Goal: Task Accomplishment & Management: Complete application form

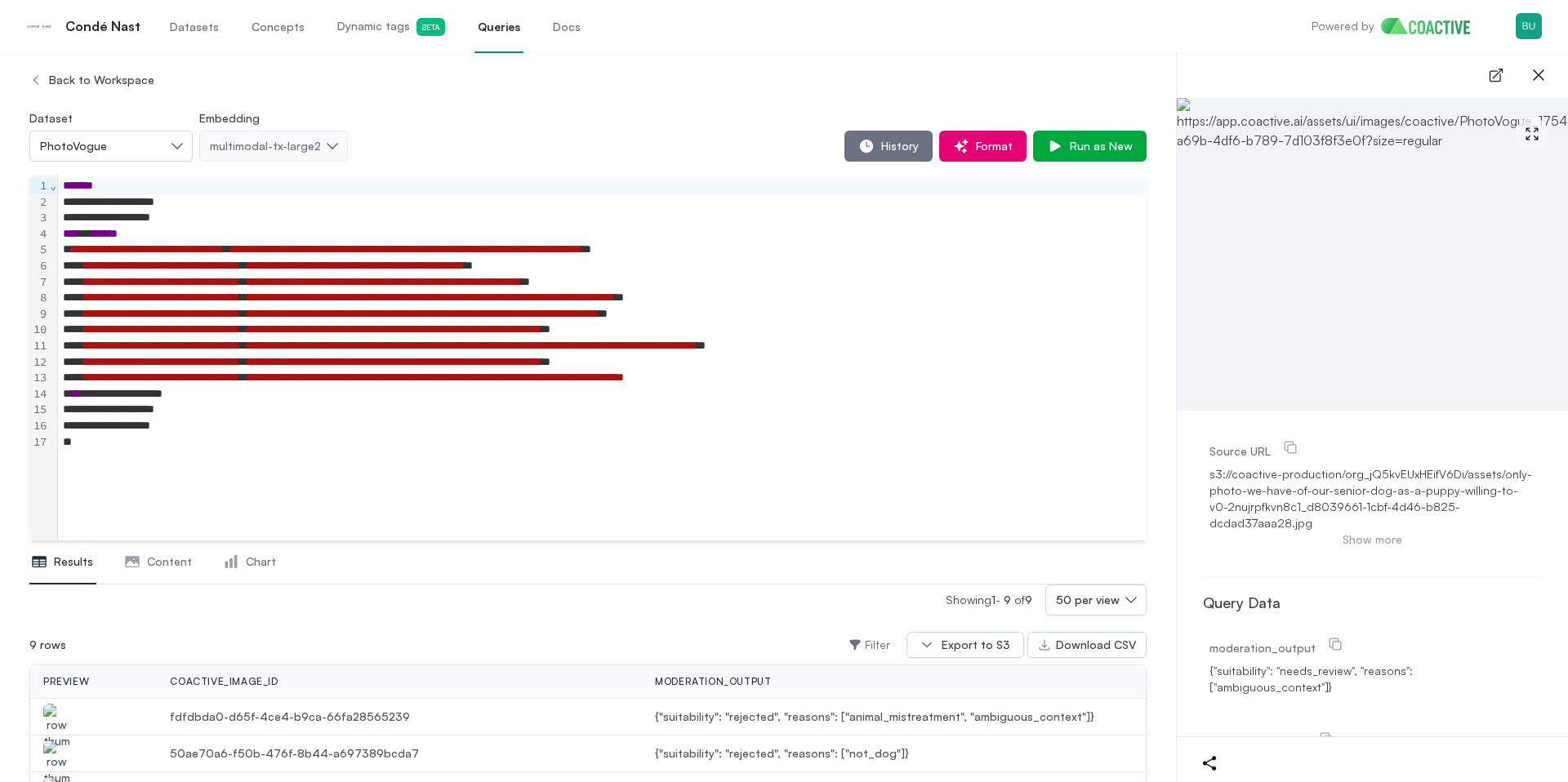
scroll to position [300, 0]
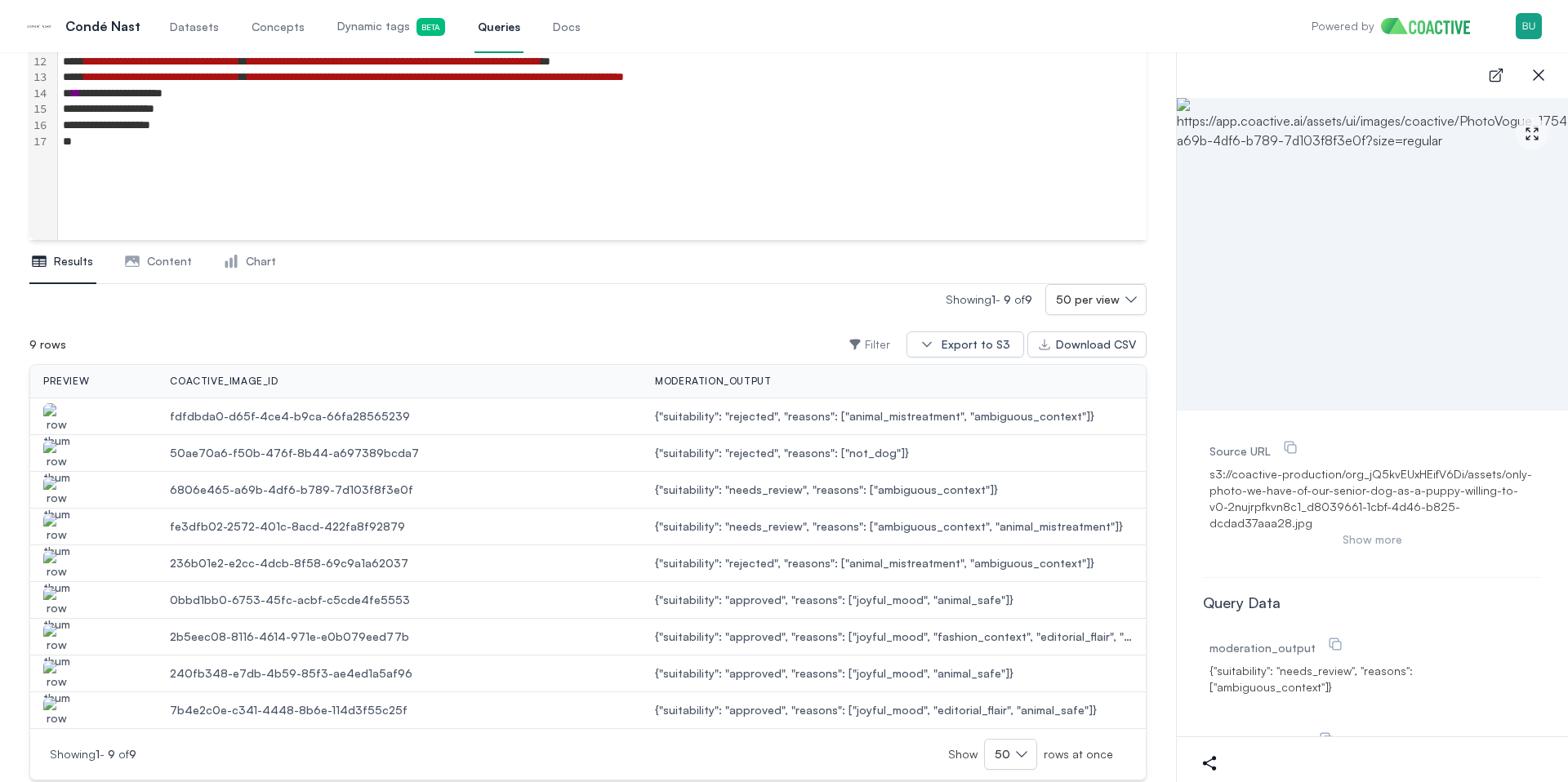
click at [62, 421] on img "button" at bounding box center [56, 426] width 26 height 46
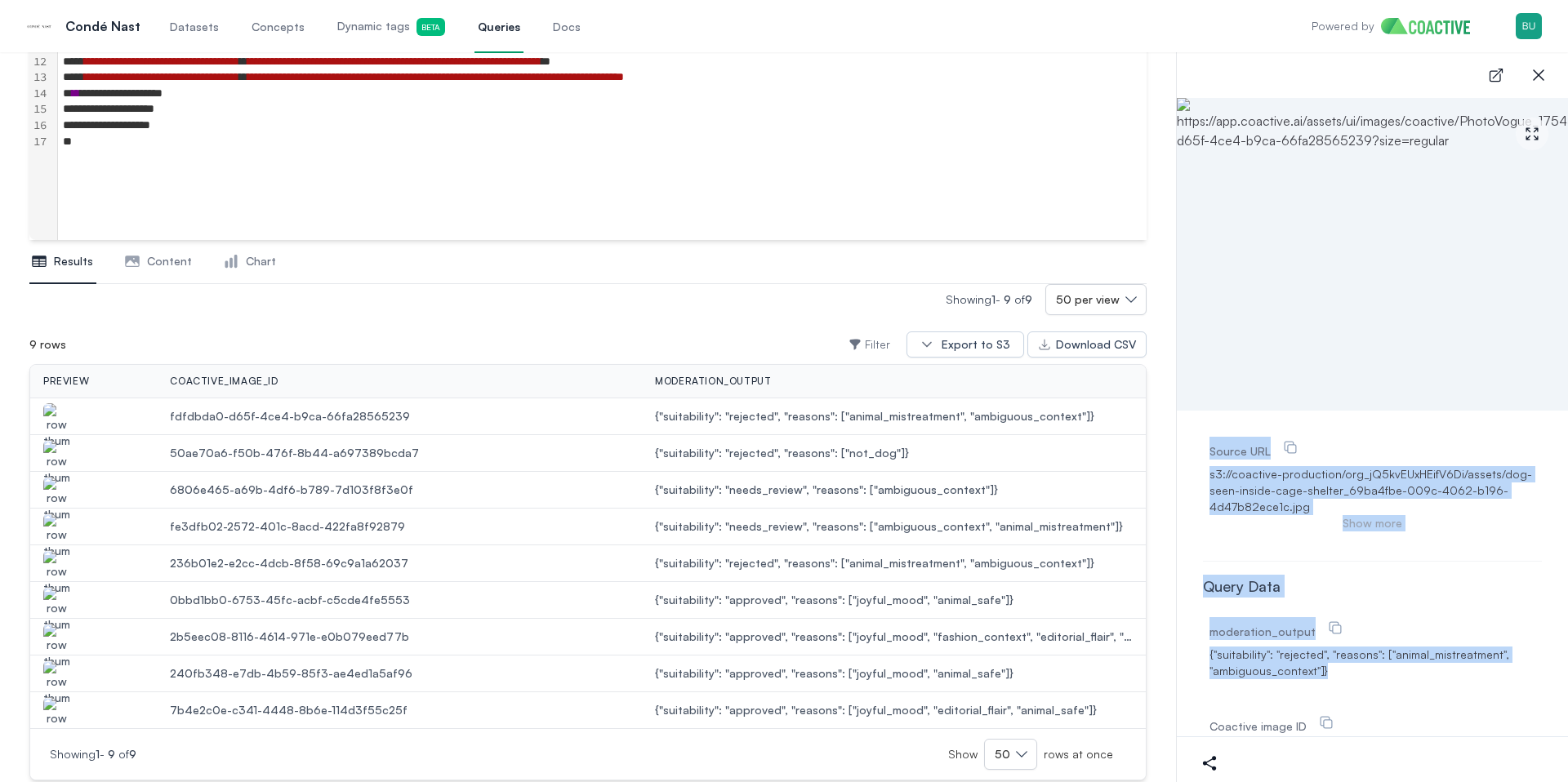
drag, startPoint x: 1427, startPoint y: 703, endPoint x: 1198, endPoint y: 432, distance: 354.8
click at [1200, 431] on div "Source URL s3://coactive-production/org_jQ5kvEUxHEifV6Di/assets/dog-seen-inside…" at bounding box center [1373, 684] width 392 height 546
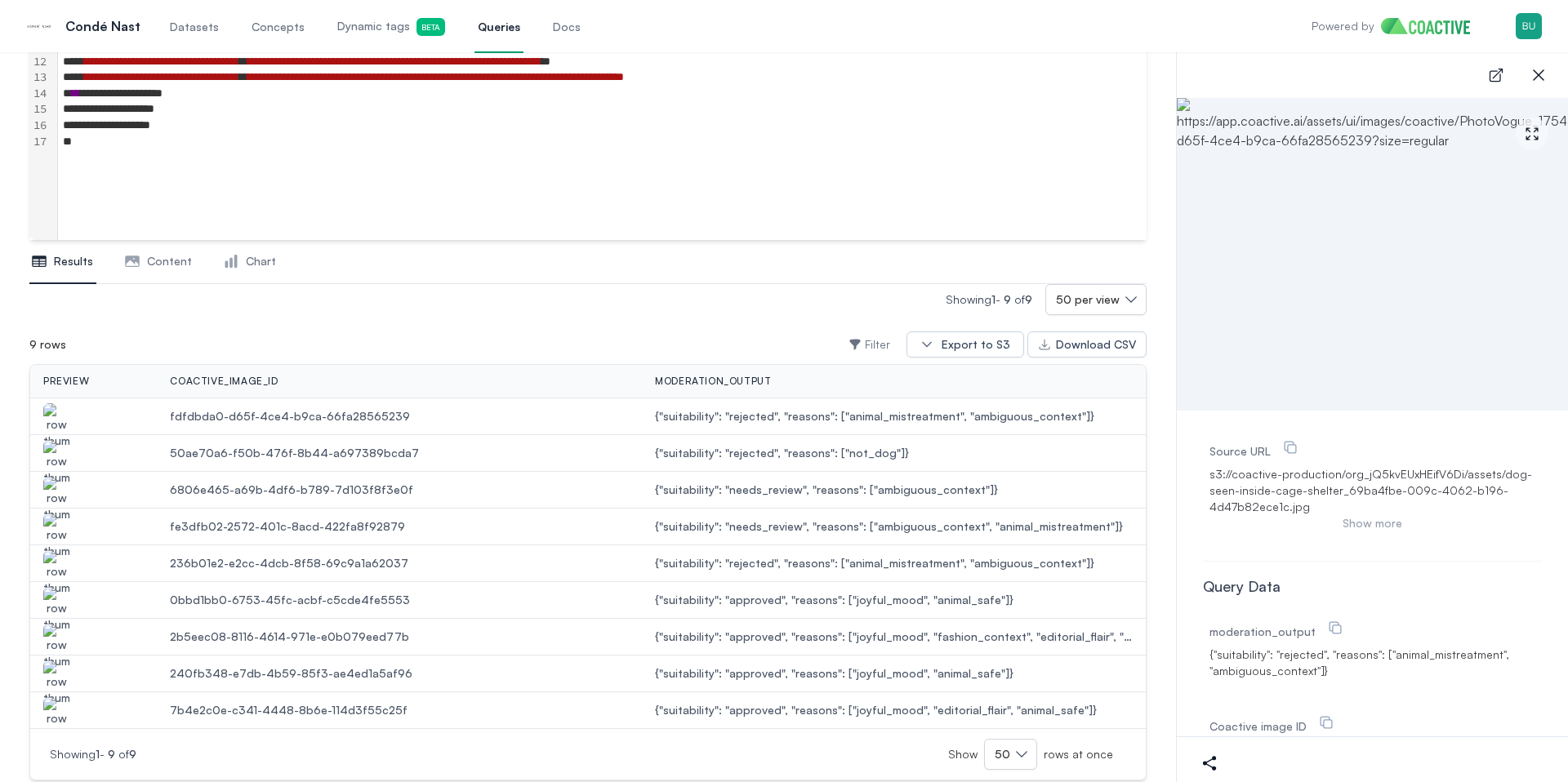
drag, startPoint x: 1198, startPoint y: 432, endPoint x: 1191, endPoint y: 464, distance: 32.8
click at [1195, 443] on div "Source URL s3://coactive-production/org_jQ5kvEUxHEifV6Di/assets/dog-seen-inside…" at bounding box center [1373, 684] width 392 height 546
click at [1191, 464] on div "Source URL s3://coactive-production/org_jQ5kvEUxHEifV6Di/assets/dog-seen-inside…" at bounding box center [1373, 684] width 392 height 546
click at [1191, 479] on div "Source URL s3://coactive-production/org_jQ5kvEUxHEifV6Di/assets/dog-seen-inside…" at bounding box center [1373, 684] width 392 height 546
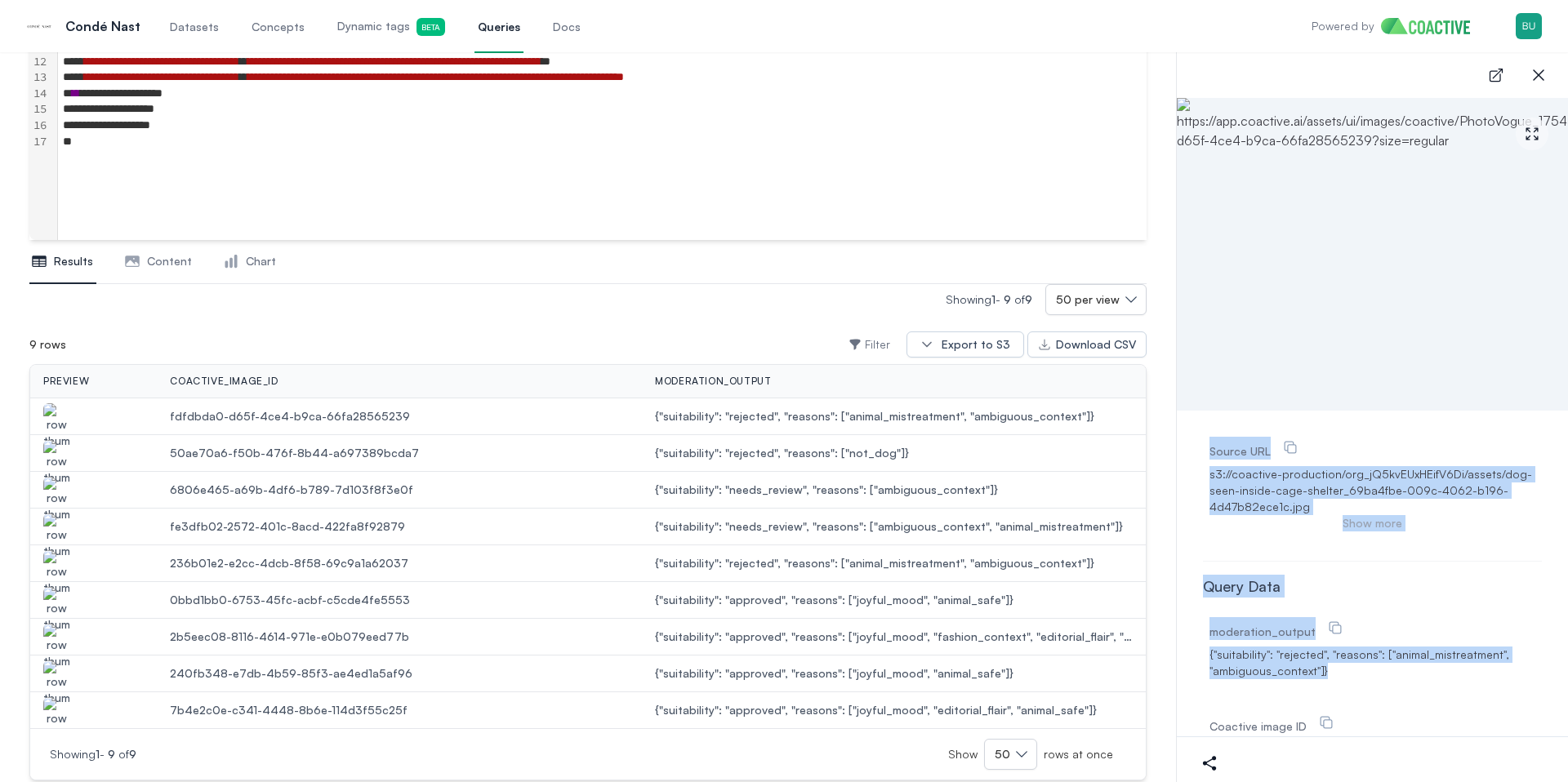
drag, startPoint x: 1185, startPoint y: 440, endPoint x: 1402, endPoint y: 696, distance: 335.6
click at [1412, 686] on div "Source URL s3://coactive-production/org_jQ5kvEUxHEifV6Di/assets/dog-seen-inside…" at bounding box center [1373, 684] width 392 height 546
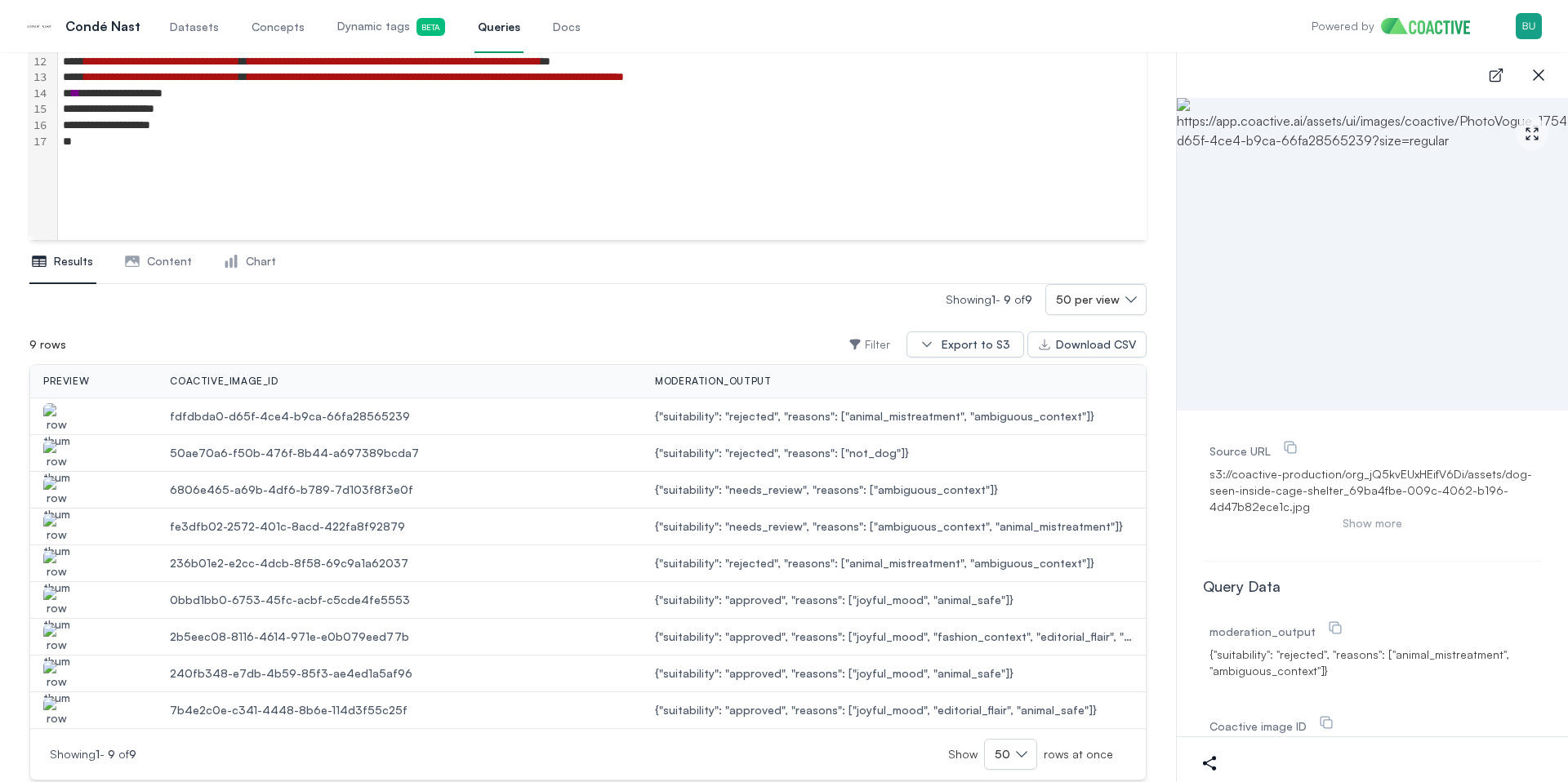
click at [1399, 699] on div "moderation_output {"suitability": "rejected", "reasons": ["animal_mistreatment"…" at bounding box center [1373, 698] width 339 height 176
drag, startPoint x: 1339, startPoint y: 682, endPoint x: 1352, endPoint y: 675, distance: 14.8
click at [1338, 680] on div "moderation_output {"suitability": "rejected", "reasons": ["animal_mistreatment"…" at bounding box center [1373, 648] width 326 height 68
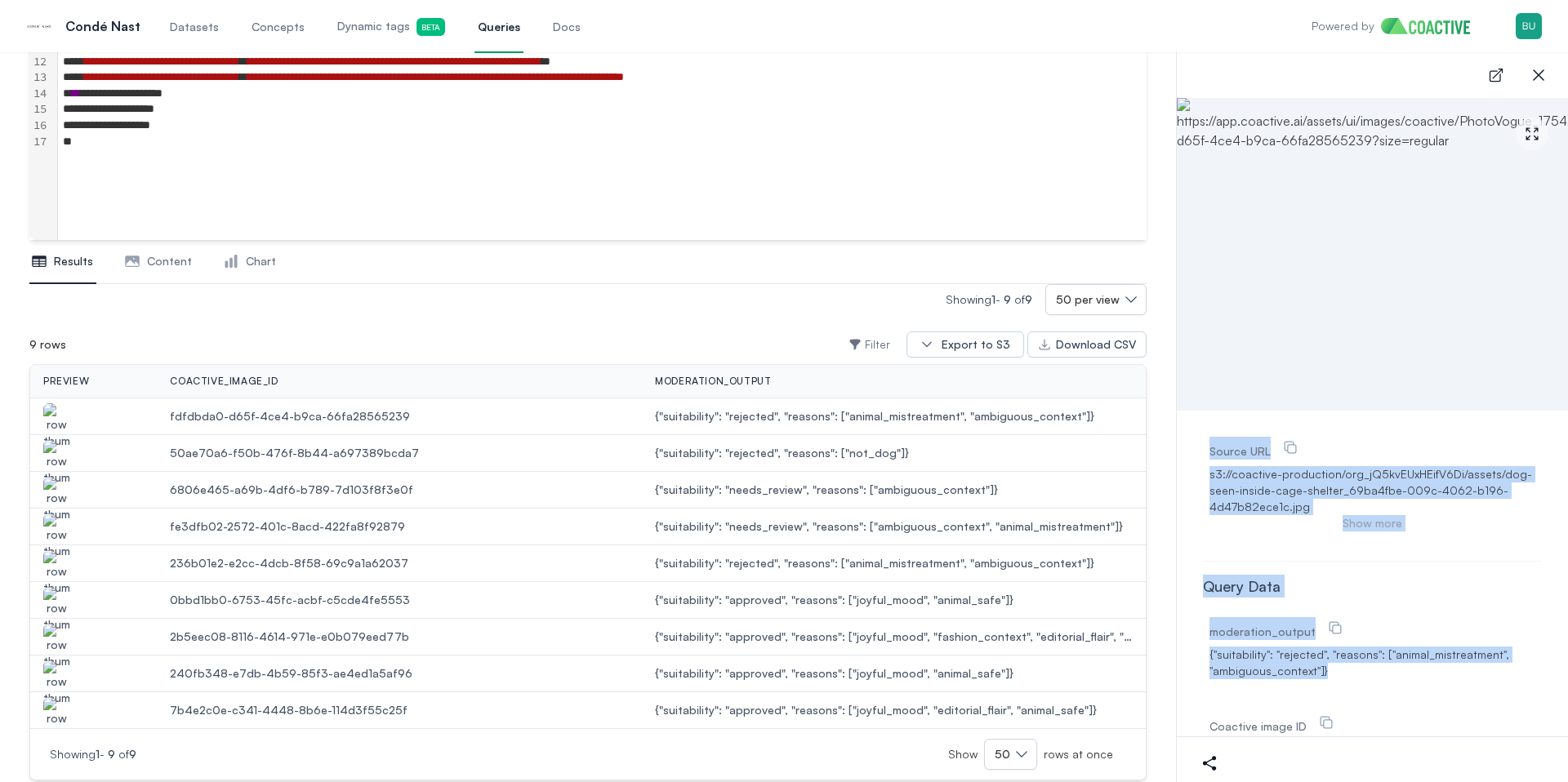
drag, startPoint x: 1368, startPoint y: 672, endPoint x: 1196, endPoint y: 451, distance: 280.0
click at [1196, 451] on div "Source URL s3://coactive-production/org_jQ5kvEUxHEifV6Di/assets/dog-seen-inside…" at bounding box center [1373, 684] width 392 height 546
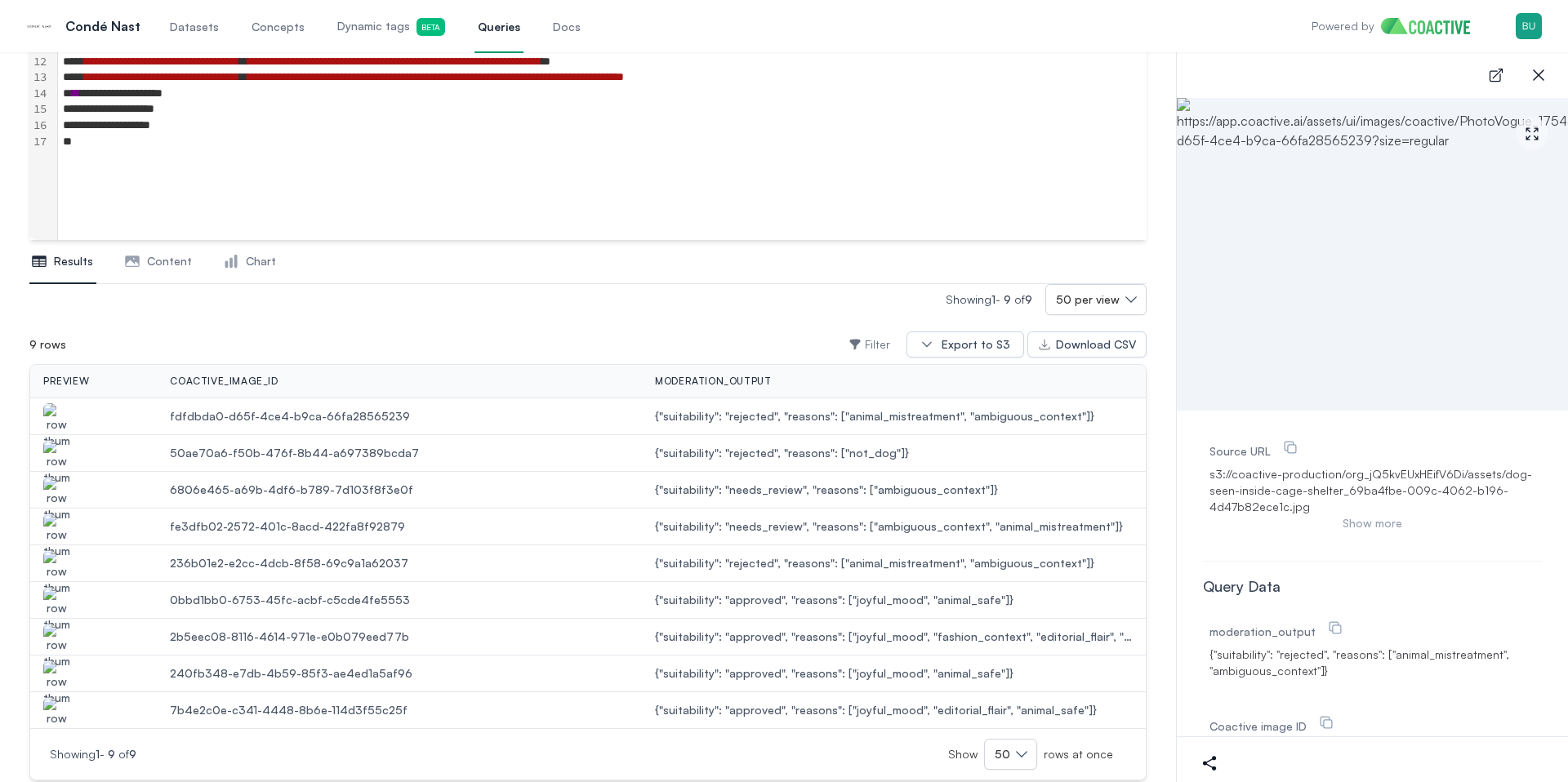
click at [1191, 478] on div "Source URL s3://coactive-production/org_jQ5kvEUxHEifV6Di/assets/dog-seen-inside…" at bounding box center [1373, 684] width 392 height 546
click at [1204, 518] on div "Source URL s3://coactive-production/org_jQ5kvEUxHEifV6Di/assets/dog-seen-inside…" at bounding box center [1373, 495] width 339 height 130
click at [1225, 535] on div "Source URL s3://coactive-production/org_jQ5kvEUxHEifV6Di/assets/dog-seen-inside…" at bounding box center [1373, 495] width 339 height 130
click at [1385, 526] on button "Show more" at bounding box center [1373, 523] width 326 height 17
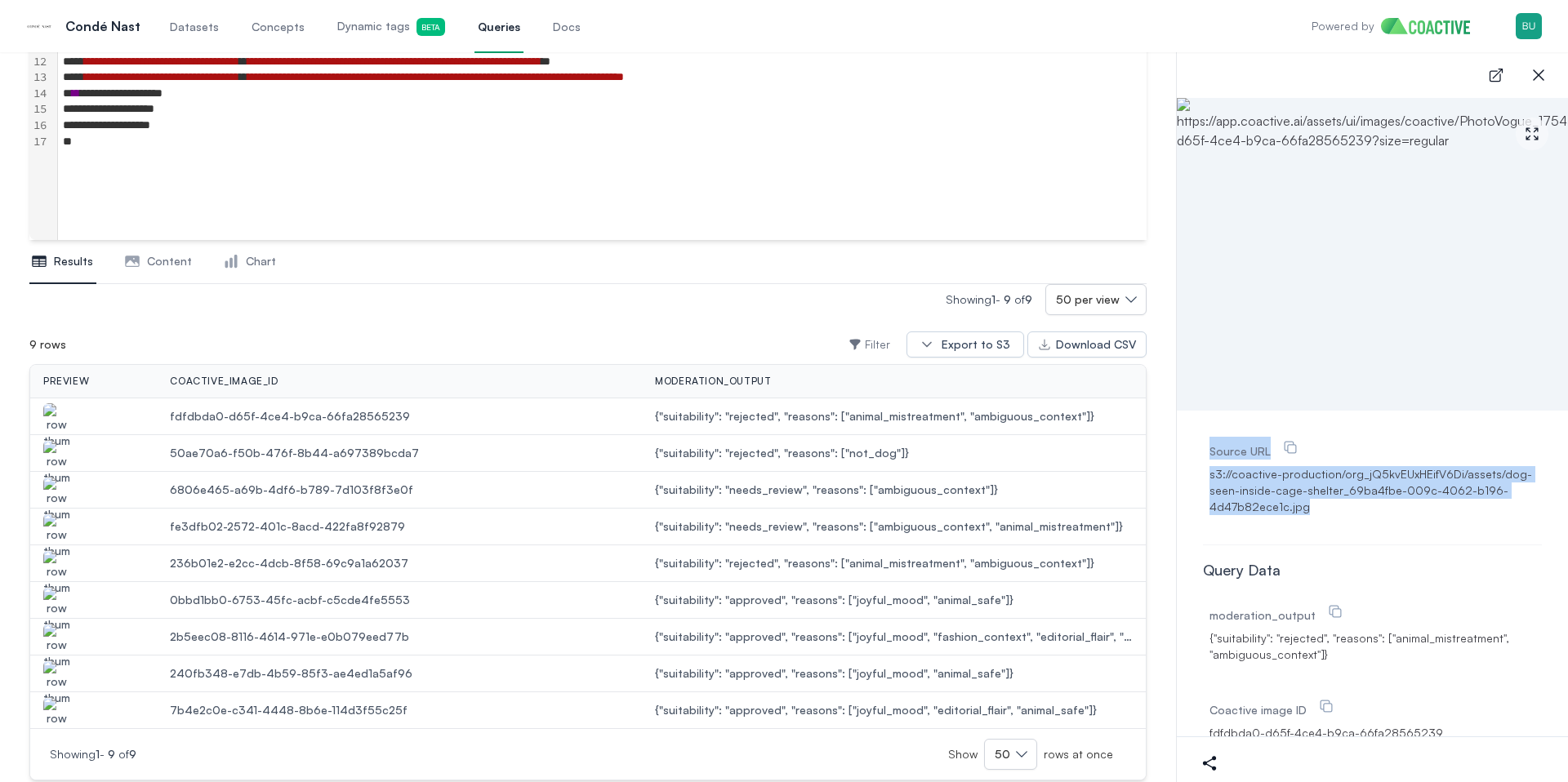
drag, startPoint x: 1218, startPoint y: 444, endPoint x: 1322, endPoint y: 524, distance: 131.2
click at [1322, 524] on div "Source URL s3://coactive-production/org_jQ5kvEUxHEifV6Di/assets/dog-seen-inside…" at bounding box center [1373, 487] width 339 height 115
click at [1324, 521] on div "Source URL s3://coactive-production/org_jQ5kvEUxHEifV6Di/assets/dog-seen-inside…" at bounding box center [1373, 487] width 339 height 115
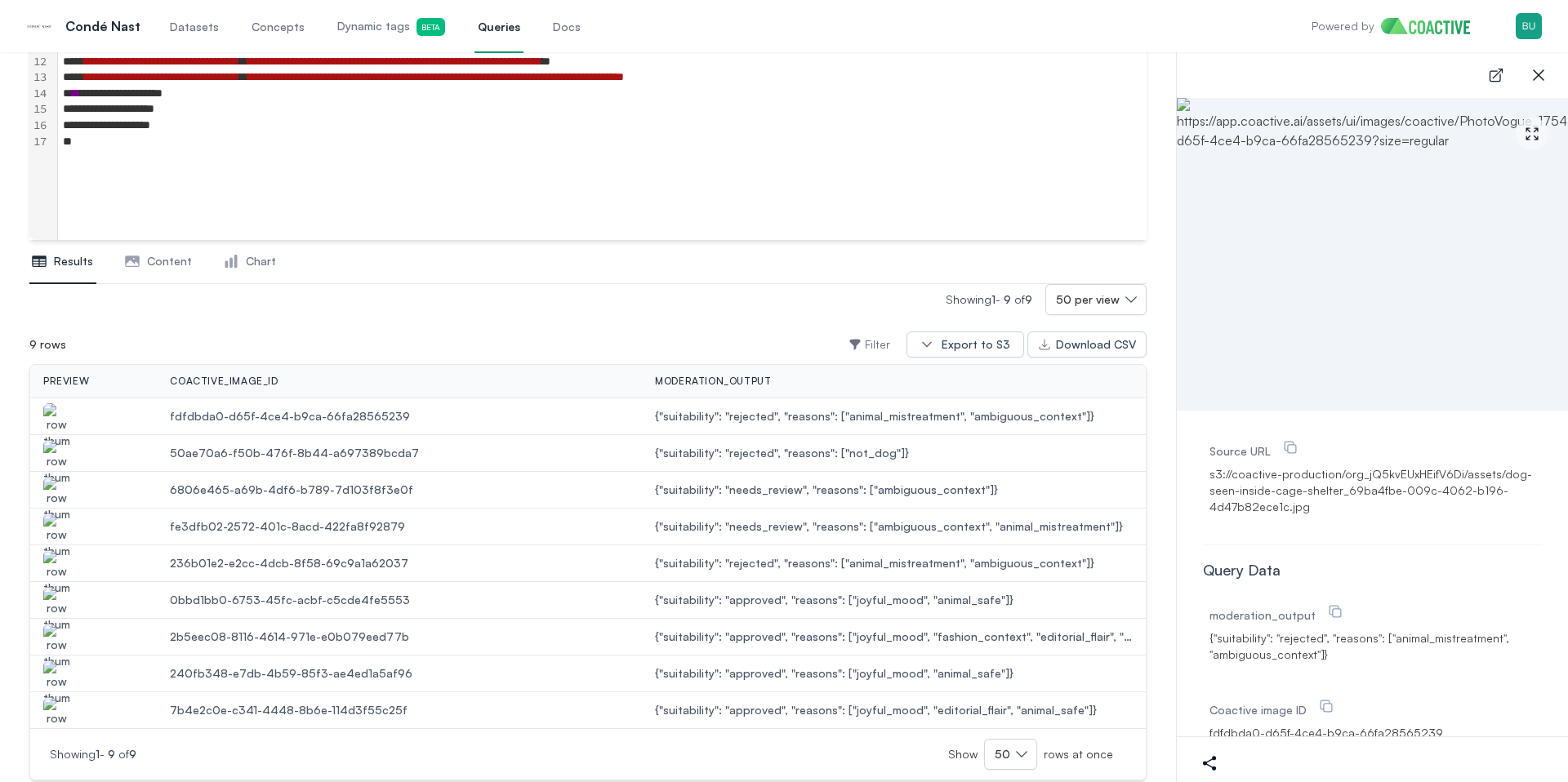
click at [1332, 515] on div "Source URL s3://coactive-production/org_jQ5kvEUxHEifV6Di/assets/dog-seen-inside…" at bounding box center [1373, 476] width 326 height 85
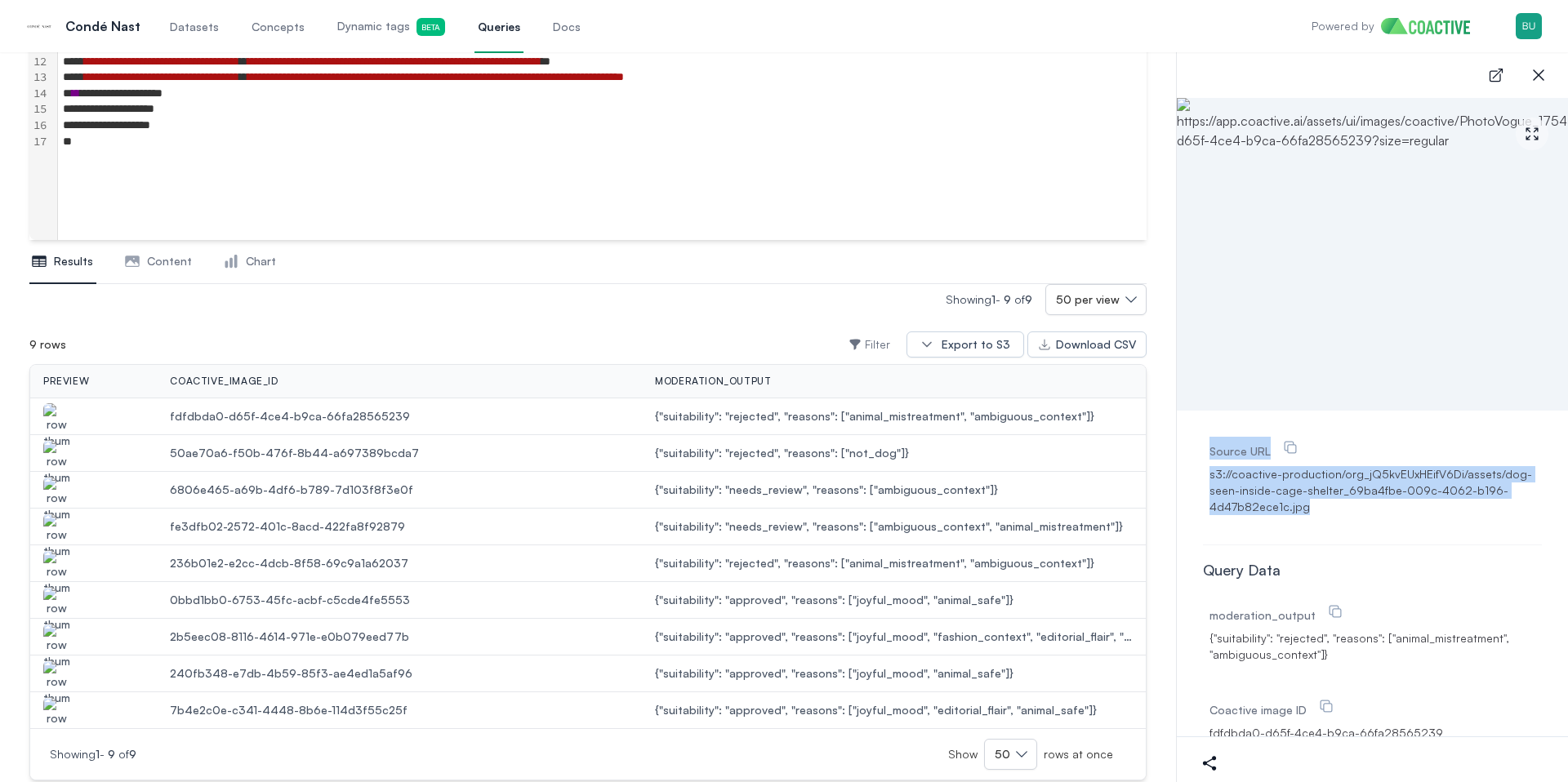
drag, startPoint x: 1359, startPoint y: 508, endPoint x: 1191, endPoint y: 435, distance: 183.2
click at [1191, 435] on div "Source URL s3://coactive-production/org_jQ5kvEUxHEifV6Di/assets/dog-seen-inside…" at bounding box center [1373, 675] width 392 height 530
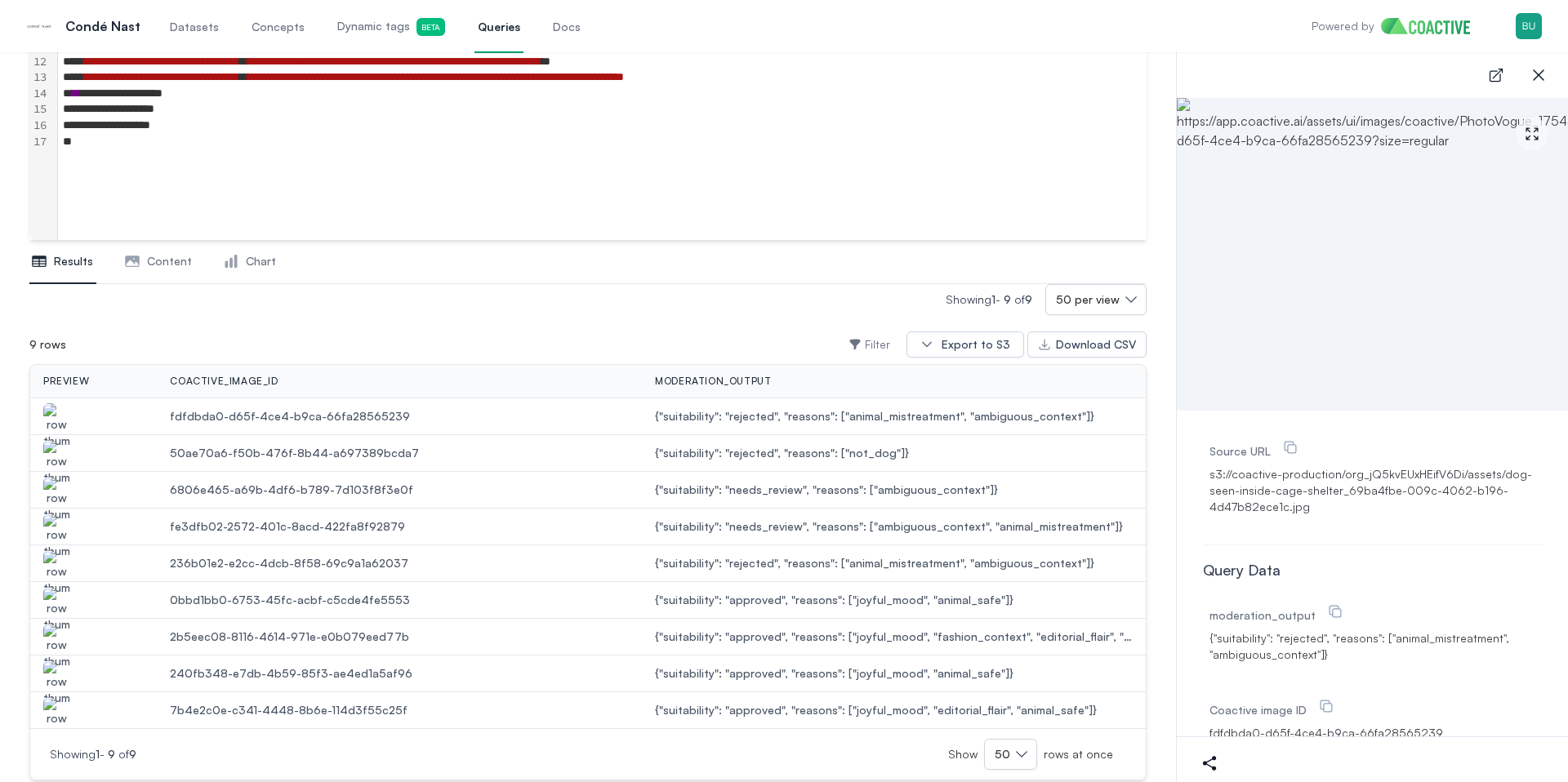
click at [1191, 433] on div "Source URL s3://coactive-production/org_jQ5kvEUxHEifV6Di/assets/dog-seen-inside…" at bounding box center [1373, 675] width 392 height 530
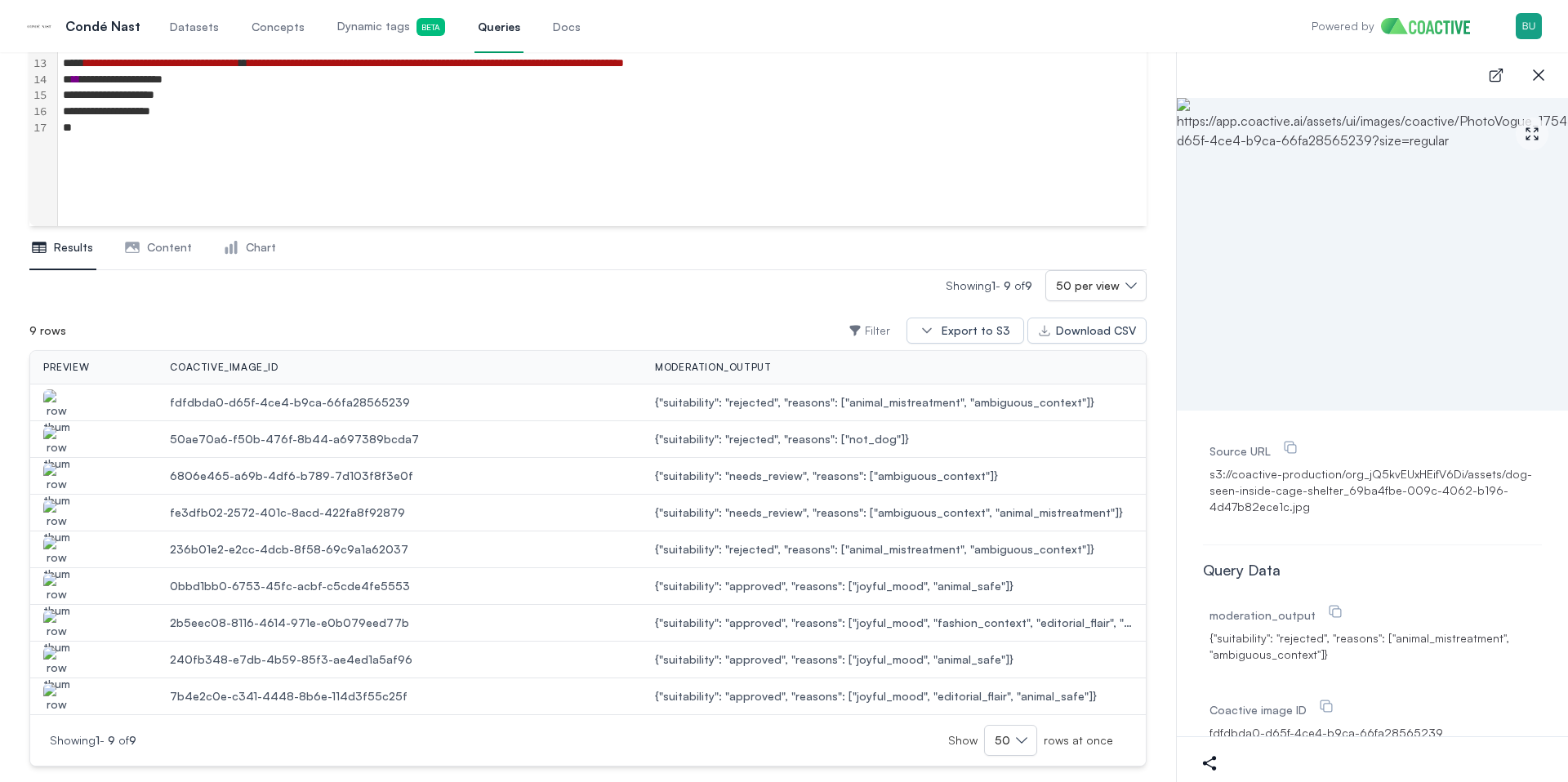
scroll to position [338, 0]
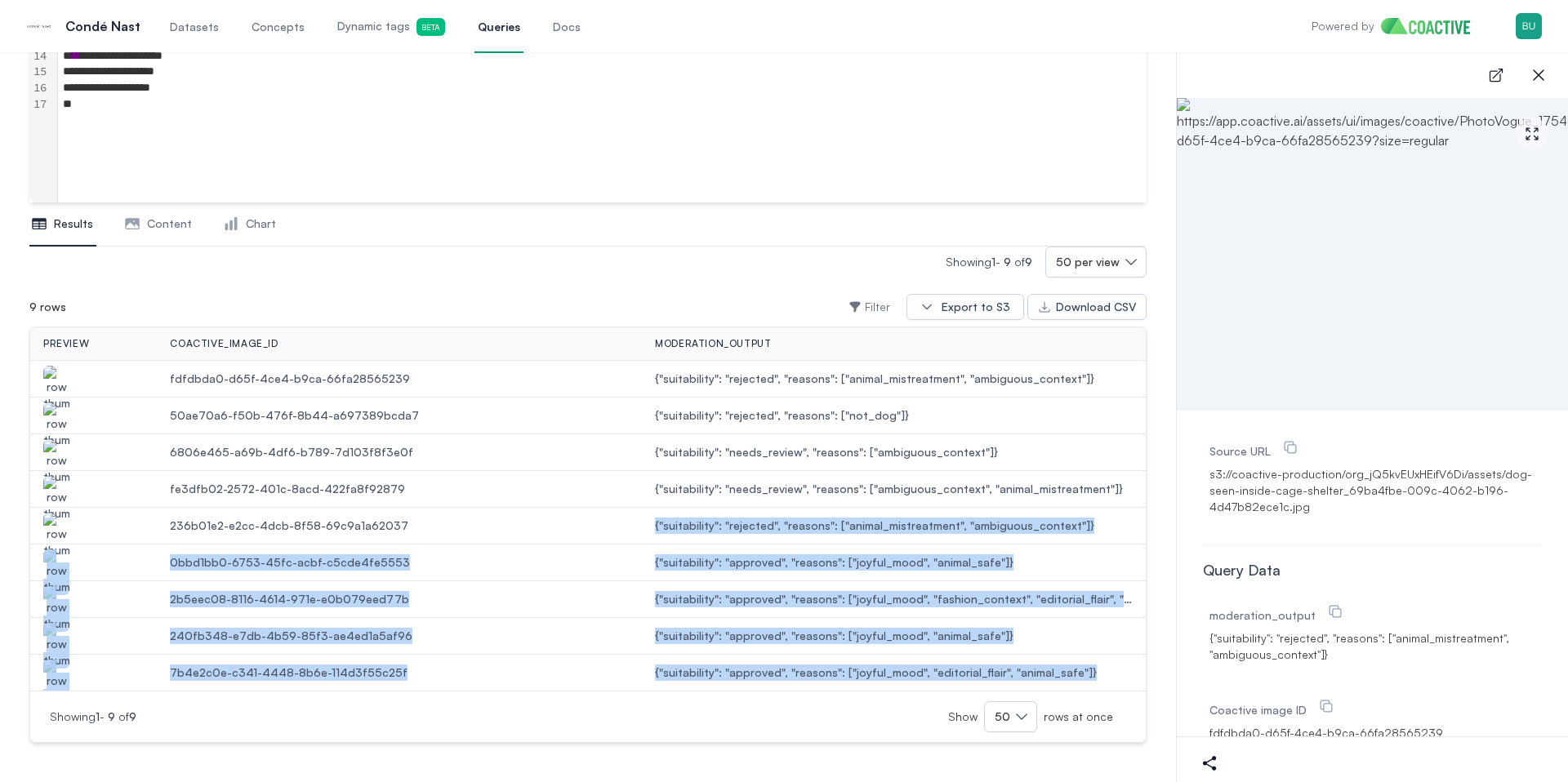
drag, startPoint x: 1100, startPoint y: 673, endPoint x: 670, endPoint y: 518, distance: 457.1
click at [670, 518] on tbody "fdfdbda0-d65f-4ce4-b9ca-66fa28565239 {"suitability": "rejected", "reasons": ["a…" at bounding box center [589, 526] width 1116 height 331
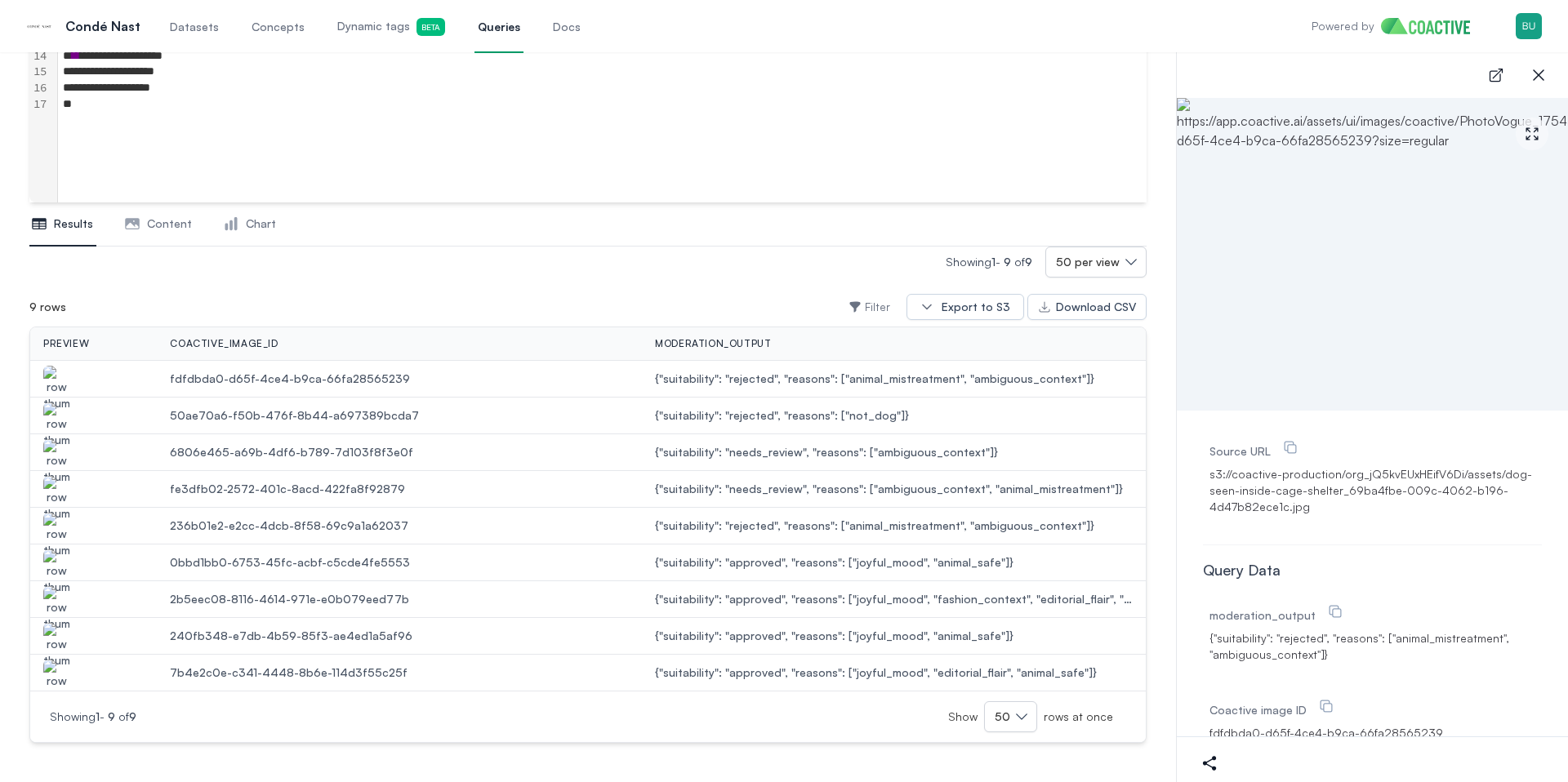
click at [611, 543] on td "236b01e2-e2cc-4dcb-8f58-69c9a1a62037" at bounding box center [399, 526] width 485 height 37
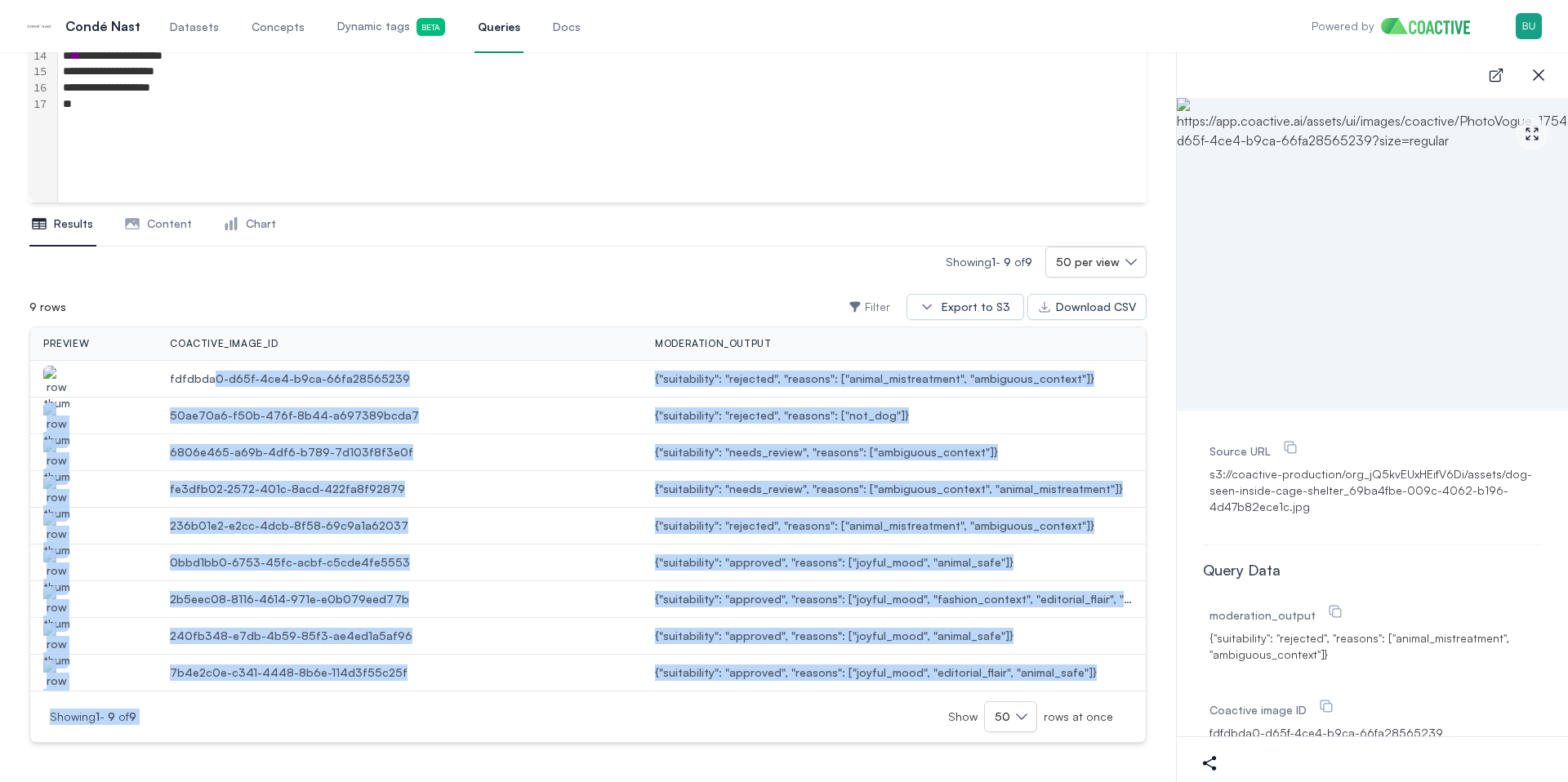
drag, startPoint x: 858, startPoint y: 712, endPoint x: 326, endPoint y: 441, distance: 597.0
click at [218, 380] on div "preview coactive_image_id moderation_output fdfdbda0-d65f-4ce4-b9ca-66fa2856523…" at bounding box center [589, 535] width 1118 height 417
click at [421, 476] on td "fe3dfb02-2572-401c-8acd-422fa8f92879" at bounding box center [399, 490] width 485 height 37
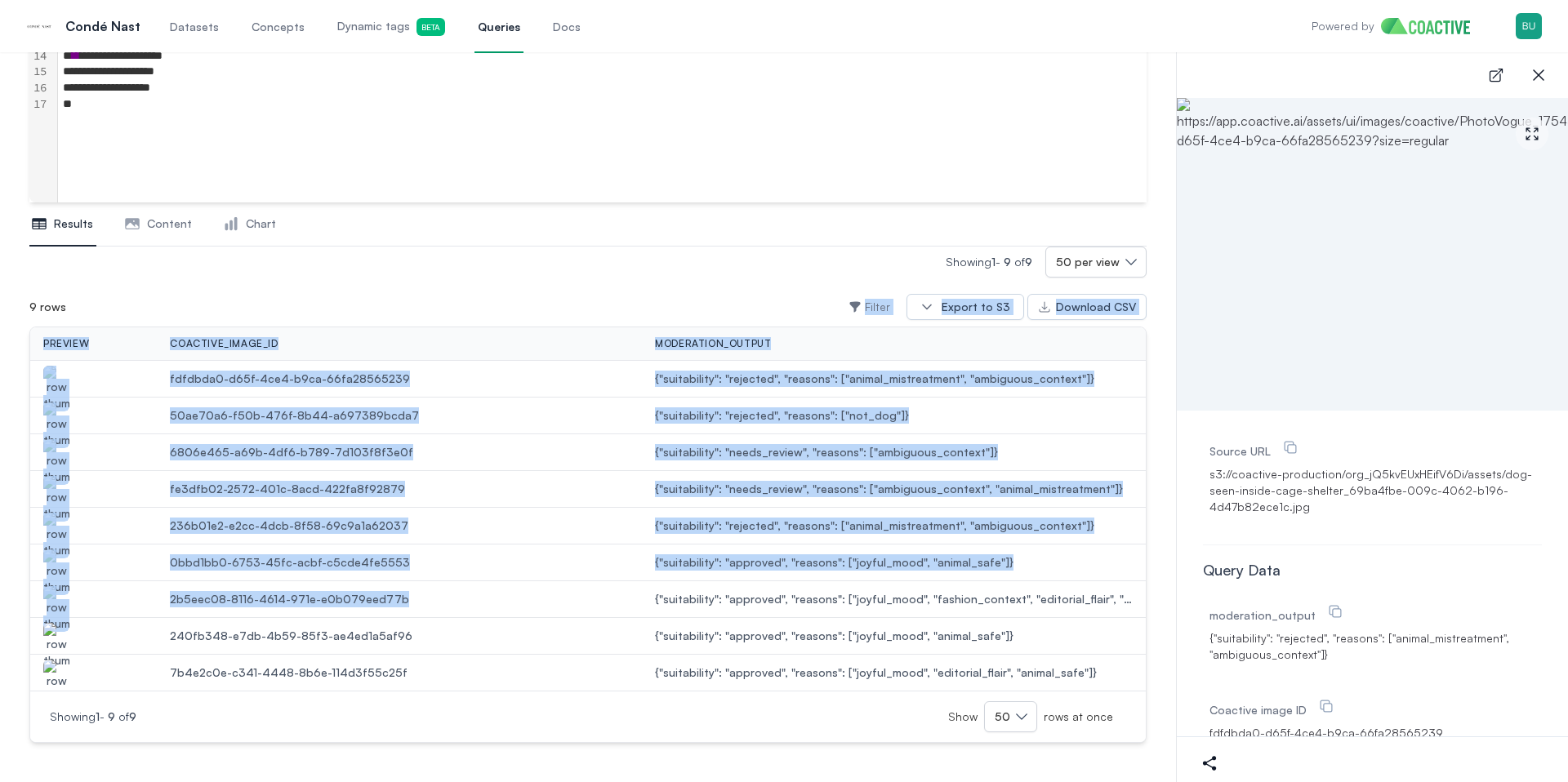
drag, startPoint x: 322, startPoint y: 321, endPoint x: 466, endPoint y: 609, distance: 322.0
click at [463, 609] on div "9 rows Filter Export to S3 Download CSV preview coactive_image_id moderation_ou…" at bounding box center [589, 515] width 1118 height 455
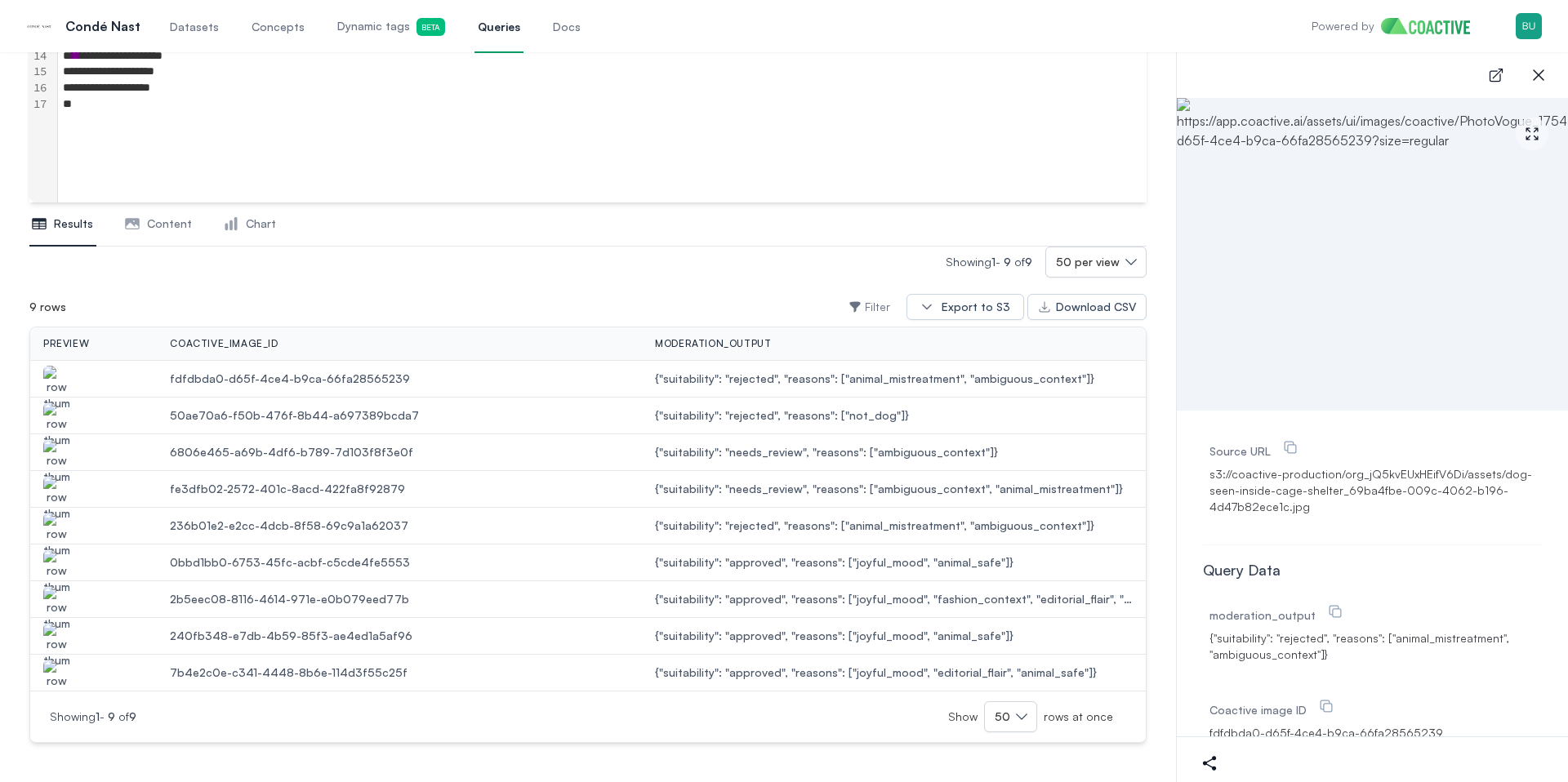
drag, startPoint x: 511, startPoint y: 591, endPoint x: 697, endPoint y: 694, distance: 212.6
click at [521, 600] on span "2b5eec08-8116-4614-971e-e0b079eed77b" at bounding box center [399, 599] width 459 height 17
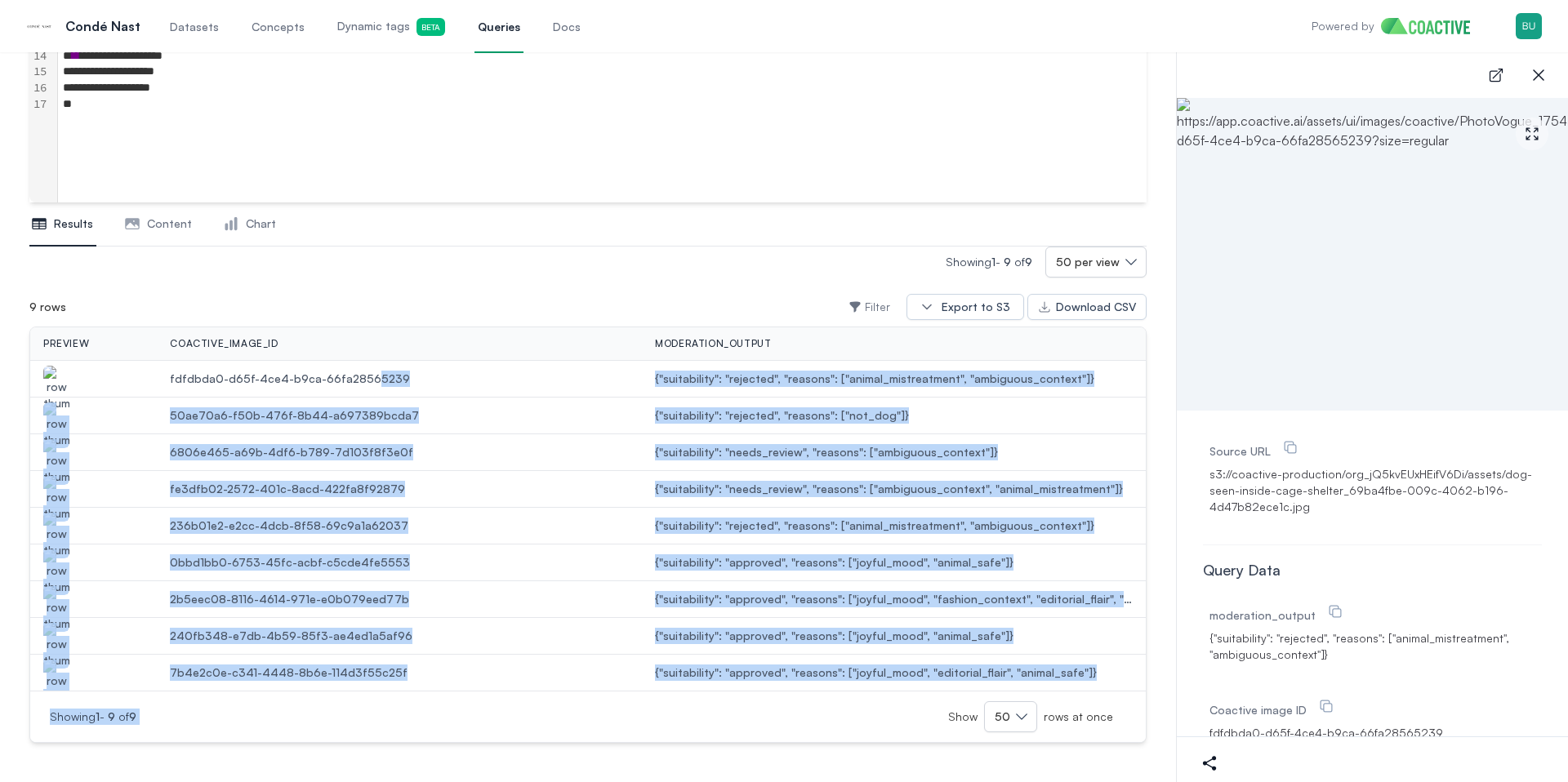
drag, startPoint x: 696, startPoint y: 625, endPoint x: 370, endPoint y: 370, distance: 413.9
click at [371, 371] on div "preview coactive_image_id moderation_output fdfdbda0-d65f-4ce4-b9ca-66fa2856523…" at bounding box center [589, 535] width 1118 height 417
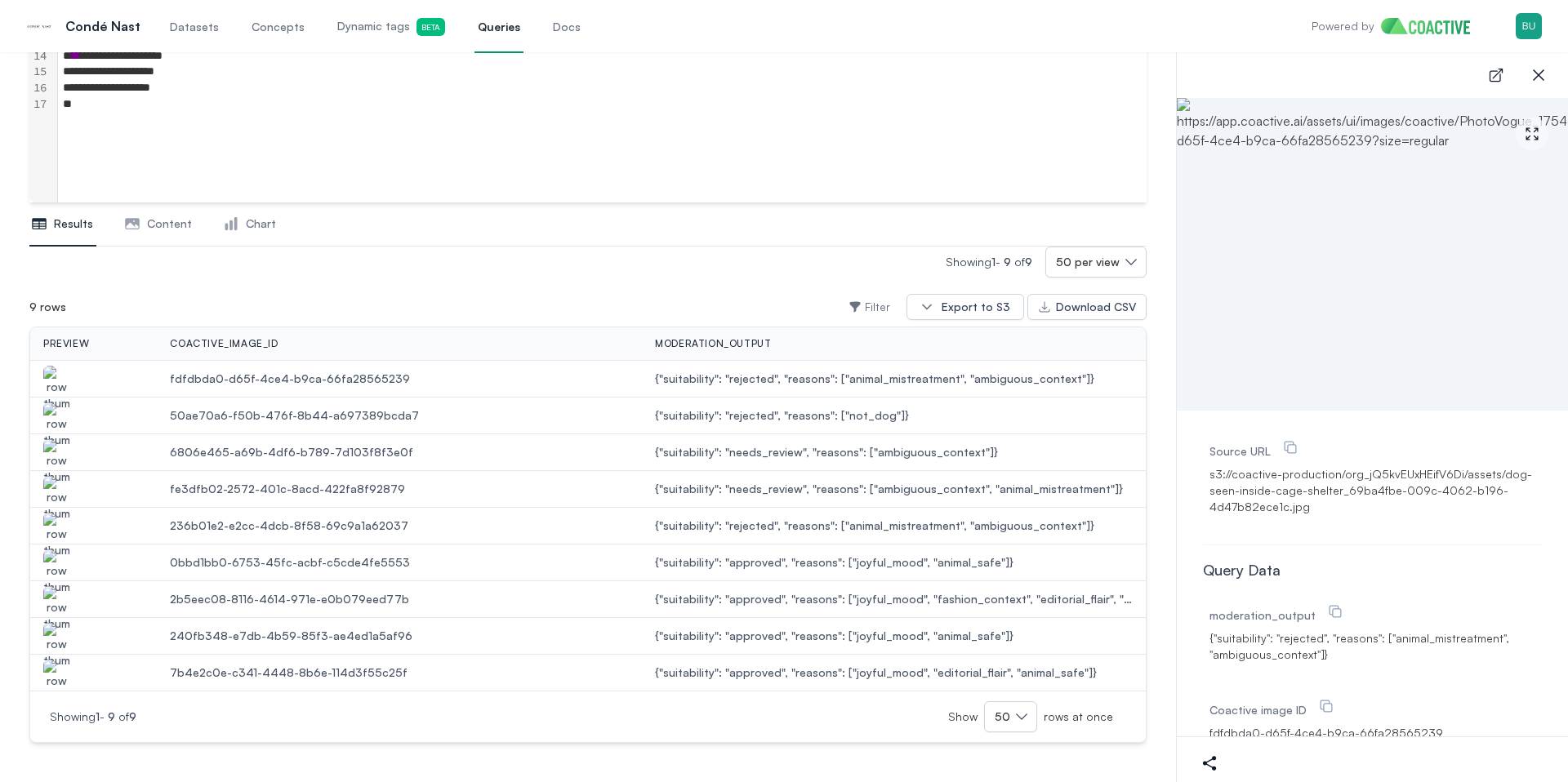
click at [471, 438] on td "6806e465-a69b-4df6-b789-7d103f8f3e0f" at bounding box center [399, 453] width 485 height 37
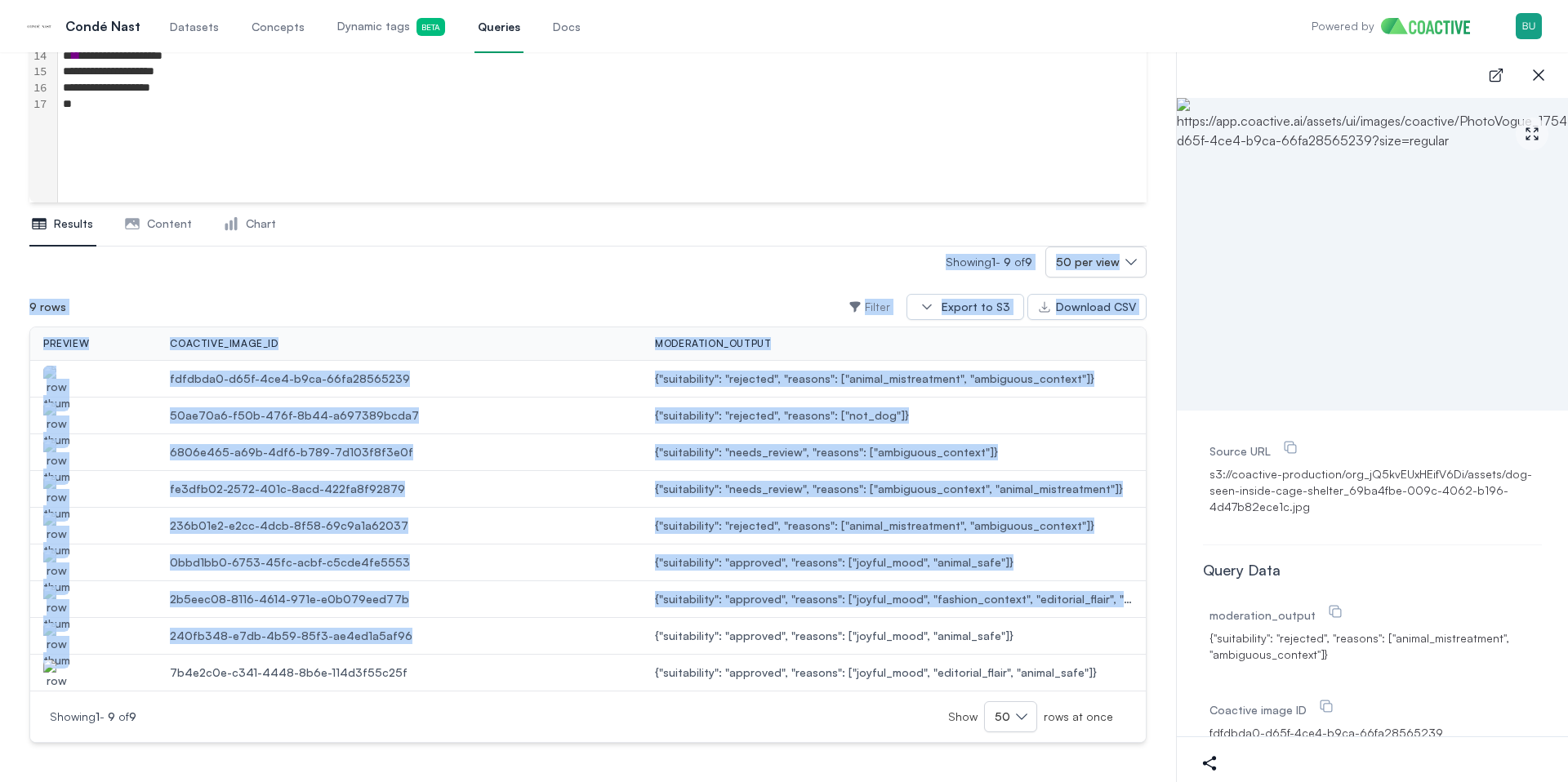
drag, startPoint x: 414, startPoint y: 305, endPoint x: 514, endPoint y: 652, distance: 361.1
click at [512, 647] on div "Showing 1 - 9 of 9 50 per view 9 rows Filter Export to S3 Download CSV preview …" at bounding box center [589, 495] width 1118 height 497
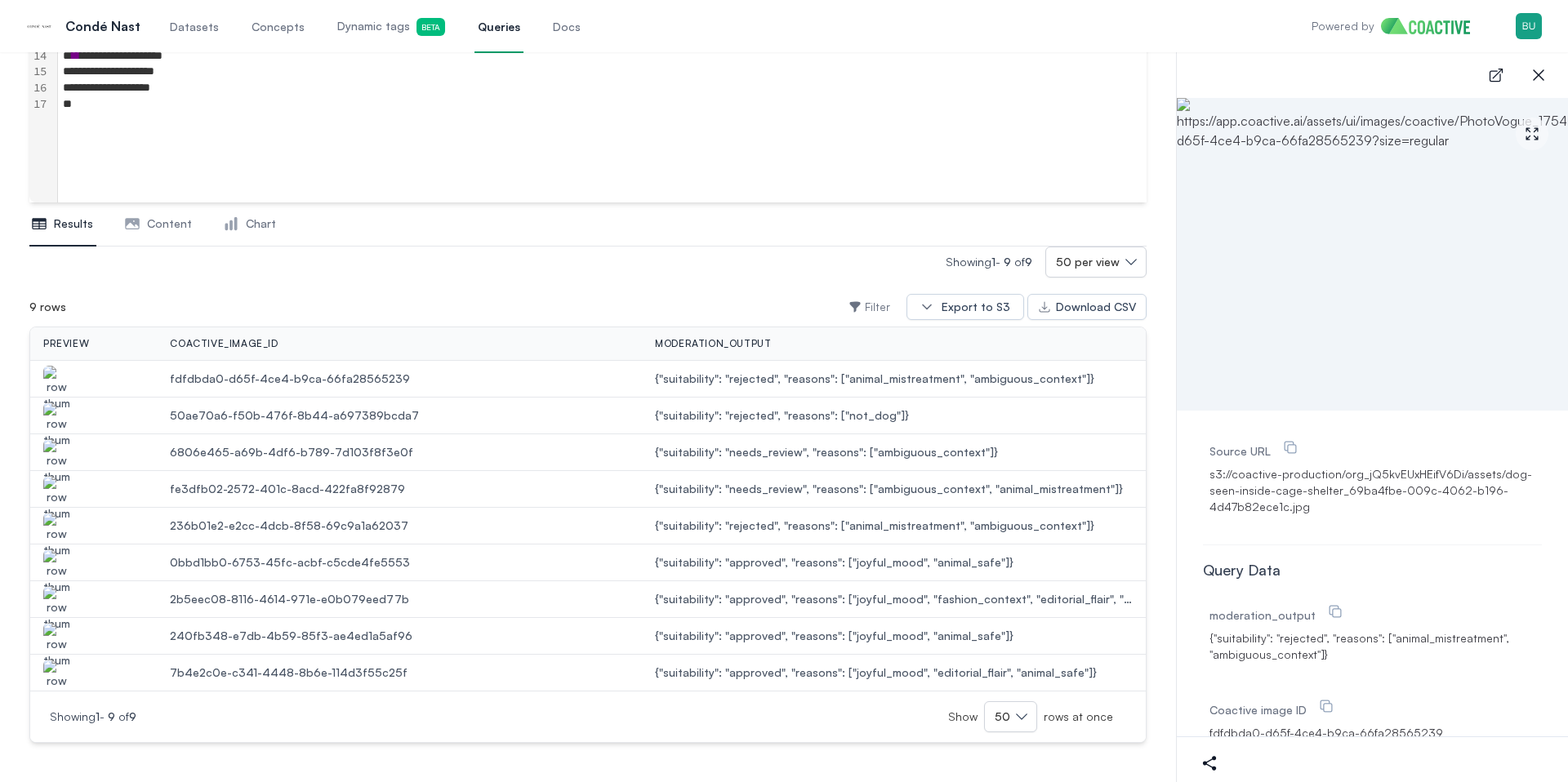
drag, startPoint x: 531, startPoint y: 668, endPoint x: 617, endPoint y: 723, distance: 102.1
click at [531, 668] on span "7b4e2c0e-c341-4448-8b6e-114d3f55c25f" at bounding box center [399, 673] width 459 height 17
click at [667, 723] on div "Showing 1 - 9 of 9 Show 50 rows at once" at bounding box center [588, 716] width 1077 height 31
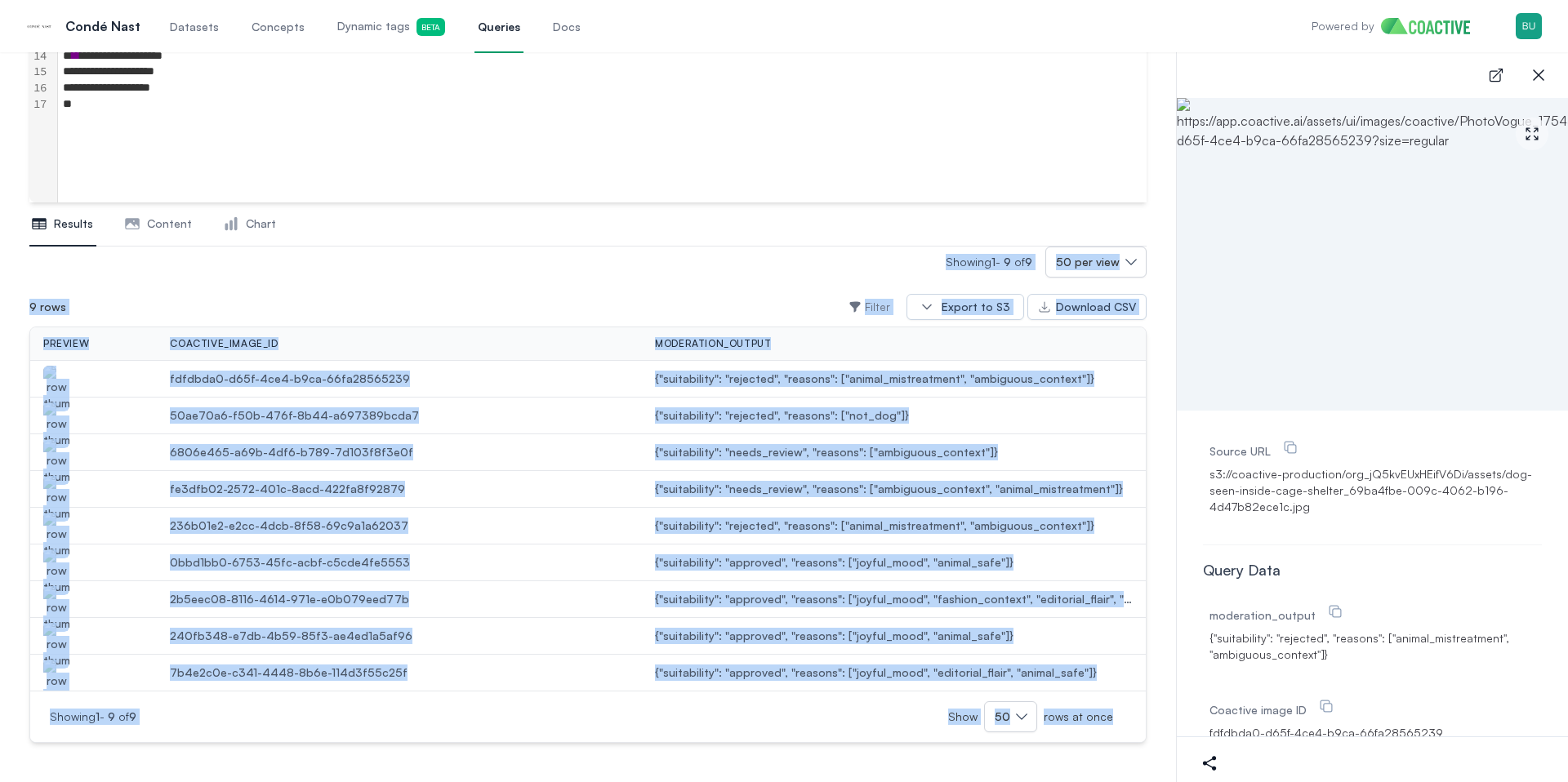
drag, startPoint x: 1127, startPoint y: 767, endPoint x: 407, endPoint y: 250, distance: 886.4
click at [411, 251] on div "Results Content Chart Showing 1 - 9 of 9 50 per view 9 rows Filter Export to S3…" at bounding box center [589, 485] width 1118 height 567
click at [412, 341] on div "coactive_image_id" at bounding box center [399, 343] width 459 height 13
drag, startPoint x: 443, startPoint y: 314, endPoint x: 537, endPoint y: 746, distance: 442.1
click at [531, 746] on div "Results Content Chart Showing 1 - 9 of 9 50 per view 9 rows Filter Export to S3…" at bounding box center [589, 485] width 1118 height 567
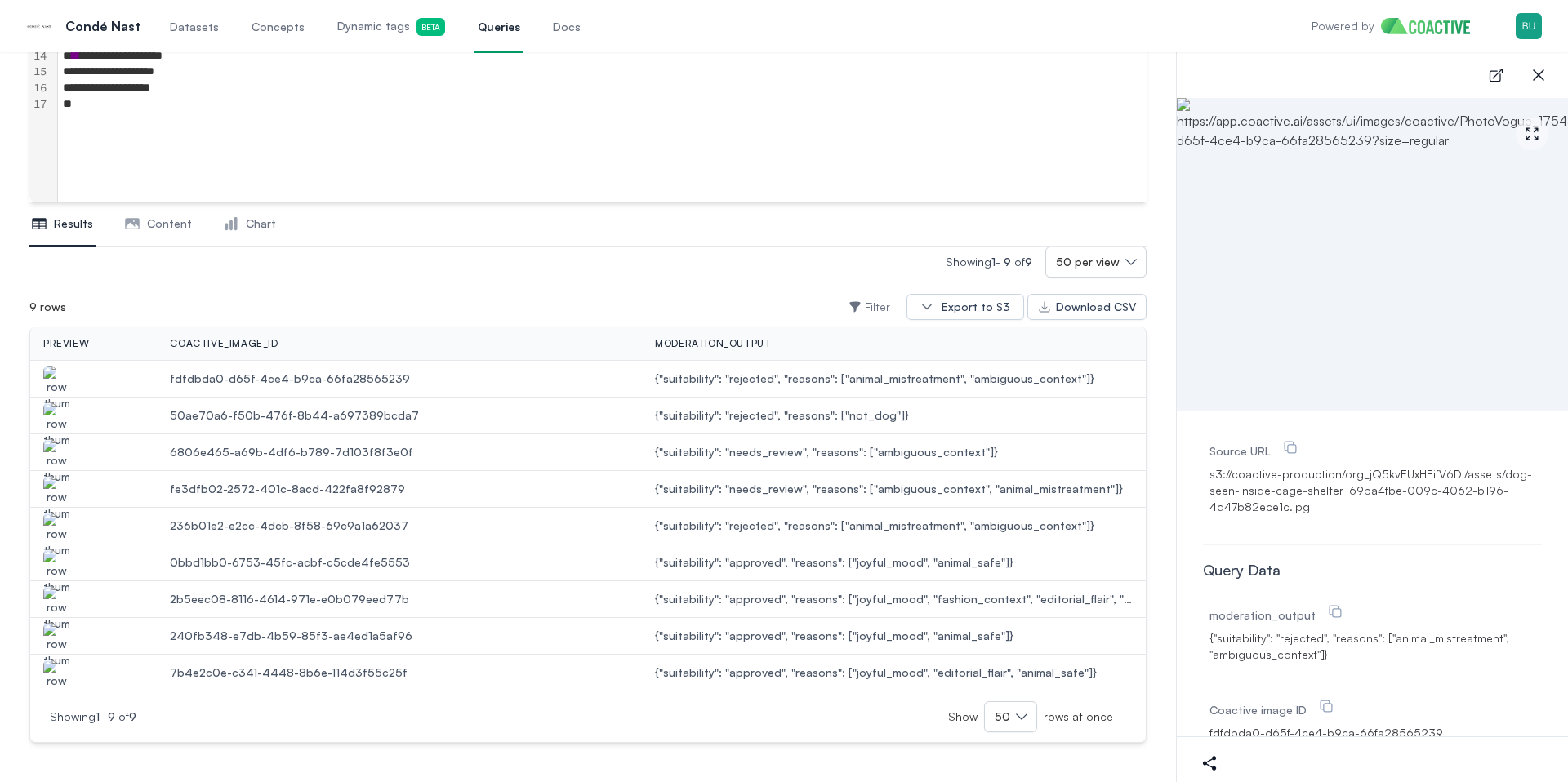
drag, startPoint x: 608, startPoint y: 737, endPoint x: 616, endPoint y: 736, distance: 8.1
click at [611, 736] on div "Showing 1 - 9 of 9 Show 50 rows at once" at bounding box center [589, 716] width 1116 height 52
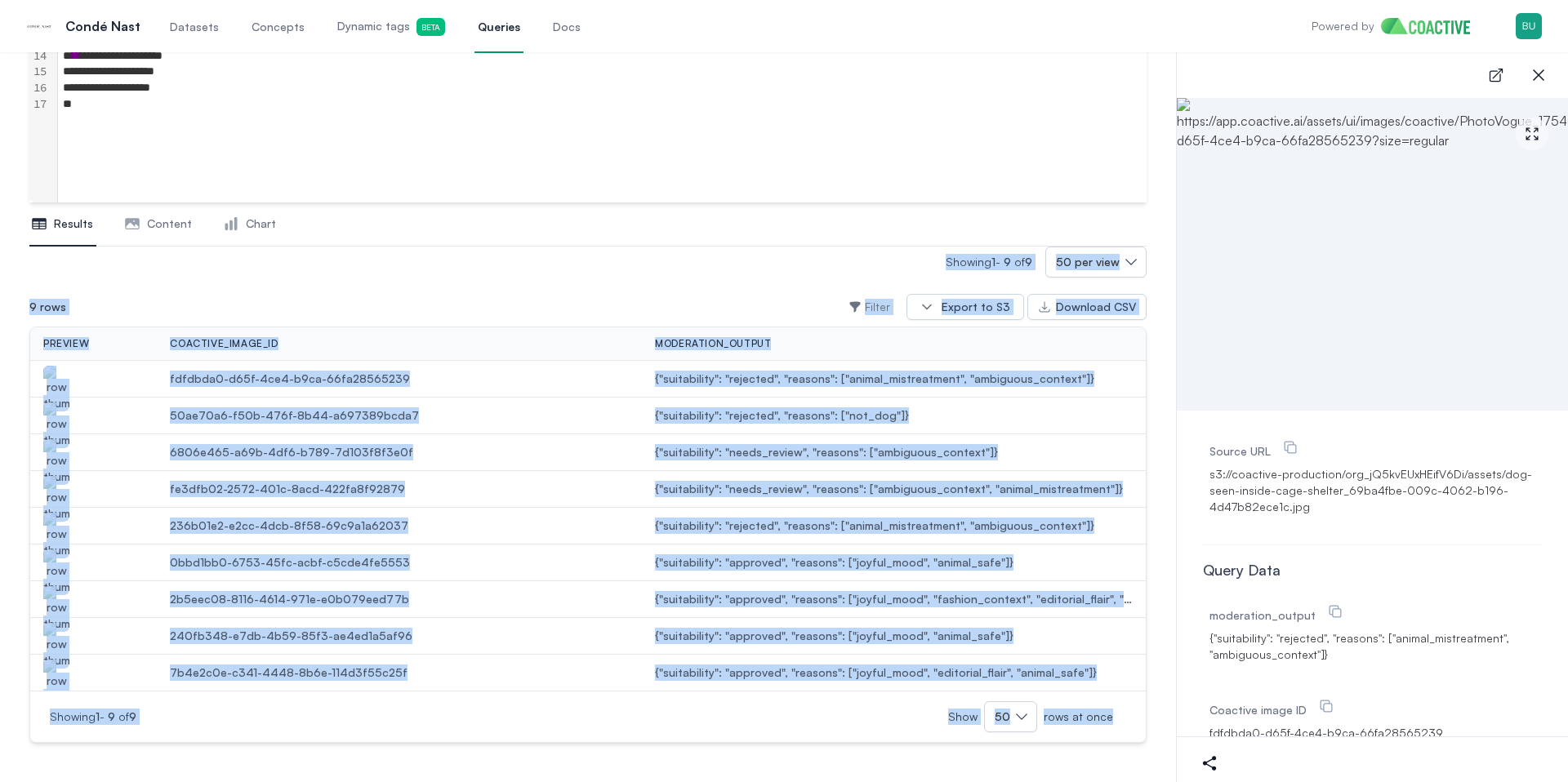
drag, startPoint x: 1106, startPoint y: 753, endPoint x: 514, endPoint y: 258, distance: 771.7
click at [515, 259] on div "Results Content Chart Showing 1 - 9 of 9 50 per view 9 rows Filter Export to S3…" at bounding box center [589, 485] width 1118 height 567
click at [469, 278] on div "Showing 1 - 9 of 9 50 per view 9 rows Filter Export to S3 Download CSV preview …" at bounding box center [589, 495] width 1118 height 497
drag, startPoint x: 26, startPoint y: 299, endPoint x: 1085, endPoint y: 756, distance: 1153.4
click at [1085, 756] on div "**********" at bounding box center [588, 249] width 1176 height 1068
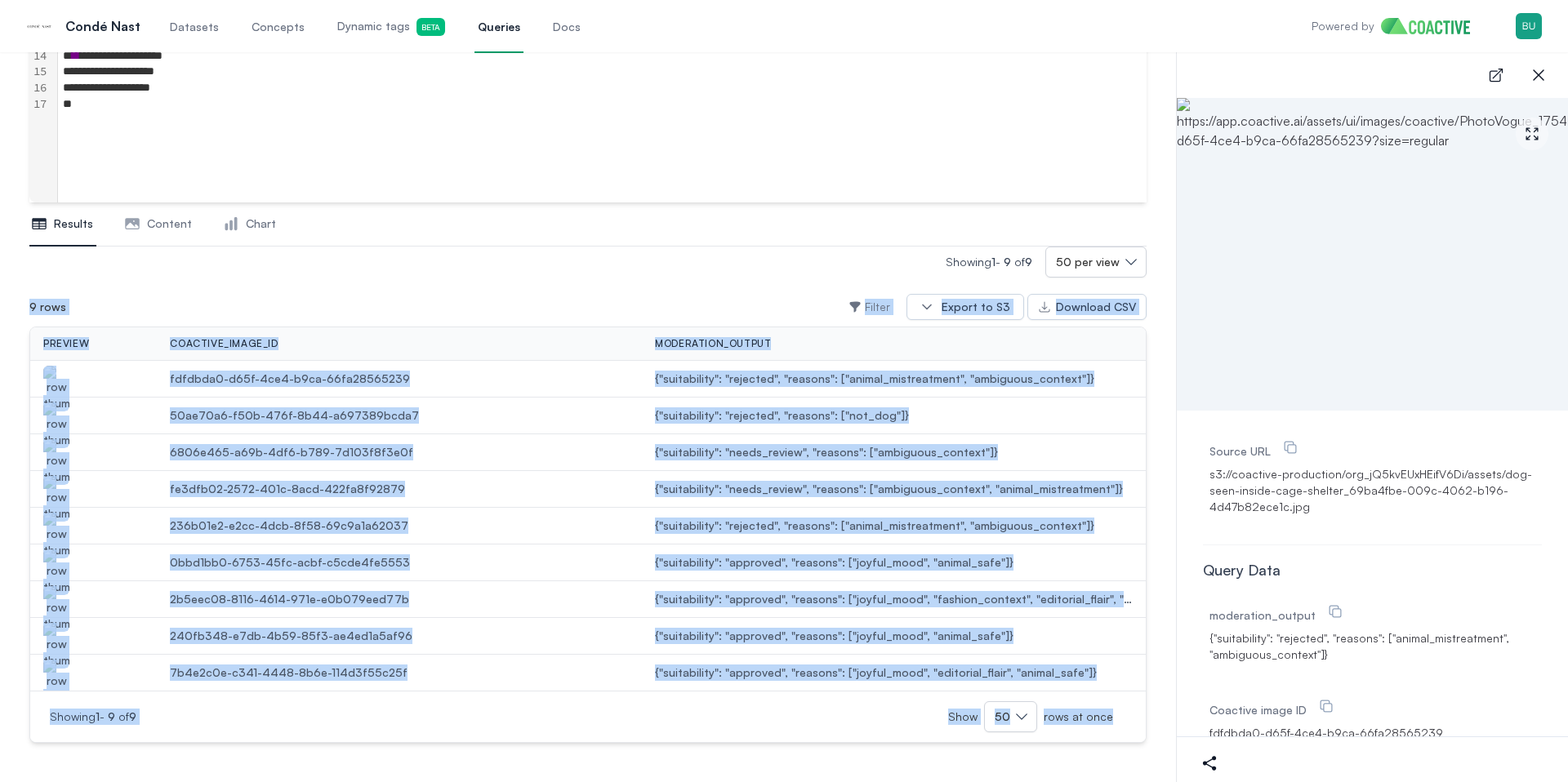
click at [1088, 758] on div "Results Content Chart Showing 1 - 9 of 9 50 per view 9 rows Filter Export to S3…" at bounding box center [589, 485] width 1118 height 567
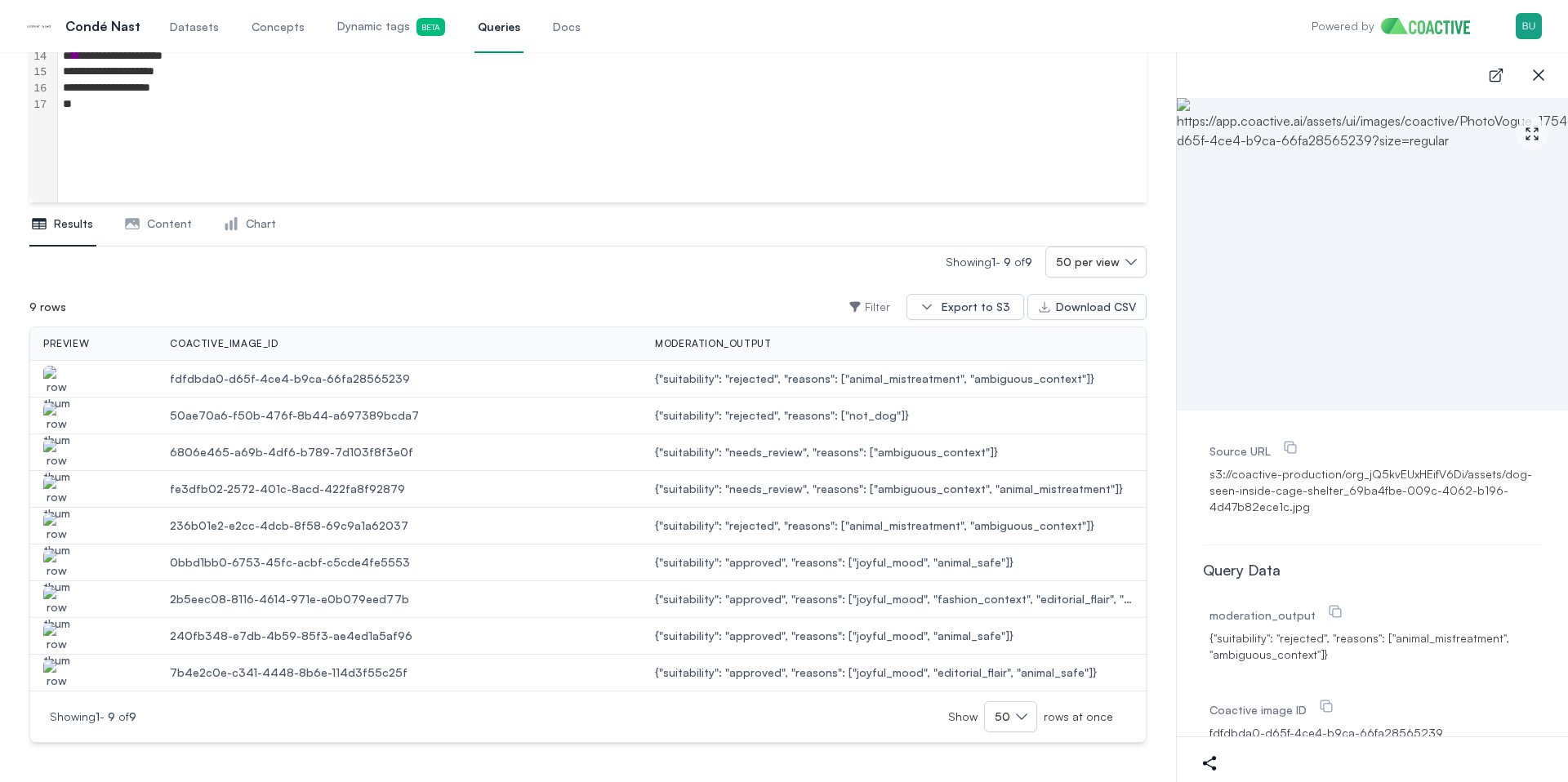
click at [1104, 758] on div "Results Content Chart Showing 1 - 9 of 9 50 per view 9 rows Filter Export to S3…" at bounding box center [589, 485] width 1118 height 567
click at [1119, 757] on div "Results Content Chart Showing 1 - 9 of 9 50 per view 9 rows Filter Export to S3…" at bounding box center [589, 485] width 1118 height 567
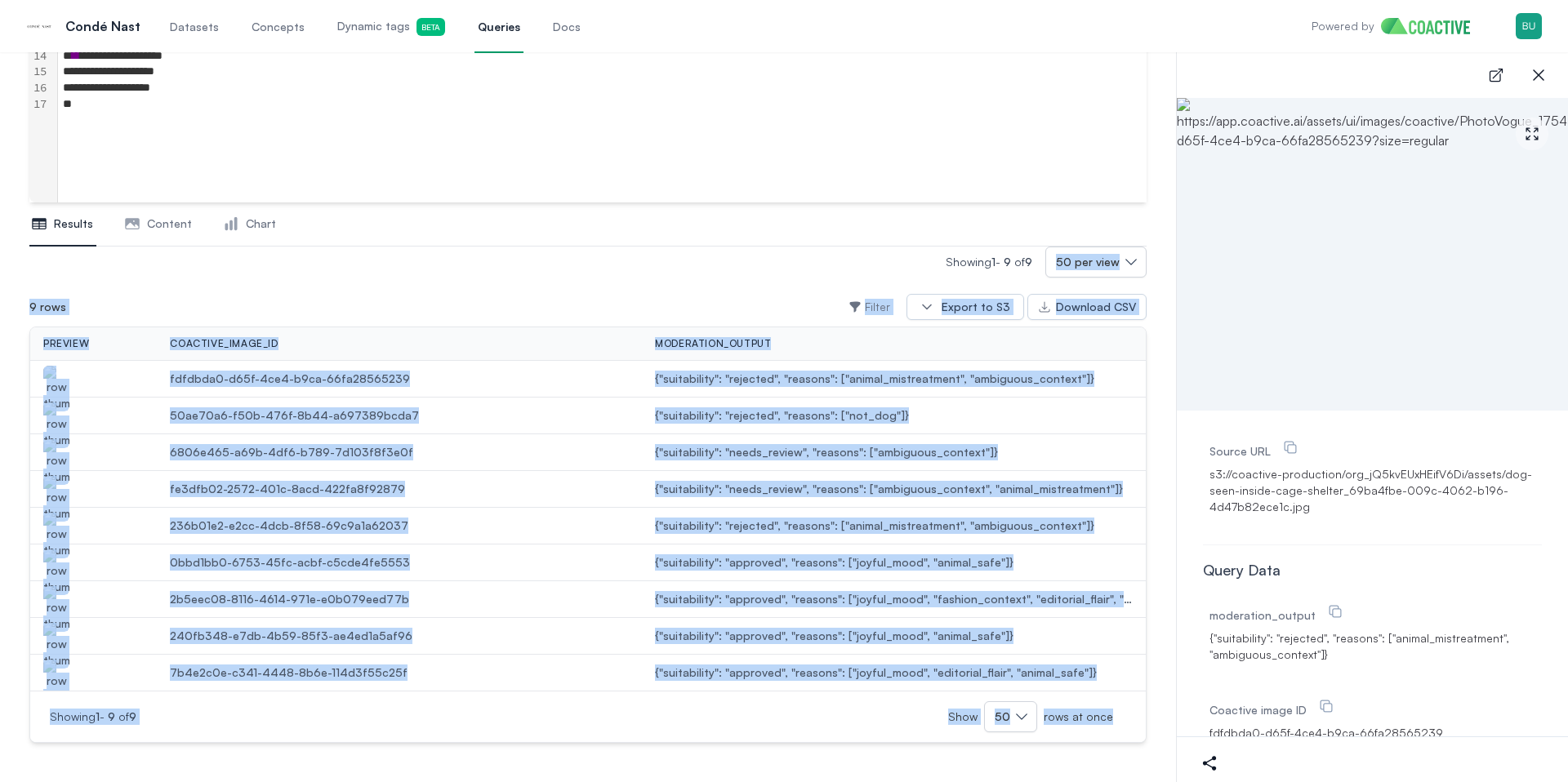
drag, startPoint x: 1014, startPoint y: 718, endPoint x: 559, endPoint y: 265, distance: 642.1
click at [561, 265] on div "Results Content Chart Showing 1 - 9 of 9 50 per view 9 rows Filter Export to S3…" at bounding box center [589, 485] width 1118 height 567
click at [548, 265] on div "Showing 1 - 9 of 9 50 per view" at bounding box center [589, 262] width 1118 height 31
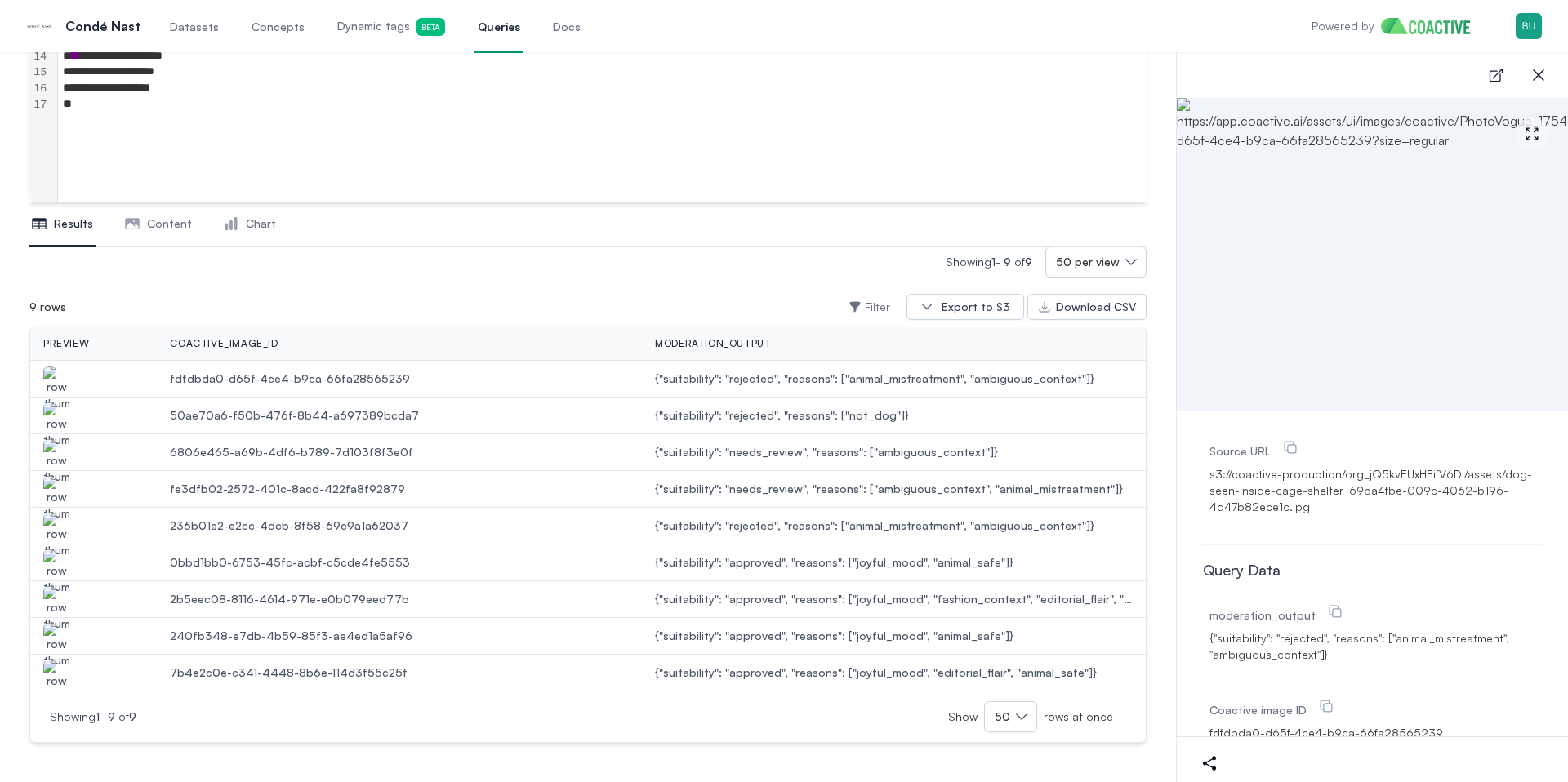
click at [59, 595] on img "button" at bounding box center [56, 609] width 26 height 46
click at [50, 556] on img "button" at bounding box center [56, 573] width 26 height 46
click at [62, 642] on img "button" at bounding box center [56, 645] width 26 height 46
click at [56, 675] on img "button" at bounding box center [56, 682] width 26 height 46
click at [54, 417] on img "button" at bounding box center [56, 426] width 26 height 46
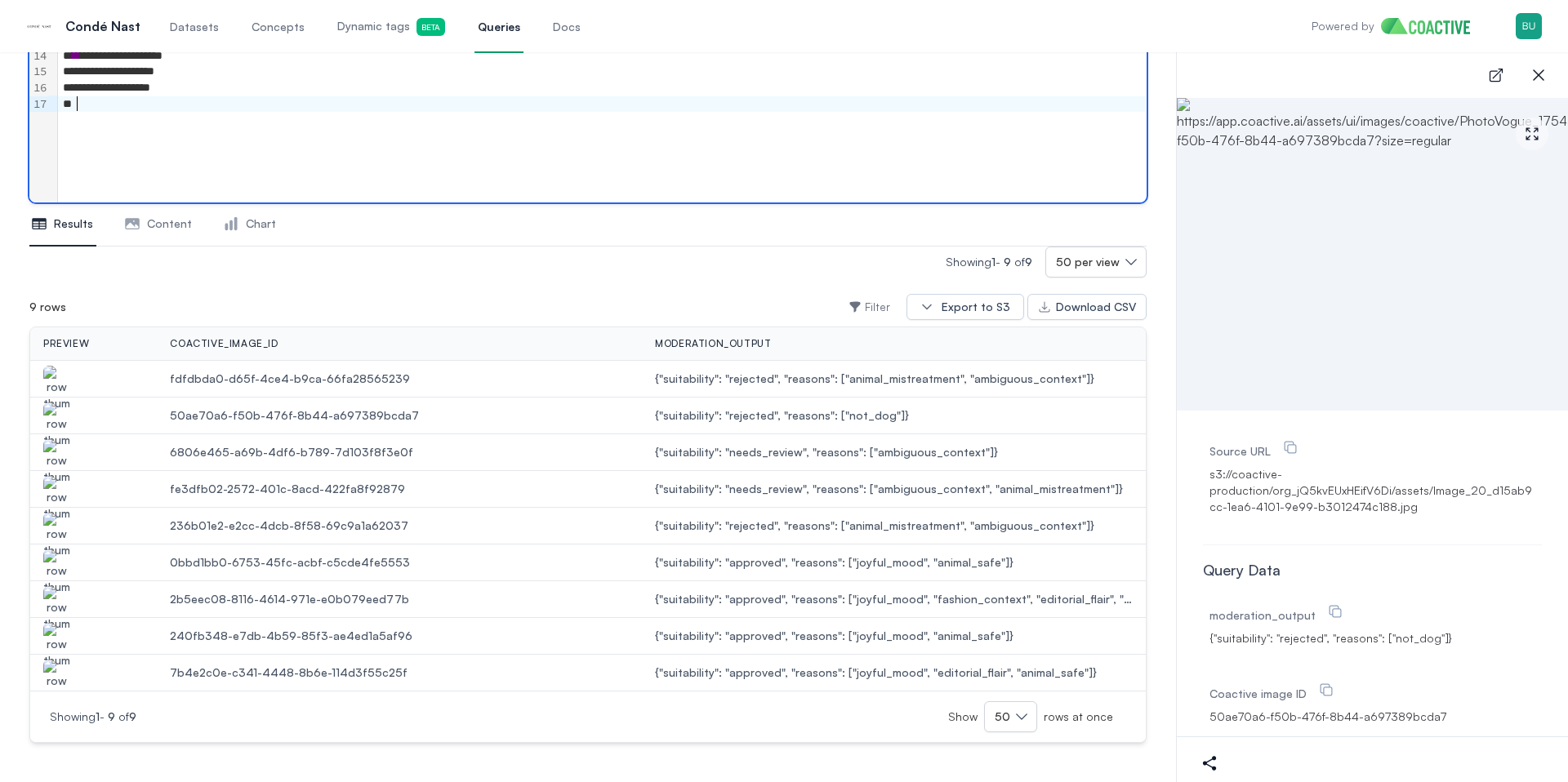
click at [479, 190] on div "**********" at bounding box center [602, 20] width 1089 height 366
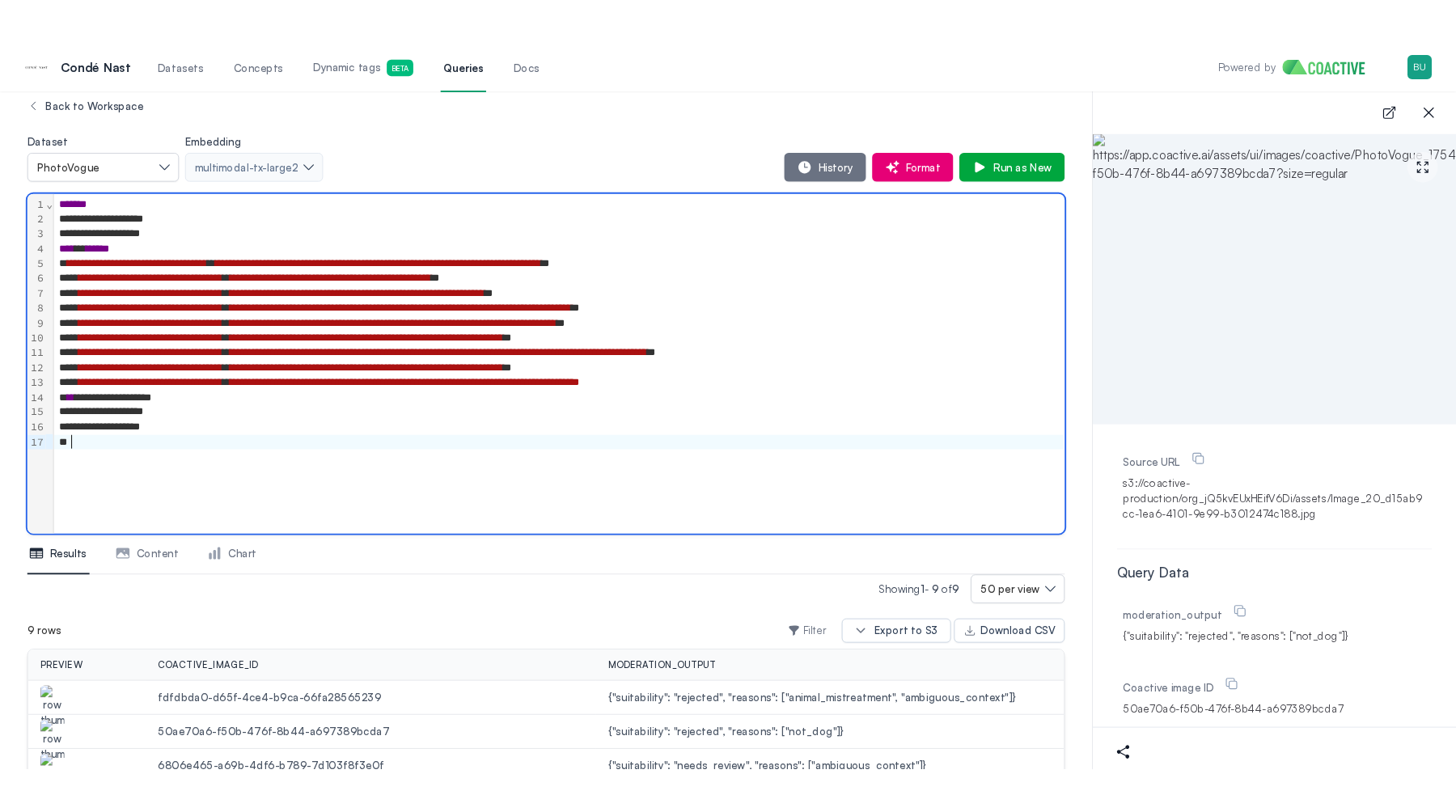
scroll to position [0, 0]
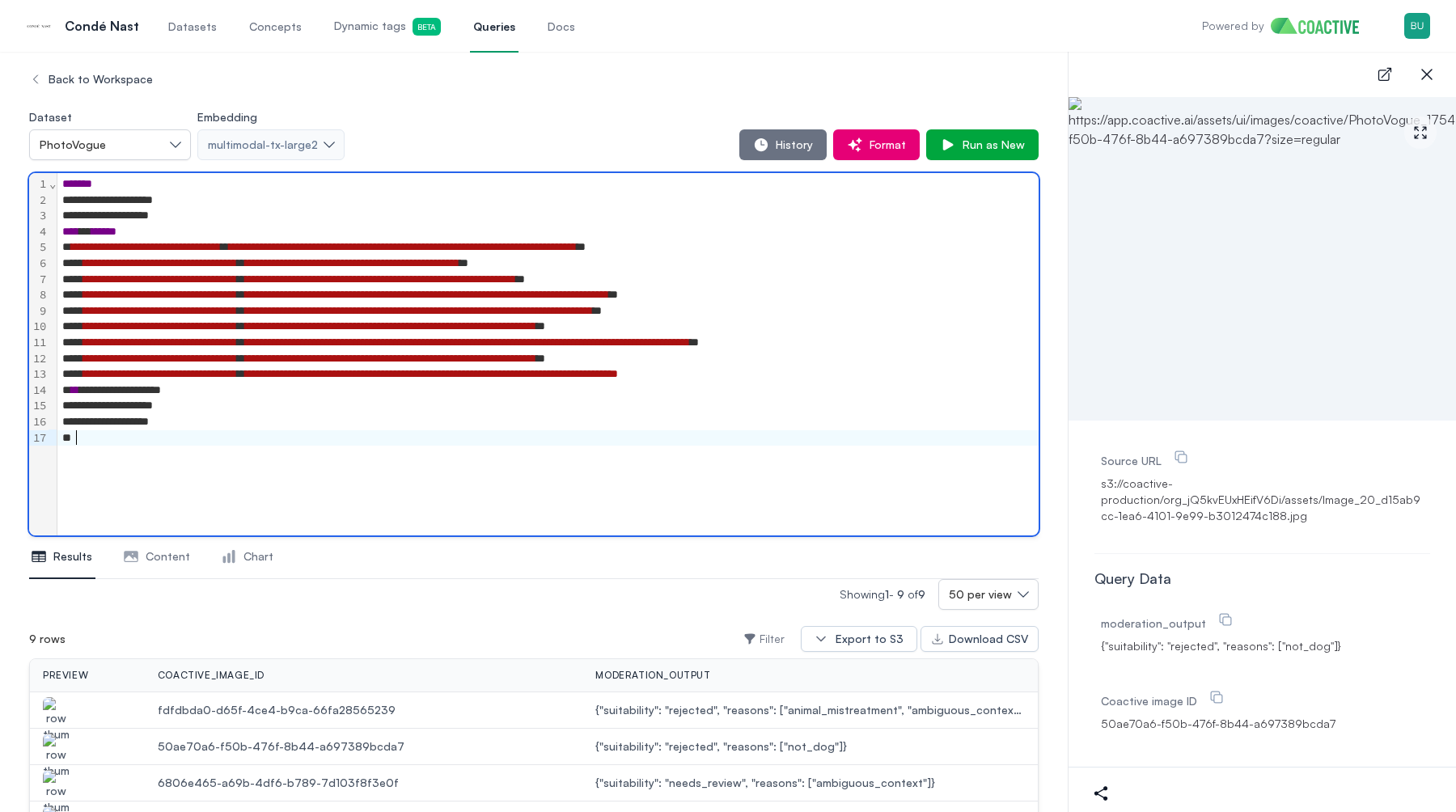
click at [194, 30] on span "Datasets" at bounding box center [193, 26] width 49 height 16
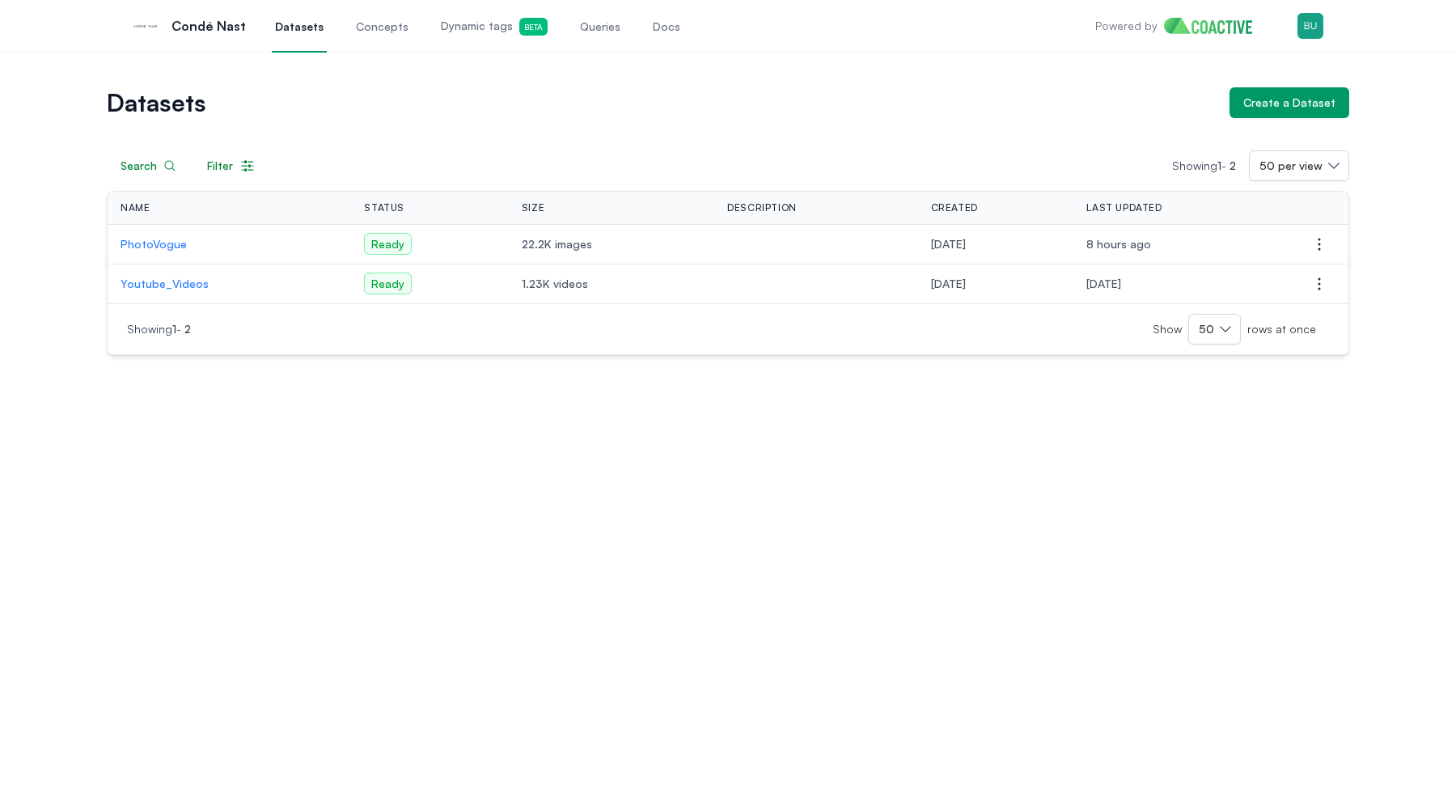
click at [168, 278] on p "Youtube_Videos" at bounding box center [229, 284] width 218 height 16
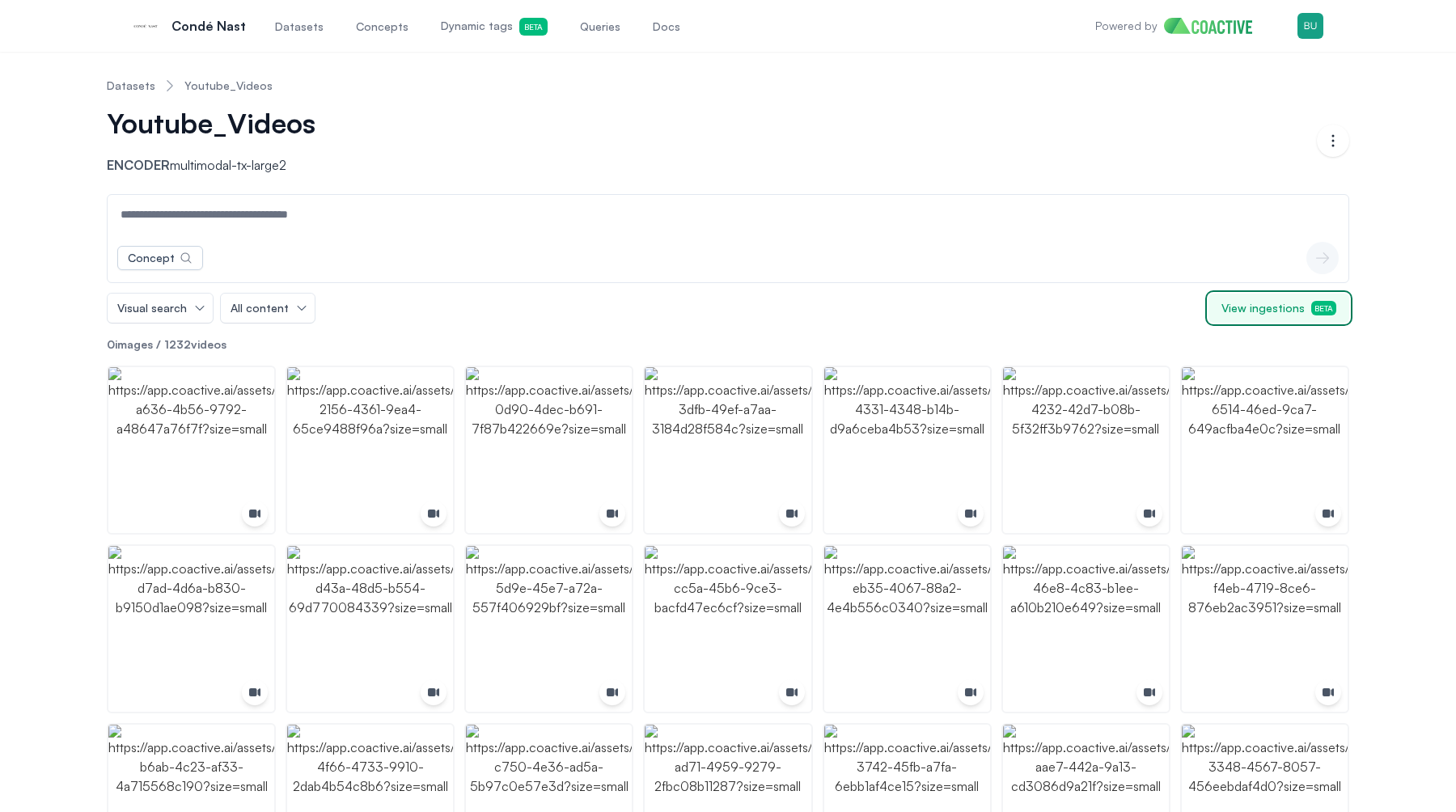
click at [1312, 315] on span "View ingestions Beta" at bounding box center [1279, 308] width 115 height 16
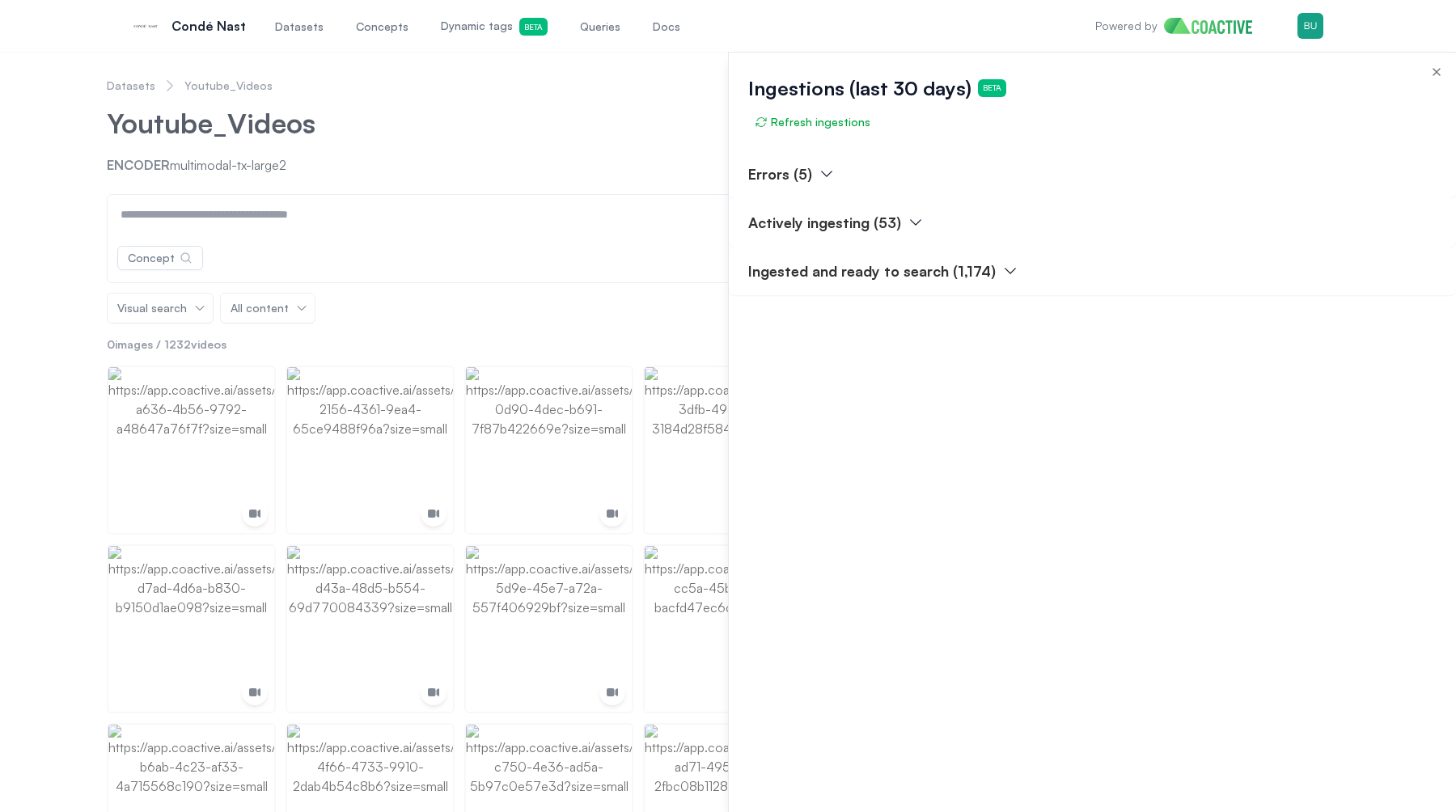
click at [895, 221] on p "Actively ingesting (53)" at bounding box center [825, 222] width 153 height 23
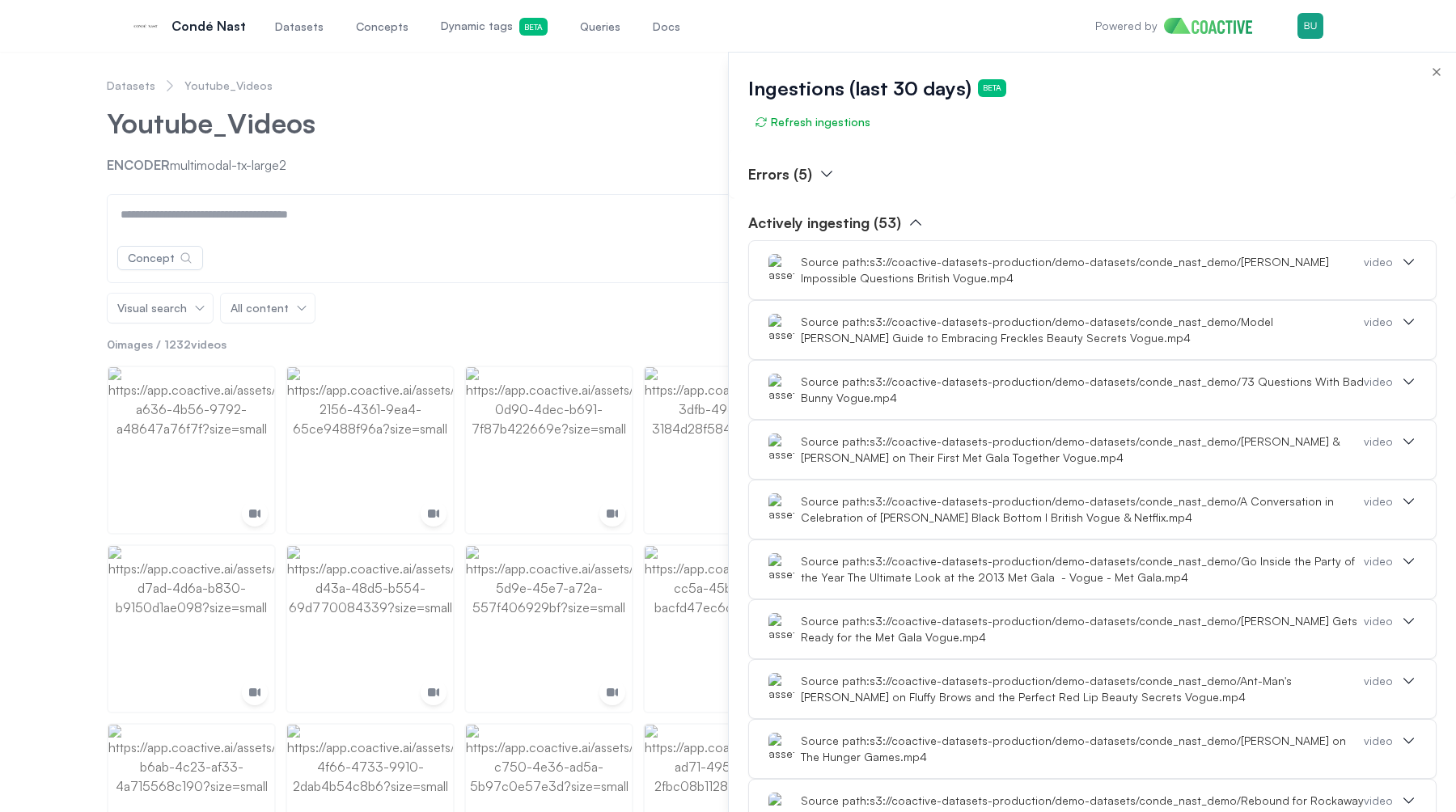
click at [872, 226] on p "Actively ingesting (53)" at bounding box center [825, 222] width 153 height 23
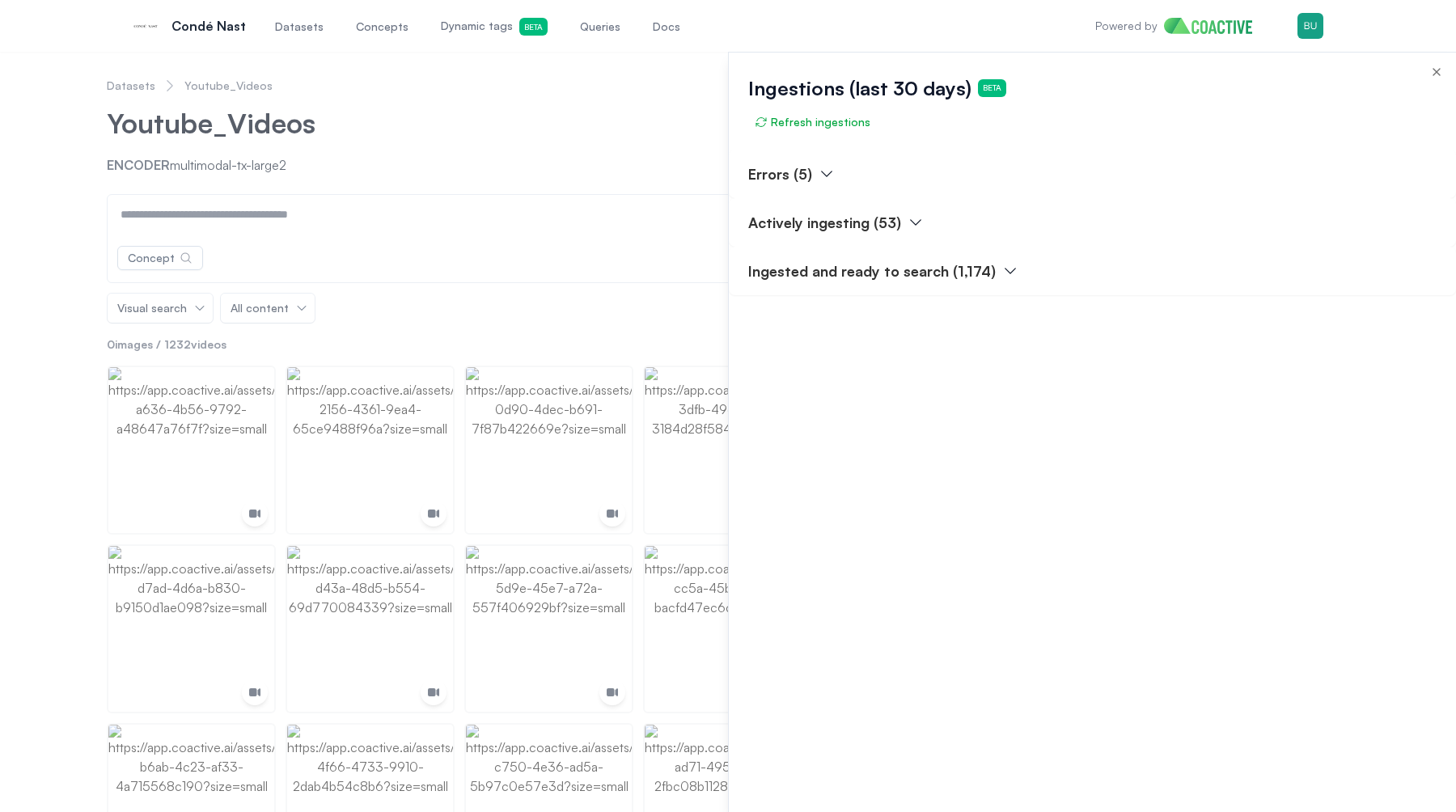
click at [942, 272] on p "Ingested and ready to search (1,174)" at bounding box center [872, 271] width 247 height 23
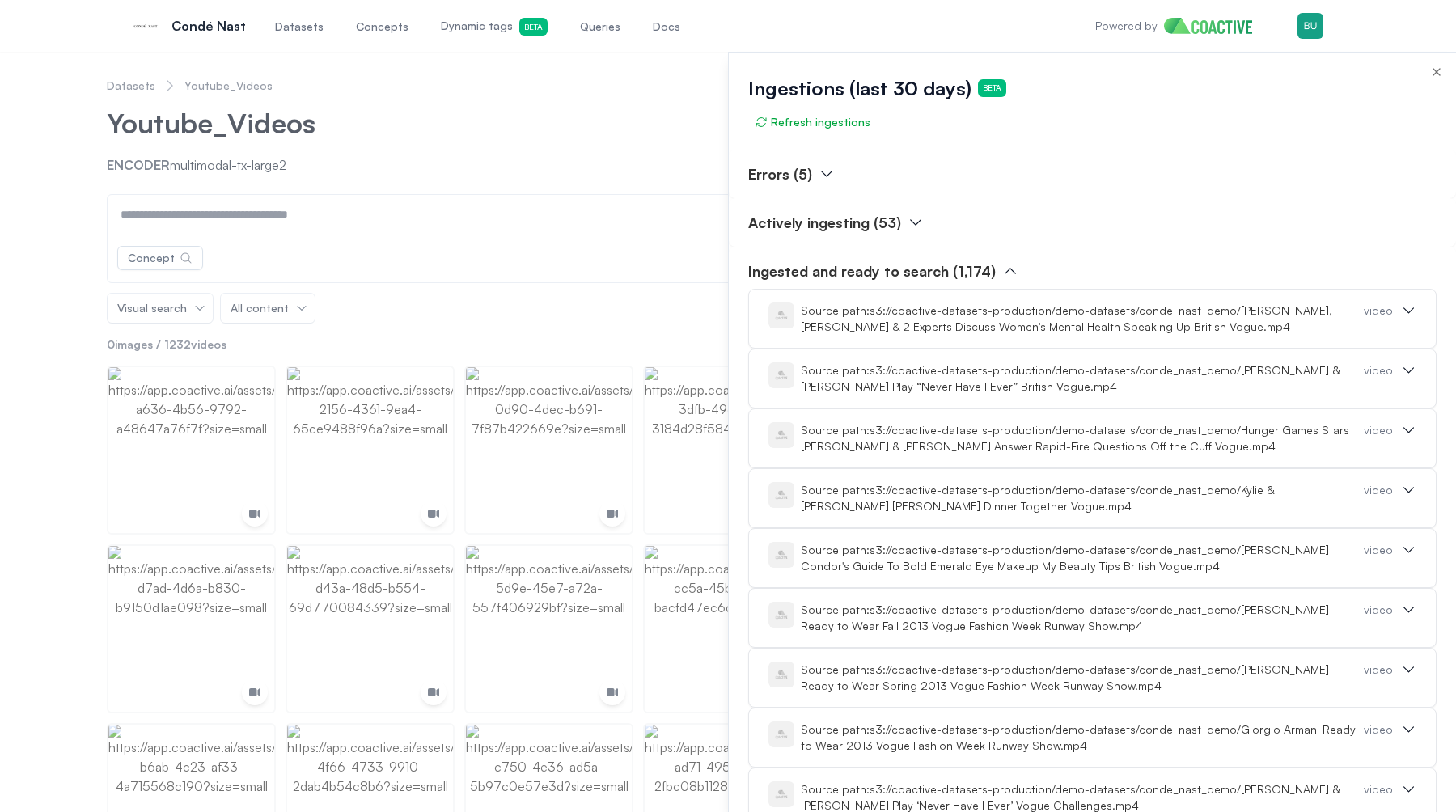
click at [908, 222] on icon "button" at bounding box center [915, 222] width 16 height 16
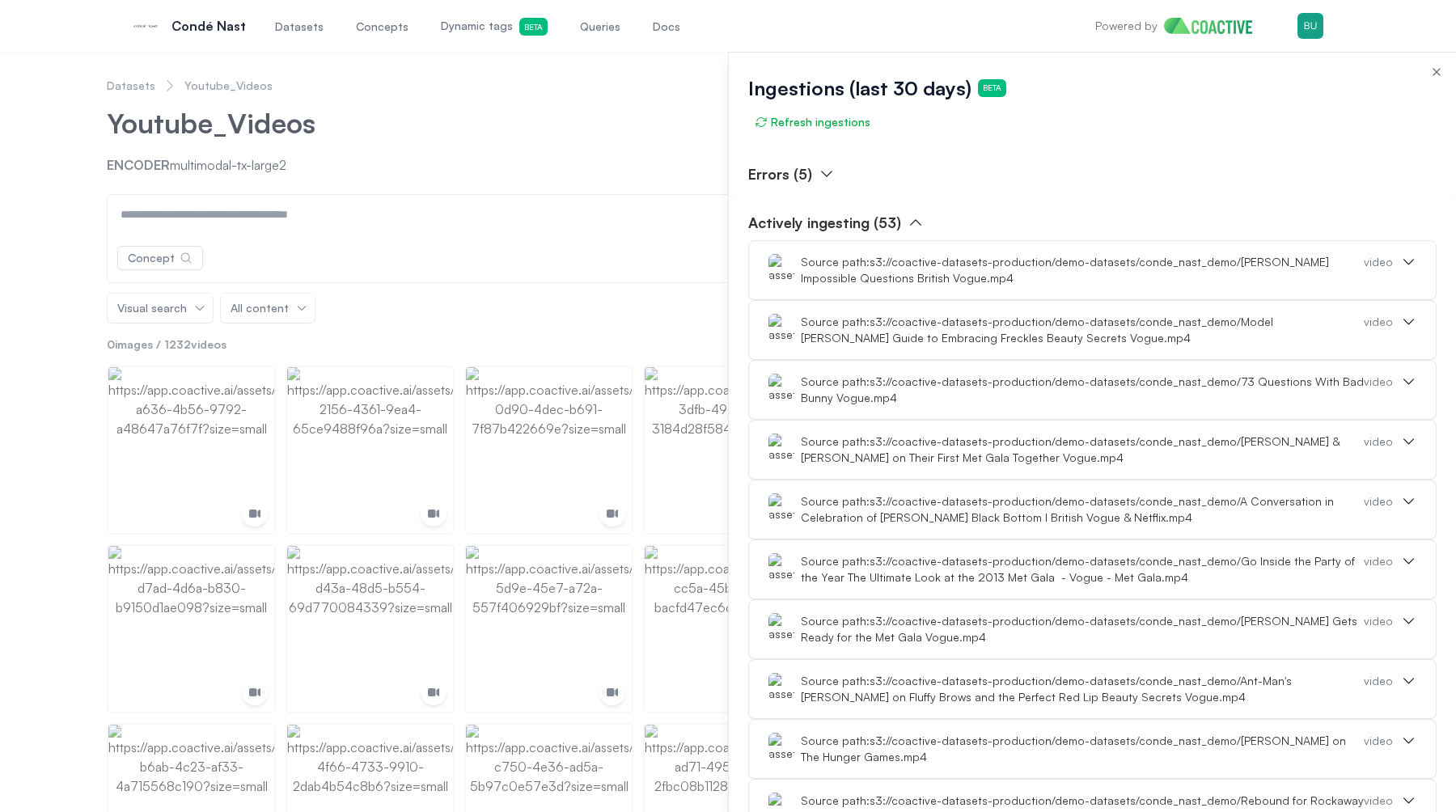
click at [823, 172] on icon "button" at bounding box center [827, 174] width 16 height 16
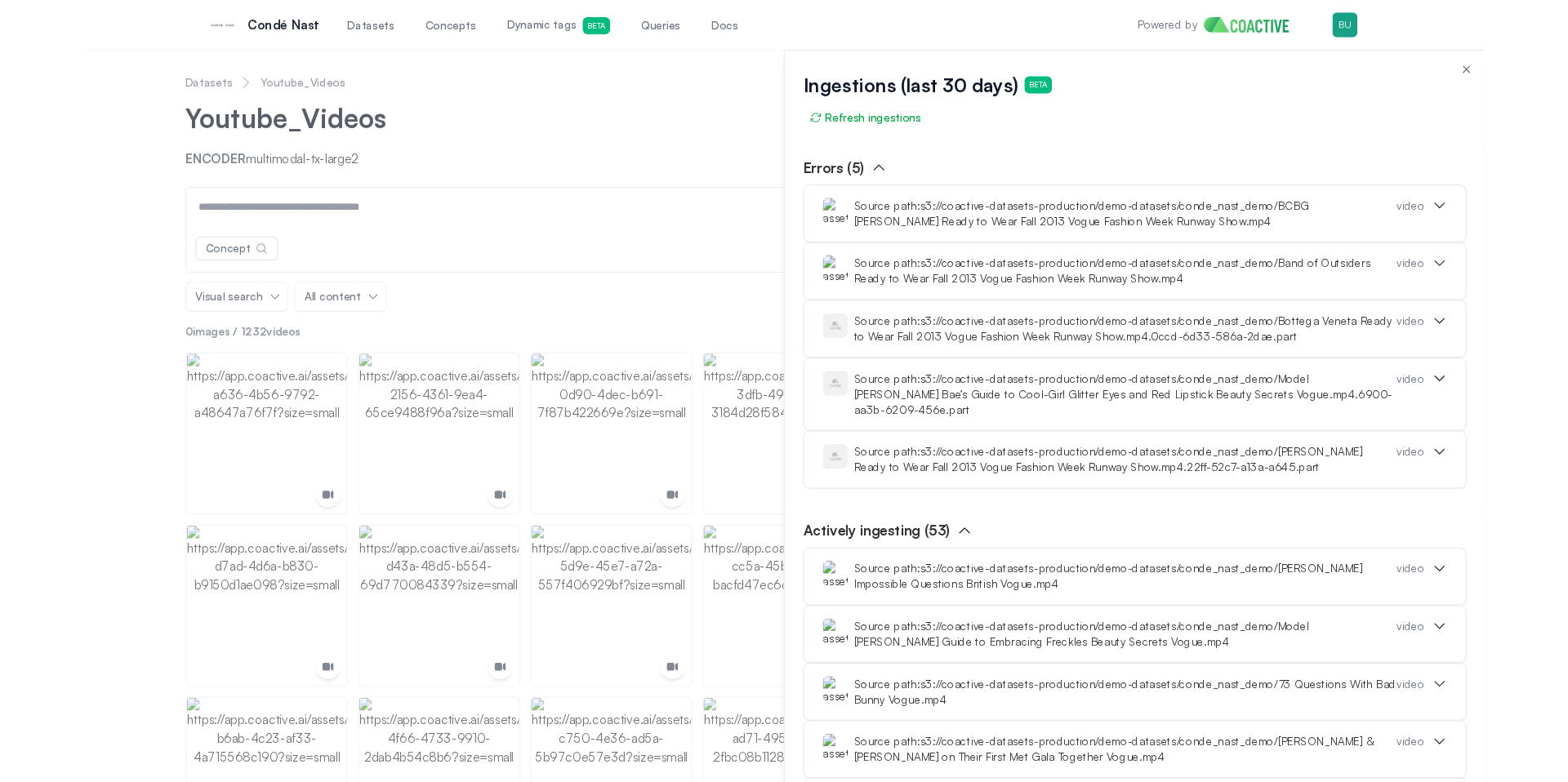
scroll to position [12, 0]
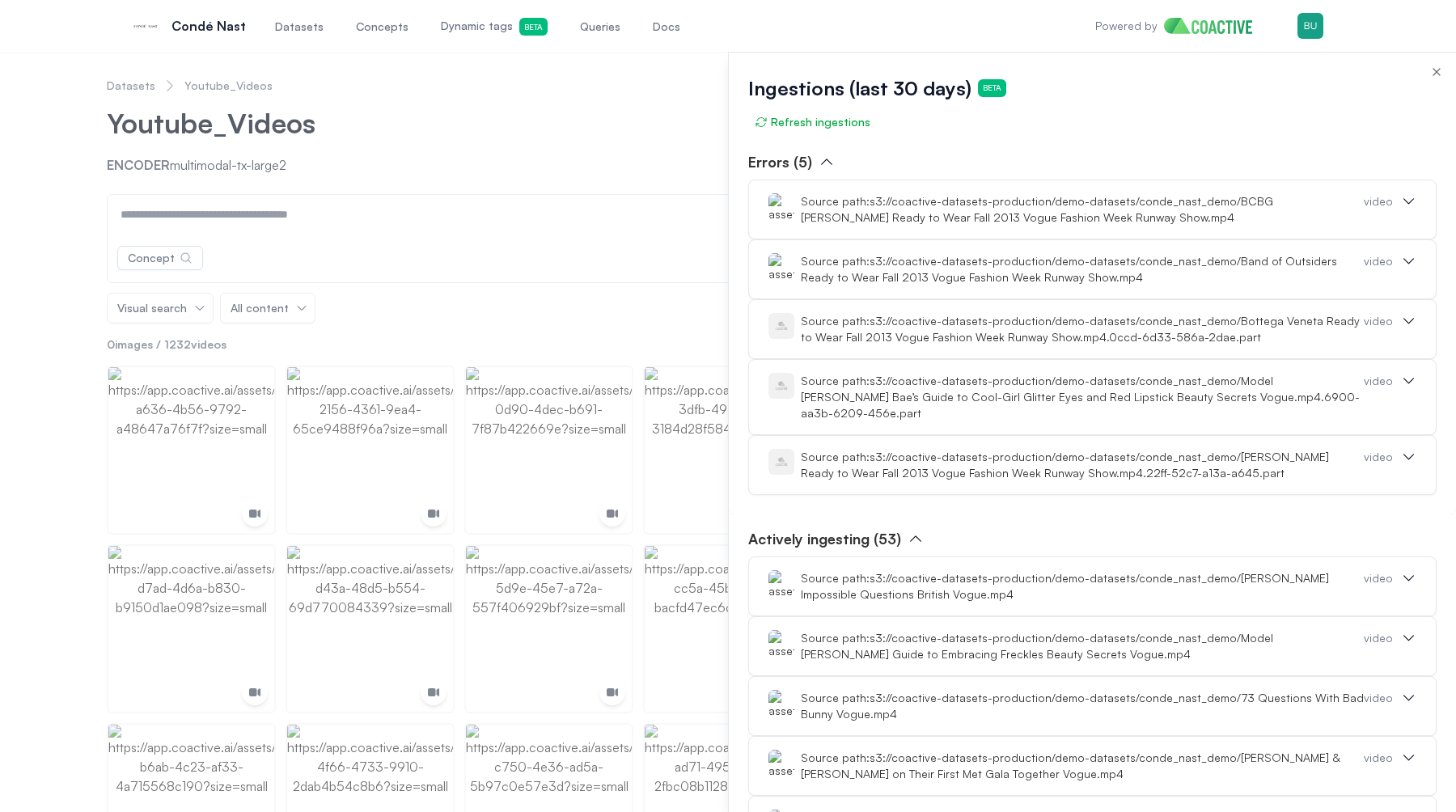
click at [907, 222] on div "Source path: s3://coactive-datasets-production/demo-datasets/conde_nast_demo/BC…" at bounding box center [1082, 209] width 563 height 32
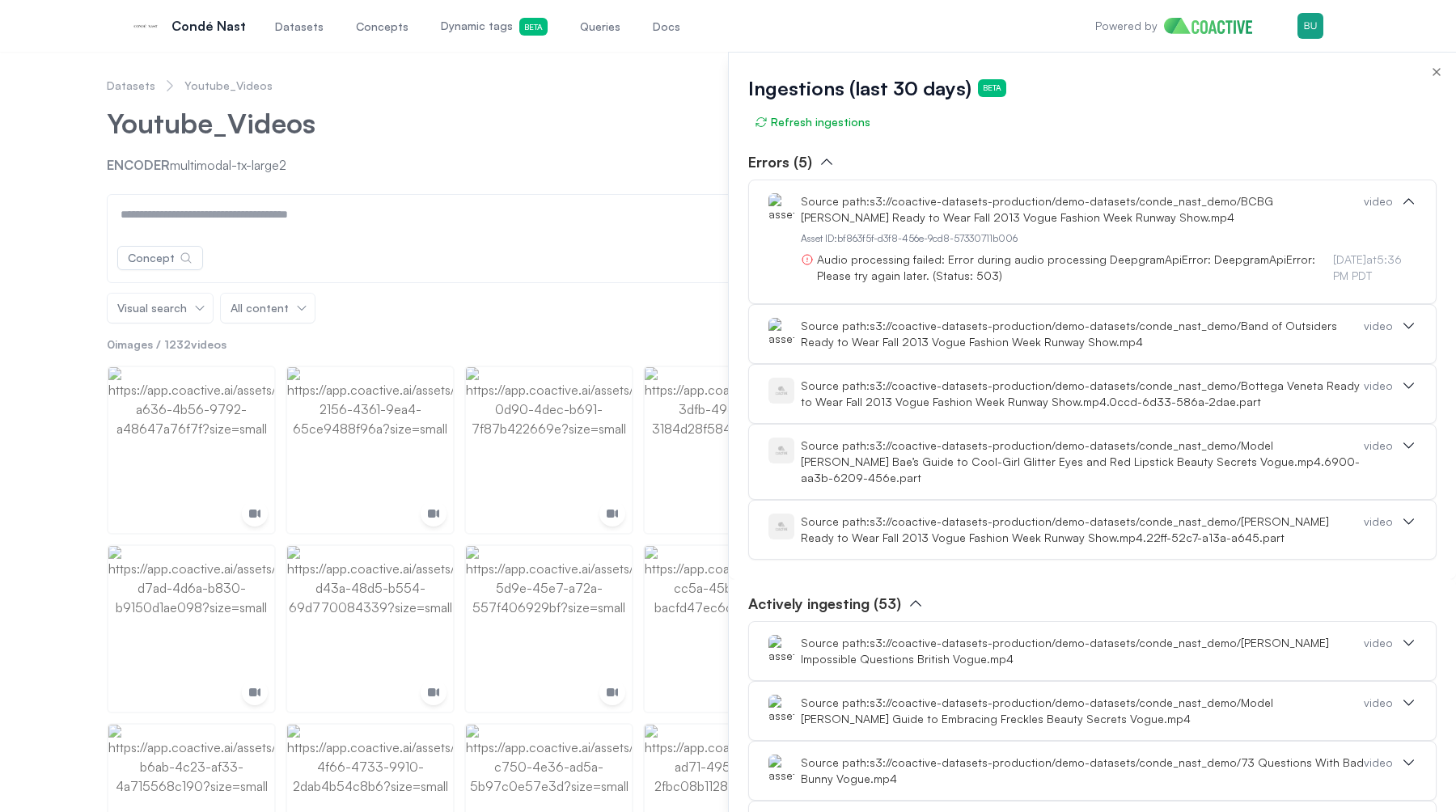
click at [881, 340] on div "Source path: s3://coactive-datasets-production/demo-datasets/conde_nast_demo/Ba…" at bounding box center [1082, 333] width 563 height 32
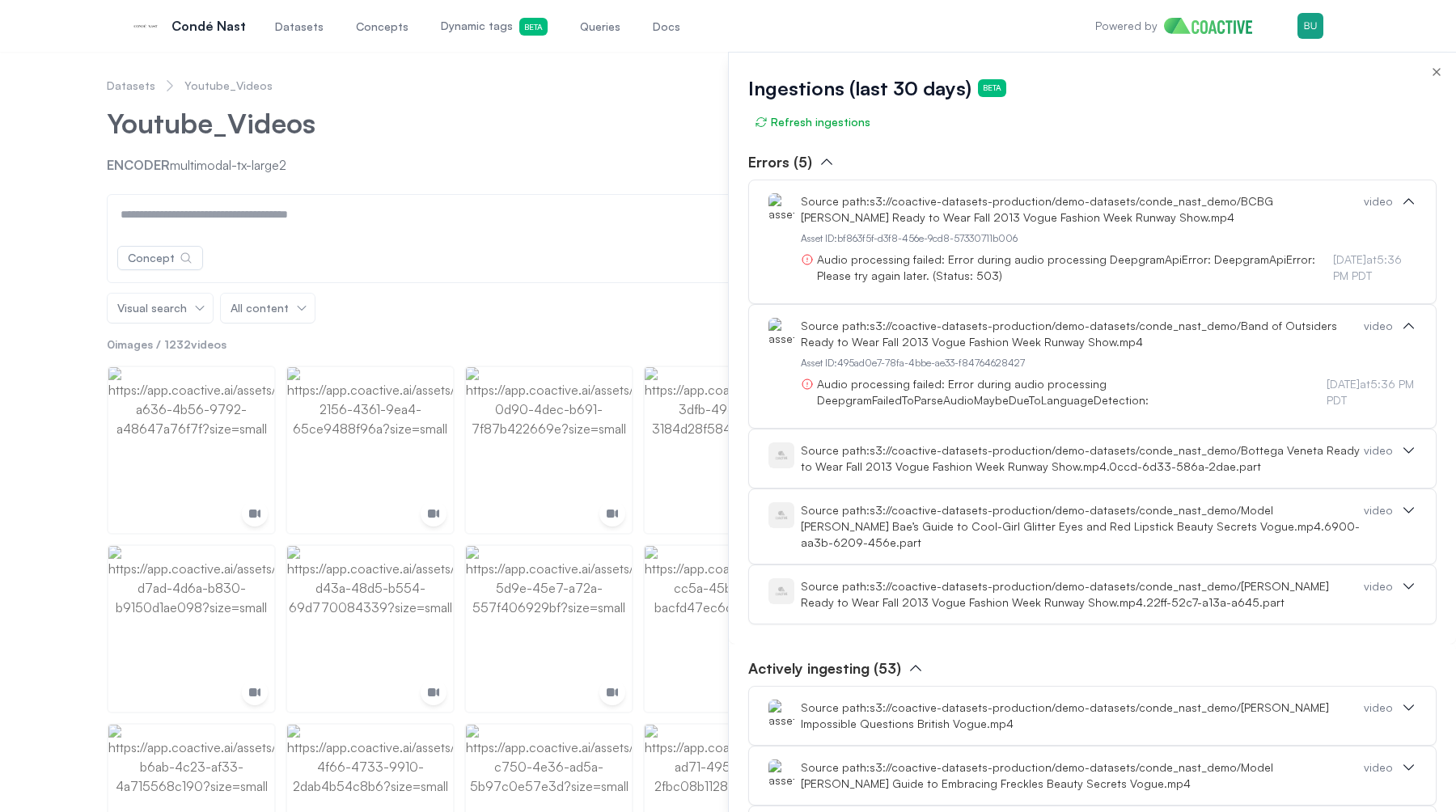
click at [834, 346] on div "Source path: s3://coactive-datasets-production/demo-datasets/conde_nast_demo/Ba…" at bounding box center [1082, 333] width 563 height 32
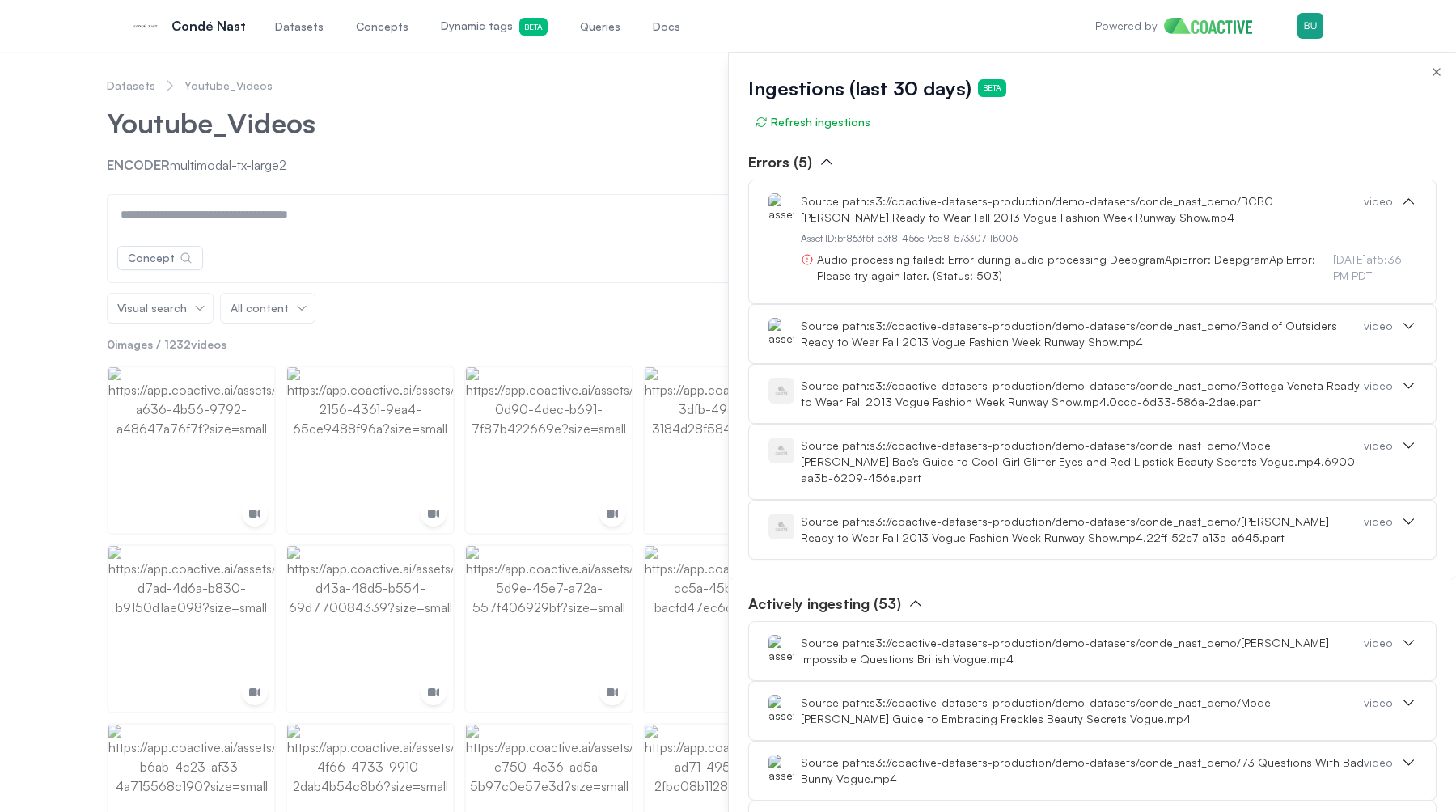
click at [836, 211] on div "Source path: s3://coactive-datasets-production/demo-datasets/conde_nast_demo/BC…" at bounding box center [1082, 209] width 563 height 32
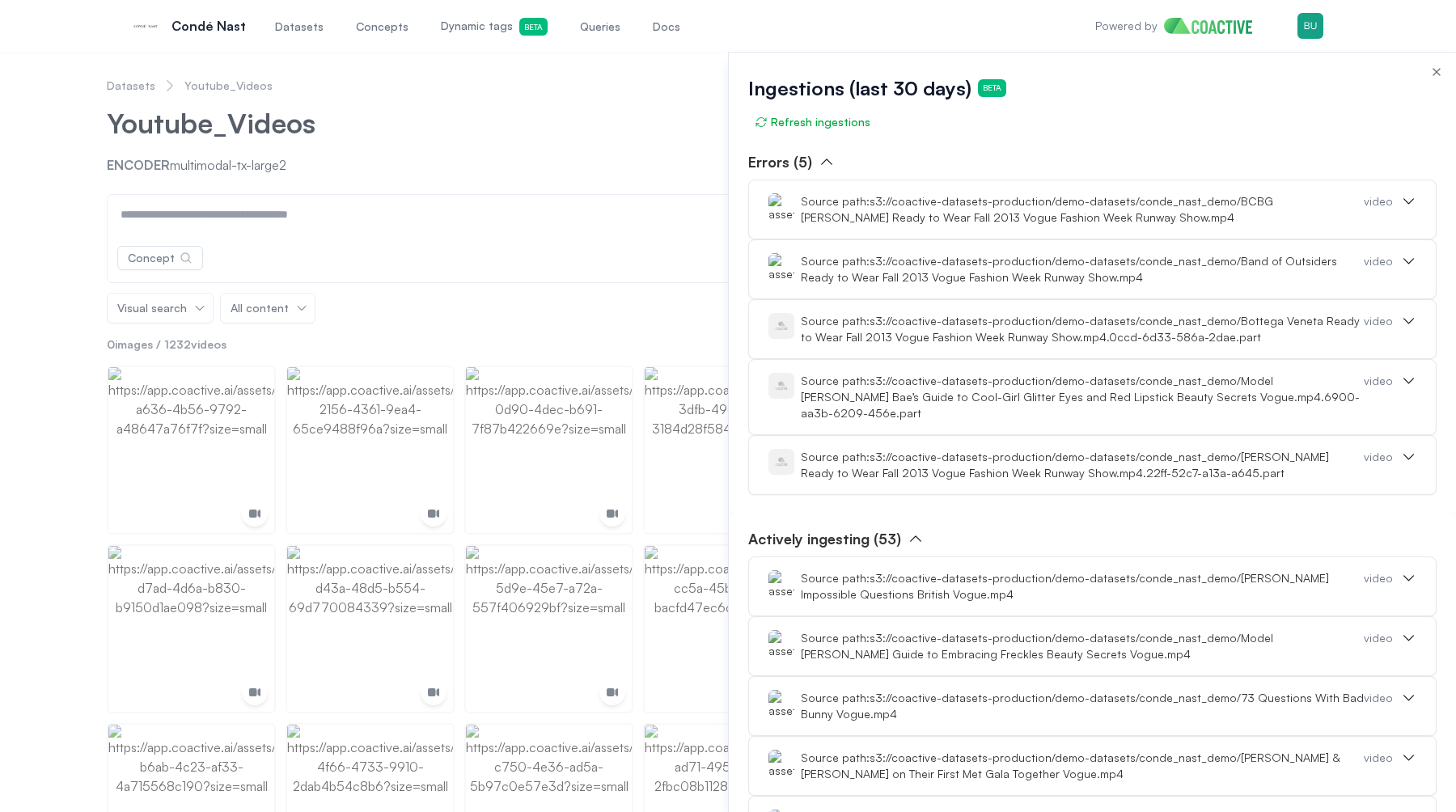
click at [815, 164] on button "Errors (5)" at bounding box center [792, 161] width 87 height 23
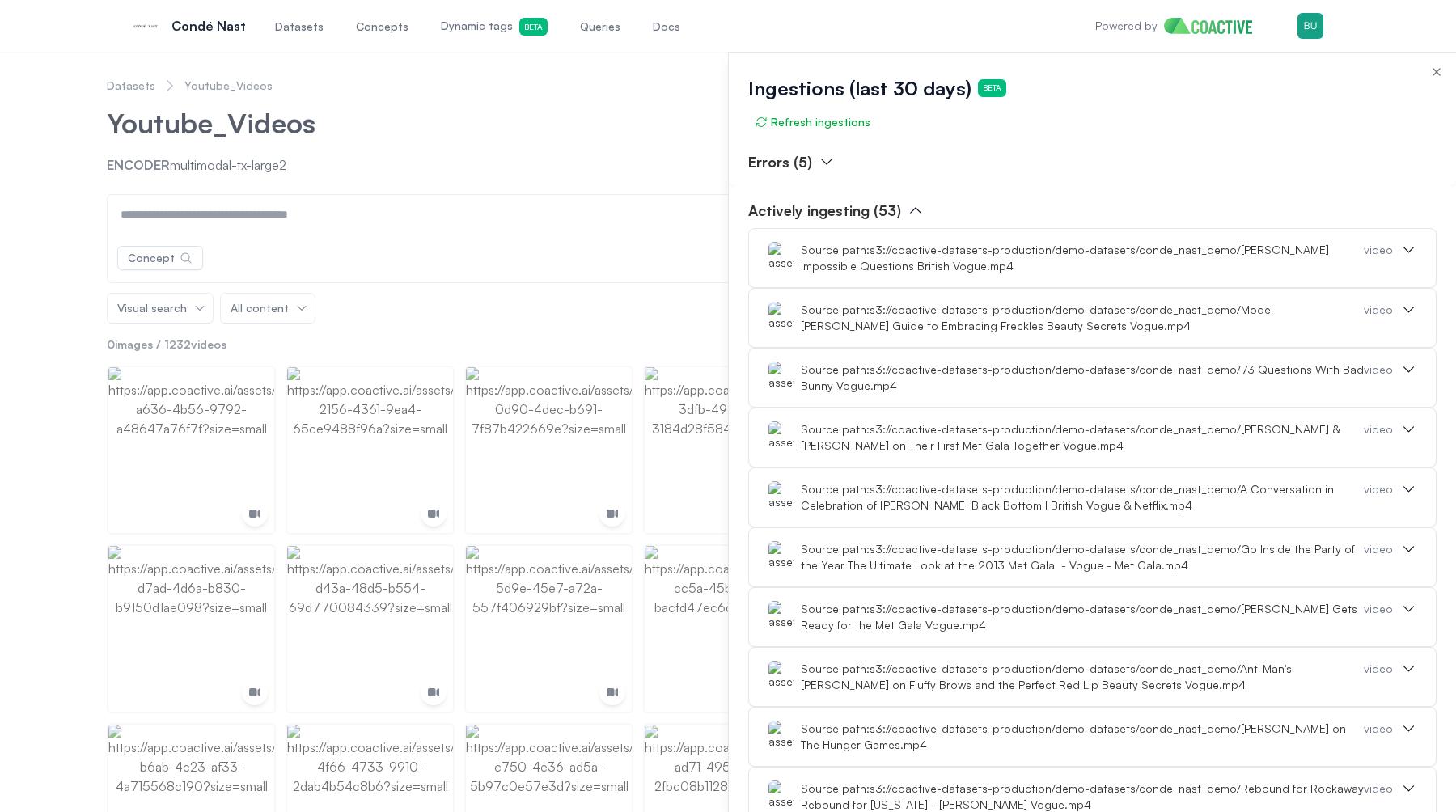
click at [869, 211] on p "Actively ingesting (53)" at bounding box center [825, 210] width 153 height 23
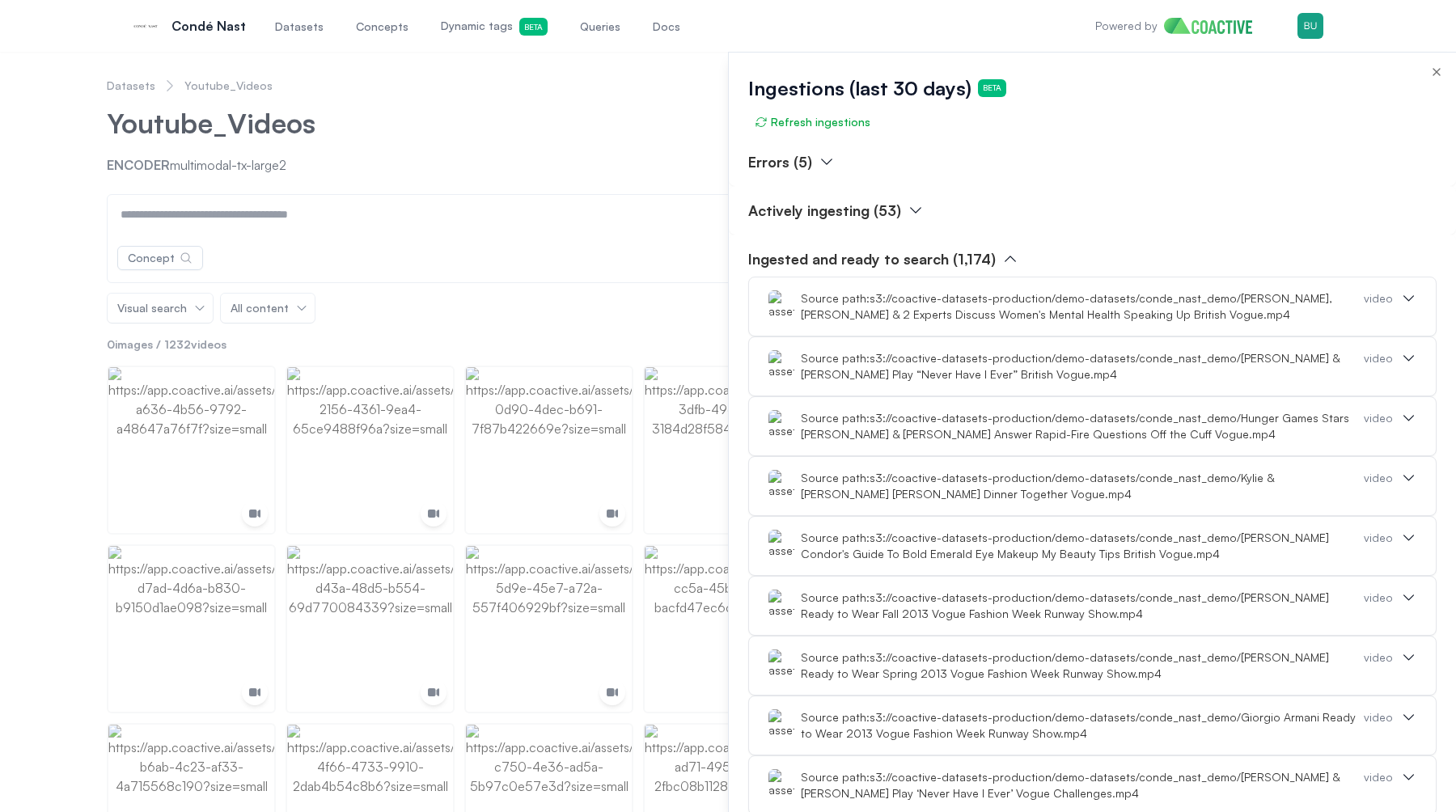
click at [400, 195] on div at bounding box center [728, 432] width 1456 height 761
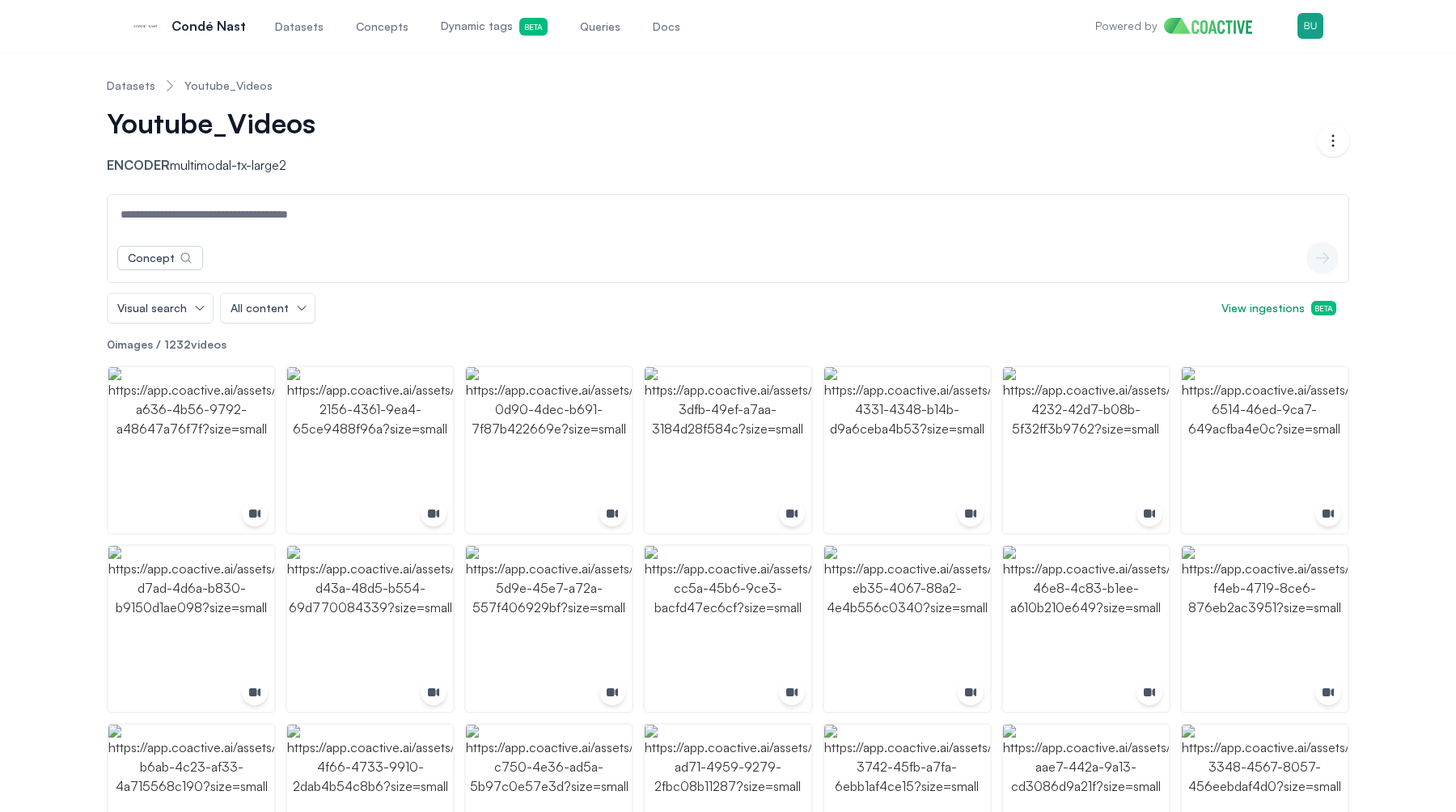
click at [144, 85] on link "Datasets" at bounding box center [131, 86] width 49 height 16
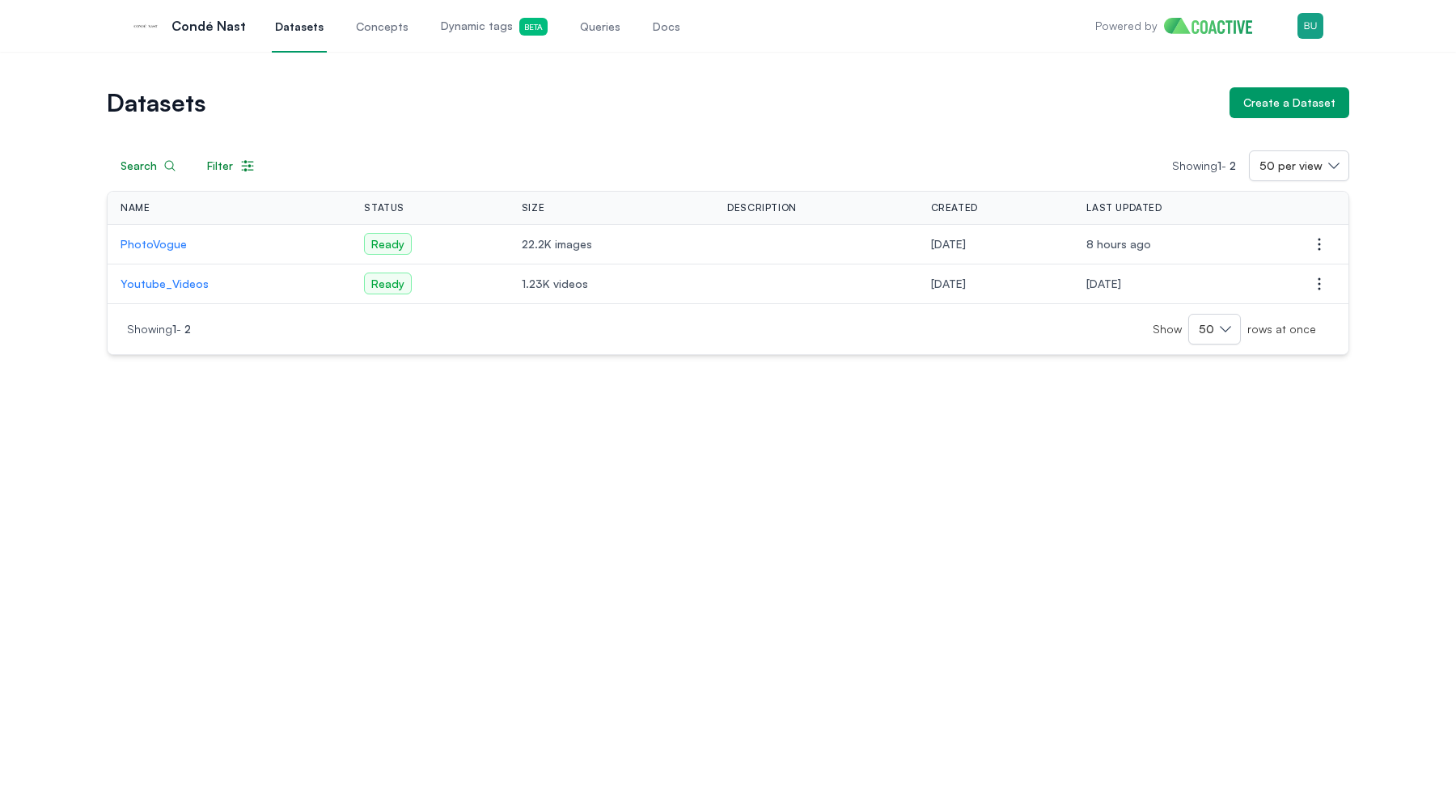
click at [494, 388] on div "Datasets Create a Dataset Search Filter Showing 1 - 2 50 per view Name Status S…" at bounding box center [728, 432] width 1456 height 761
click at [250, 407] on div "Datasets Create a Dataset Search Filter Showing 1 - 2 50 per view Name Status S…" at bounding box center [728, 432] width 1456 height 761
click at [165, 282] on p "Youtube_Videos" at bounding box center [229, 284] width 218 height 16
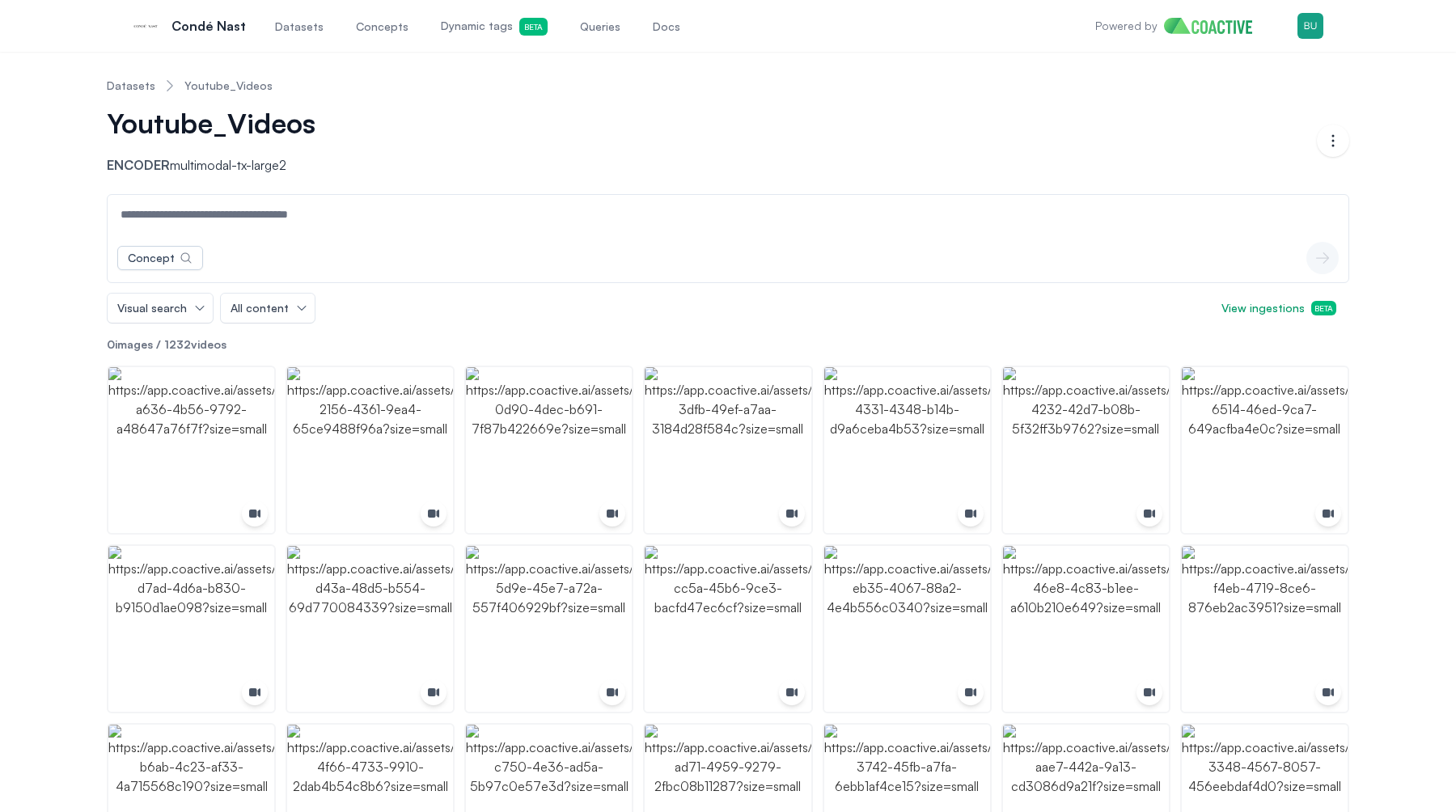
click at [1276, 307] on span "View ingestions Beta" at bounding box center [1279, 308] width 115 height 16
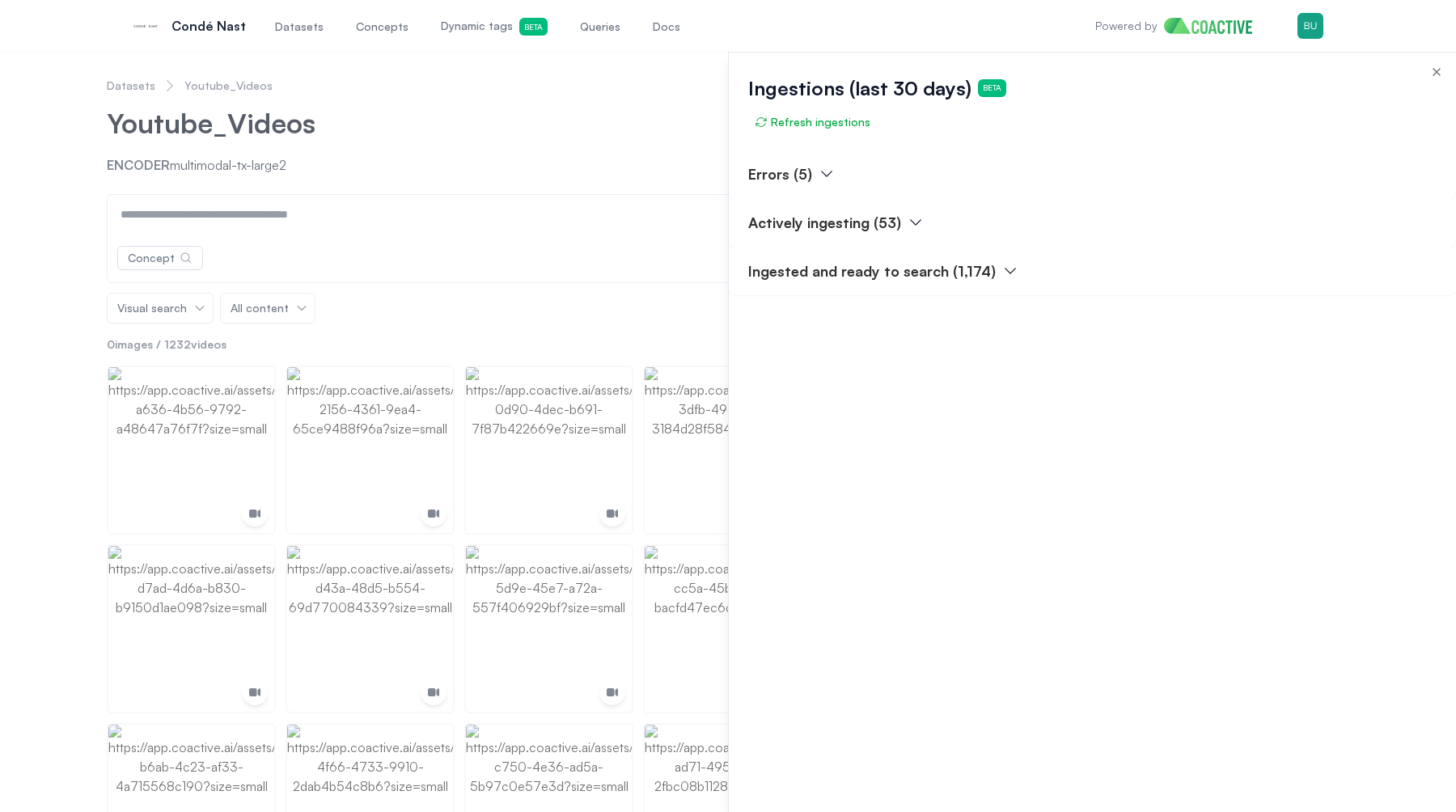
click at [944, 370] on div "Errors (5) Actively ingesting (53) Ingested and ready to search (1,174)" at bounding box center [1092, 481] width 727 height 663
click at [561, 173] on div at bounding box center [728, 432] width 1456 height 761
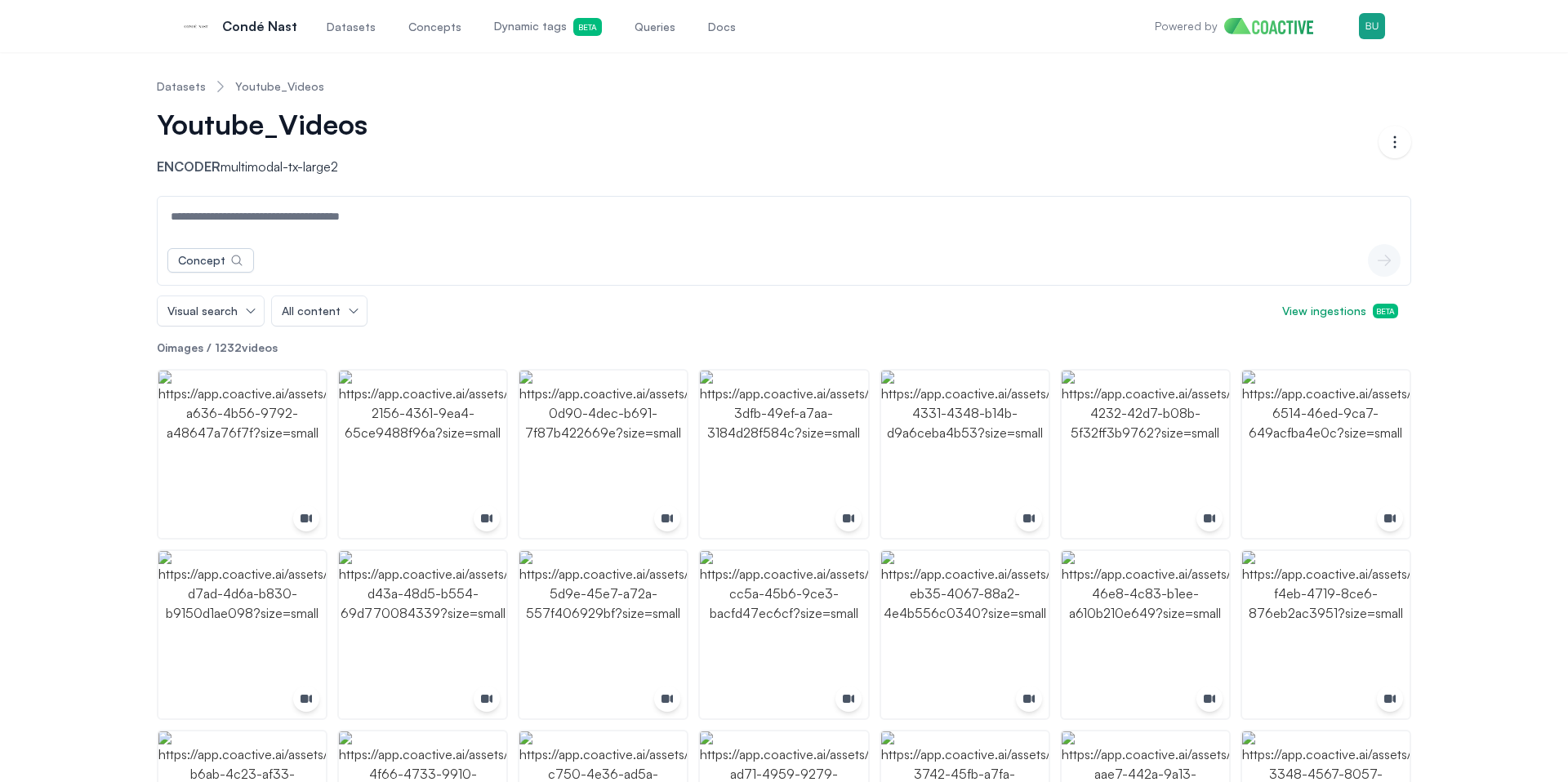
click at [166, 88] on link "Datasets" at bounding box center [181, 87] width 49 height 17
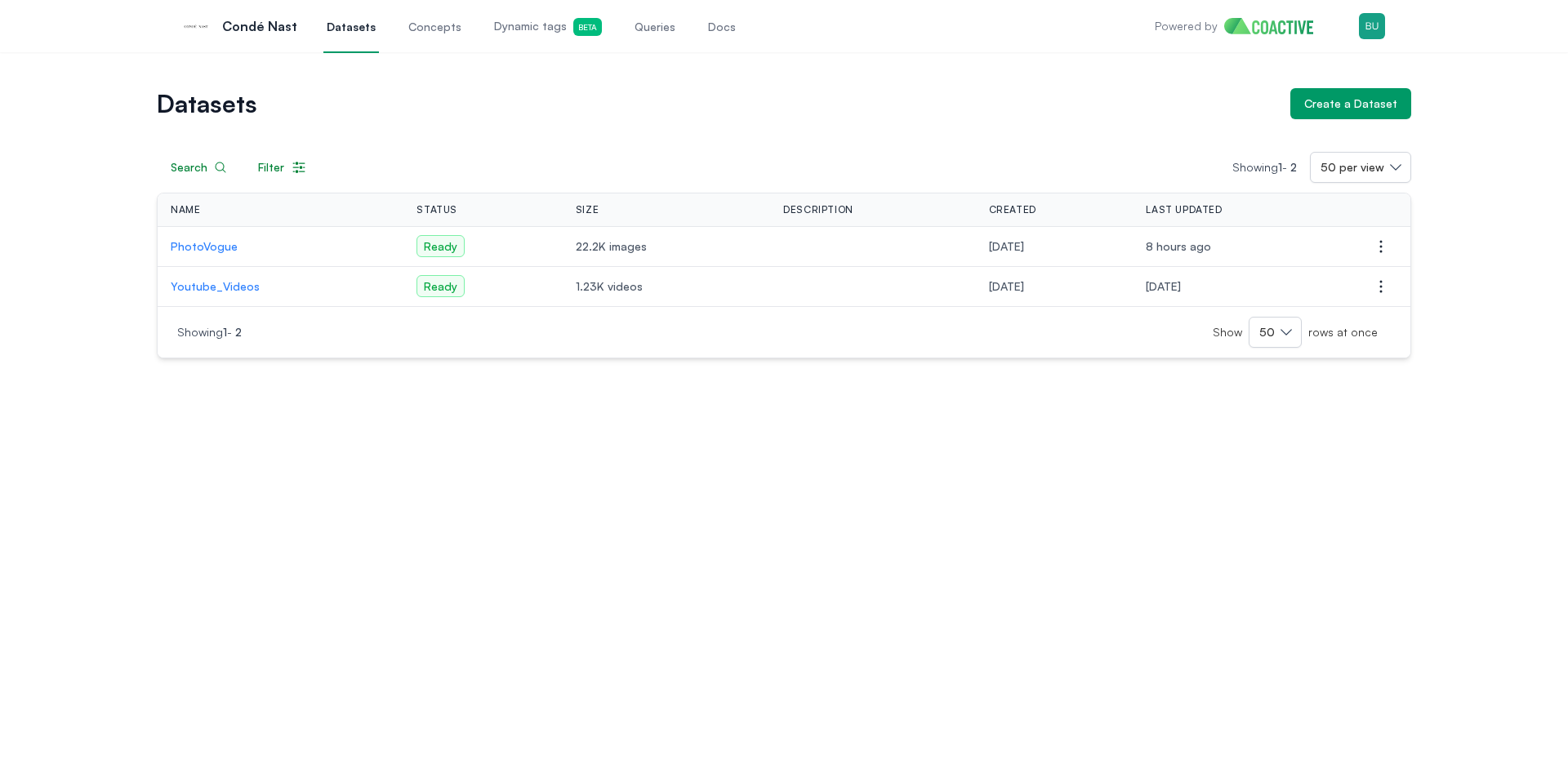
click at [114, 152] on div "Datasets Create a Dataset Search Filter Showing 1 - 2 50 per view Name Status S…" at bounding box center [784, 223] width 1509 height 271
click at [406, 405] on div "Datasets Create a Dataset Search Filter Showing 1 - 2 50 per view Name Status S…" at bounding box center [784, 418] width 1568 height 730
click at [614, 460] on div "Datasets Create a Dataset Search Filter Showing 1 - 2 50 per view Name Status S…" at bounding box center [784, 418] width 1568 height 730
click at [1480, 137] on div "Datasets Create a Dataset Search Filter Showing 1 - 2 50 per view Name Status S…" at bounding box center [784, 223] width 1509 height 271
click at [1374, 102] on div "Create a Dataset" at bounding box center [1351, 103] width 93 height 17
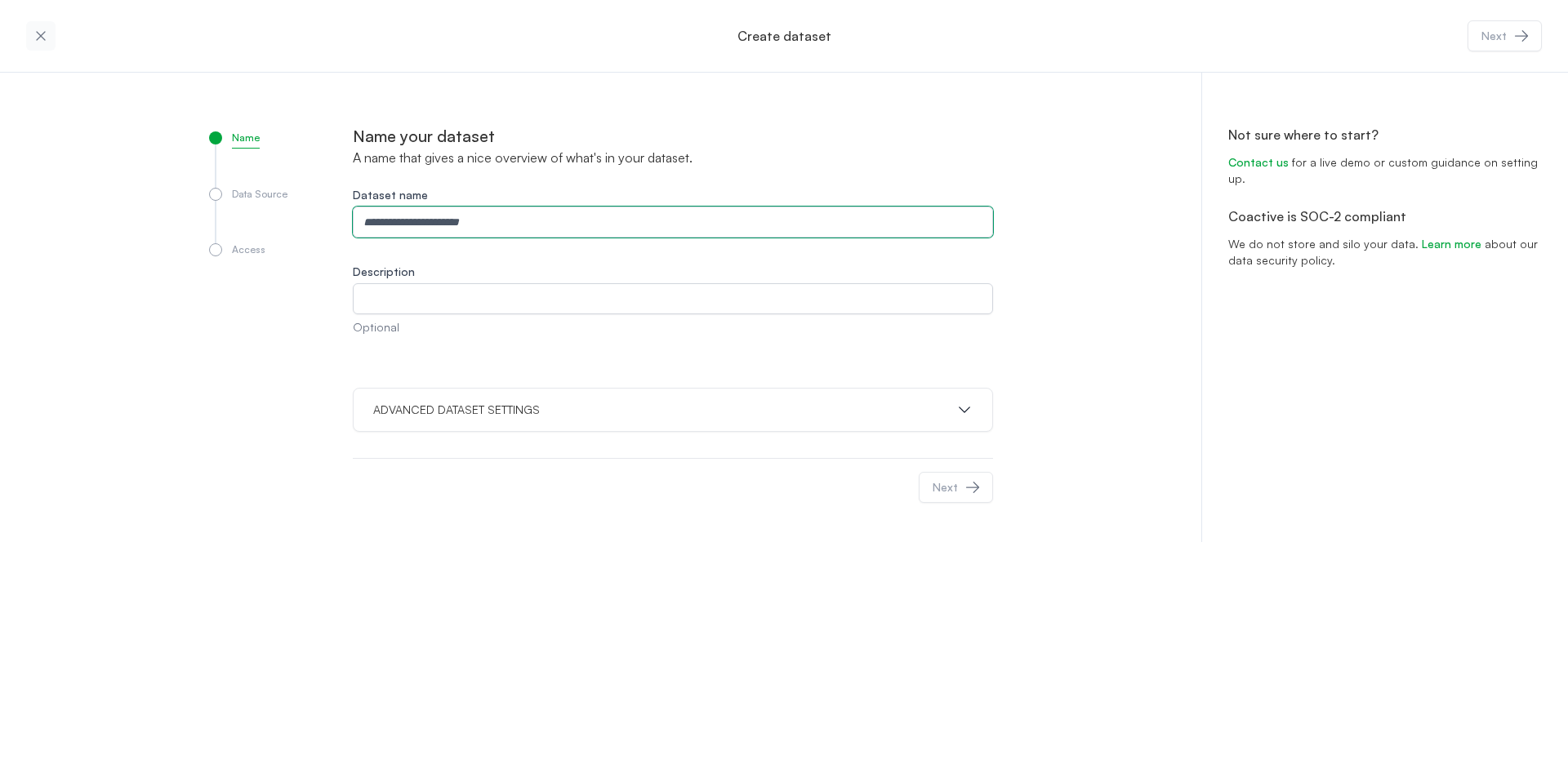
click at [463, 220] on input "Dataset name" at bounding box center [673, 222] width 640 height 31
click at [479, 222] on input "****" at bounding box center [673, 222] width 640 height 31
click at [478, 224] on input "****" at bounding box center [673, 222] width 640 height 31
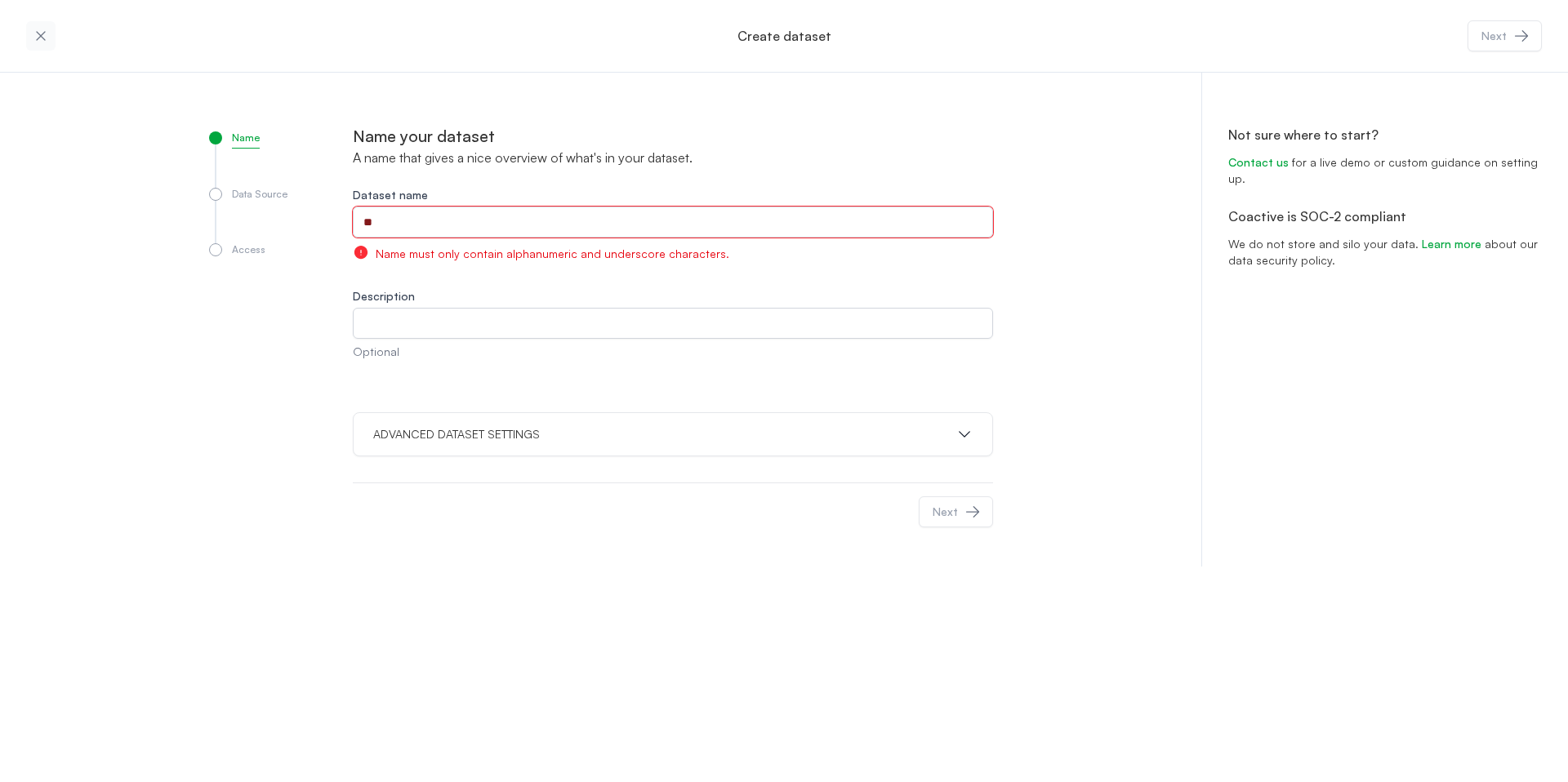
type input "*"
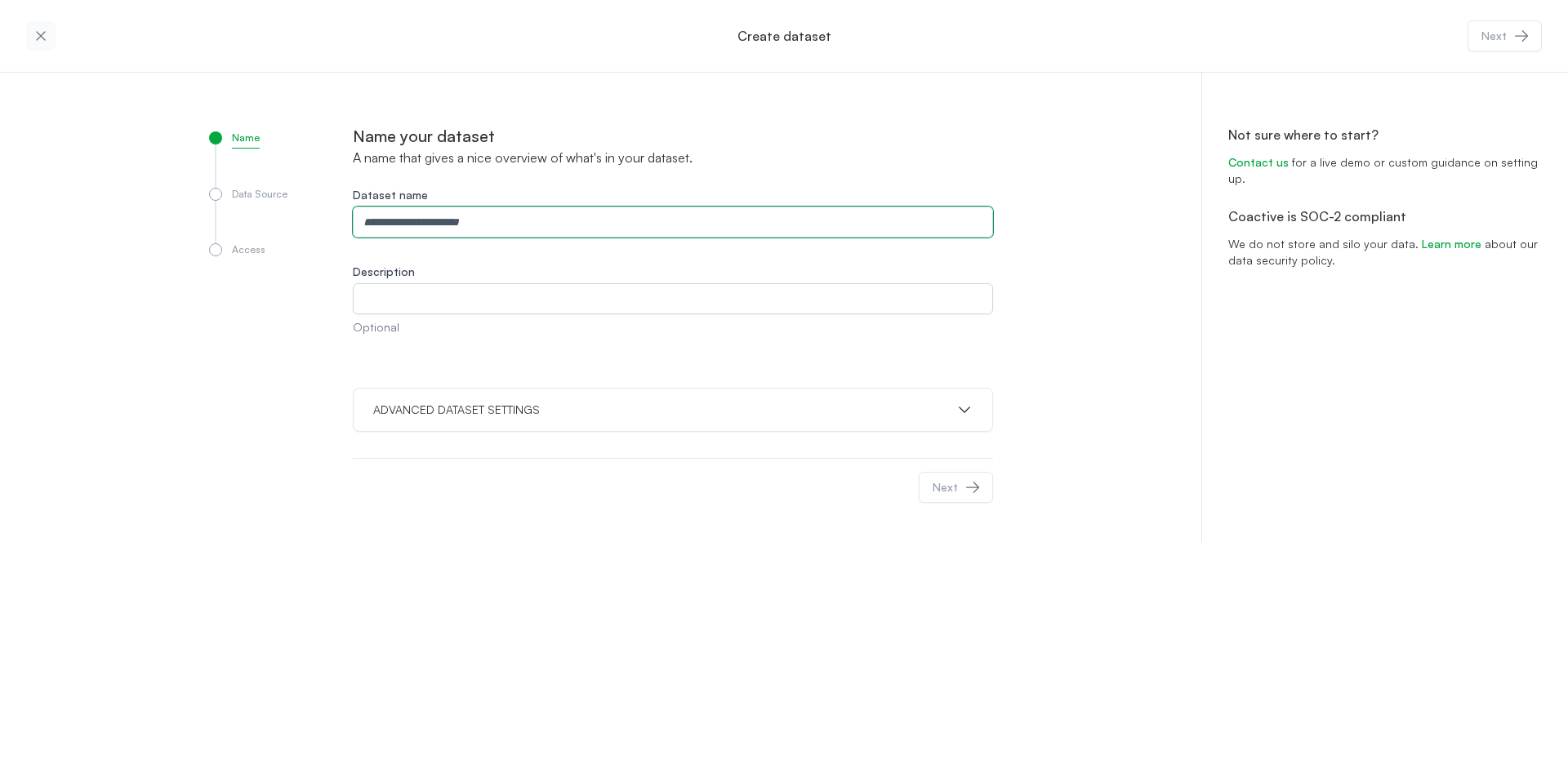
click at [478, 224] on input "Dataset name" at bounding box center [673, 222] width 640 height 31
type input "*"
type input "**********"
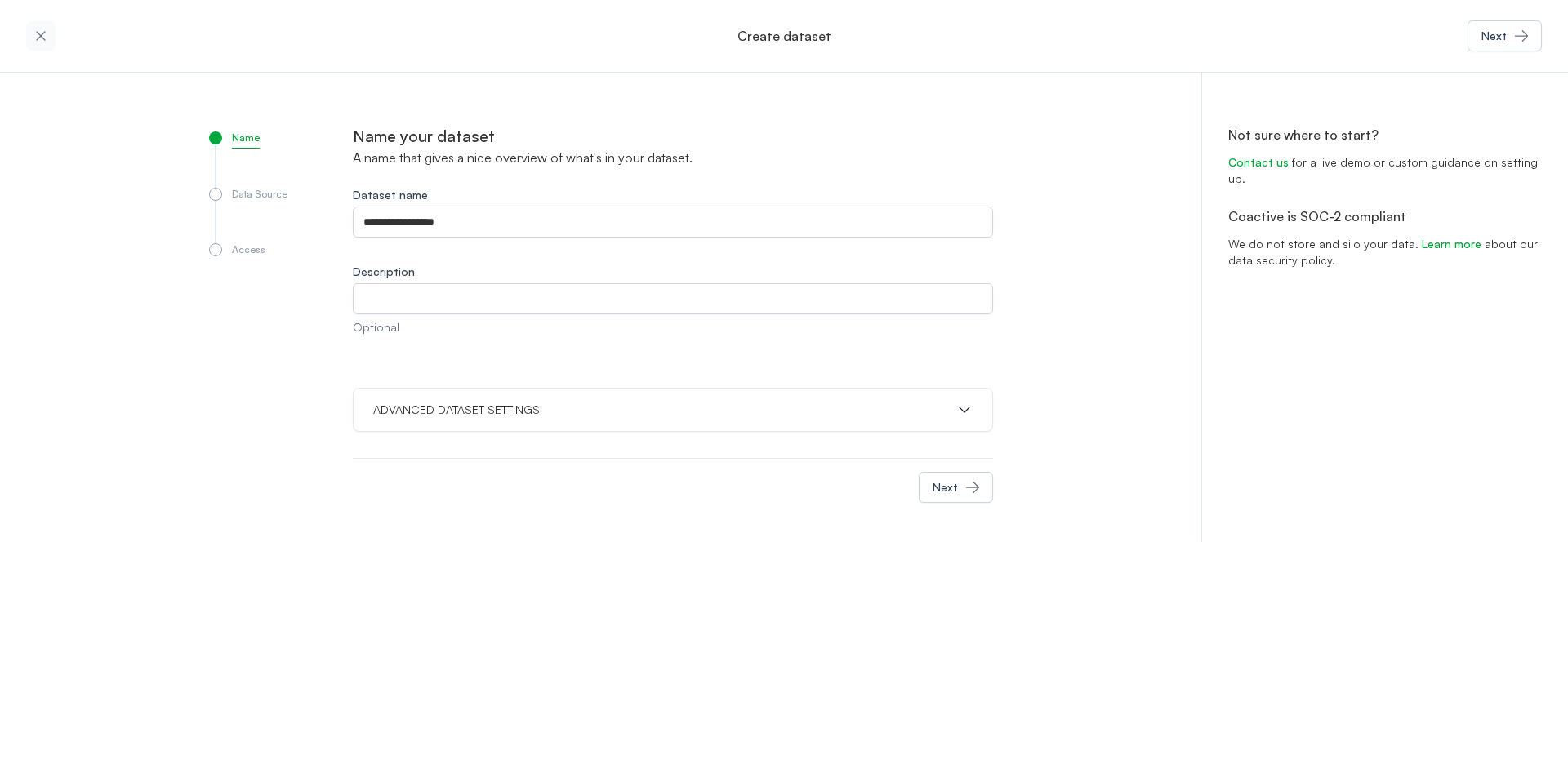
click at [669, 490] on div at bounding box center [636, 487] width 566 height 31
click at [671, 427] on div "ADVANCED DATASET SETTINGS" at bounding box center [673, 410] width 640 height 44
click at [672, 420] on div "ADVANCED DATASET SETTINGS" at bounding box center [673, 410] width 640 height 44
click at [678, 397] on div "ADVANCED DATASET SETTINGS" at bounding box center [673, 410] width 640 height 44
click at [641, 406] on button "ADVANCED DATASET SETTINGS" at bounding box center [673, 410] width 599 height 17
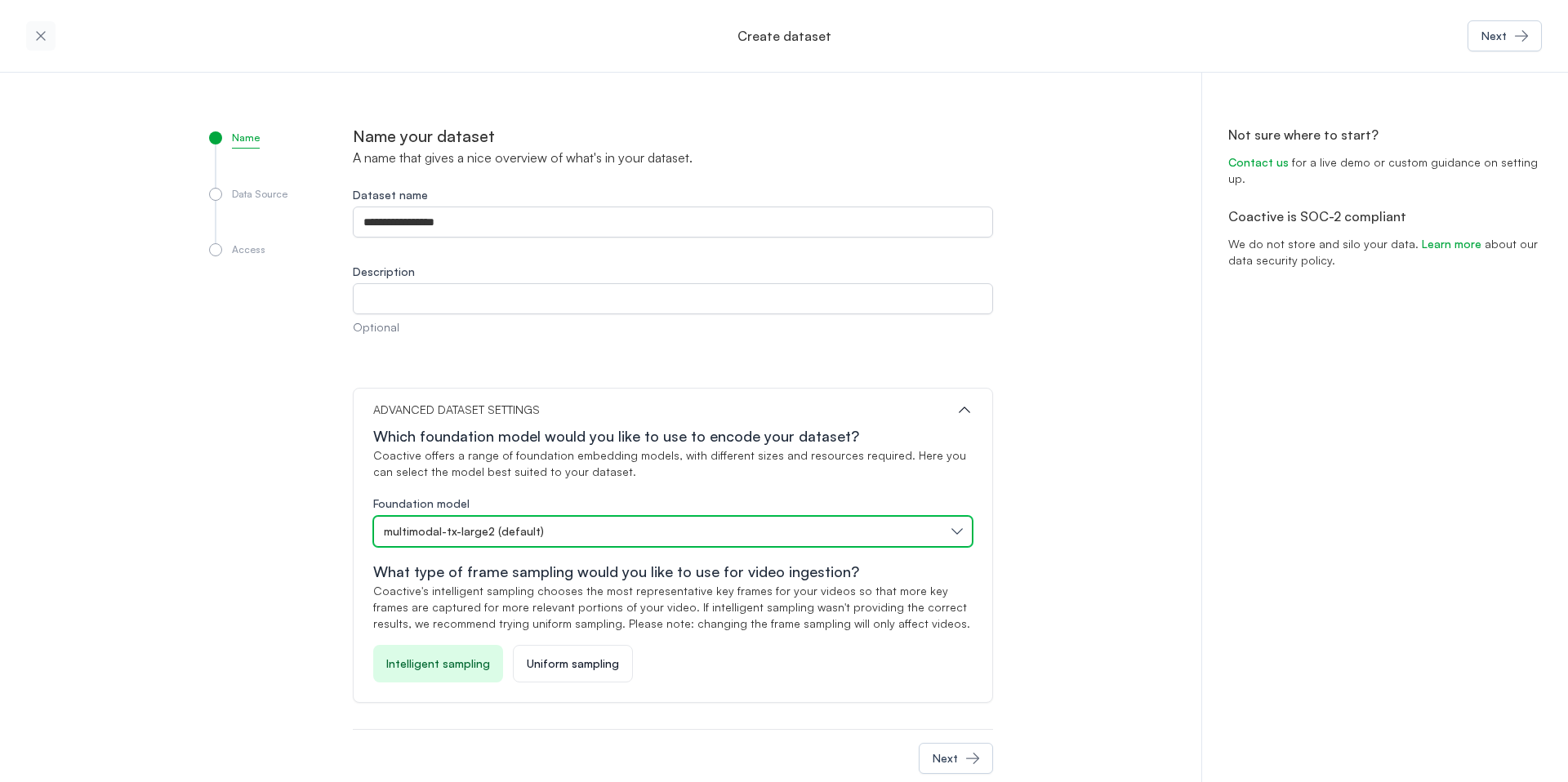
click at [599, 532] on div "multimodal-tx-large2 (default)" at bounding box center [665, 532] width 562 height 17
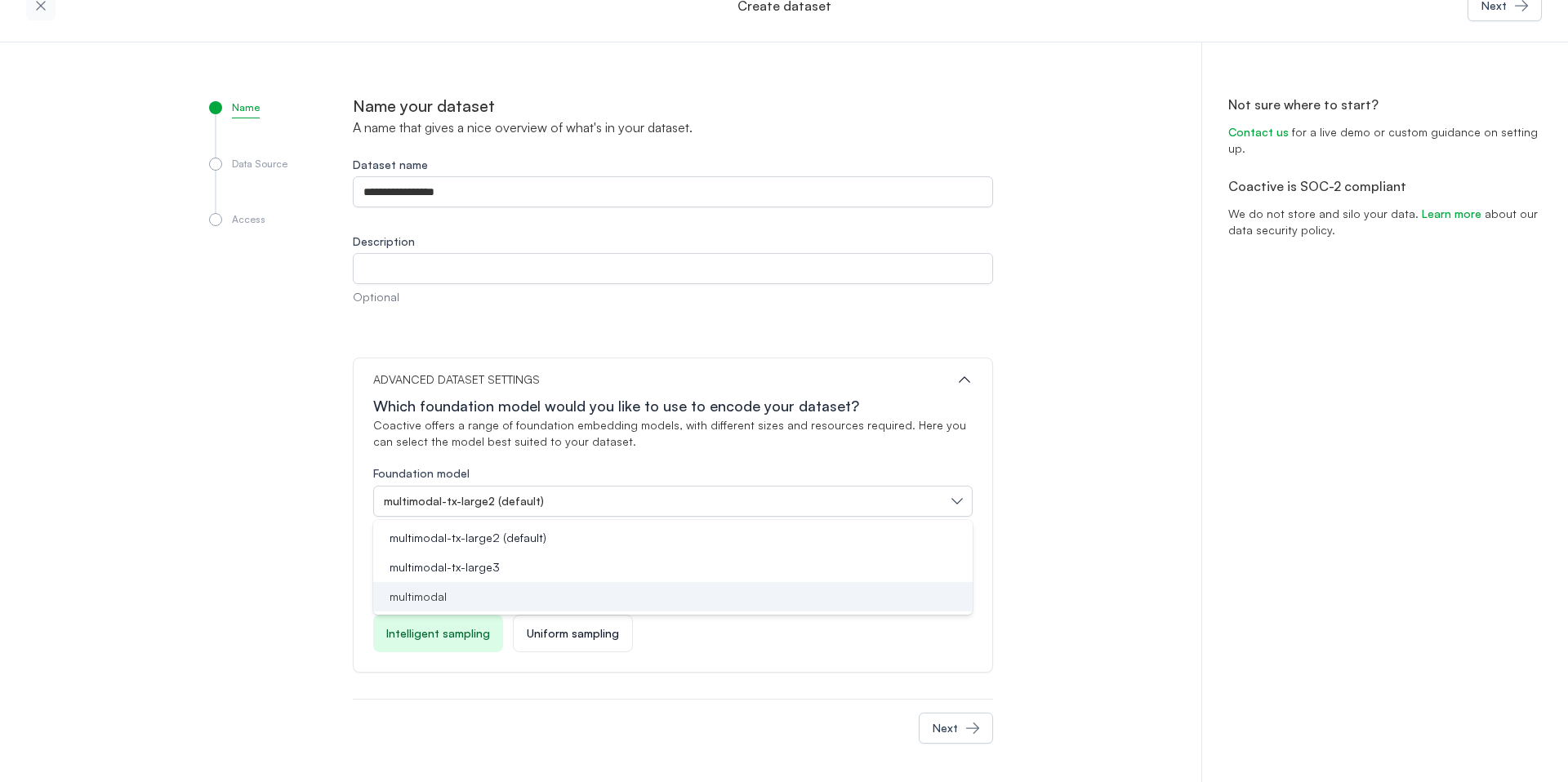
scroll to position [31, 0]
click at [1148, 543] on div "**********" at bounding box center [784, 412] width 1568 height 741
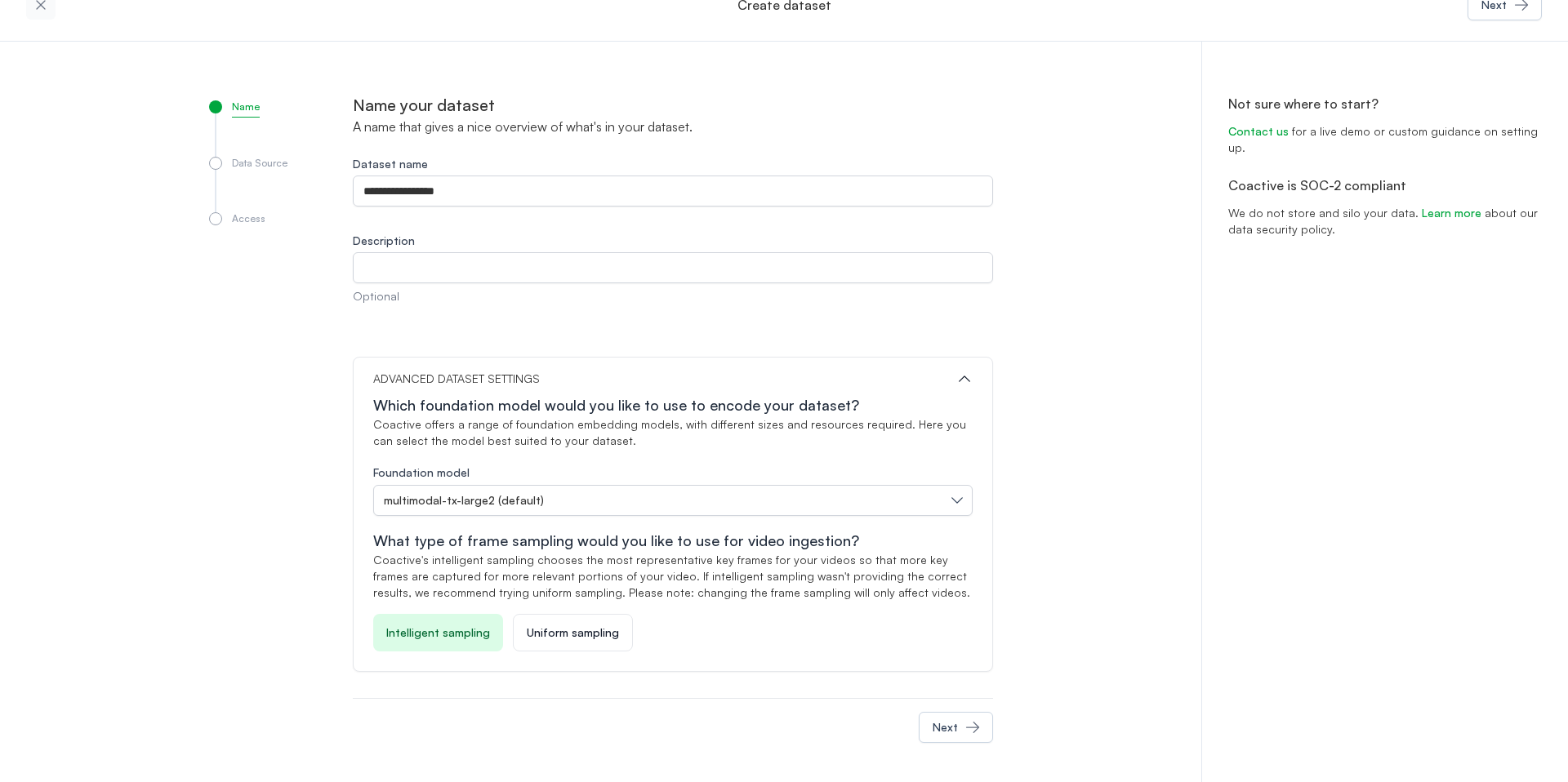
click at [1078, 606] on div "**********" at bounding box center [784, 412] width 1568 height 741
click at [948, 721] on div "Next" at bounding box center [945, 728] width 25 height 17
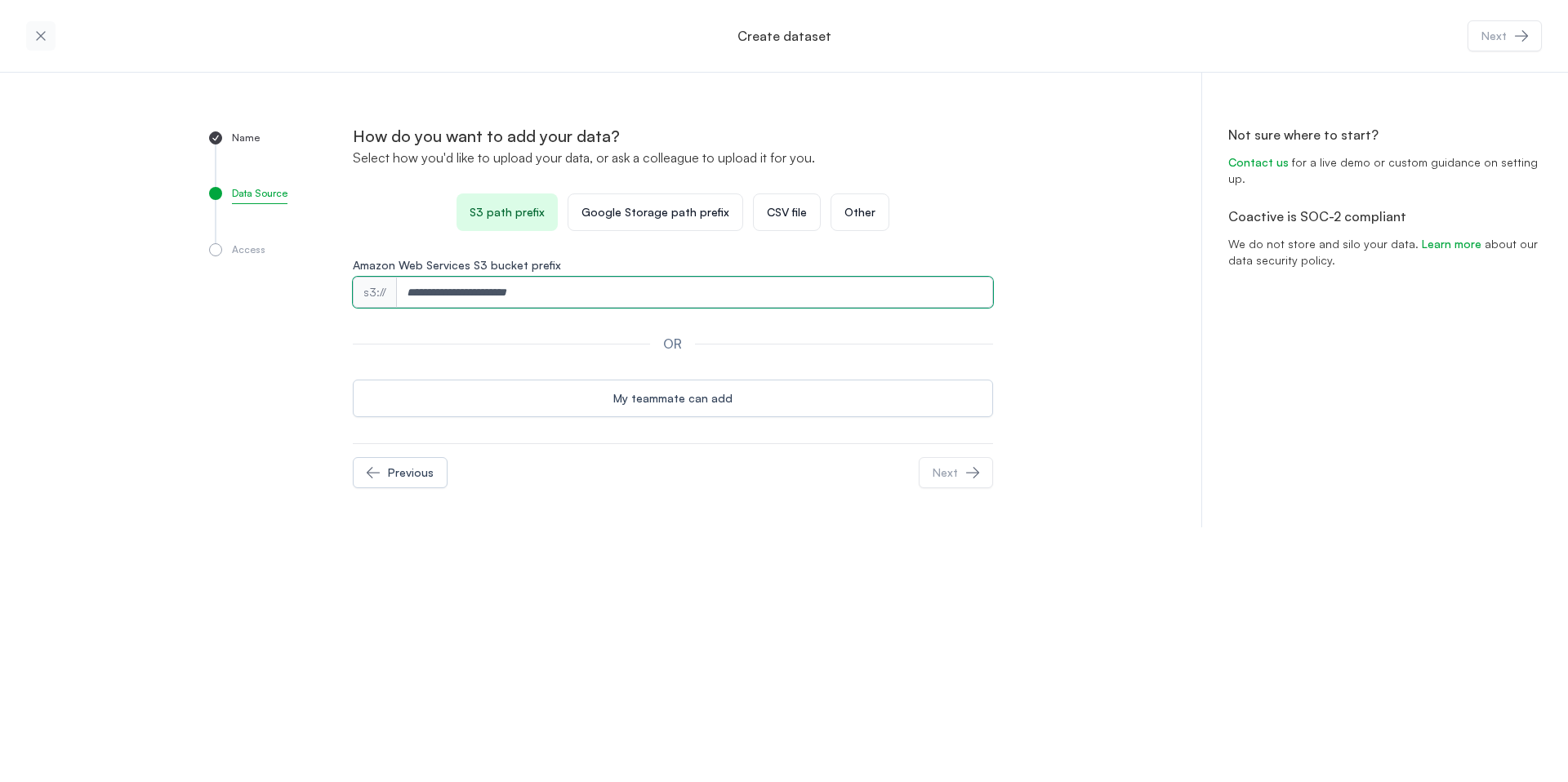
click at [576, 305] on input "Amazon Web Services S3 bucket prefix" at bounding box center [695, 292] width 597 height 31
paste input "**********"
type input "**********"
click at [744, 583] on div "**********" at bounding box center [784, 391] width 1568 height 782
click at [957, 472] on div "Next" at bounding box center [945, 473] width 25 height 17
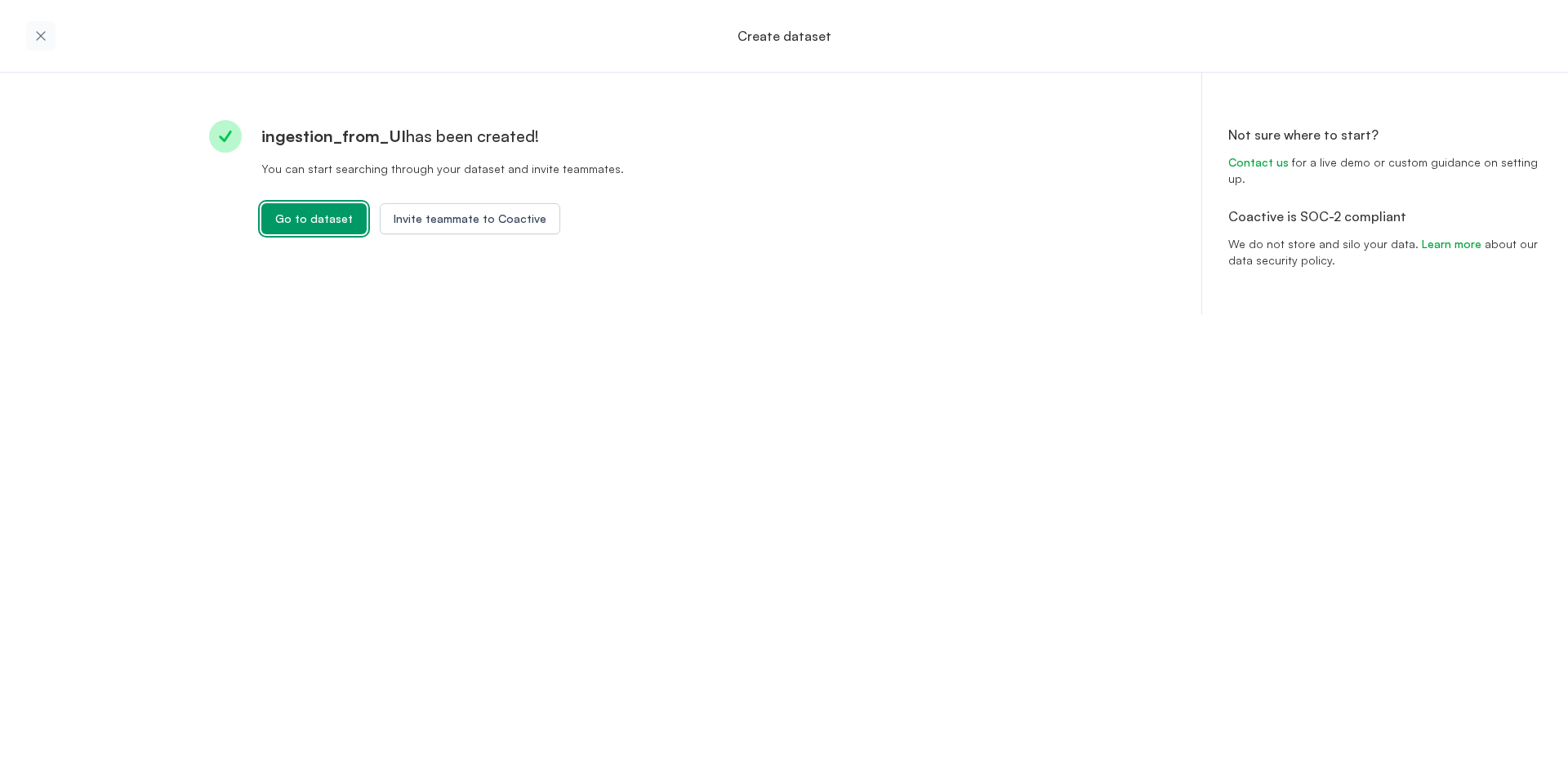
click at [344, 220] on div "Go to dataset" at bounding box center [314, 219] width 78 height 17
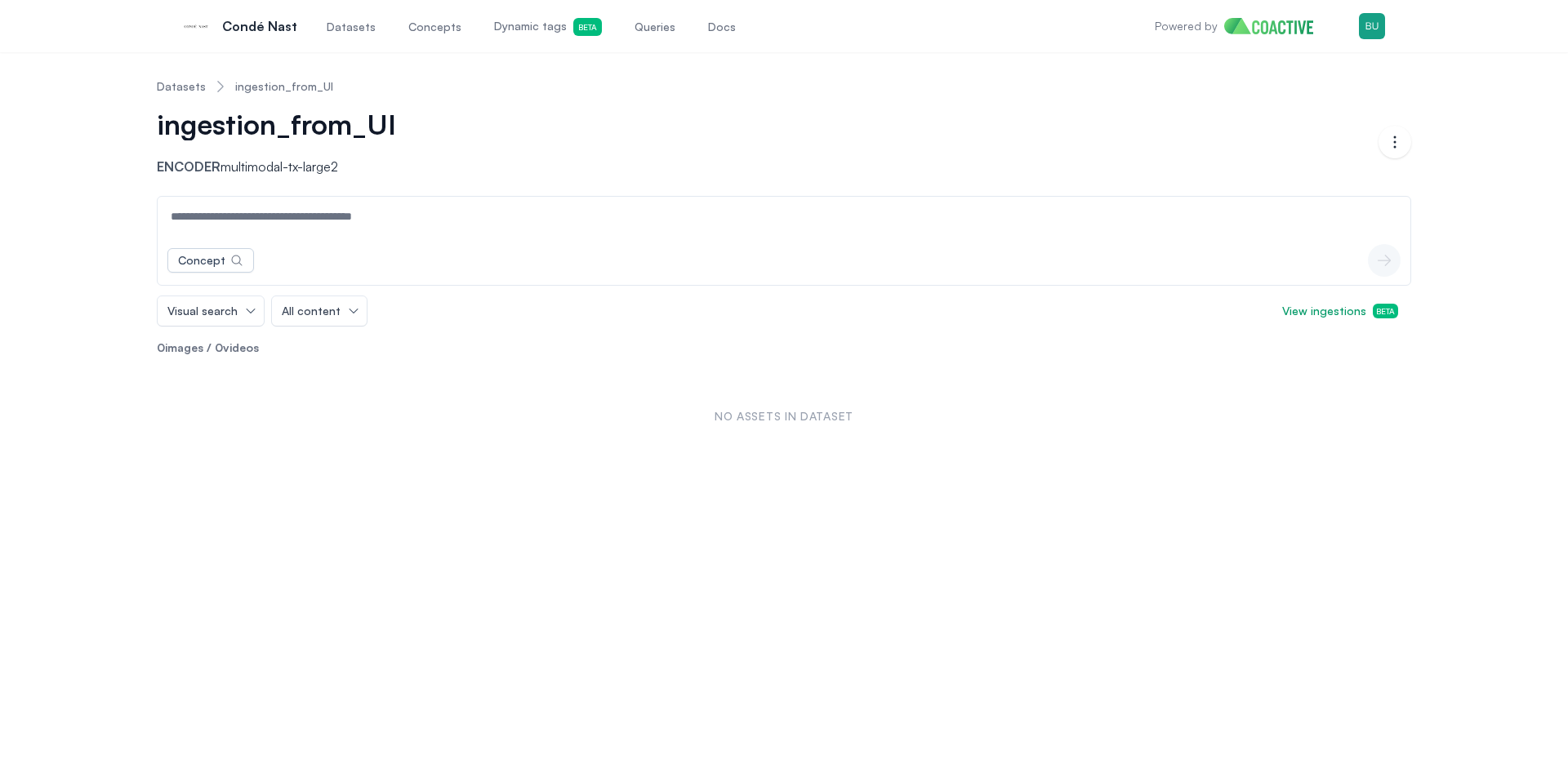
click at [409, 416] on p "No assets in dataset" at bounding box center [783, 416] width 1241 height 17
click at [1388, 318] on span "Beta" at bounding box center [1385, 311] width 25 height 15
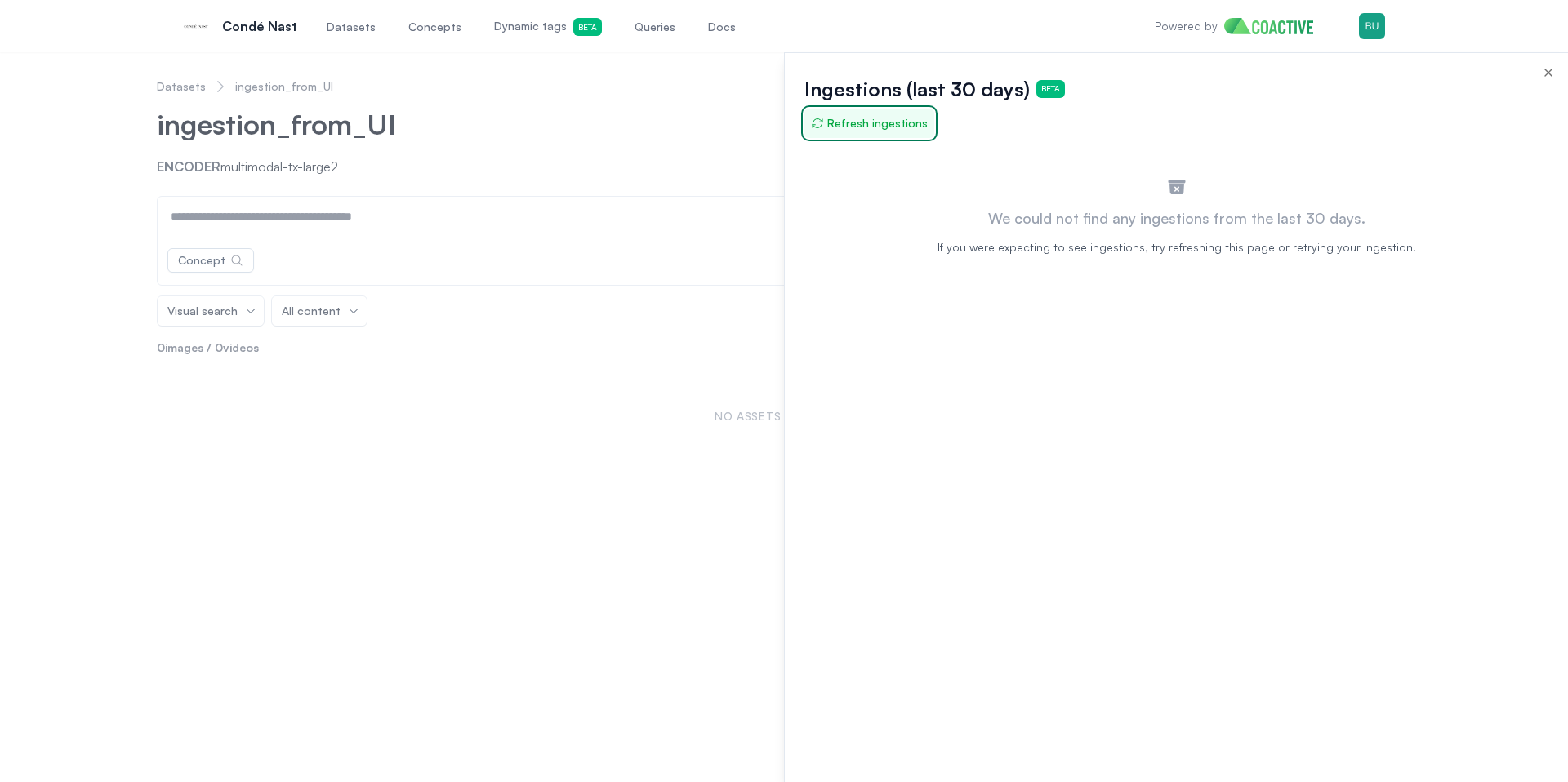
click at [881, 120] on span "Refresh ingestions" at bounding box center [869, 123] width 117 height 17
click at [151, 92] on div at bounding box center [784, 418] width 1568 height 730
click at [177, 86] on html "Open main menu Condé Nast Datasets Concepts Dynamic tags Beta Queries Docs Powe…" at bounding box center [784, 391] width 1568 height 782
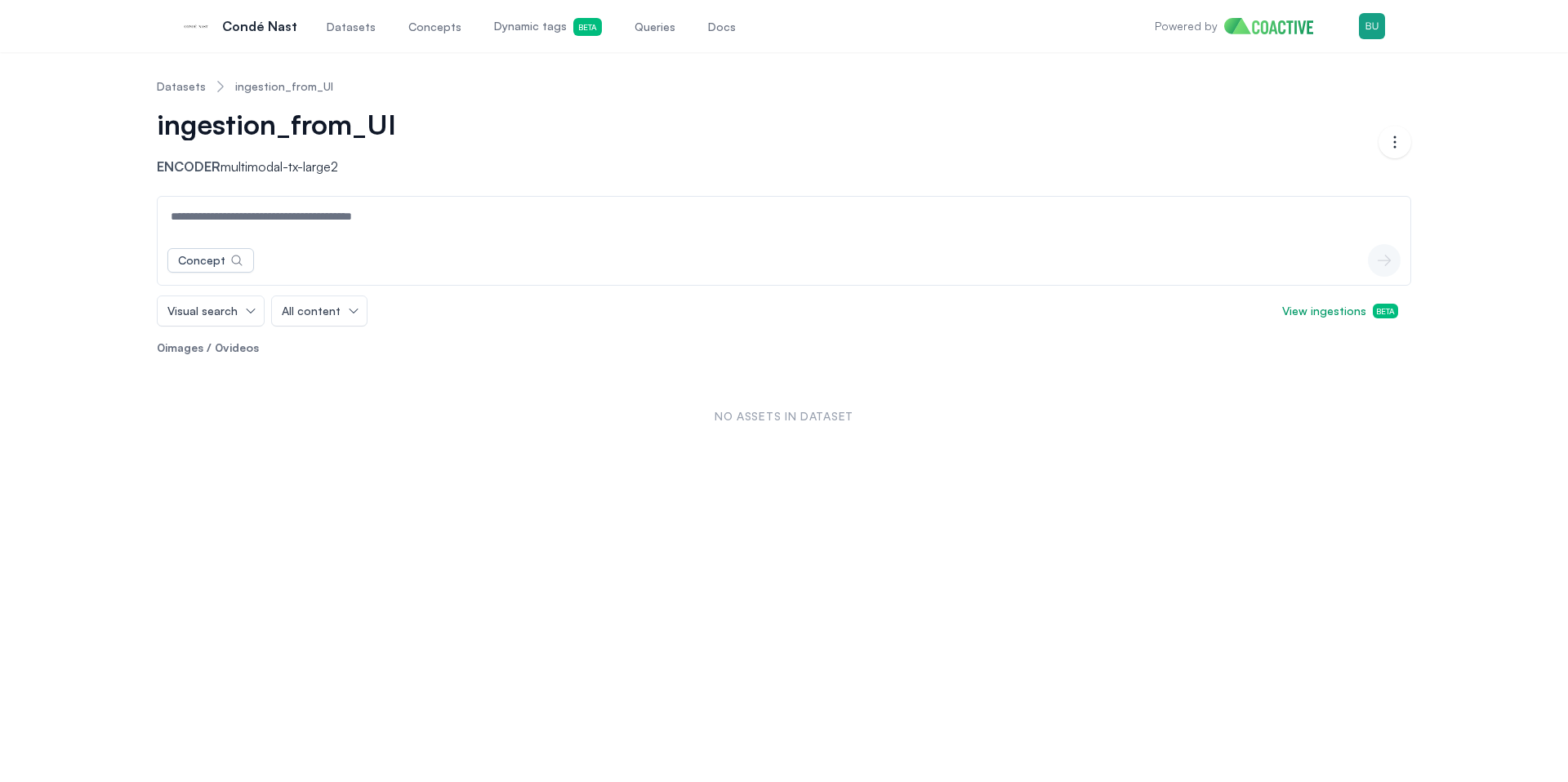
click at [169, 91] on link "Datasets" at bounding box center [181, 87] width 49 height 17
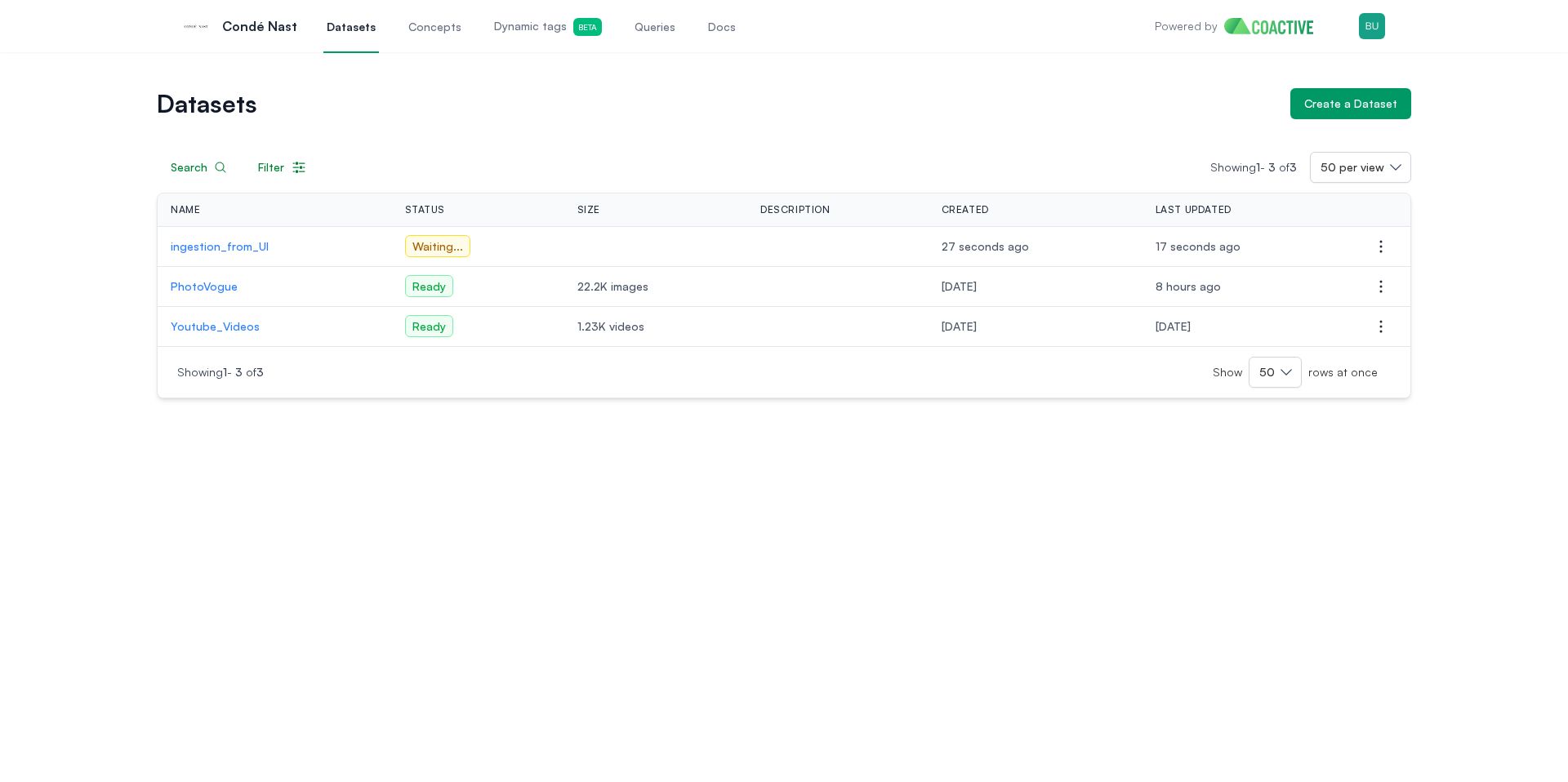
click at [417, 472] on div "Datasets Create a Dataset Search Filter Showing 1 - 3 of 3 50 per view Name Sta…" at bounding box center [784, 418] width 1568 height 730
drag, startPoint x: 467, startPoint y: 239, endPoint x: 372, endPoint y: 240, distance: 95.0
click at [372, 240] on tr "ingestion_from_UI Waiting ... 27 seconds ago 17 seconds ago Open options" at bounding box center [784, 247] width 1253 height 40
click at [353, 258] on td "ingestion_from_UI" at bounding box center [275, 247] width 235 height 40
click at [425, 504] on div "Datasets Create a Dataset Search Filter Showing 1 - 3 of 3 50 per view Name Sta…" at bounding box center [784, 418] width 1568 height 730
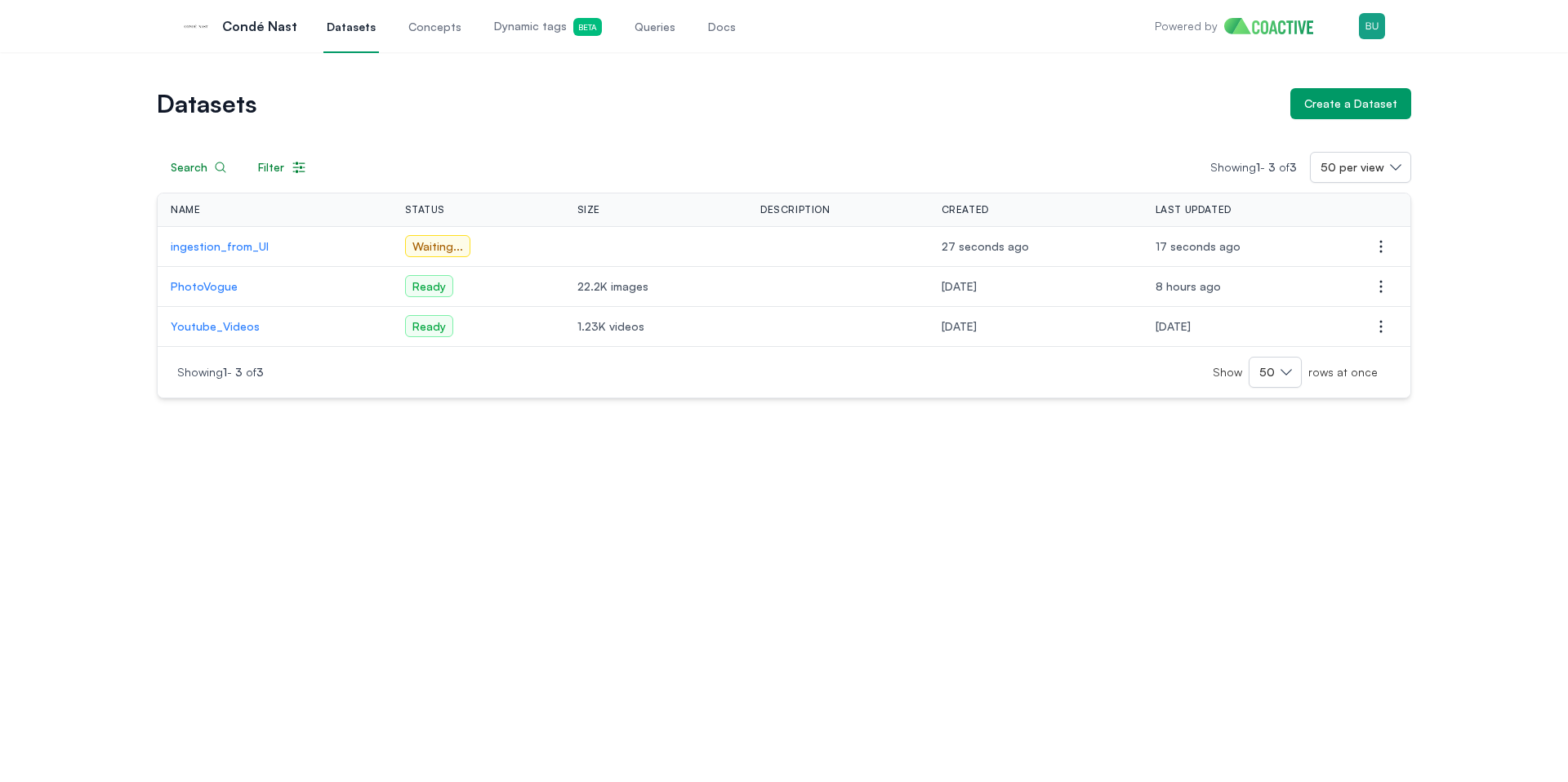
click at [434, 478] on div "Datasets Create a Dataset Search Filter Showing 1 - 3 of 3 50 per view Name Sta…" at bounding box center [784, 418] width 1568 height 730
drag, startPoint x: 74, startPoint y: 310, endPoint x: 201, endPoint y: 262, distance: 135.8
click at [74, 310] on div "Datasets Create a Dataset Search Filter Showing 1 - 3 of 3 50 per view Name Sta…" at bounding box center [784, 243] width 1509 height 310
click at [219, 250] on p "ingestion_from_UI" at bounding box center [274, 246] width 207 height 17
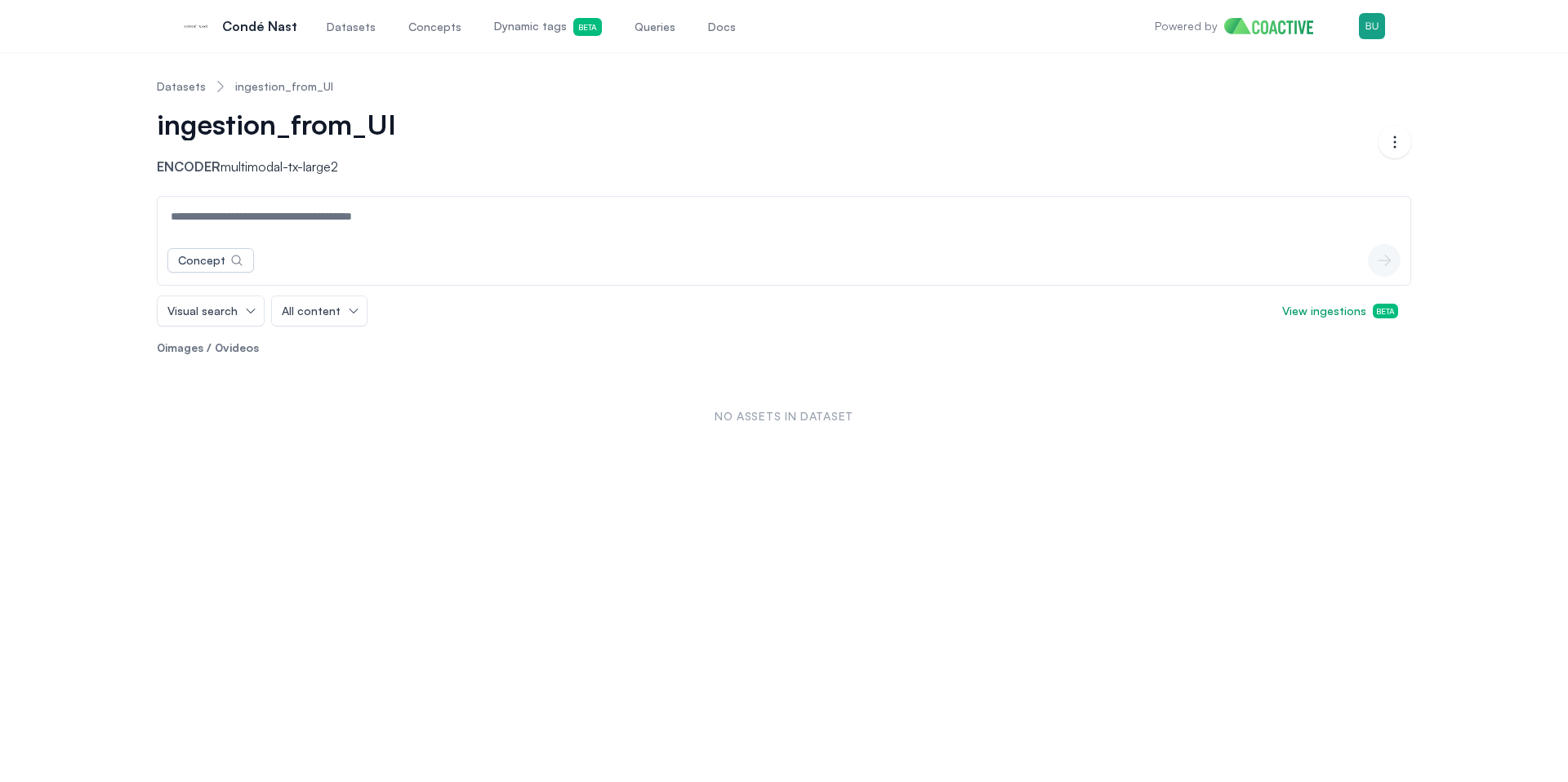
click at [194, 88] on link "Datasets" at bounding box center [181, 87] width 49 height 17
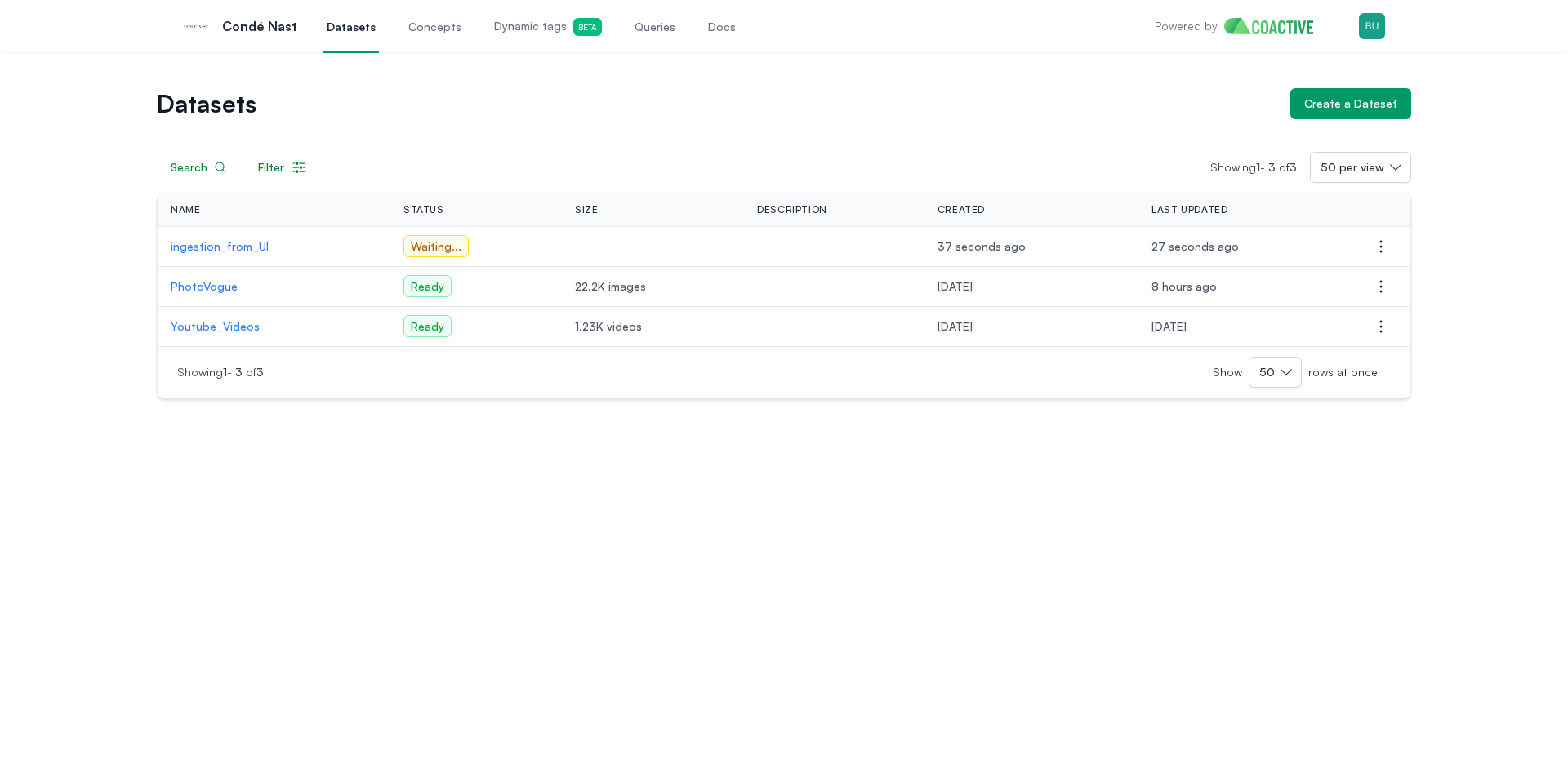
click at [339, 526] on div "Datasets Create a Dataset Search Filter Showing 1 - 3 of 3 50 per view Name Sta…" at bounding box center [784, 418] width 1568 height 730
click at [347, 503] on div "Datasets Create a Dataset Search Filter Showing 1 - 3 of 3 50 per view Name Sta…" at bounding box center [784, 418] width 1568 height 730
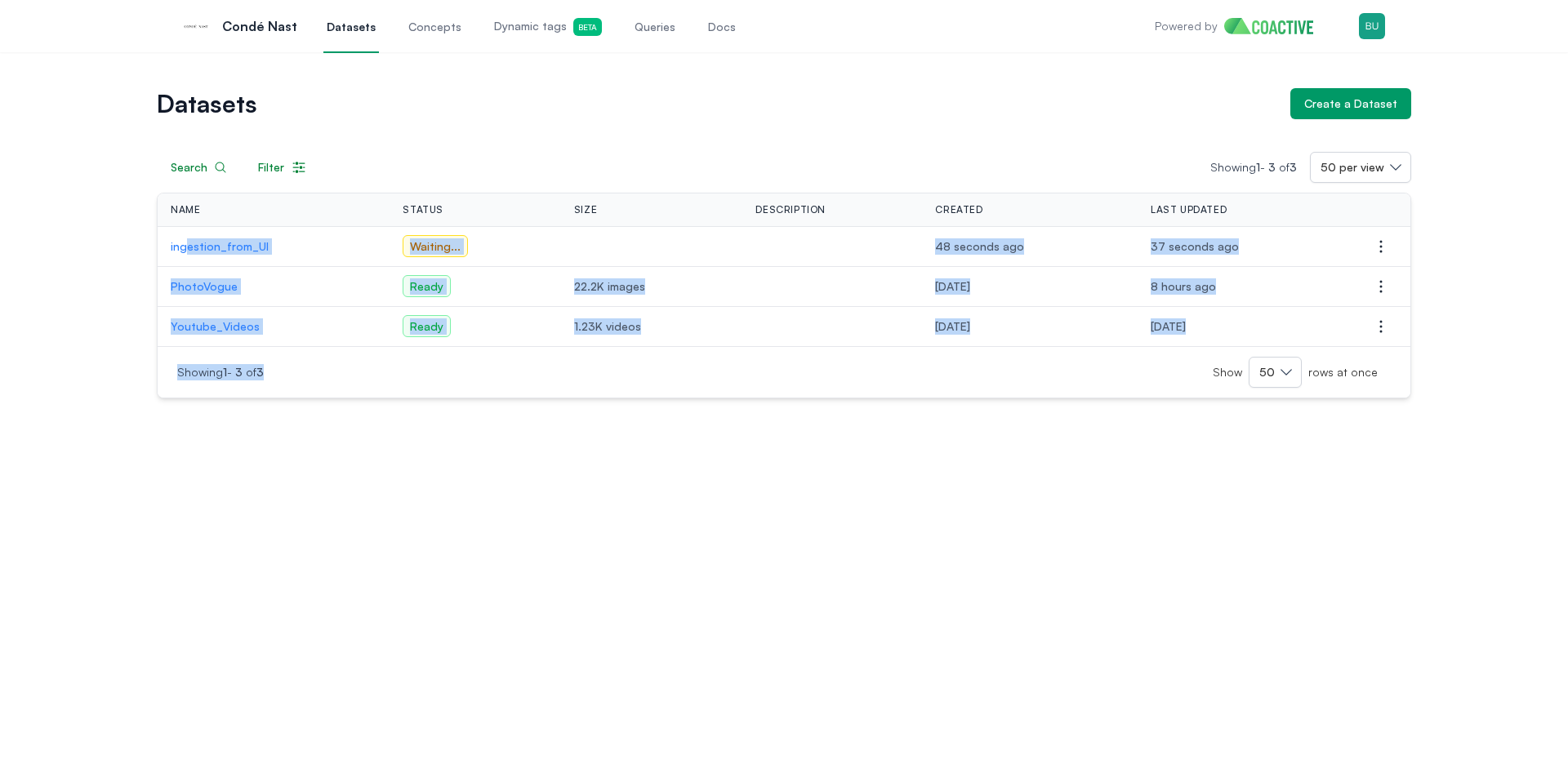
drag, startPoint x: 455, startPoint y: 461, endPoint x: 134, endPoint y: 310, distance: 354.7
click at [183, 238] on div "Datasets Create a Dataset Search Filter Showing 1 - 3 of 3 50 per view Name Sta…" at bounding box center [784, 418] width 1568 height 730
drag, startPoint x: 127, startPoint y: 426, endPoint x: 195, endPoint y: 429, distance: 68.1
click at [127, 426] on div "Datasets Create a Dataset Search Filter Showing 1 - 3 of 3 50 per view Name Sta…" at bounding box center [784, 418] width 1568 height 730
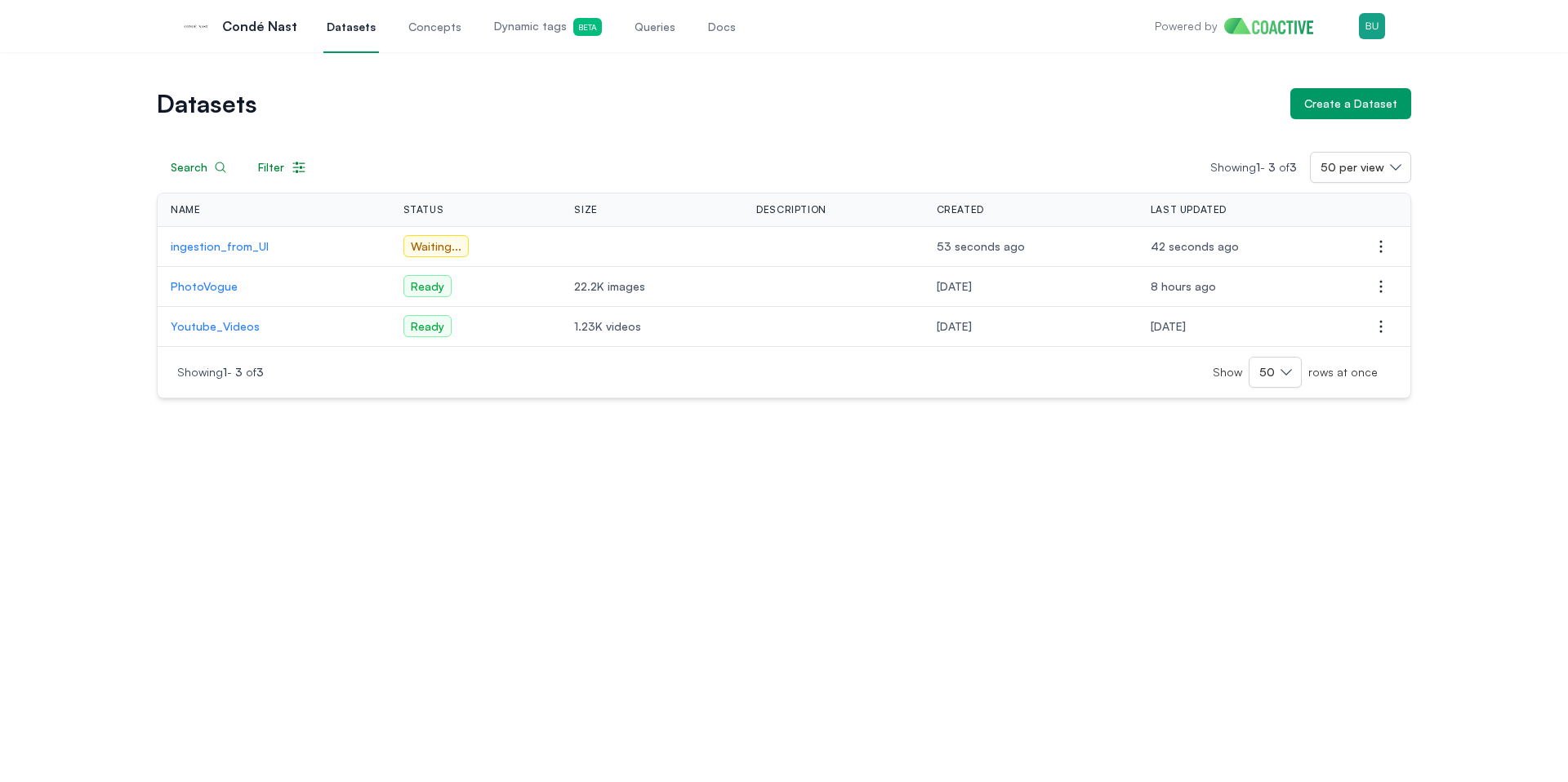
click at [511, 521] on div "Datasets Create a Dataset Search Filter Showing 1 - 3 of 3 50 per view Name Sta…" at bounding box center [784, 418] width 1568 height 730
click at [222, 250] on p "ingestion_from_UI" at bounding box center [274, 246] width 207 height 17
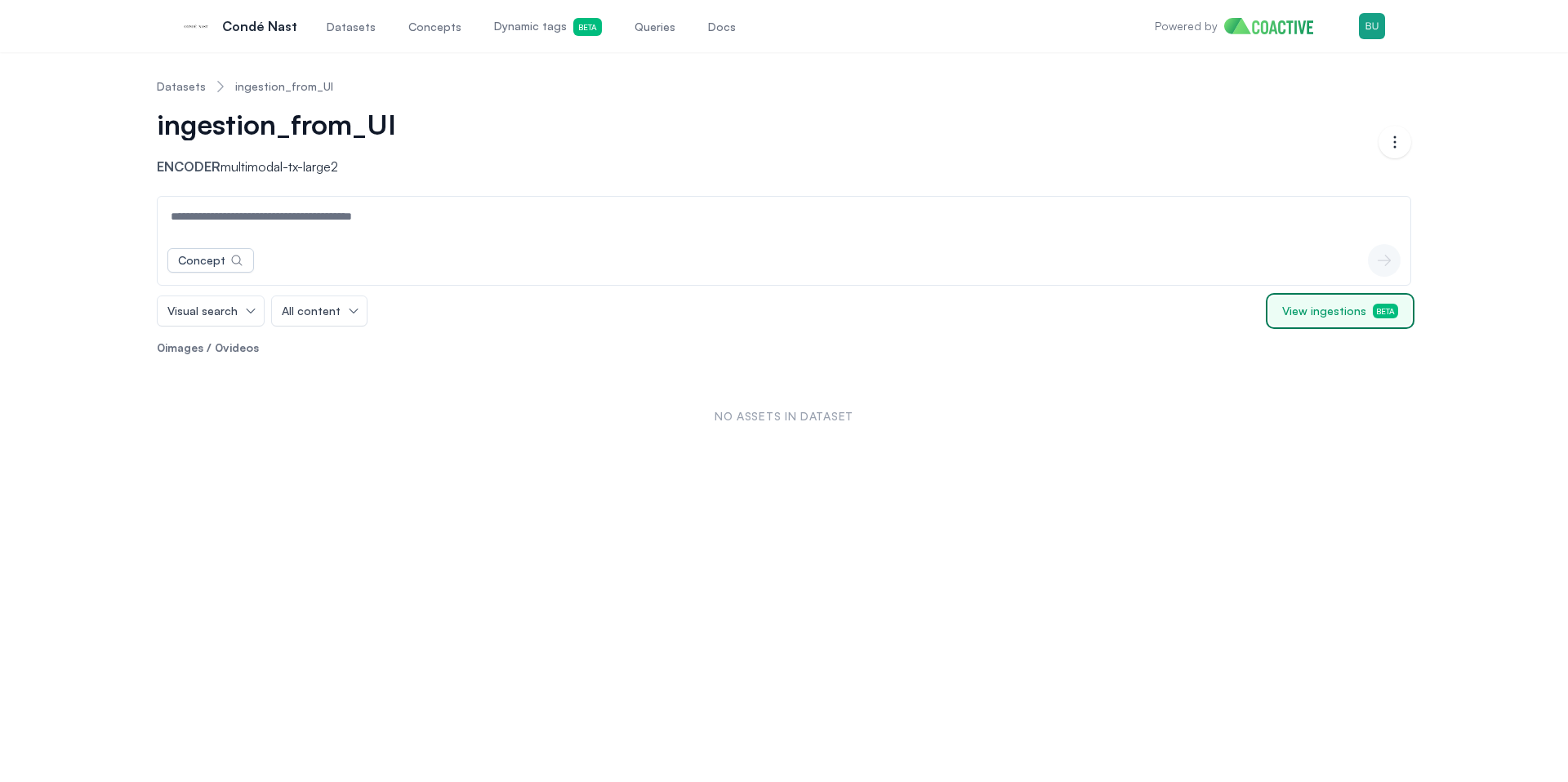
click at [1353, 320] on button "View ingestions Beta" at bounding box center [1340, 311] width 142 height 30
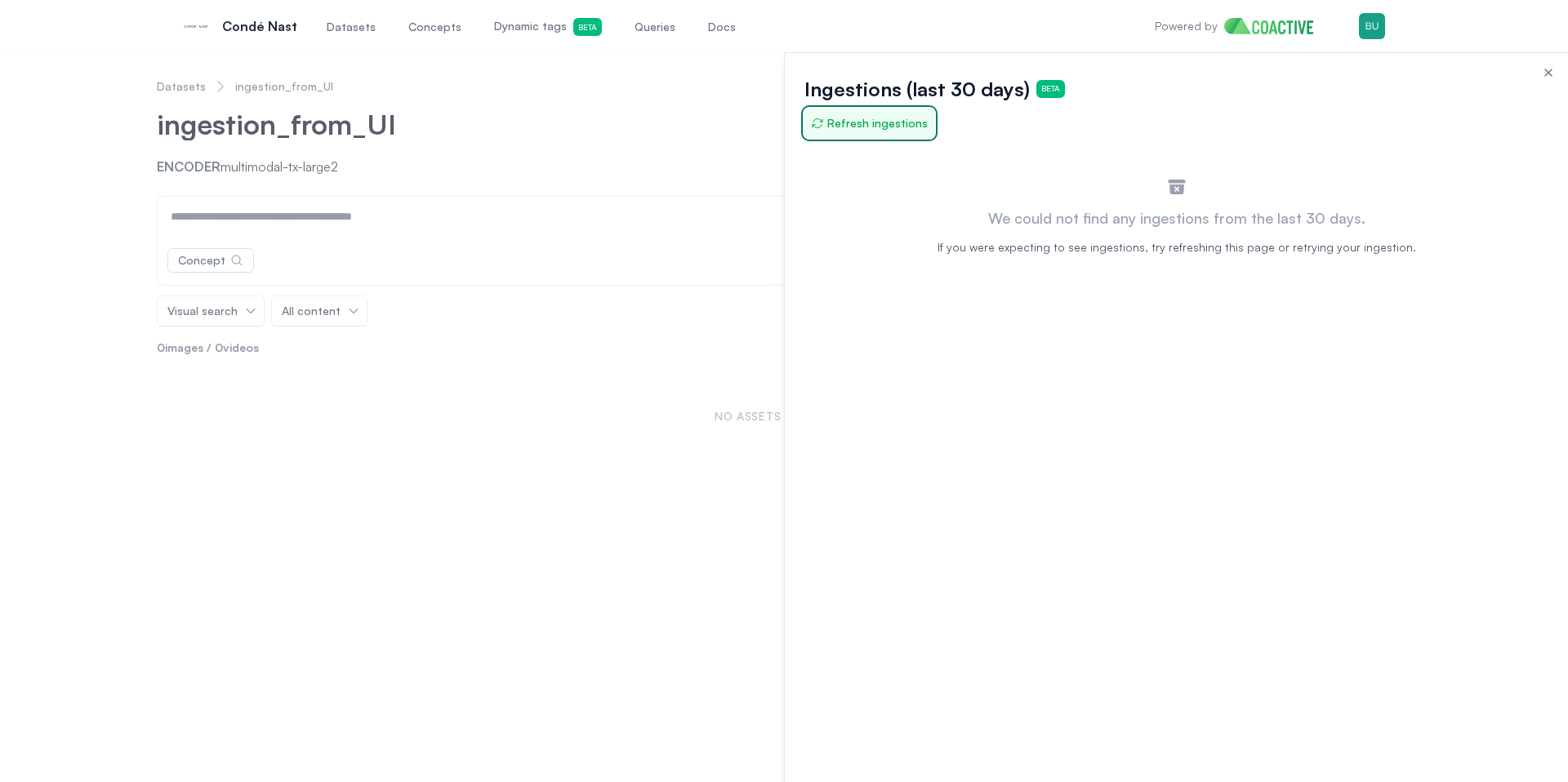
click at [836, 123] on span "Refresh ingestions" at bounding box center [869, 123] width 117 height 17
click at [695, 508] on div at bounding box center [784, 418] width 1568 height 730
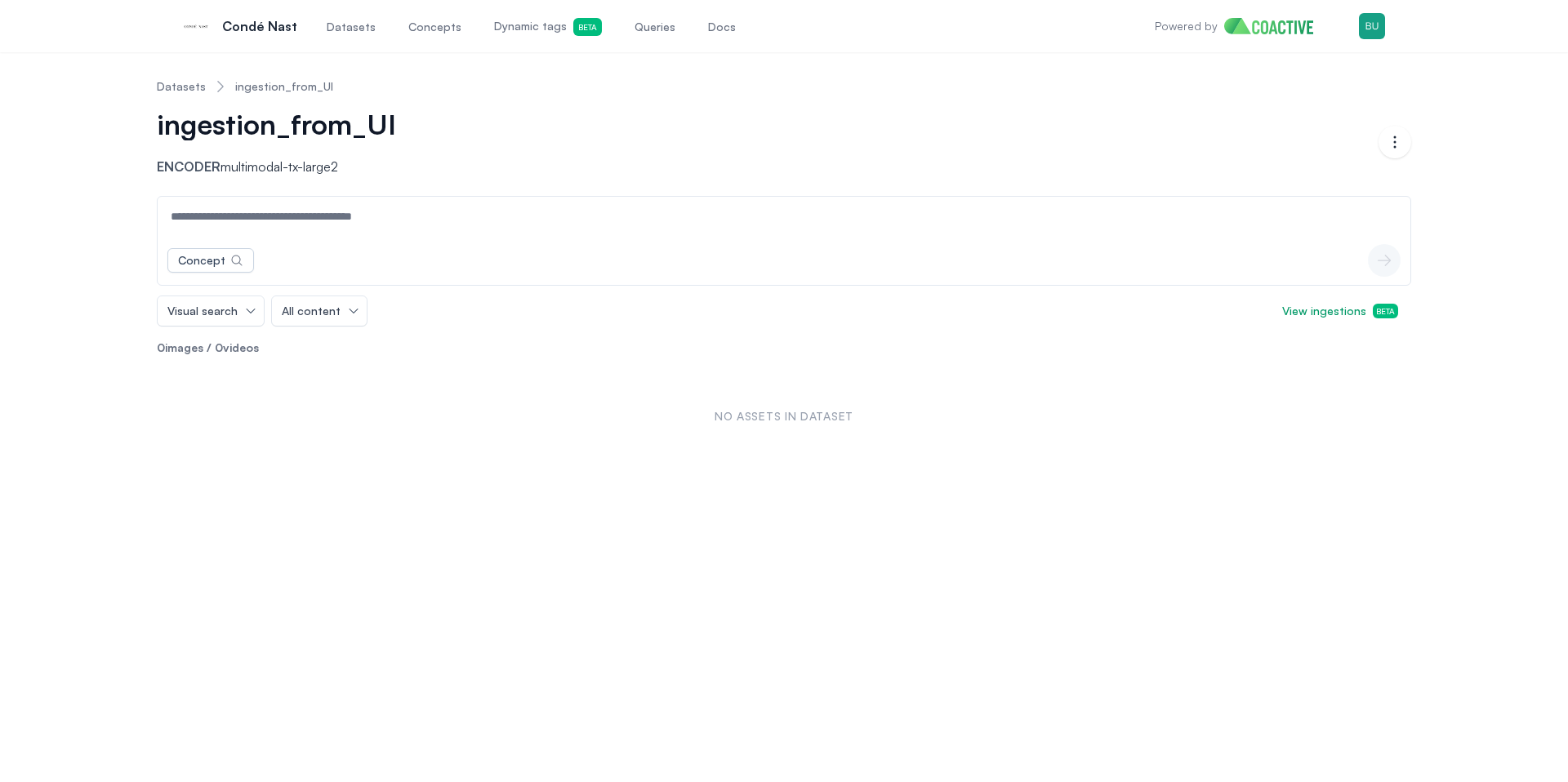
click at [141, 76] on div "Datasets ingestion_from_UI ingestion_from_UI Encoder multimodal-tx-large2 Open …" at bounding box center [784, 264] width 1509 height 398
click at [179, 90] on link "Datasets" at bounding box center [181, 87] width 49 height 17
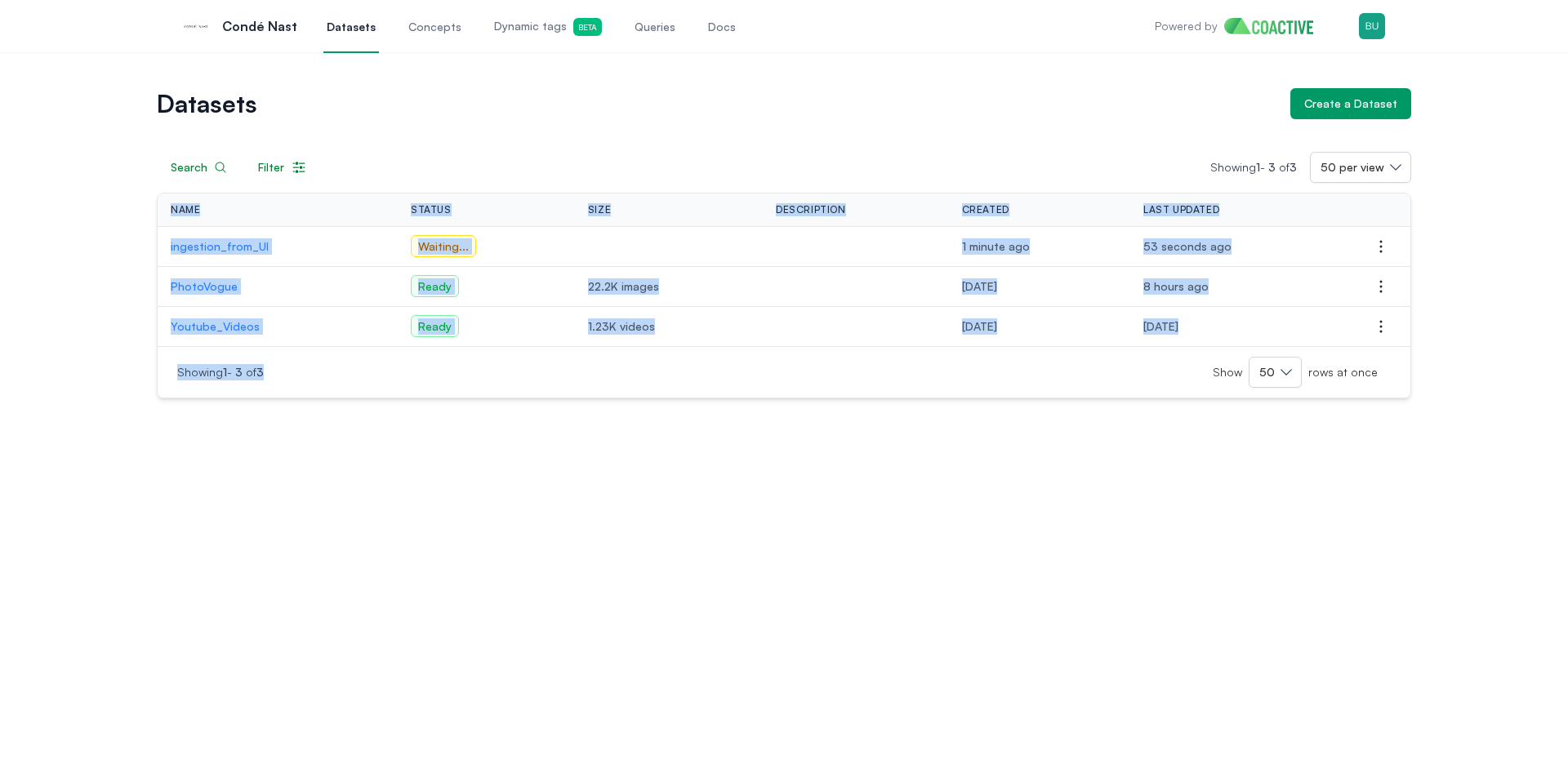
drag, startPoint x: 507, startPoint y: 457, endPoint x: 54, endPoint y: 215, distance: 513.6
click at [127, 250] on div "Datasets Create a Dataset Search Filter Showing 1 - 3 of 3 50 per view Name Sta…" at bounding box center [784, 418] width 1568 height 730
click at [54, 215] on div "Datasets Create a Dataset Search Filter Showing 1 - 3 of 3 50 per view Name Sta…" at bounding box center [784, 243] width 1509 height 310
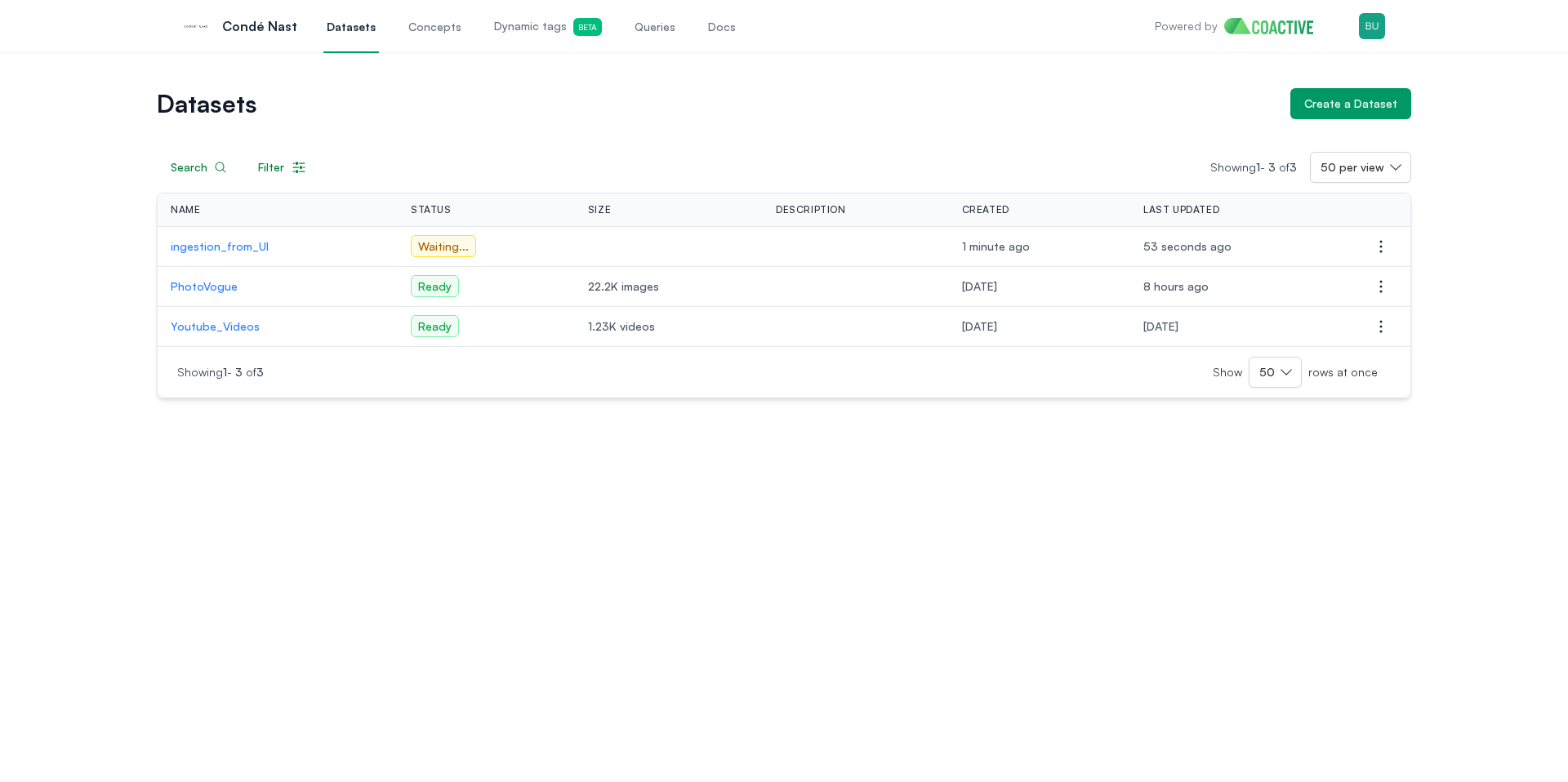
click at [60, 139] on div "Datasets Create a Dataset Search Filter Showing 1 - 3 of 3 50 per view Name Sta…" at bounding box center [784, 243] width 1509 height 310
drag, startPoint x: 60, startPoint y: 288, endPoint x: 98, endPoint y: 348, distance: 71.0
click at [60, 288] on div "Datasets Create a Dataset Search Filter Showing 1 - 3 of 3 50 per view Name Sta…" at bounding box center [784, 243] width 1509 height 310
drag, startPoint x: 191, startPoint y: 426, endPoint x: 208, endPoint y: 434, distance: 18.8
click at [197, 429] on div "Datasets Create a Dataset Search Filter Showing 1 - 3 of 3 50 per view Name Sta…" at bounding box center [784, 418] width 1568 height 730
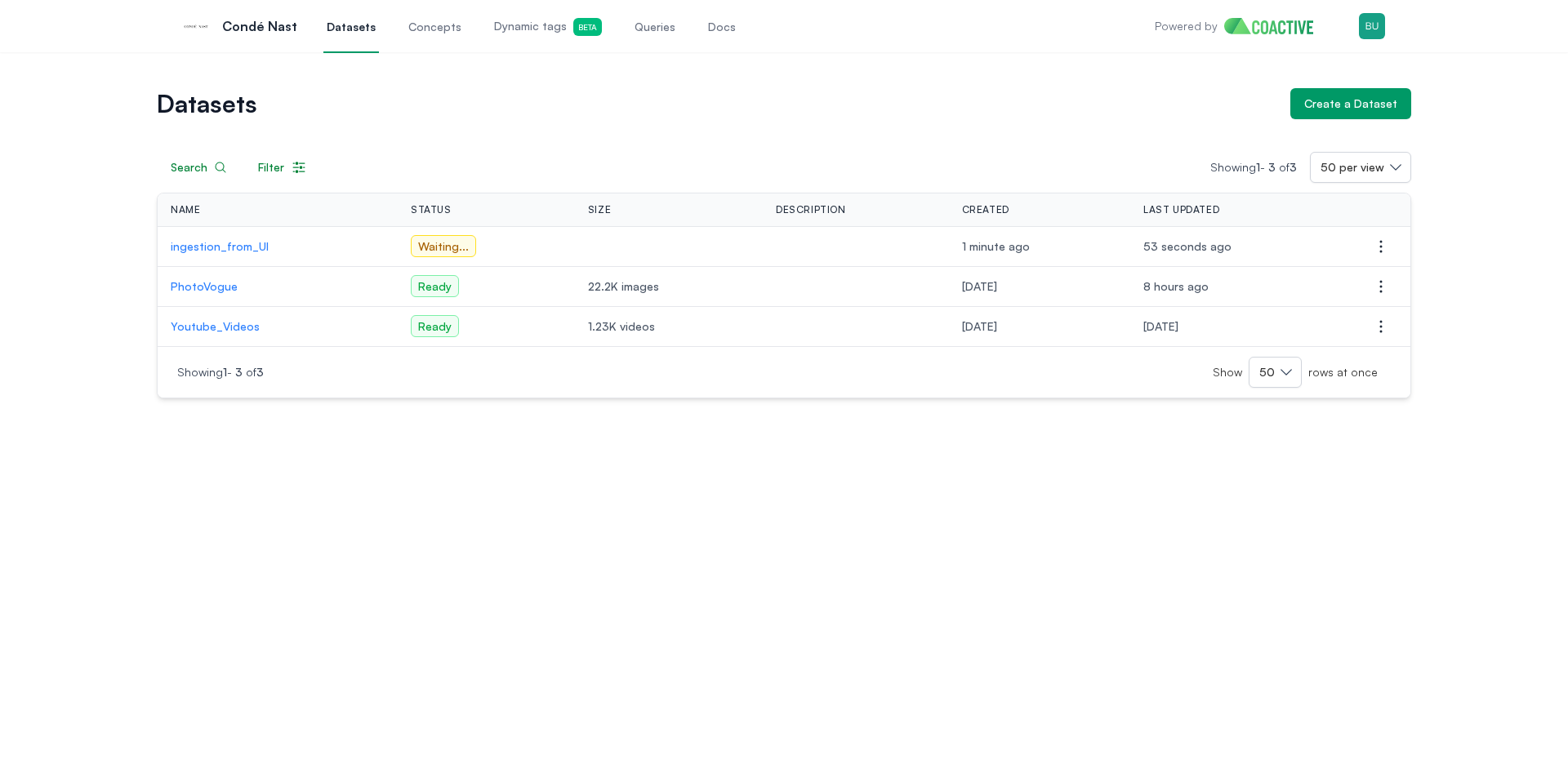
drag, startPoint x: 298, startPoint y: 476, endPoint x: 328, endPoint y: 477, distance: 30.0
click at [299, 476] on div "Datasets Create a Dataset Search Filter Showing 1 - 3 of 3 50 per view Name Sta…" at bounding box center [784, 418] width 1568 height 730
drag, startPoint x: 399, startPoint y: 488, endPoint x: 411, endPoint y: 482, distance: 13.4
click at [402, 488] on div "Datasets Create a Dataset Search Filter Showing 1 - 3 of 3 50 per view Name Sta…" at bounding box center [784, 418] width 1568 height 730
click at [286, 526] on div "Datasets Create a Dataset Search Filter Showing 1 - 3 of 3 50 per view Name Sta…" at bounding box center [784, 418] width 1568 height 730
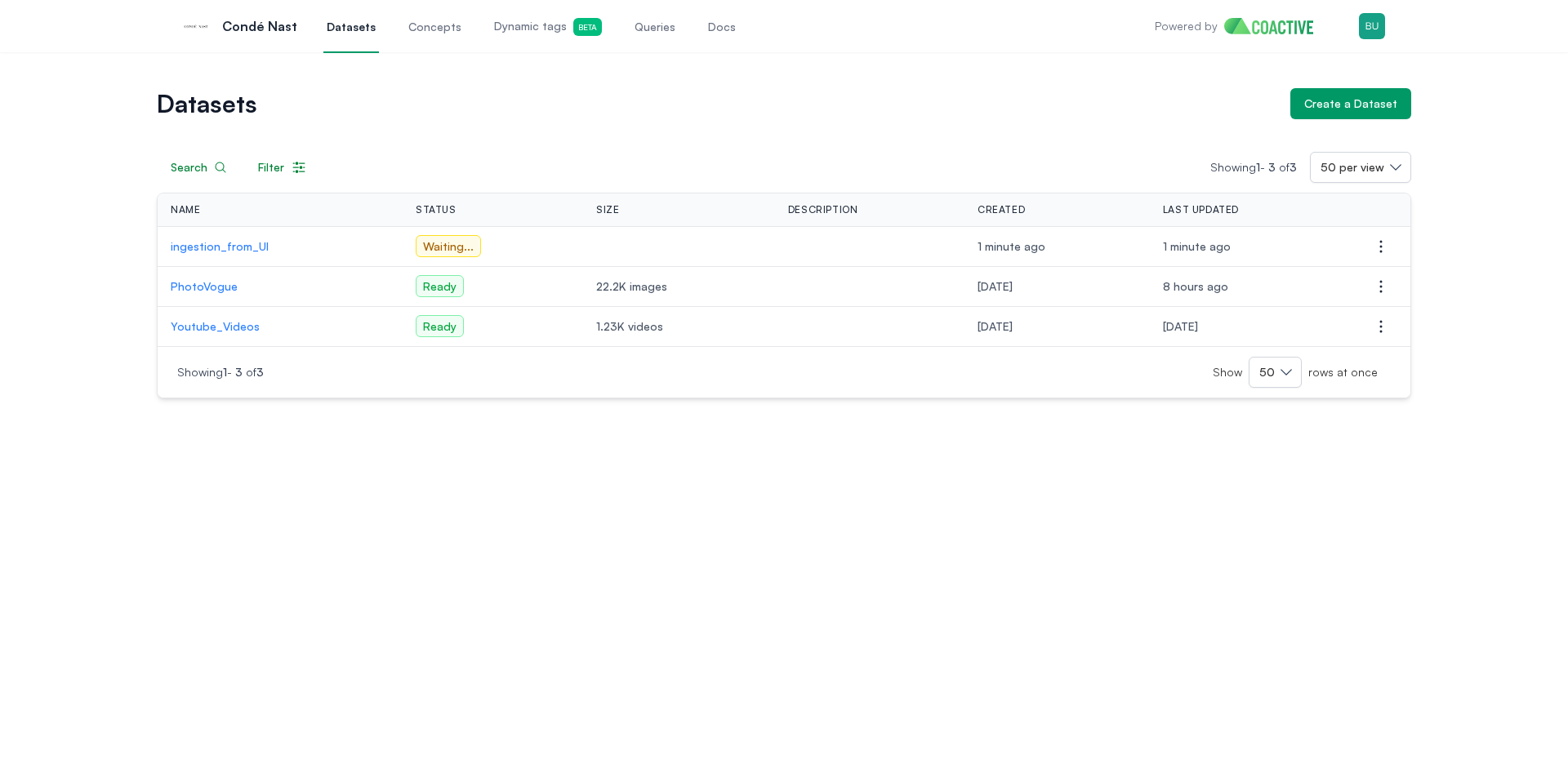
click at [305, 544] on div "Datasets Create a Dataset Search Filter Showing 1 - 3 of 3 50 per view Name Sta…" at bounding box center [784, 418] width 1568 height 730
click at [201, 248] on p "ingestion_from_UI" at bounding box center [280, 246] width 219 height 17
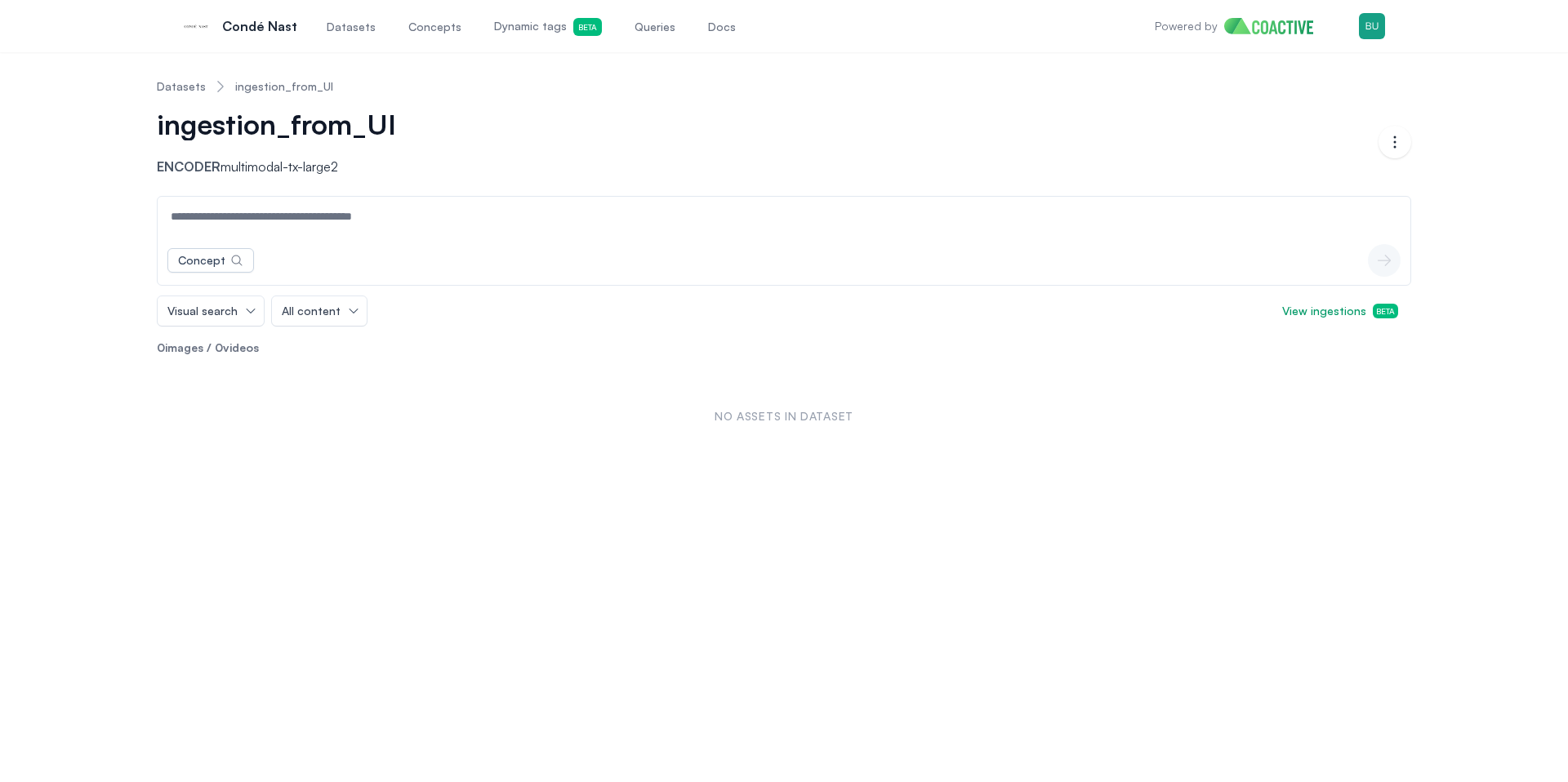
click at [194, 90] on link "Datasets" at bounding box center [181, 87] width 49 height 17
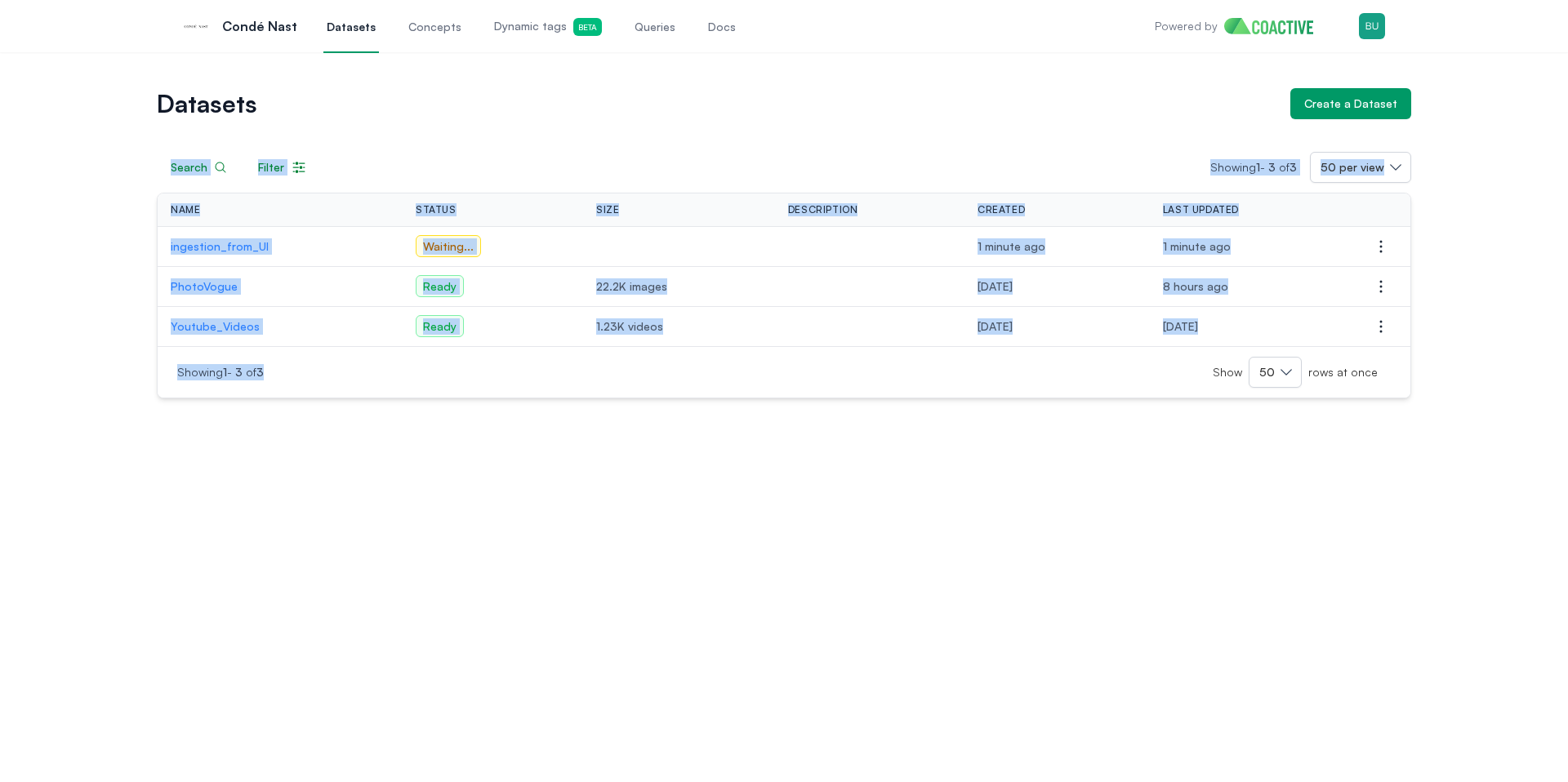
drag, startPoint x: 624, startPoint y: 518, endPoint x: 87, endPoint y: 125, distance: 665.4
click at [87, 125] on div "Datasets Create a Dataset Search Filter Showing 1 - 3 of 3 50 per view Name Sta…" at bounding box center [784, 418] width 1568 height 730
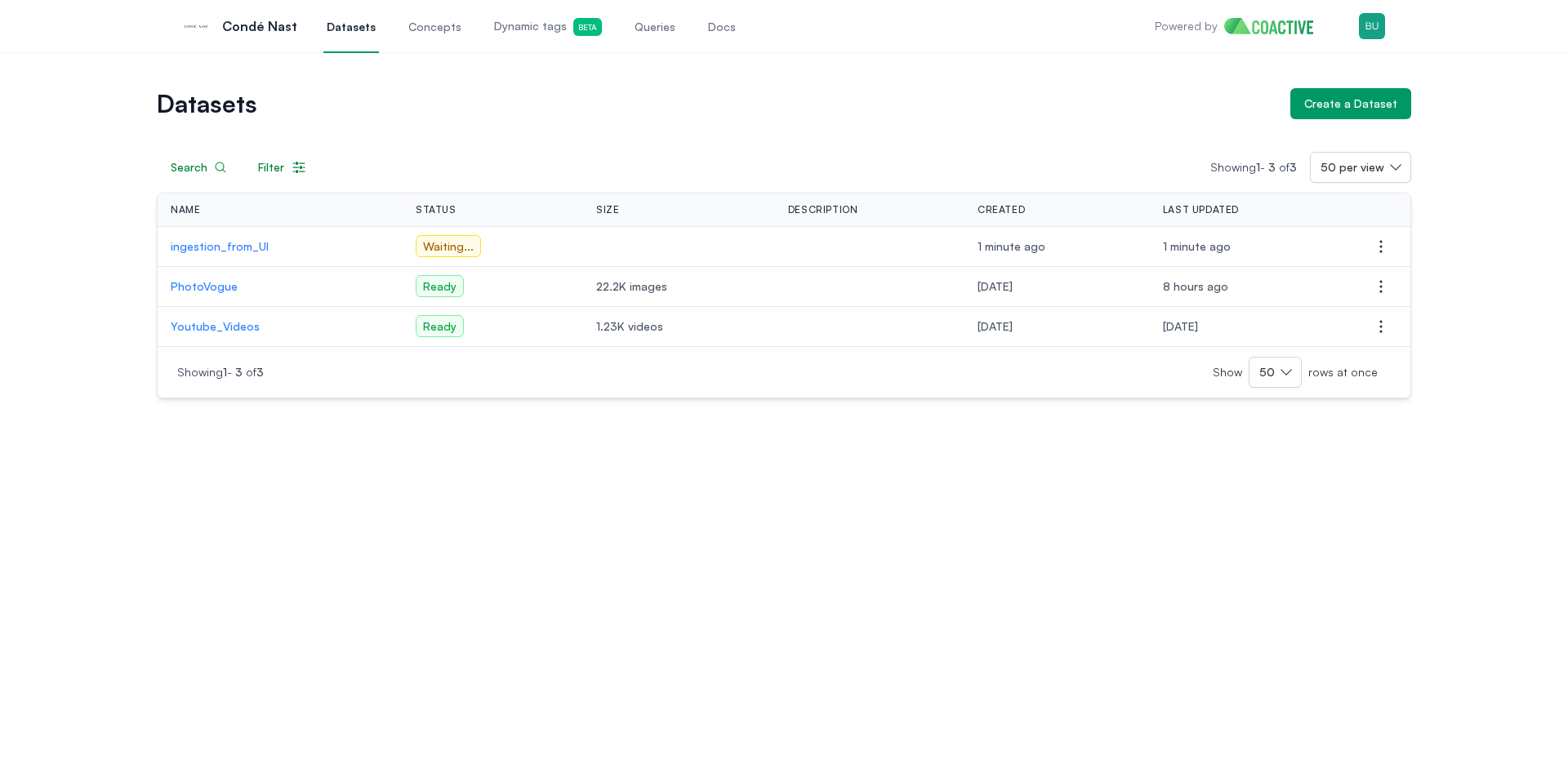
drag, startPoint x: 244, startPoint y: 441, endPoint x: 294, endPoint y: 463, distance: 54.6
click at [245, 441] on div "Datasets Create a Dataset Search Filter Showing 1 - 3 of 3 50 per view Name Sta…" at bounding box center [784, 418] width 1568 height 730
click at [306, 469] on div "Datasets Create a Dataset Search Filter Showing 1 - 3 of 3 50 per view Name Sta…" at bounding box center [784, 418] width 1568 height 730
click at [328, 472] on div "Datasets Create a Dataset Search Filter Showing 1 - 3 of 3 50 per view Name Sta…" at bounding box center [784, 418] width 1568 height 730
click at [332, 461] on div "Datasets Create a Dataset Search Filter Showing 1 - 3 of 3 50 per view Name Sta…" at bounding box center [784, 418] width 1568 height 730
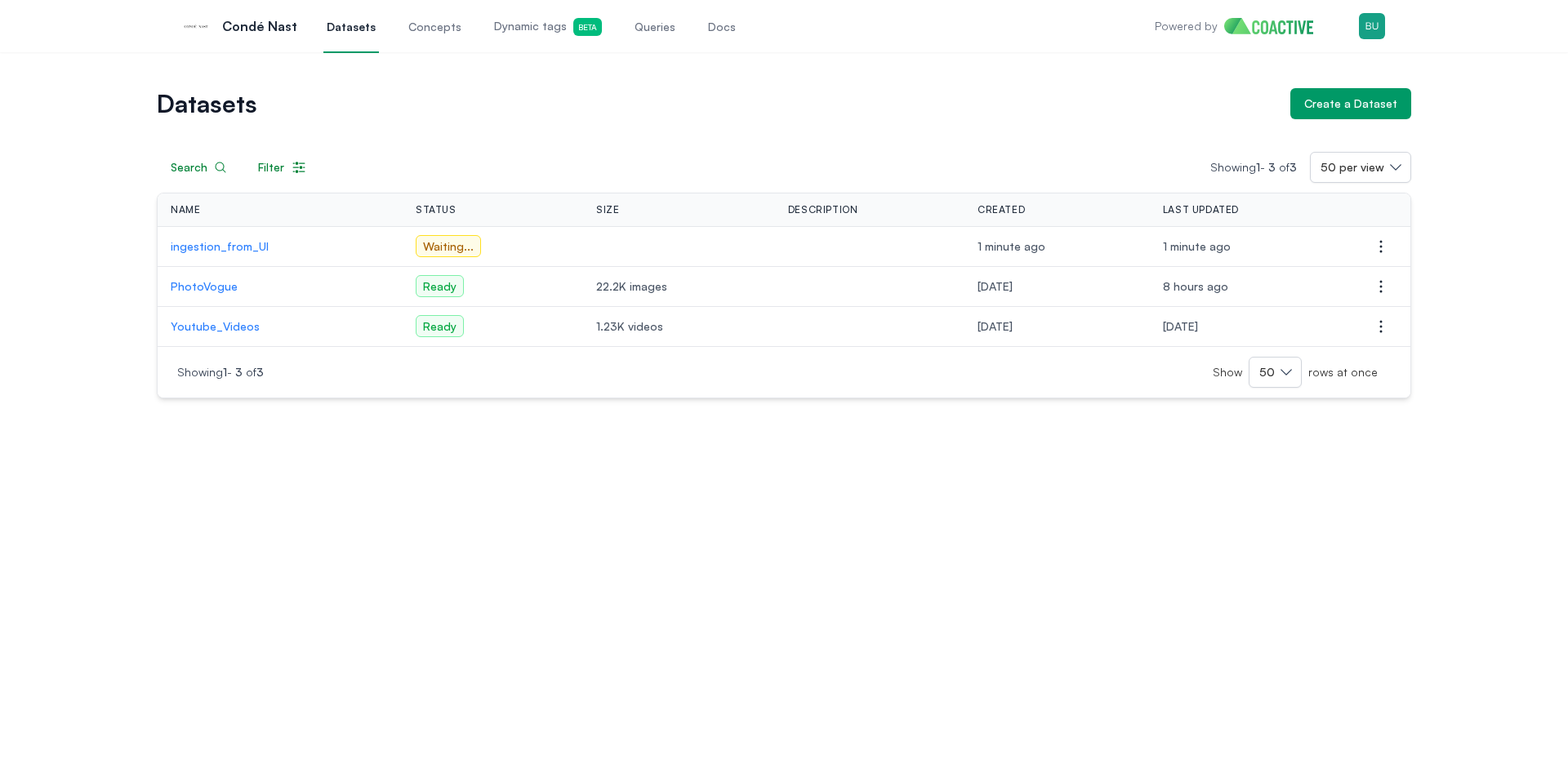
click at [120, 237] on div "Datasets Create a Dataset Search Filter Showing 1 - 3 of 3 50 per view Name Sta…" at bounding box center [784, 243] width 1509 height 310
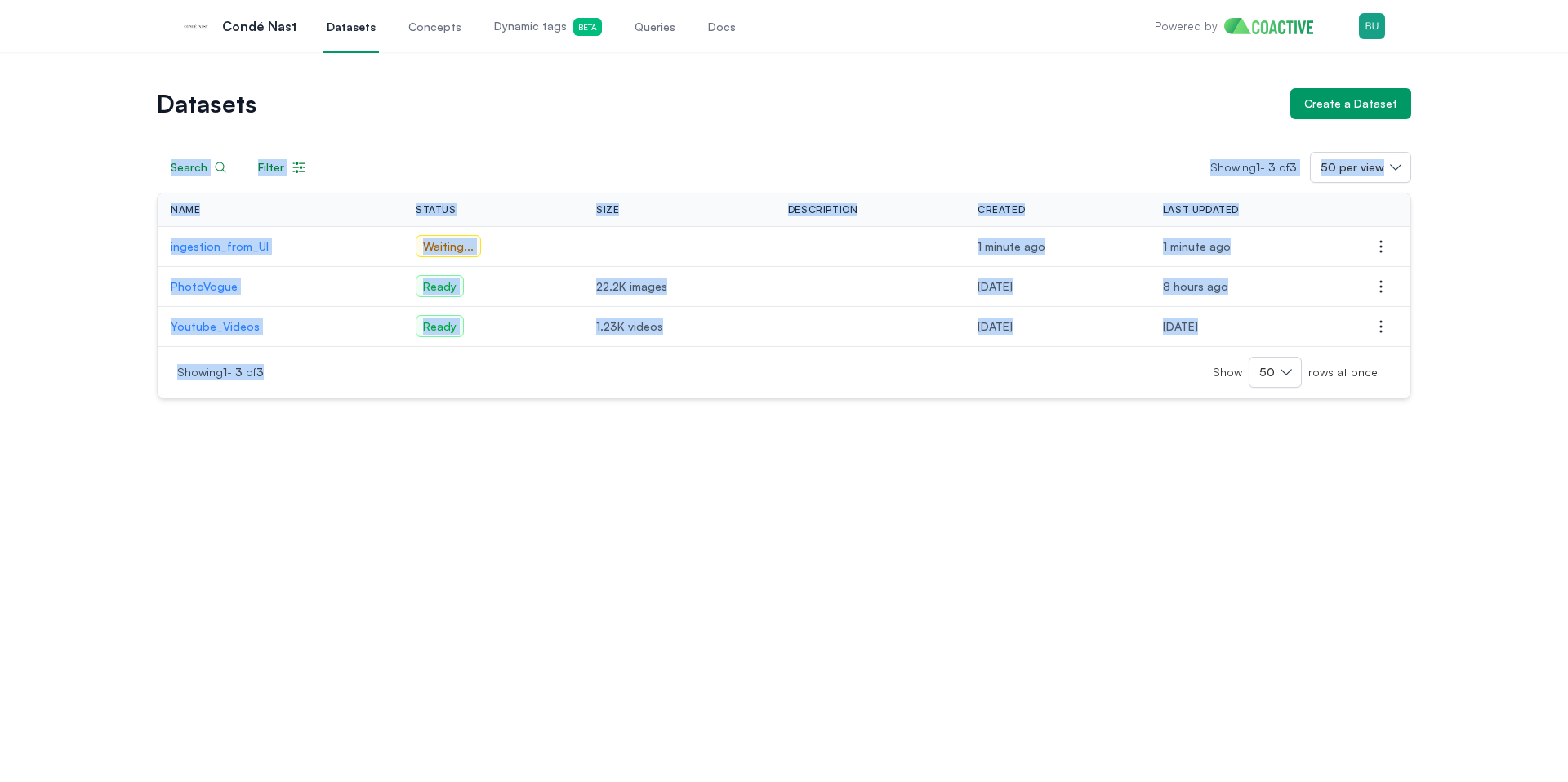
drag, startPoint x: 385, startPoint y: 601, endPoint x: 67, endPoint y: 196, distance: 514.9
click at [95, 139] on div "Datasets Create a Dataset Search Filter Showing 1 - 3 of 3 50 per view Name Sta…" at bounding box center [784, 418] width 1568 height 730
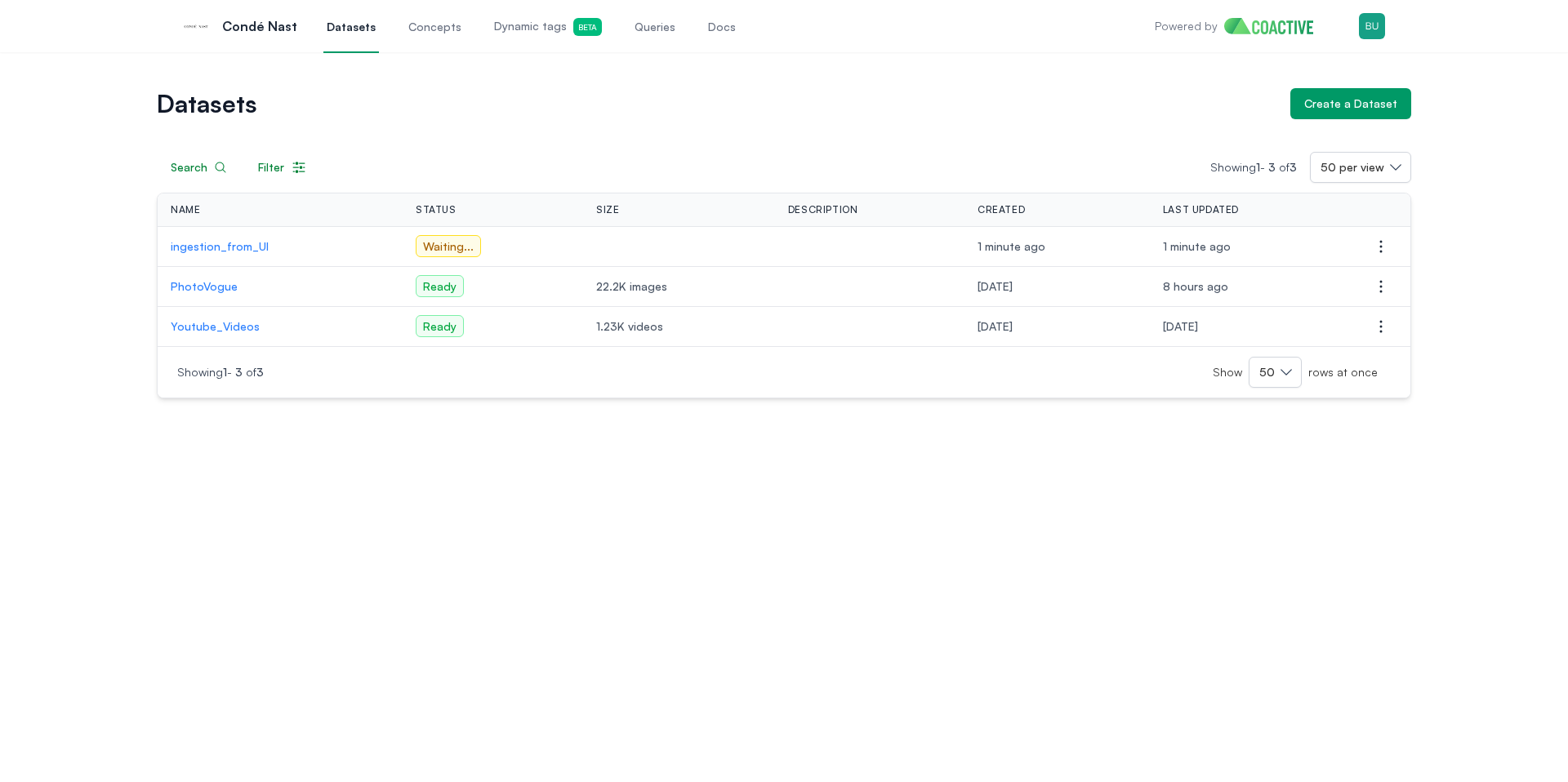
drag, startPoint x: 60, startPoint y: 331, endPoint x: 227, endPoint y: 468, distance: 216.0
click at [60, 332] on div "Datasets Create a Dataset Search Filter Showing 1 - 3 of 3 50 per view Name Sta…" at bounding box center [784, 243] width 1509 height 310
drag, startPoint x: 227, startPoint y: 468, endPoint x: 279, endPoint y: 490, distance: 56.5
click at [230, 470] on div "Datasets Create a Dataset Search Filter Showing 1 - 3 of 3 50 per view Name Sta…" at bounding box center [784, 418] width 1568 height 730
click at [343, 514] on div "Datasets Create a Dataset Search Filter Showing 1 - 3 of 3 50 per view Name Sta…" at bounding box center [784, 418] width 1568 height 730
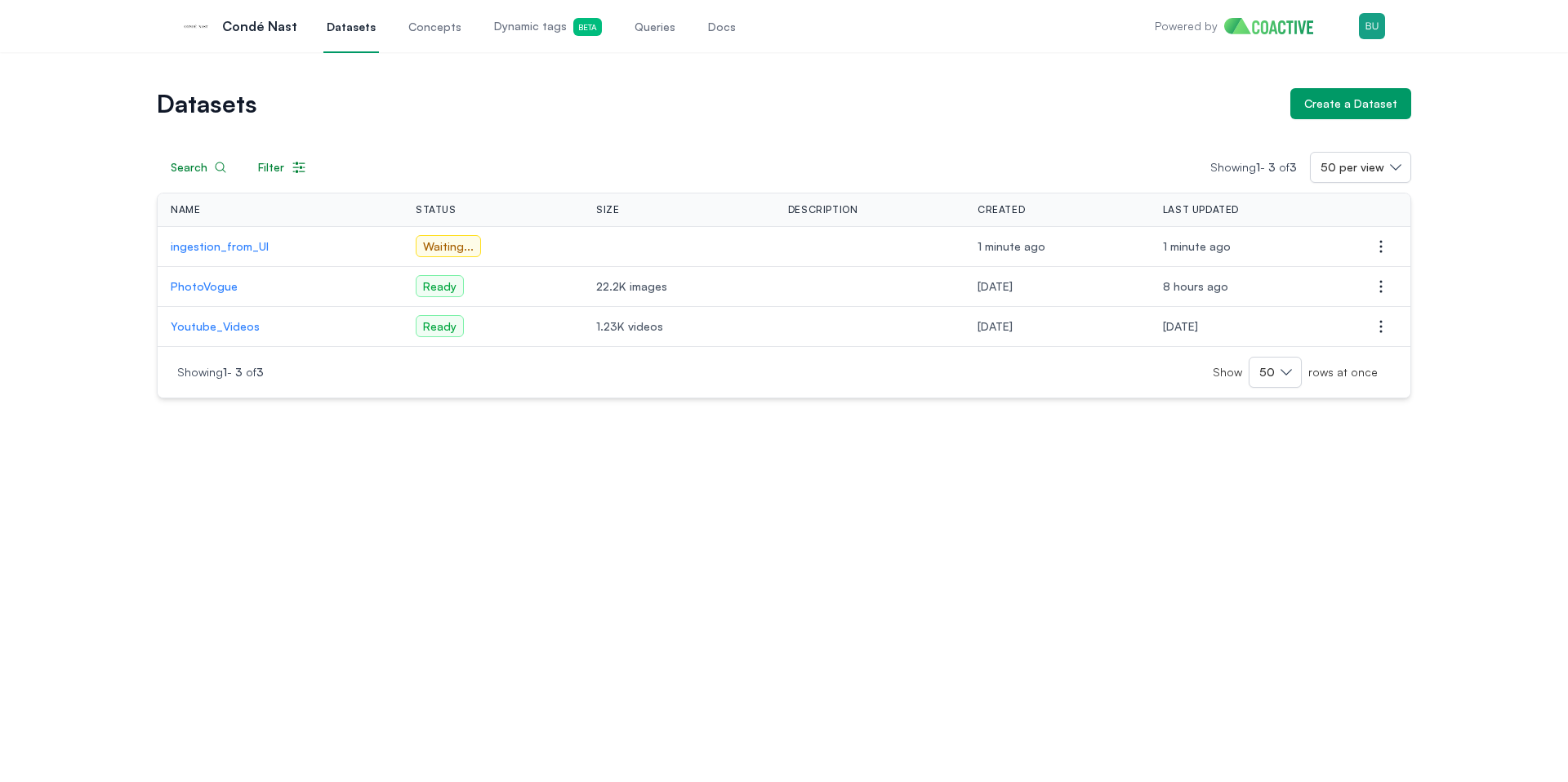
click at [293, 483] on div "Datasets Create a Dataset Search Filter Showing 1 - 3 of 3 50 per view Name Sta…" at bounding box center [784, 418] width 1568 height 730
click at [211, 242] on p "ingestion_from_UI" at bounding box center [280, 246] width 219 height 17
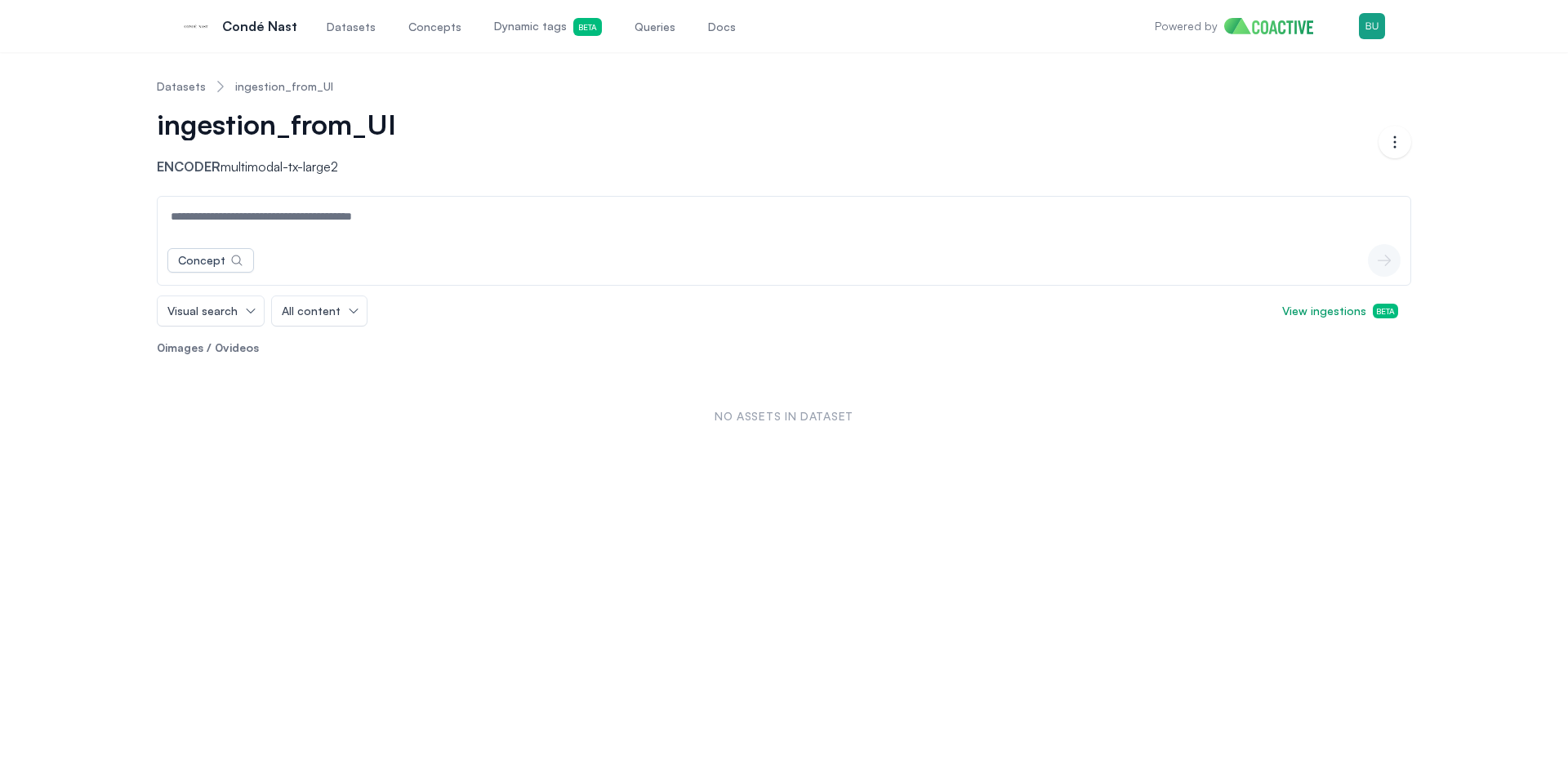
click at [174, 91] on link "Datasets" at bounding box center [181, 87] width 49 height 17
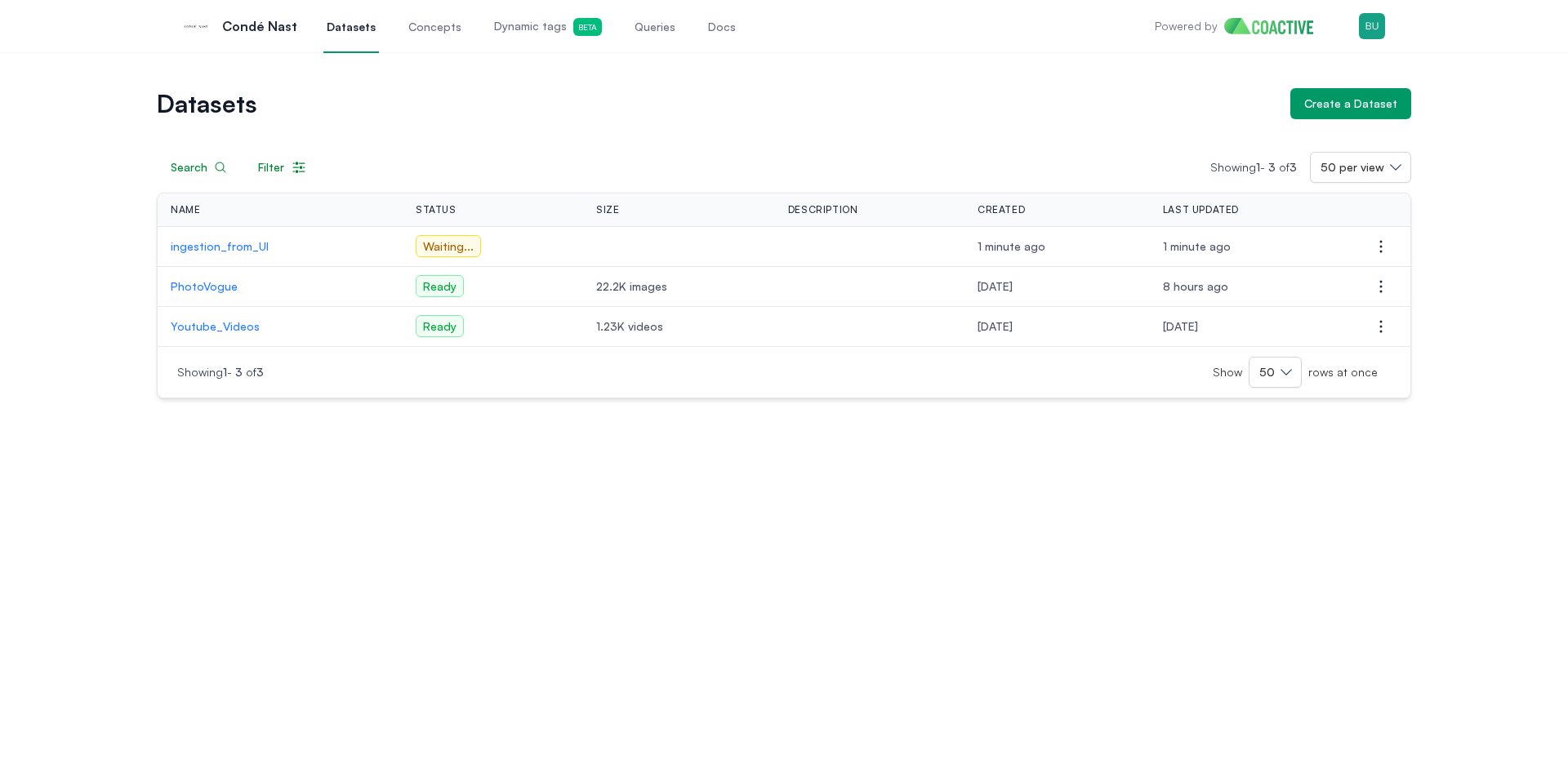
click at [517, 588] on div "Datasets Create a Dataset Search Filter Showing 1 - 3 of 3 50 per view Name Sta…" at bounding box center [784, 418] width 1568 height 730
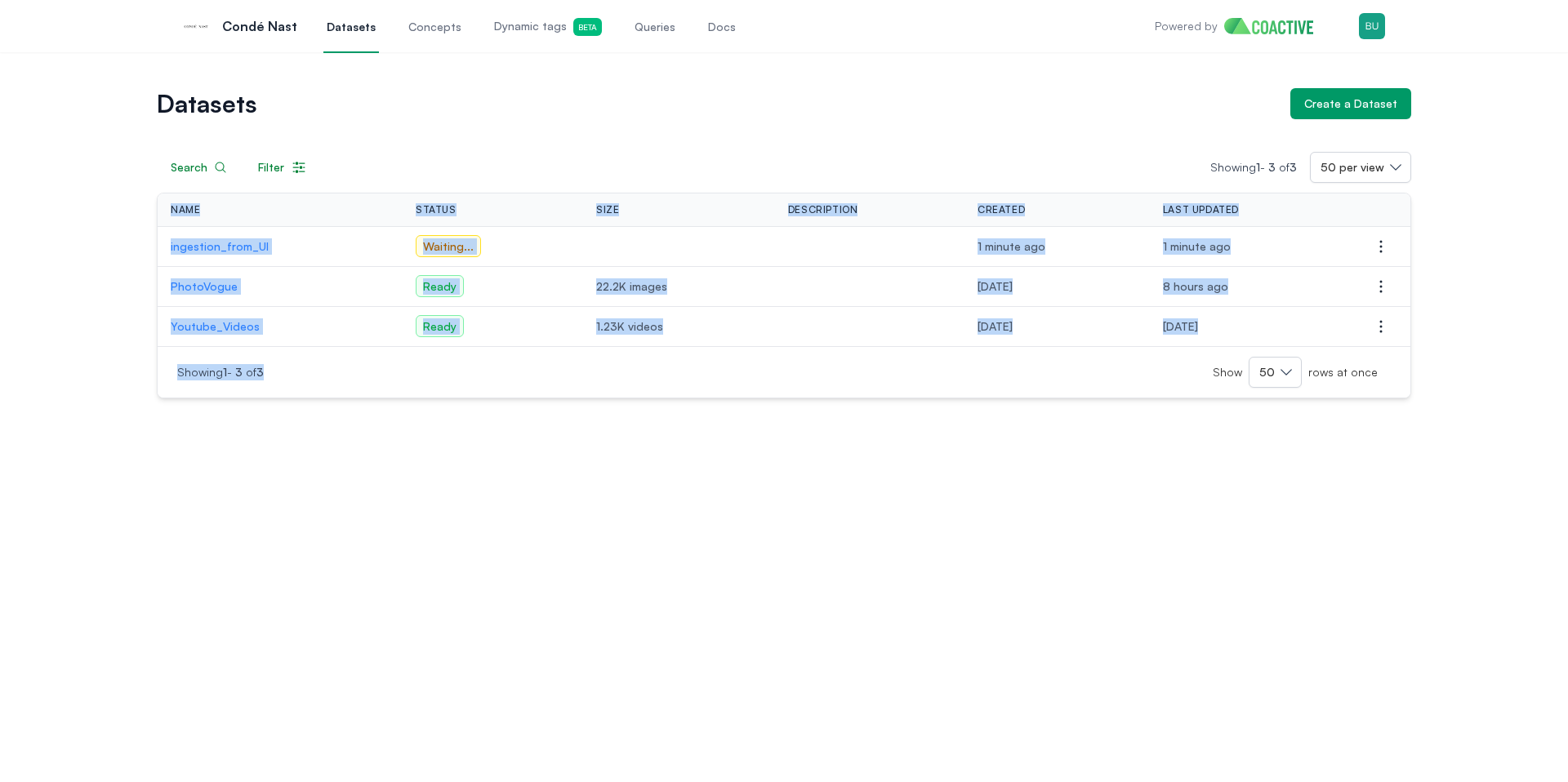
drag, startPoint x: 770, startPoint y: 532, endPoint x: 349, endPoint y: 208, distance: 531.2
click at [351, 200] on div "Datasets Create a Dataset Search Filter Showing 1 - 3 of 3 50 per view Name Sta…" at bounding box center [784, 418] width 1568 height 730
click at [429, 526] on div "Datasets Create a Dataset Search Filter Showing 1 - 3 of 3 50 per view Name Sta…" at bounding box center [784, 418] width 1568 height 730
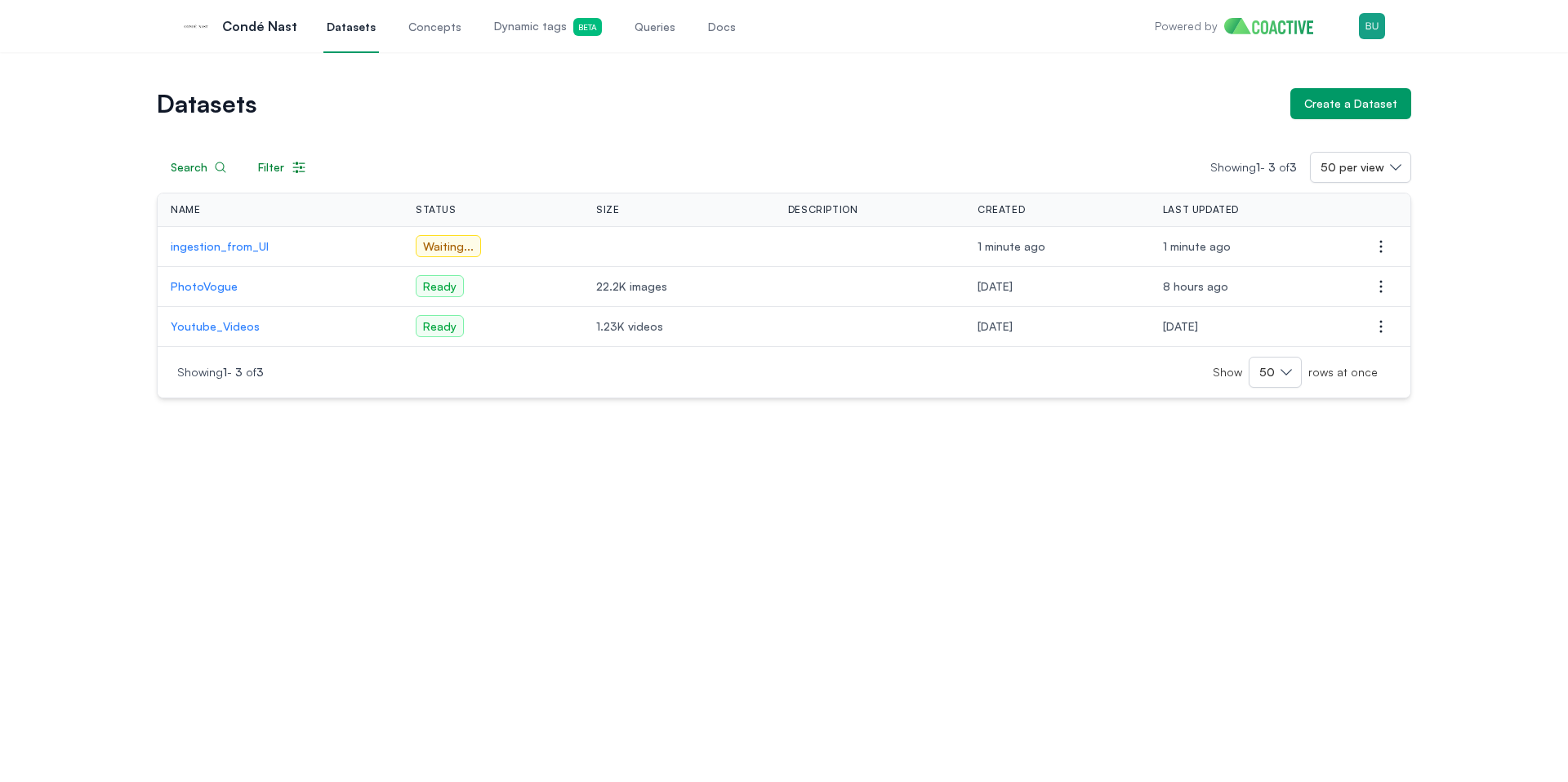
click at [434, 514] on div "Datasets Create a Dataset Search Filter Showing 1 - 3 of 3 50 per view Name Sta…" at bounding box center [784, 418] width 1568 height 730
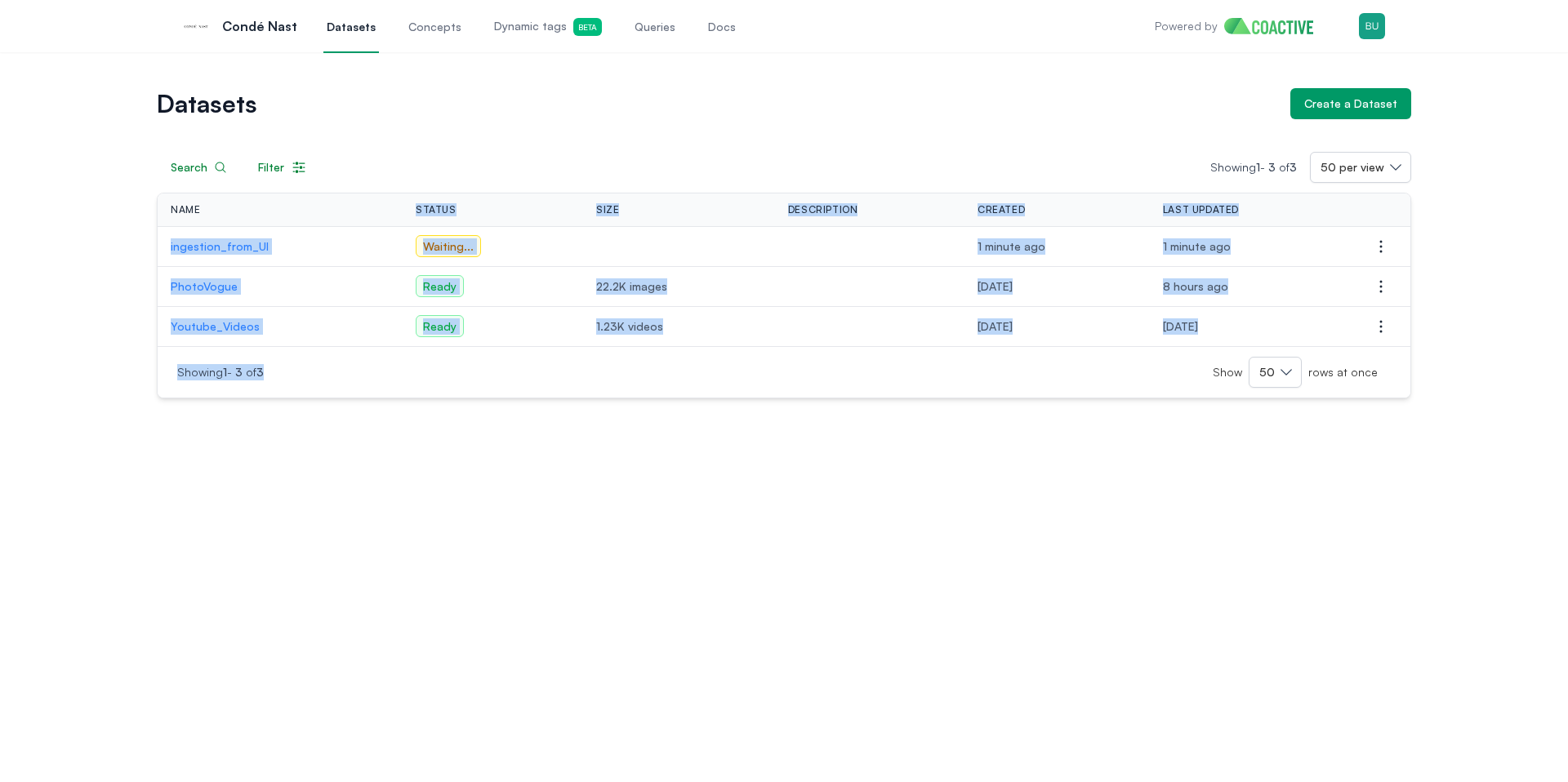
drag, startPoint x: 380, startPoint y: 378, endPoint x: 104, endPoint y: 243, distance: 307.2
click at [222, 209] on div "Datasets Create a Dataset Search Filter Showing 1 - 3 of 3 50 per view Name Sta…" at bounding box center [784, 418] width 1568 height 730
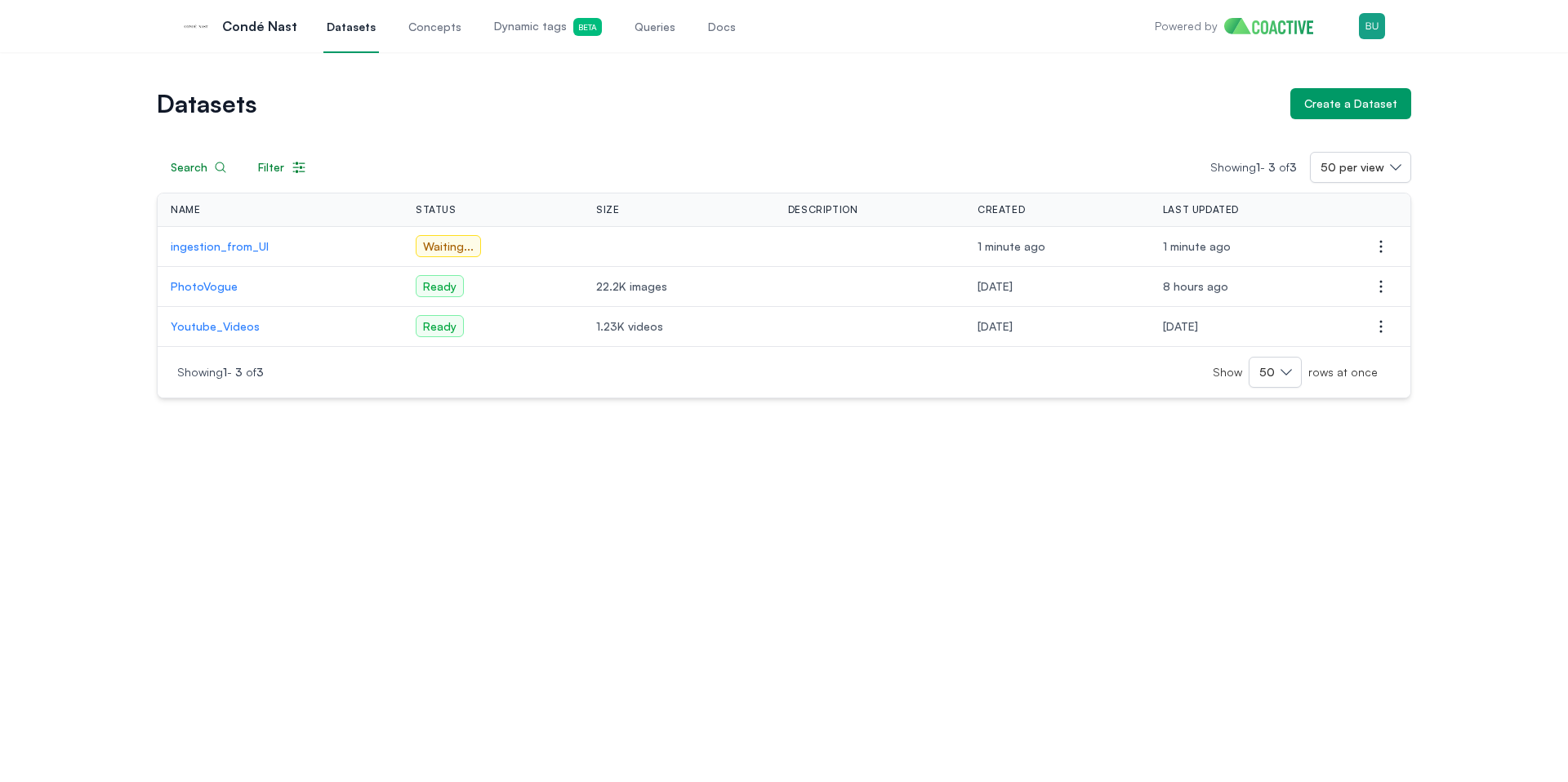
drag, startPoint x: 81, startPoint y: 256, endPoint x: 218, endPoint y: 352, distance: 167.3
click at [81, 256] on div "Datasets Create a Dataset Search Filter Showing 1 - 3 of 3 50 per view Name Sta…" at bounding box center [784, 243] width 1509 height 310
click at [371, 451] on div "Datasets Create a Dataset Search Filter Showing 1 - 3 of 3 50 per view Name Sta…" at bounding box center [784, 418] width 1568 height 730
click at [237, 247] on p "ingestion_from_UI" at bounding box center [280, 246] width 219 height 17
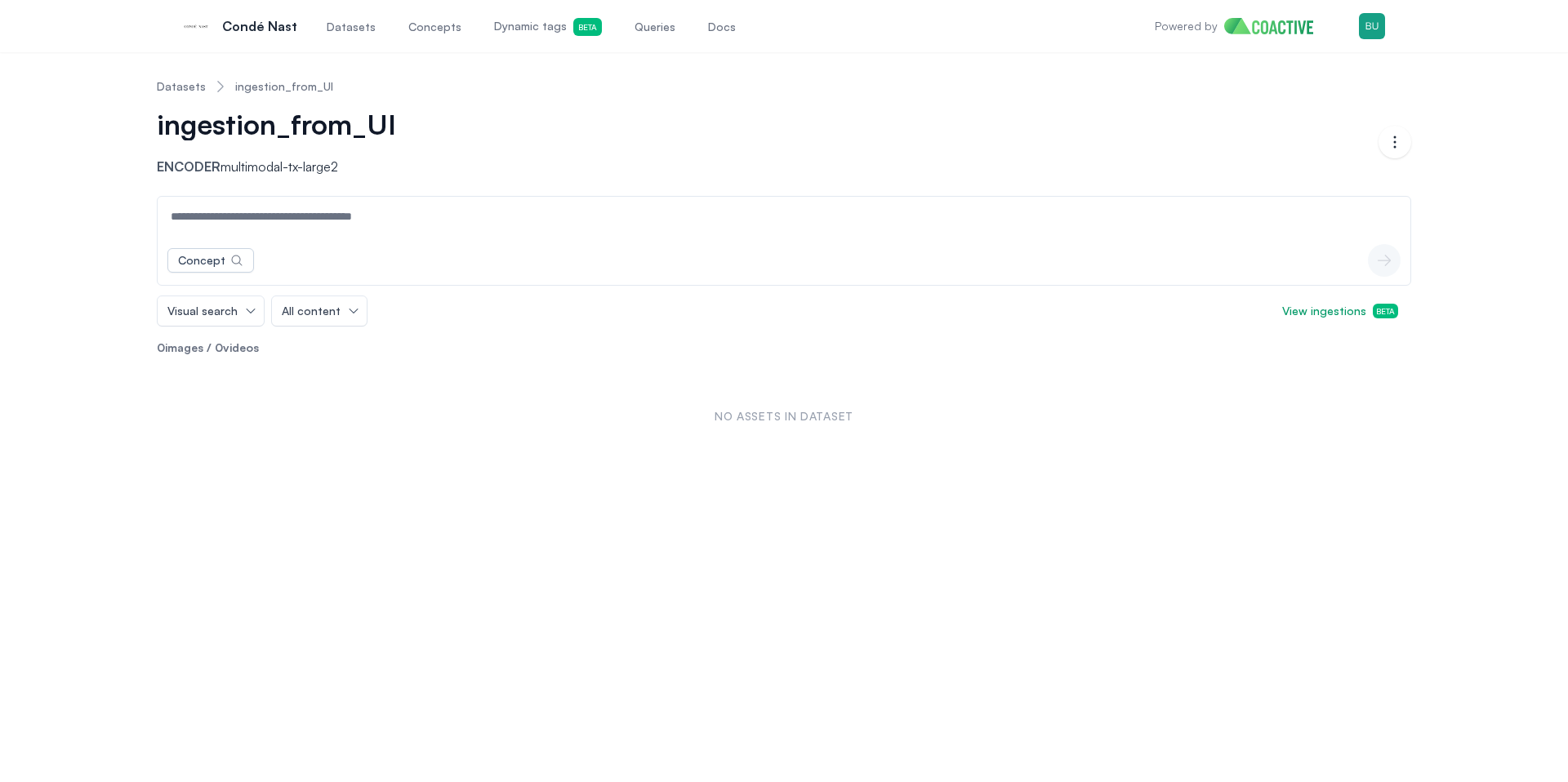
click at [314, 452] on div "No assets in dataset" at bounding box center [784, 416] width 1254 height 95
click at [187, 83] on link "Datasets" at bounding box center [181, 87] width 49 height 17
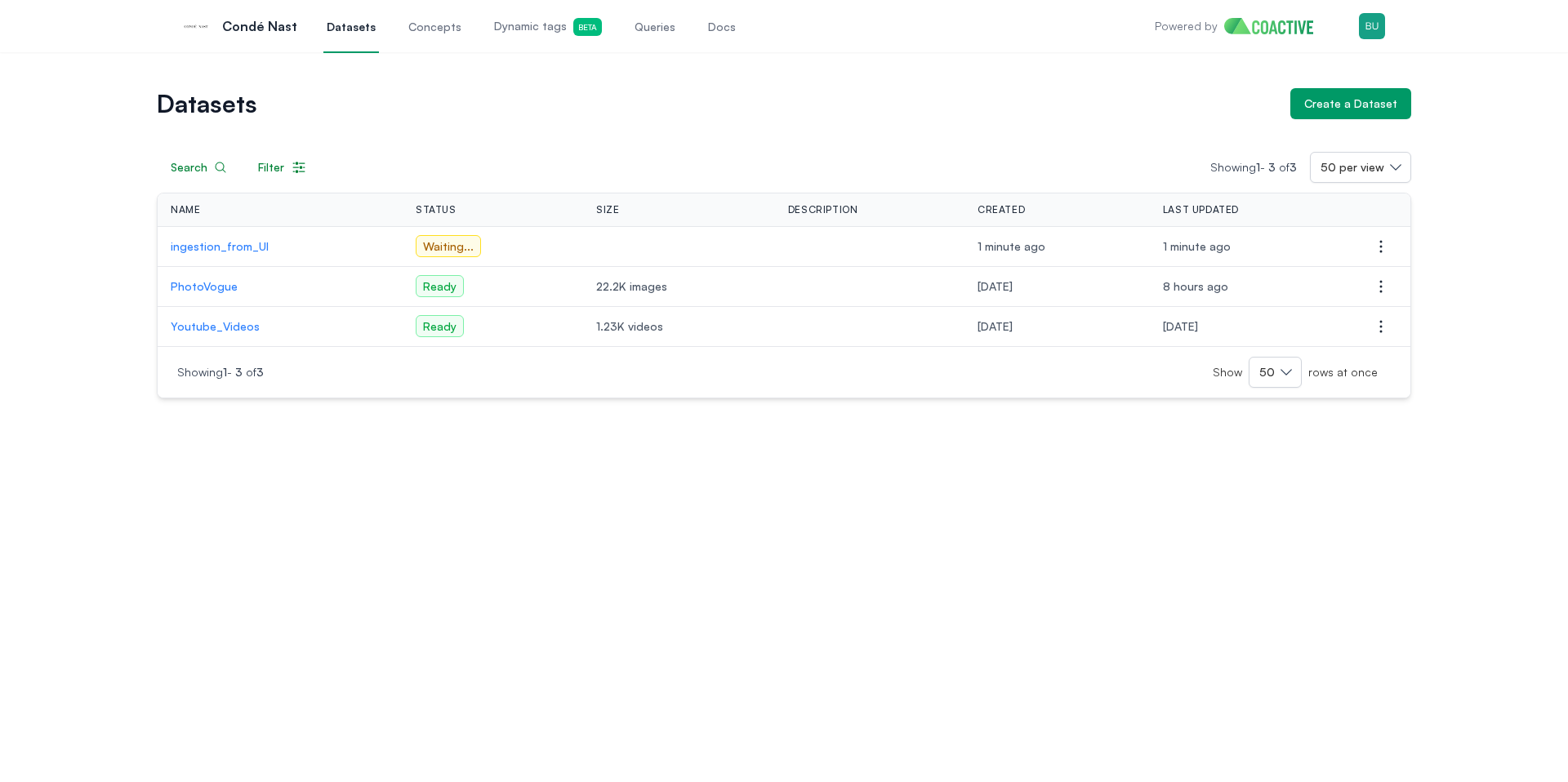
click at [326, 480] on div "Datasets Create a Dataset Search Filter Showing 1 - 3 of 3 50 per view Name Sta…" at bounding box center [784, 418] width 1568 height 730
click at [343, 574] on div "Datasets Create a Dataset Search Filter Showing 1 - 3 of 3 50 per view Name Sta…" at bounding box center [784, 418] width 1568 height 730
click at [178, 243] on p "ingestion_from_UI" at bounding box center [280, 246] width 219 height 17
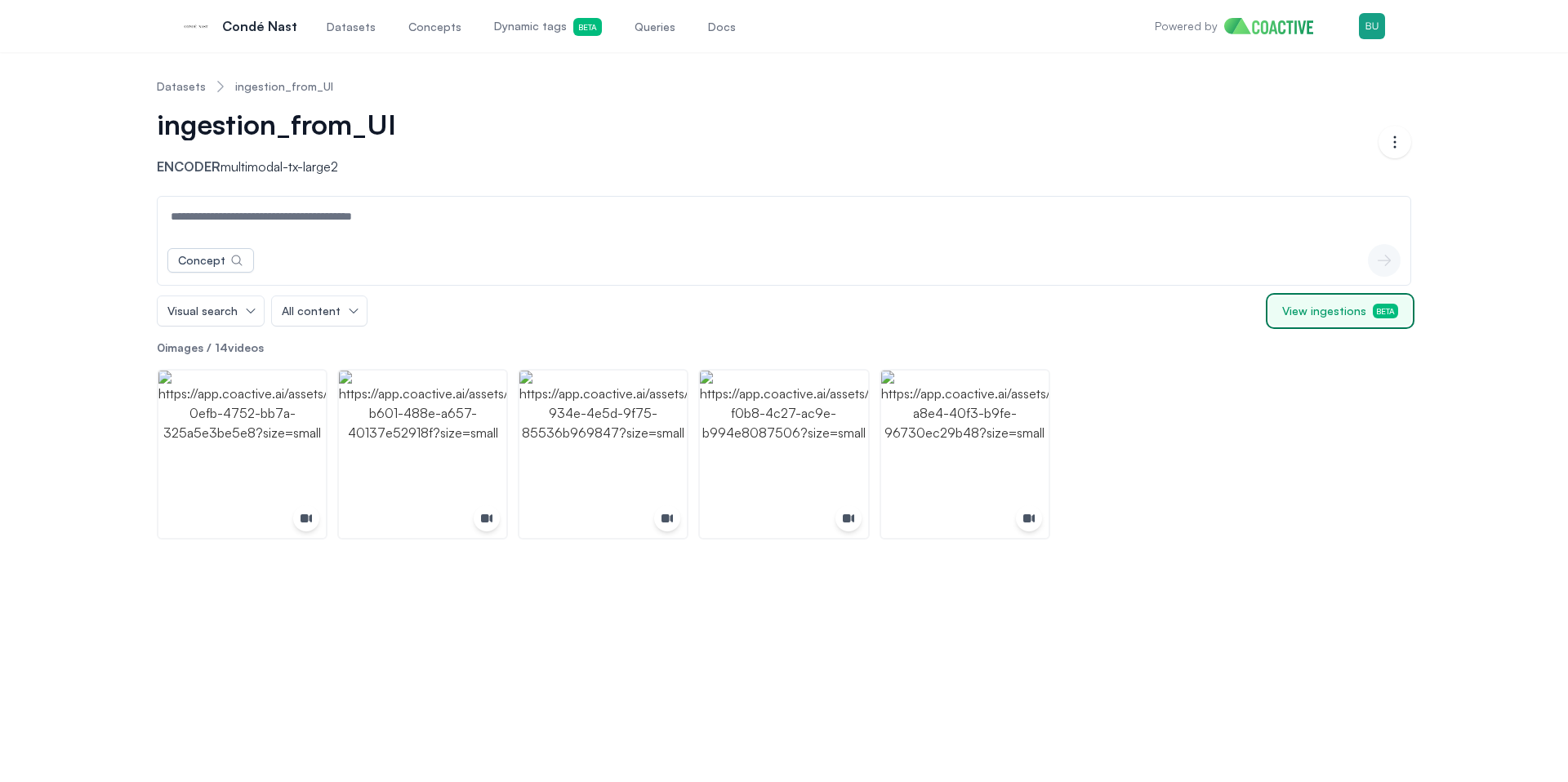
click at [1321, 302] on button "View ingestions Beta" at bounding box center [1340, 311] width 142 height 30
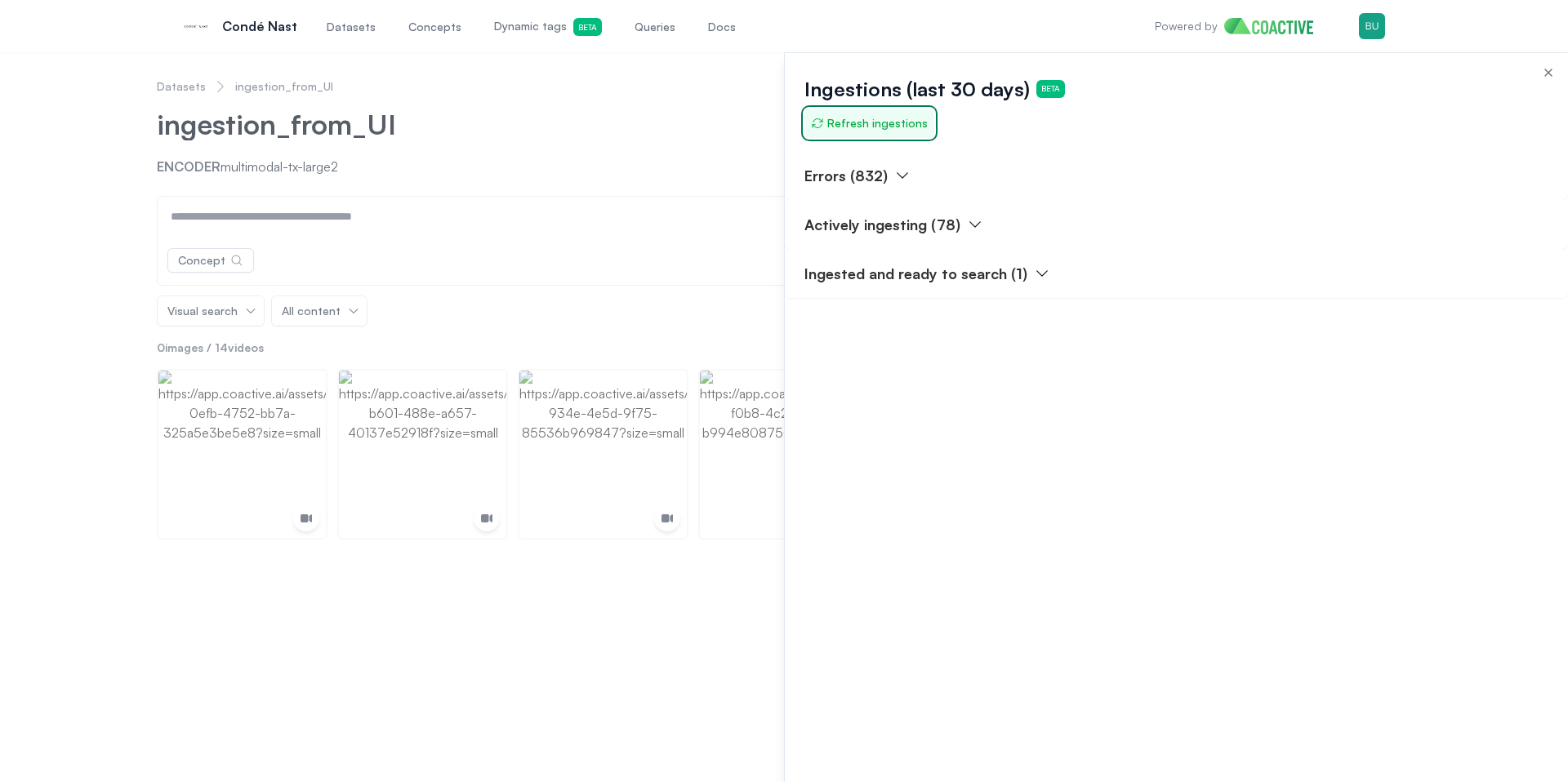
click at [879, 123] on span "Refresh ingestions" at bounding box center [869, 123] width 117 height 17
click at [886, 127] on span "Refresh ingestions" at bounding box center [869, 123] width 117 height 17
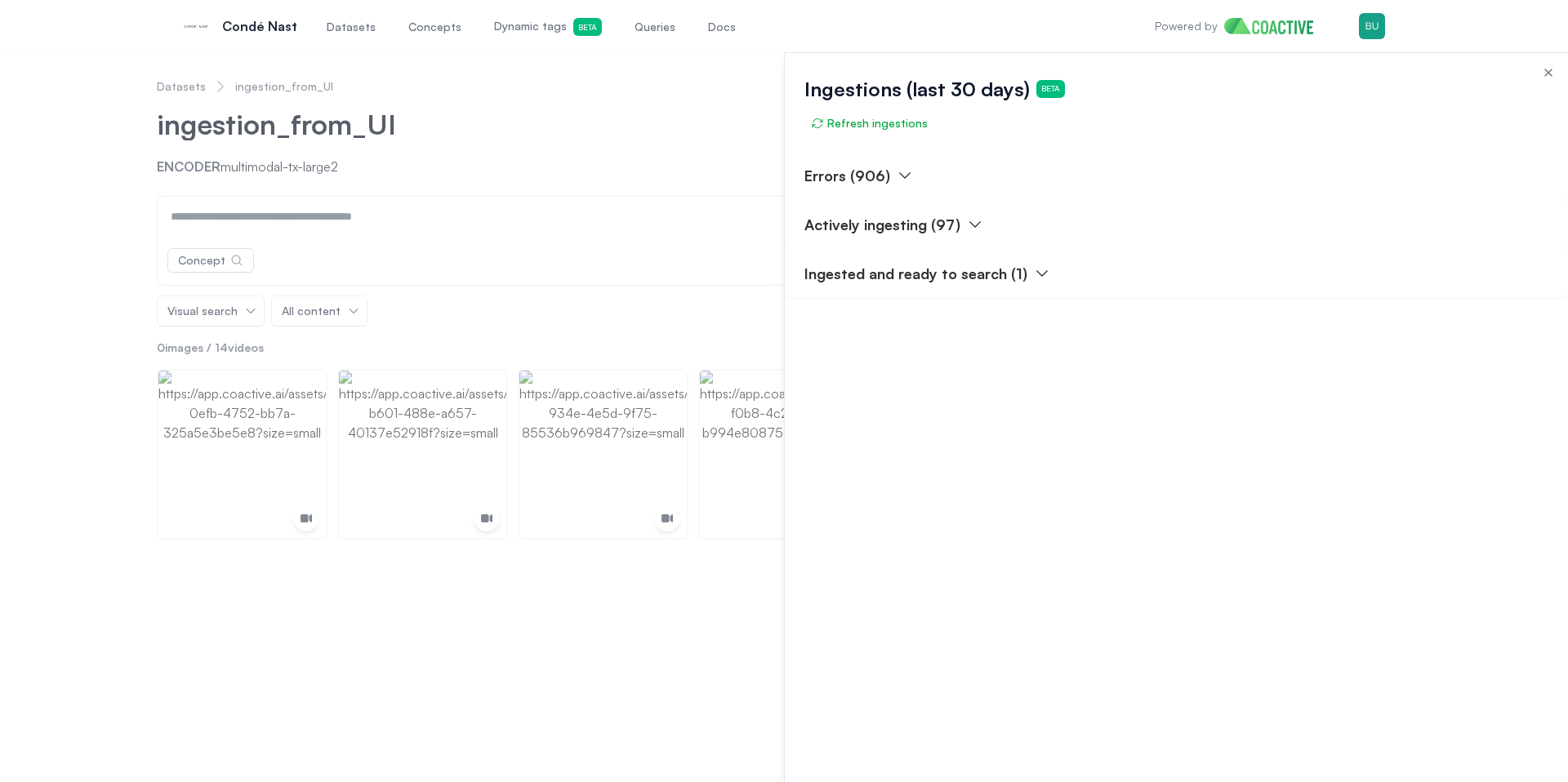
click at [858, 167] on p "Errors (906)" at bounding box center [847, 175] width 86 height 23
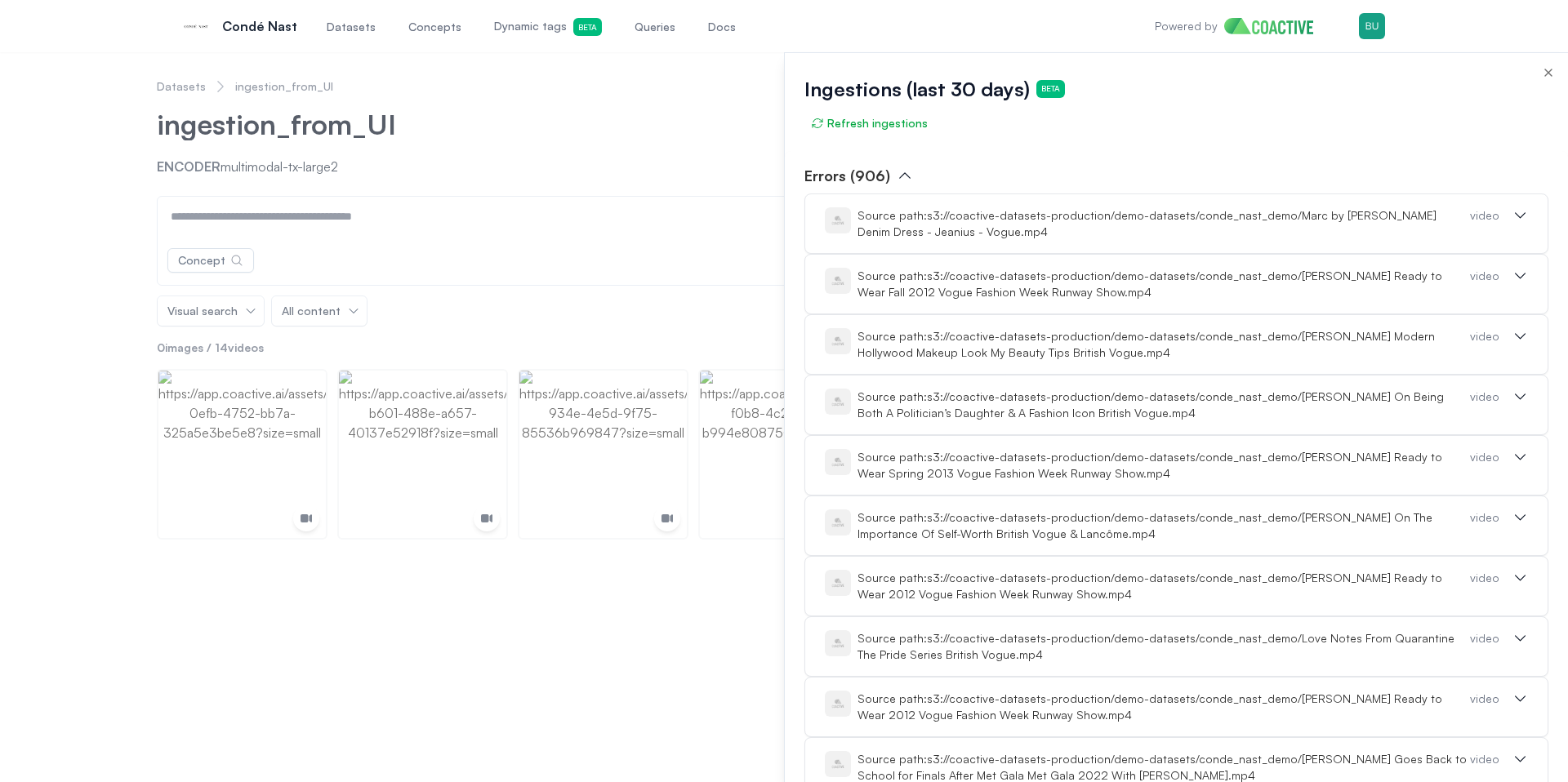
click at [897, 174] on icon "button" at bounding box center [905, 175] width 17 height 17
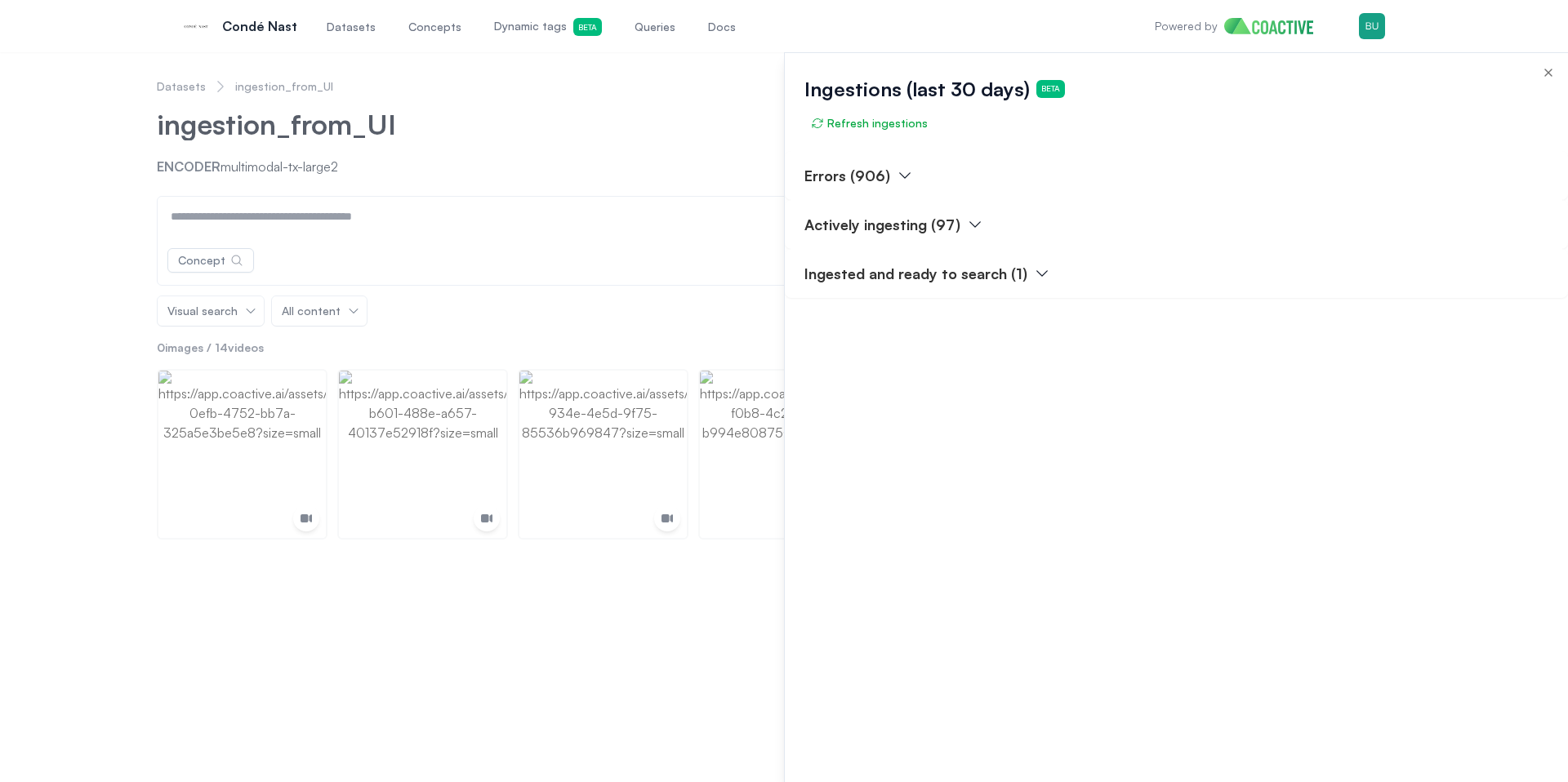
click at [866, 170] on p "Errors (906)" at bounding box center [847, 175] width 86 height 23
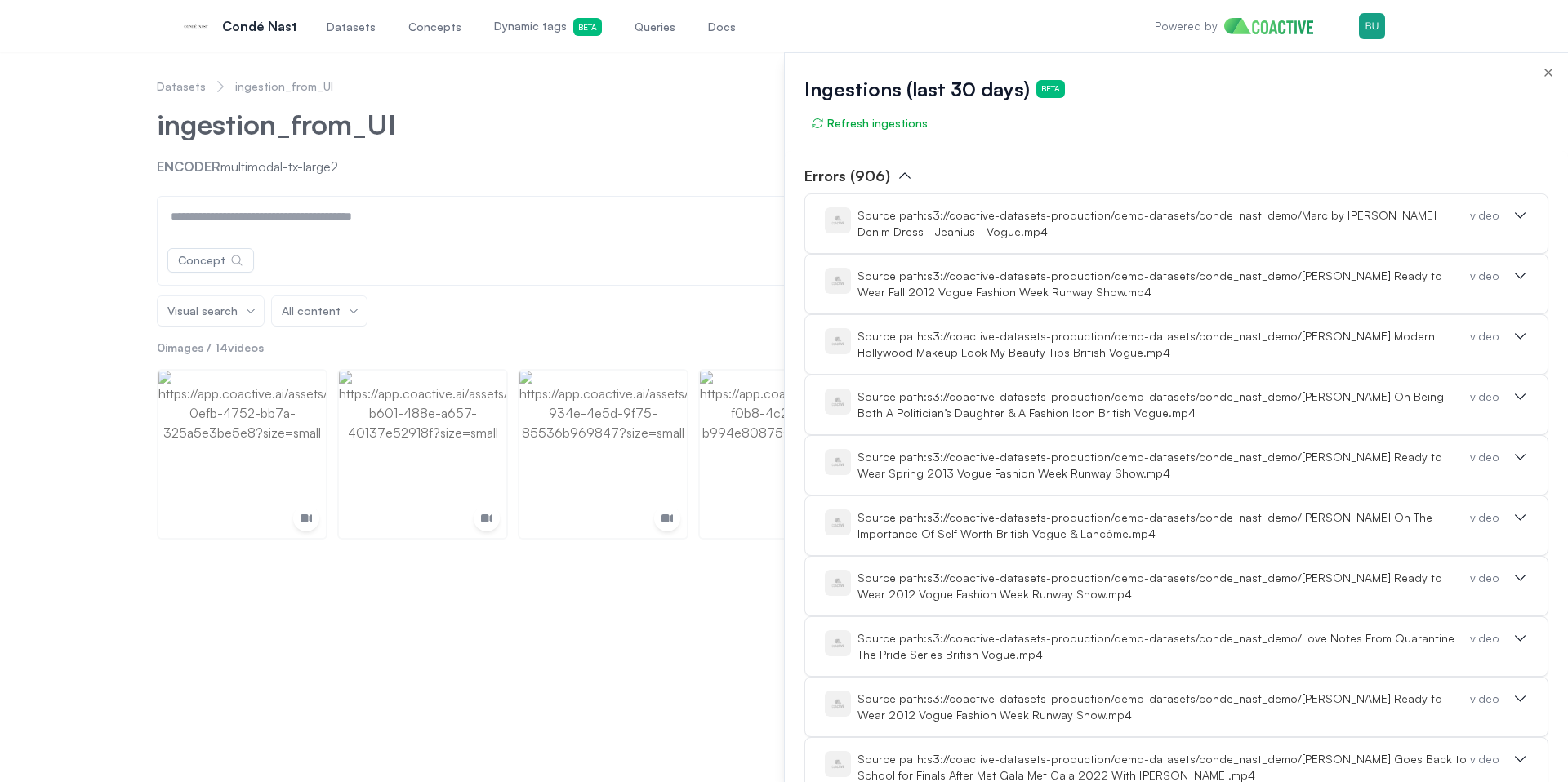
click at [878, 226] on div "Source path: s3://coactive-datasets-production/demo-datasets/conde_nast_demo/Ma…" at bounding box center [1163, 223] width 612 height 32
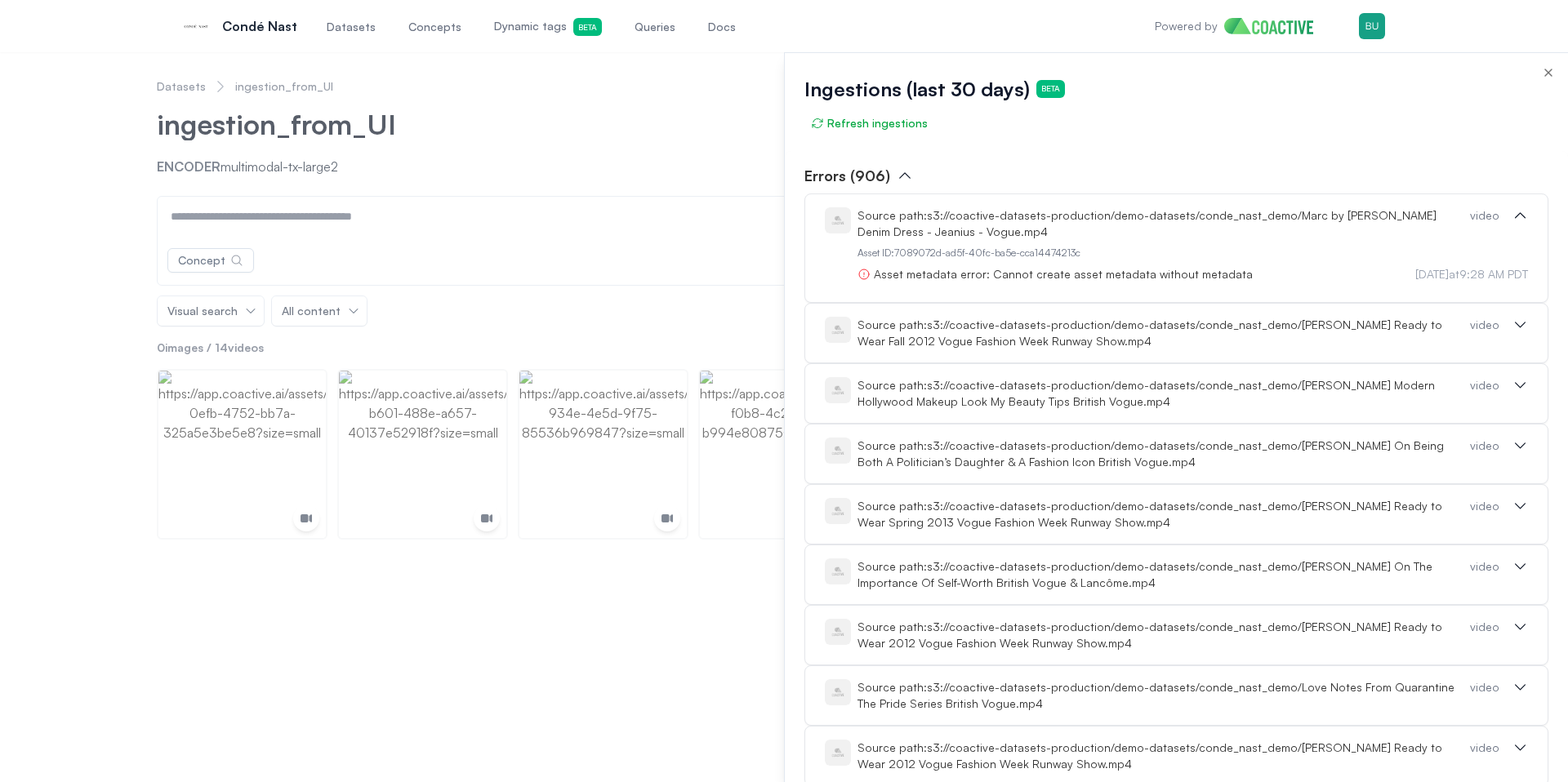
drag, startPoint x: 918, startPoint y: 159, endPoint x: 902, endPoint y: 143, distance: 22.6
click at [892, 130] on span "Refresh ingestions" at bounding box center [869, 123] width 117 height 17
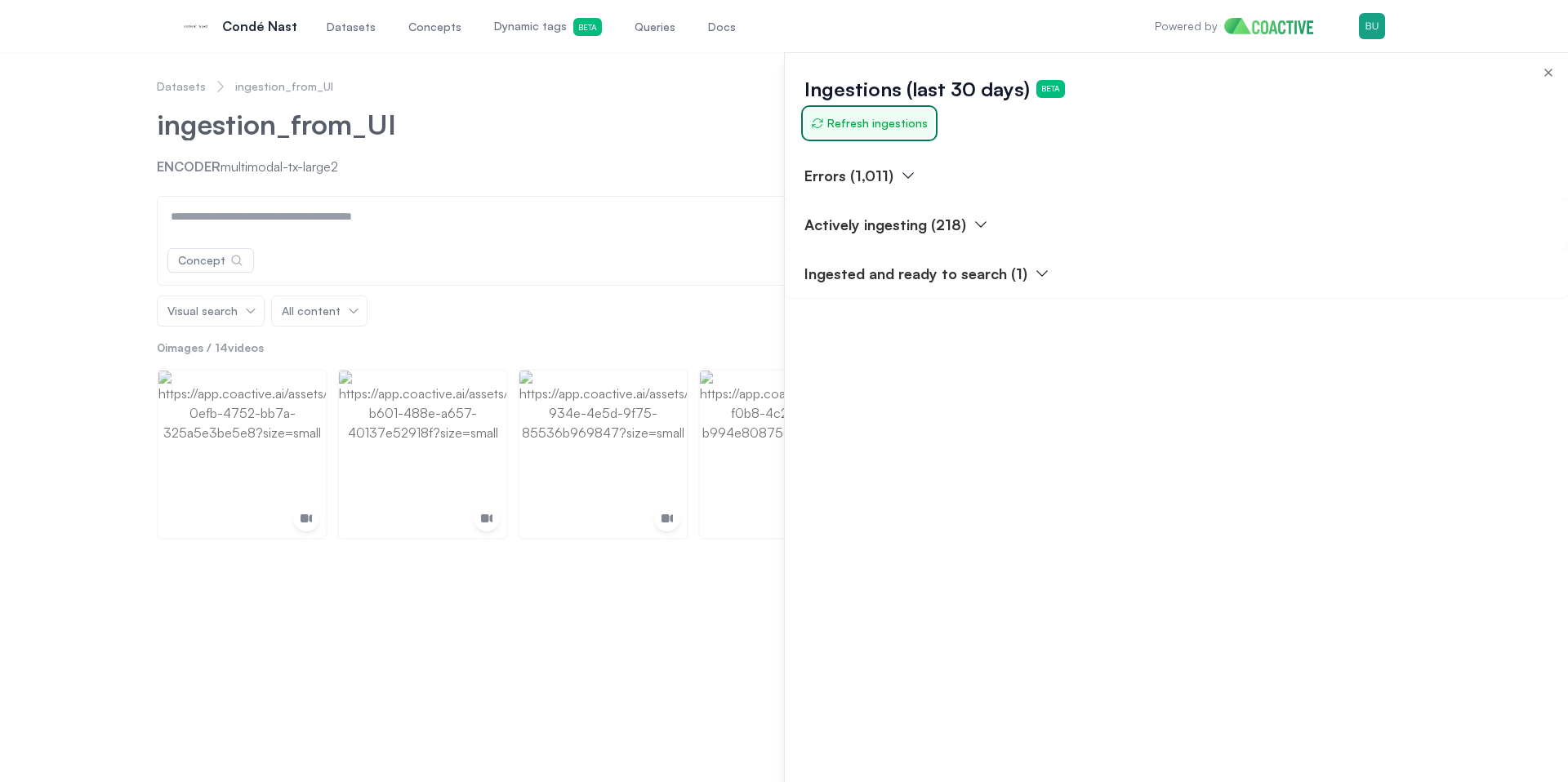
click at [868, 123] on span "Refresh ingestions" at bounding box center [869, 123] width 117 height 17
click at [887, 180] on p "Errors (1,000)" at bounding box center [852, 175] width 97 height 23
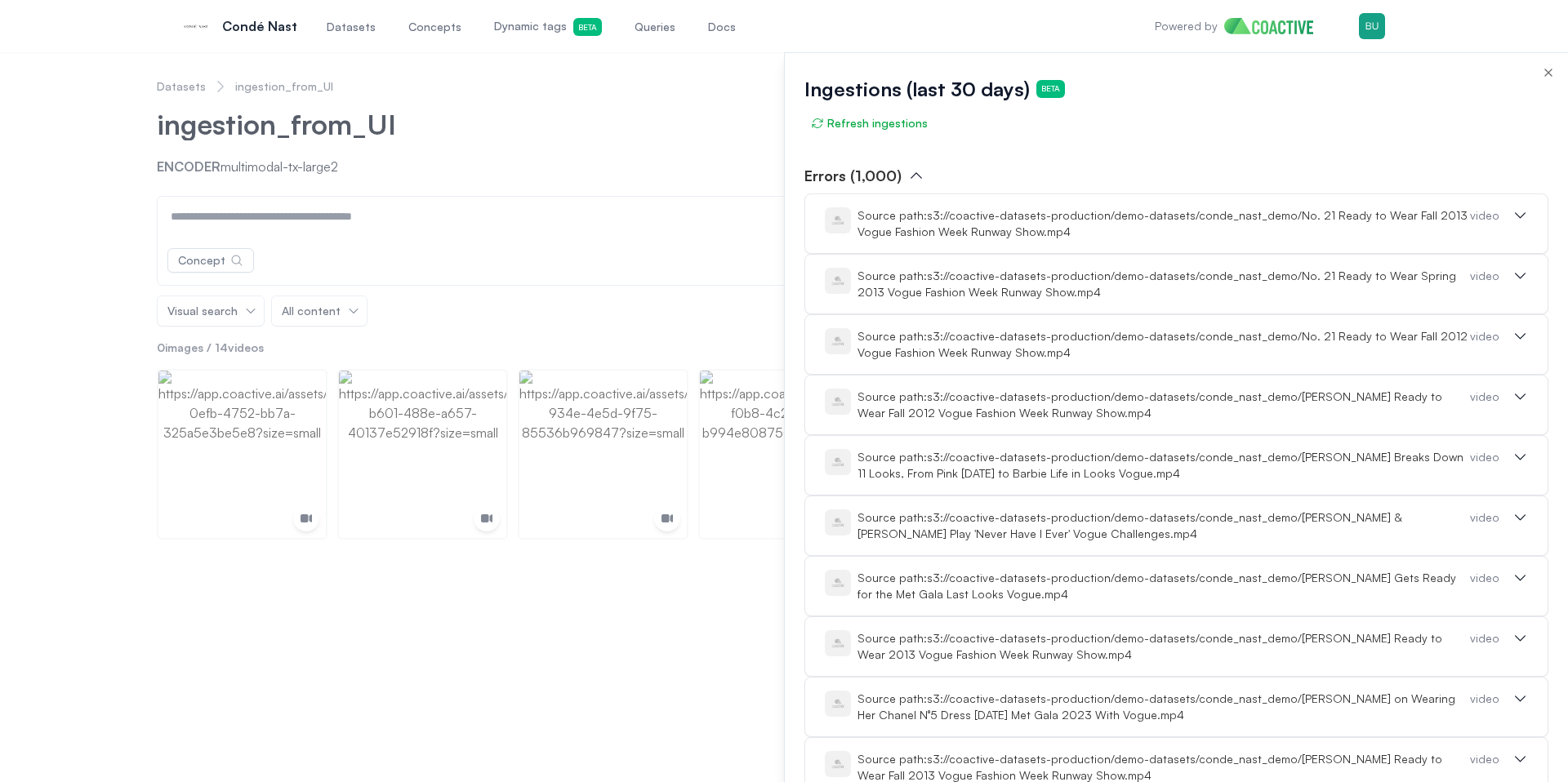
click at [895, 171] on p "Errors (1,000)" at bounding box center [852, 175] width 97 height 23
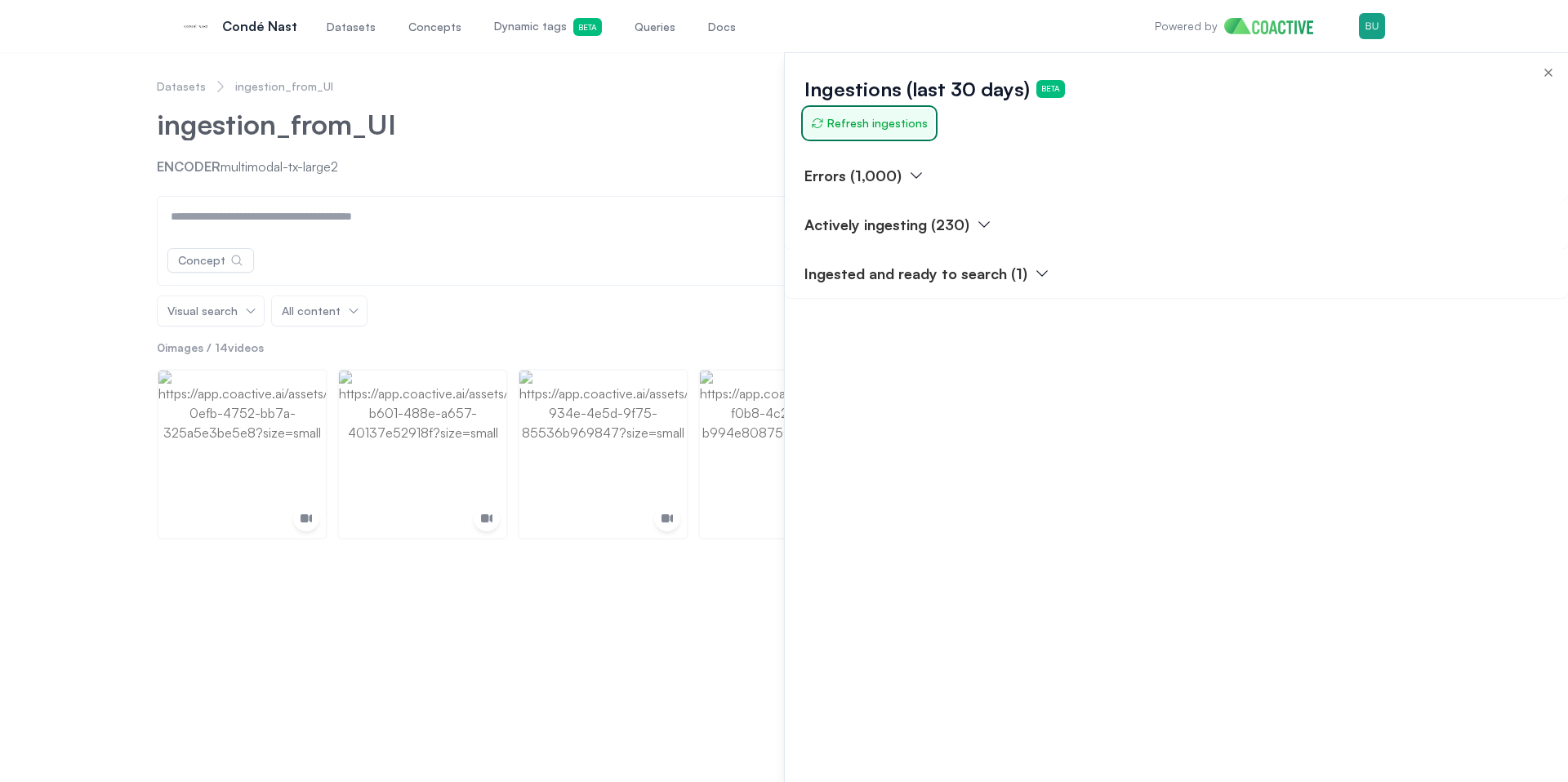
click at [890, 120] on span "Refresh ingestions" at bounding box center [869, 123] width 117 height 17
click at [893, 119] on span "Refresh ingestions" at bounding box center [869, 123] width 117 height 17
click at [893, 119] on span "Refresh ingestions" at bounding box center [869, 123] width 117 height 17
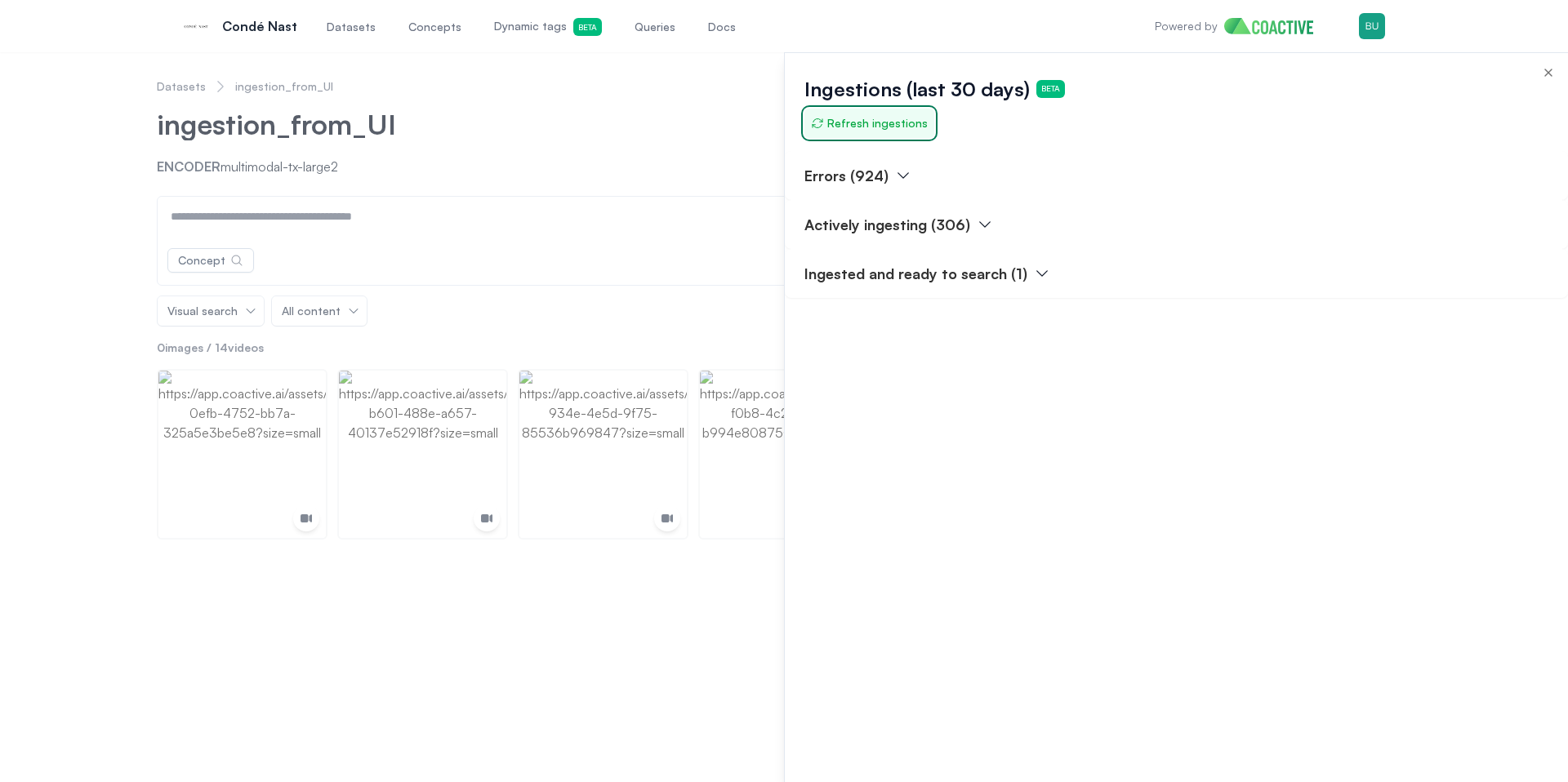
click at [893, 119] on span "Refresh ingestions" at bounding box center [869, 123] width 117 height 17
click at [897, 129] on span "Refresh ingestions" at bounding box center [869, 123] width 117 height 17
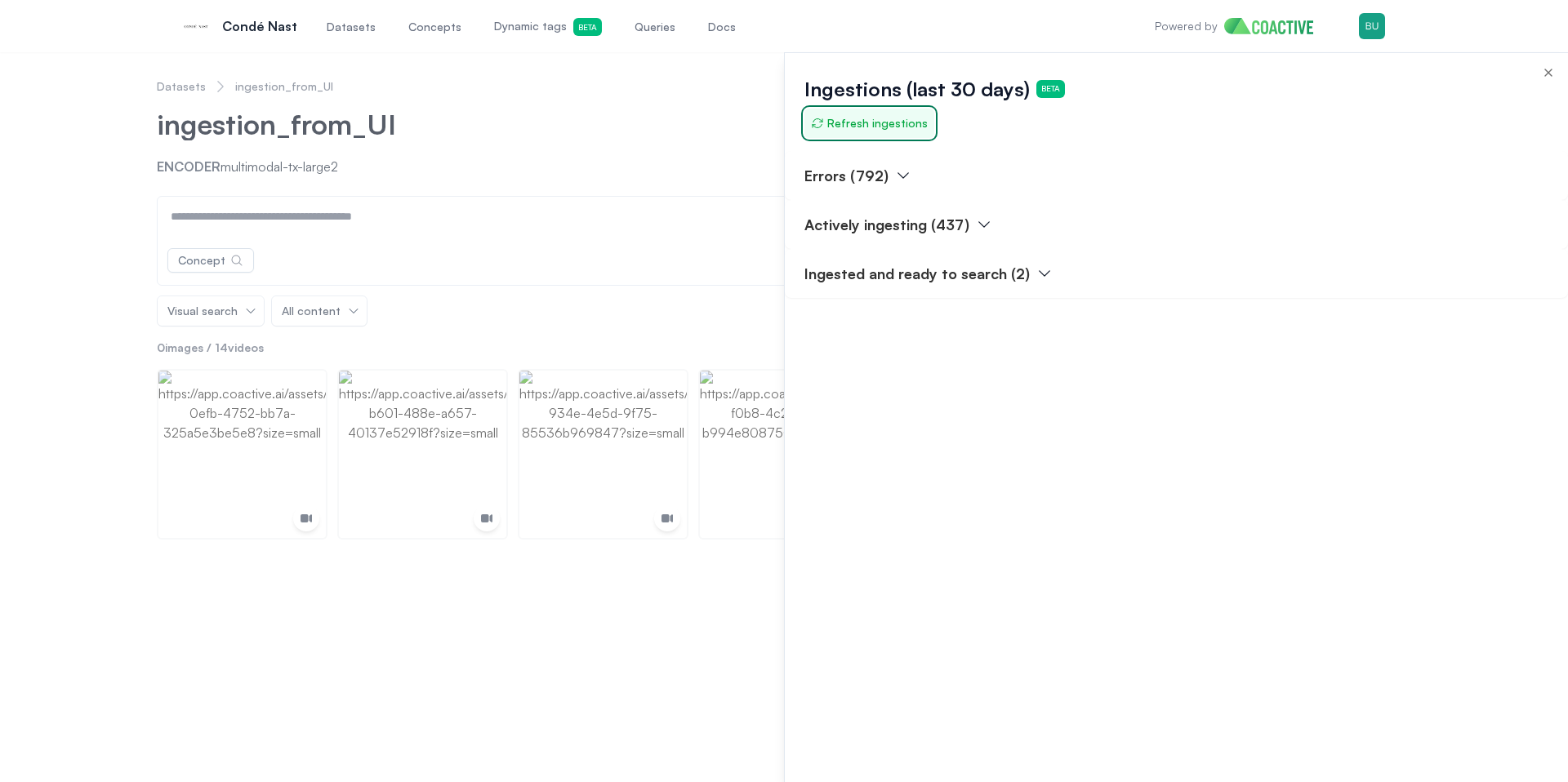
click at [897, 129] on span "Refresh ingestions" at bounding box center [869, 123] width 117 height 17
click at [1022, 209] on div "Actively ingesting (456)" at bounding box center [1176, 224] width 783 height 49
click at [939, 224] on p "Actively ingesting (456)" at bounding box center [886, 224] width 165 height 23
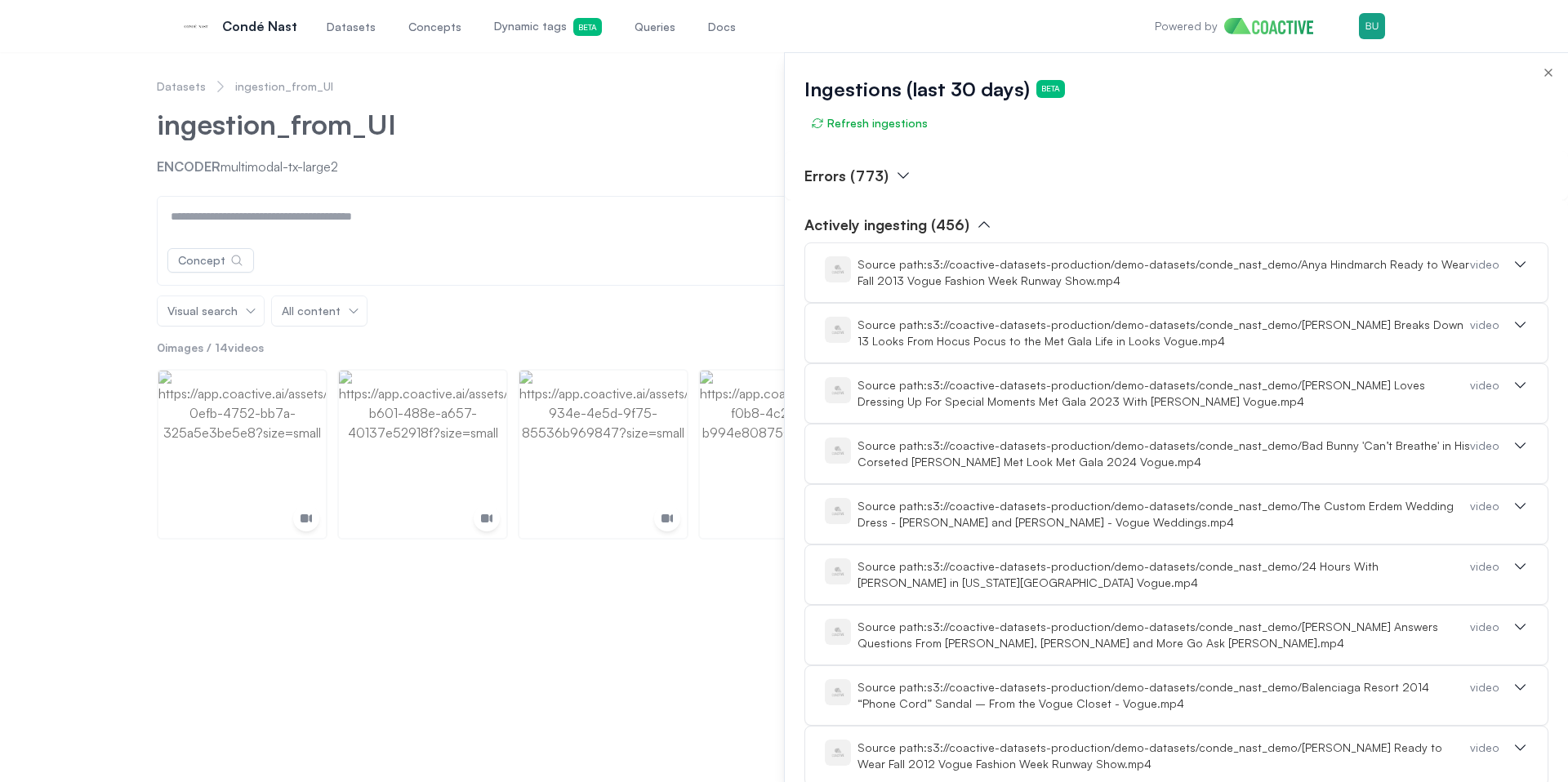
click at [962, 223] on p "Actively ingesting (456)" at bounding box center [886, 224] width 165 height 23
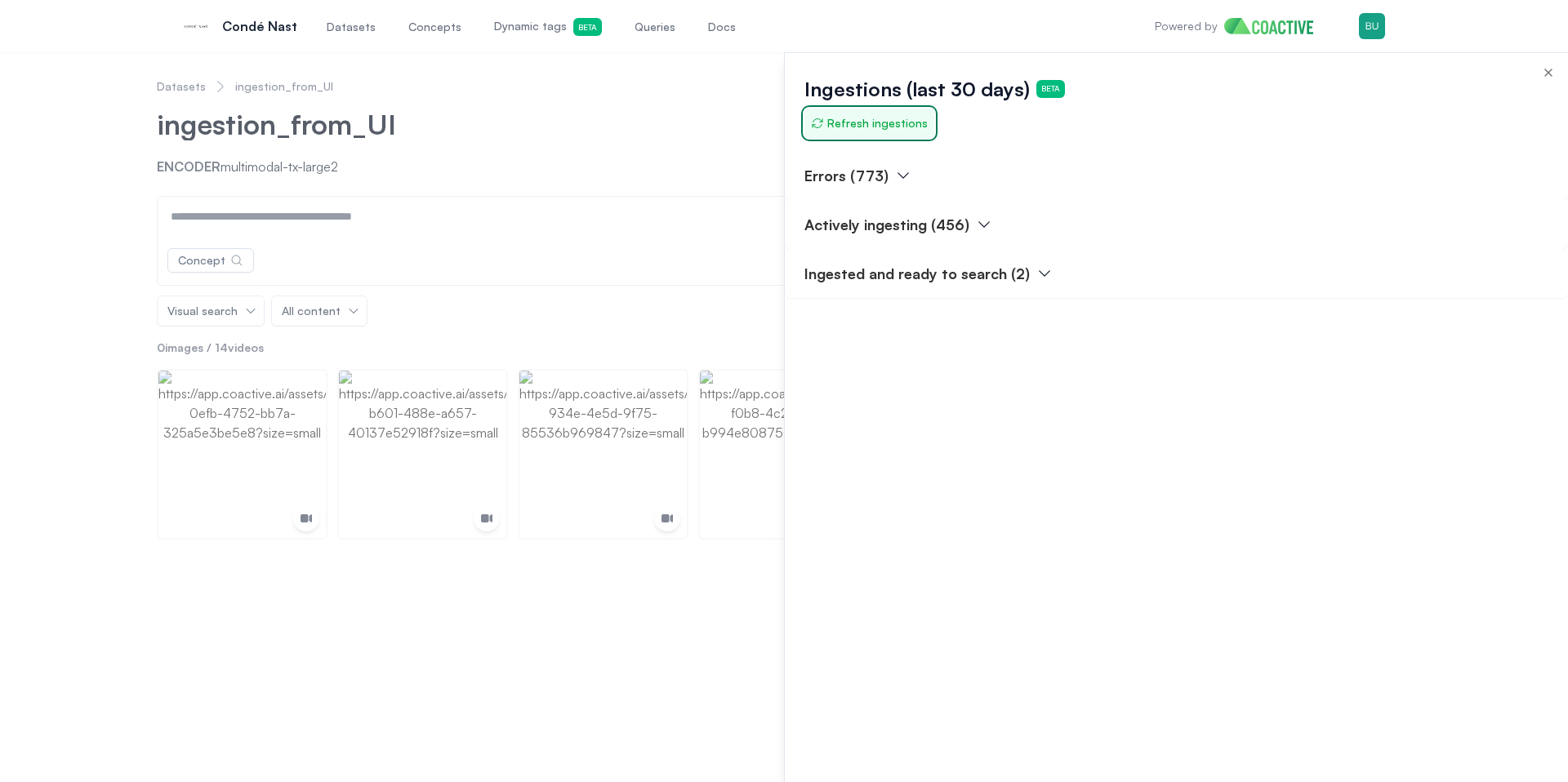
click at [901, 121] on span "Refresh ingestions" at bounding box center [869, 123] width 117 height 17
click at [901, 122] on span "Refresh ingestions" at bounding box center [869, 123] width 117 height 17
click at [904, 127] on span "Refresh ingestions" at bounding box center [869, 123] width 117 height 17
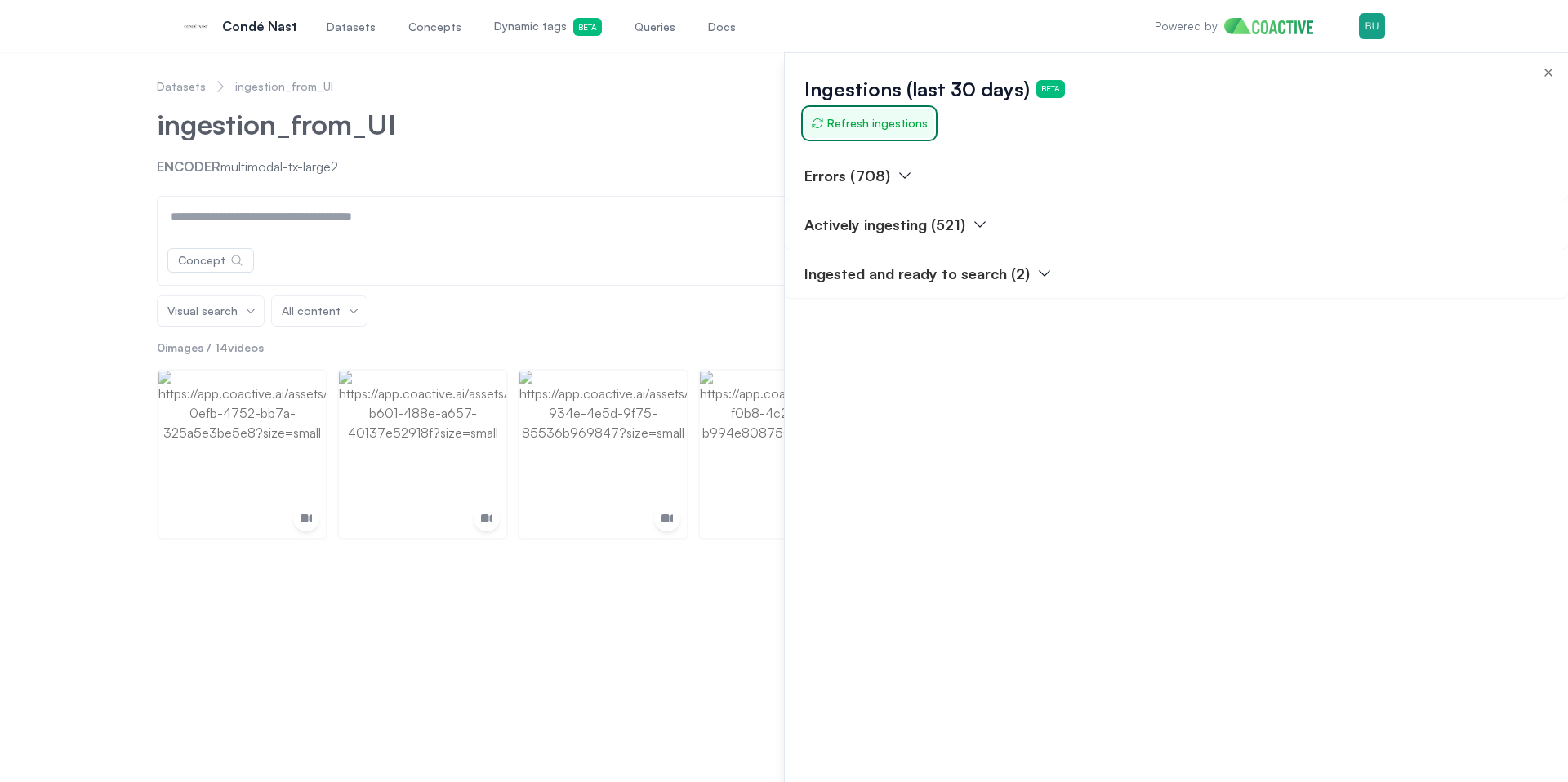
click at [904, 127] on span "Refresh ingestions" at bounding box center [869, 123] width 117 height 17
click at [931, 135] on div "Ingestions (last 30 days) Beta Refresh ingestions" at bounding box center [1176, 102] width 783 height 98
click at [916, 137] on button "Refresh ingestions" at bounding box center [869, 123] width 130 height 30
click at [961, 126] on div "Ingestions (last 30 days) Beta Refresh ingestions" at bounding box center [1176, 102] width 783 height 98
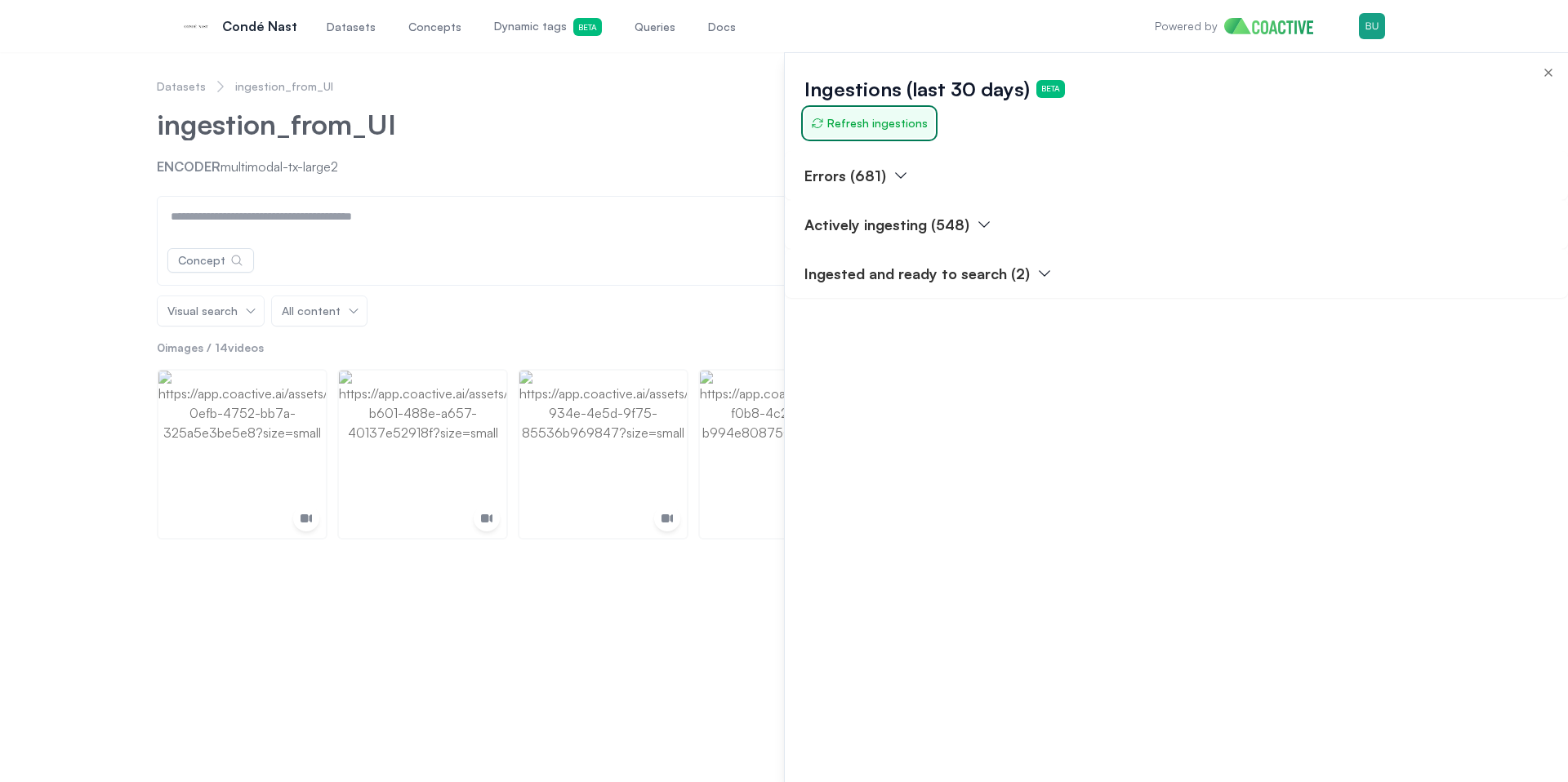
click at [920, 131] on button "Refresh ingestions" at bounding box center [869, 123] width 130 height 30
click at [960, 271] on p "Ingested and ready to search (2)" at bounding box center [916, 273] width 225 height 23
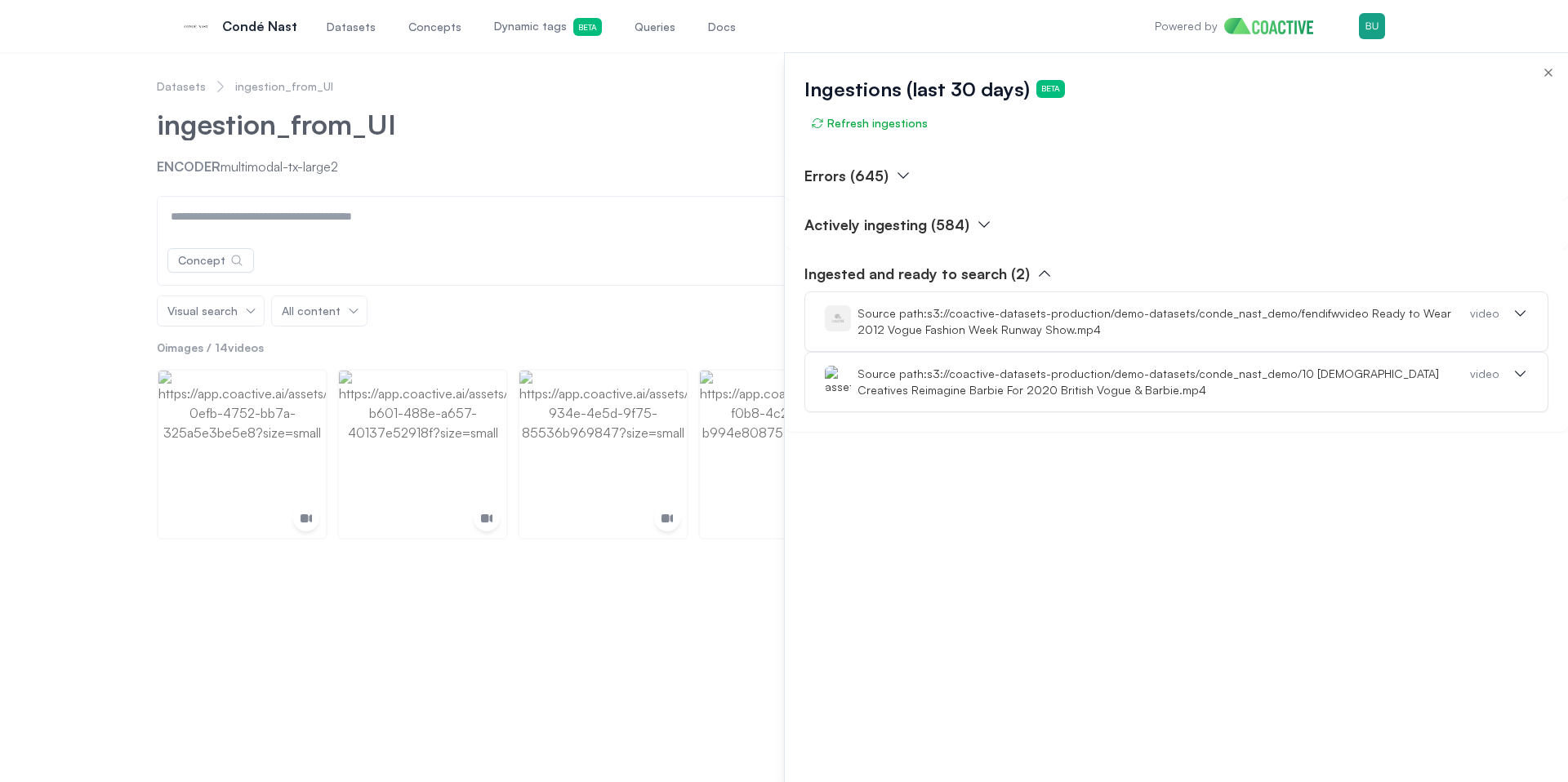
click at [960, 271] on p "Ingested and ready to search (2)" at bounding box center [916, 273] width 225 height 23
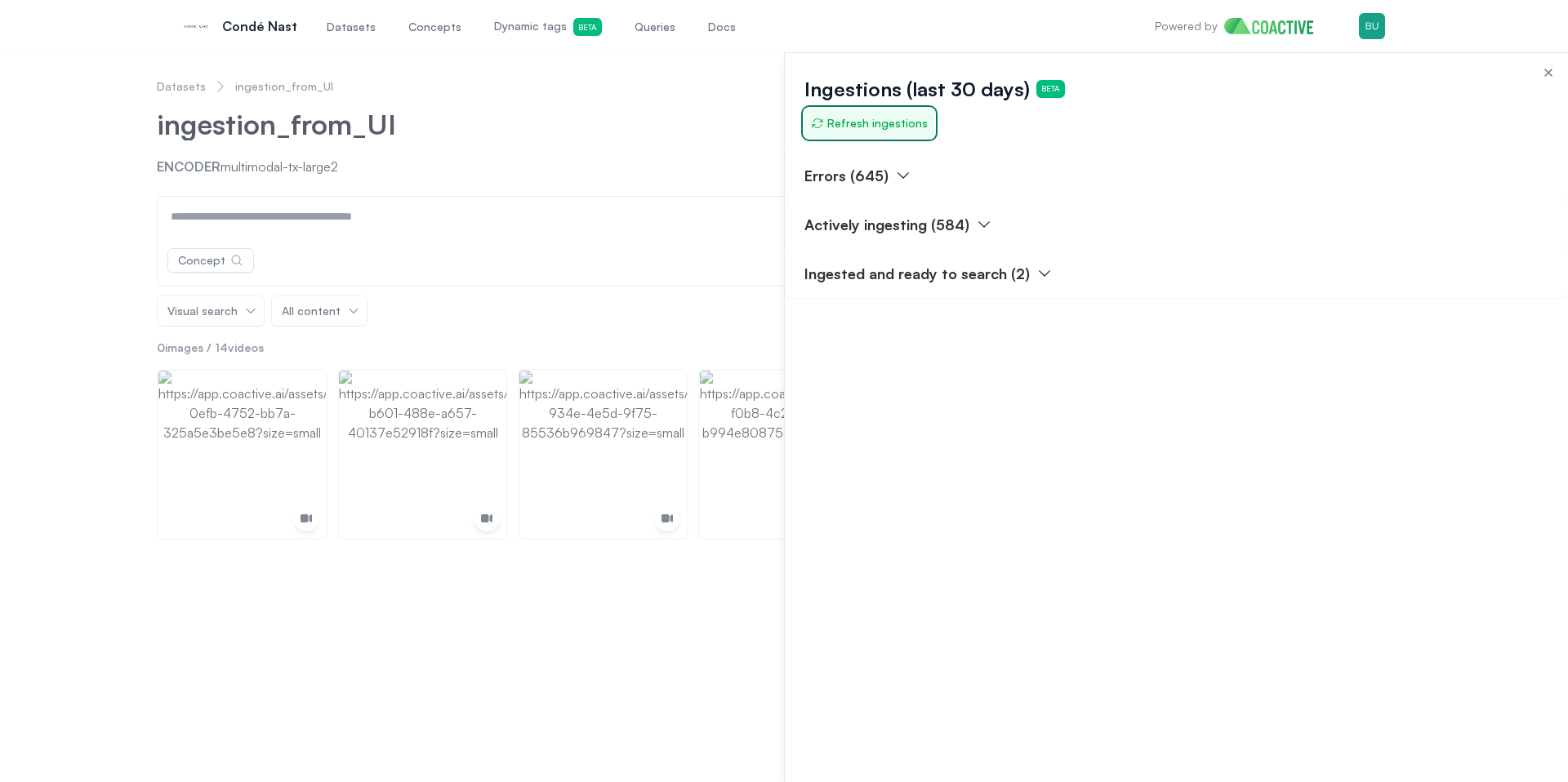
click at [880, 125] on span "Refresh ingestions" at bounding box center [869, 123] width 117 height 17
click at [835, 126] on span "Refresh ingestions" at bounding box center [869, 123] width 117 height 17
click at [837, 125] on span "Refresh ingestions" at bounding box center [869, 123] width 117 height 17
click at [862, 120] on span "Refresh ingestions" at bounding box center [869, 123] width 117 height 17
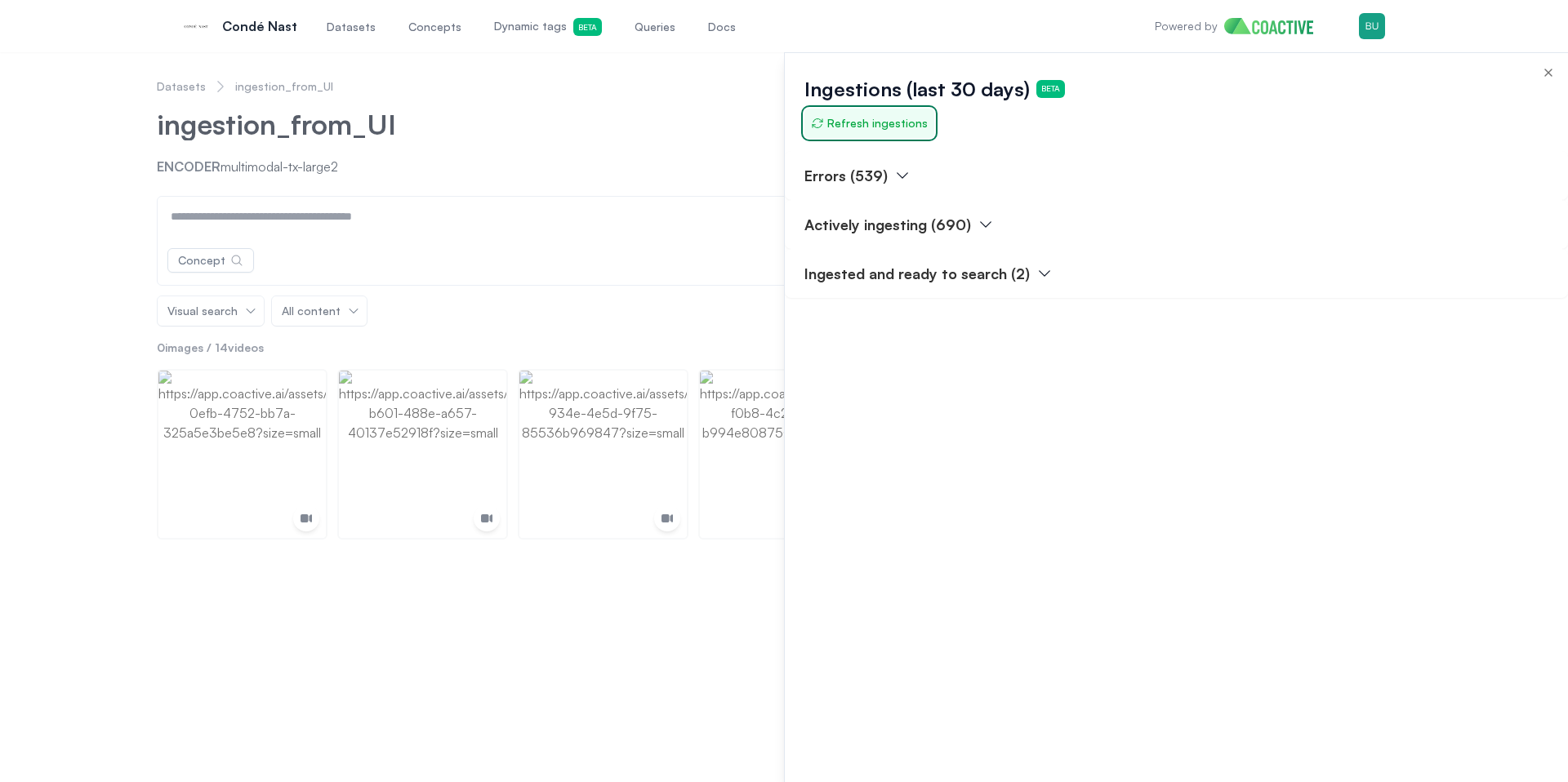
click at [862, 120] on span "Refresh ingestions" at bounding box center [869, 123] width 117 height 17
click at [882, 123] on span "Refresh ingestions" at bounding box center [869, 123] width 117 height 17
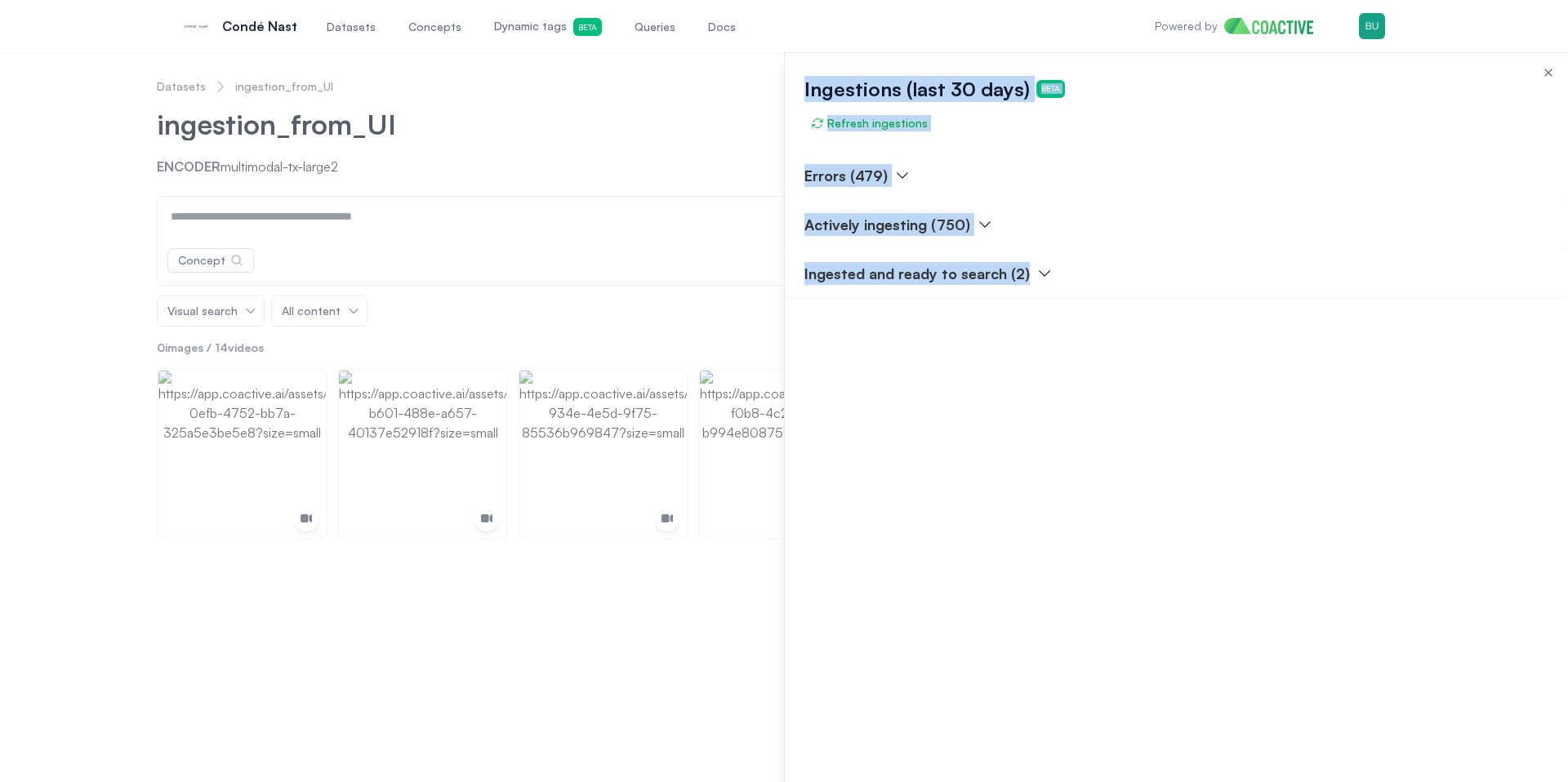
drag, startPoint x: 1097, startPoint y: 294, endPoint x: 805, endPoint y: 148, distance: 326.5
click at [774, 139] on body "Open main menu Condé Nast Datasets Concepts Dynamic tags Beta Queries Docs Powe…" at bounding box center [784, 391] width 1568 height 782
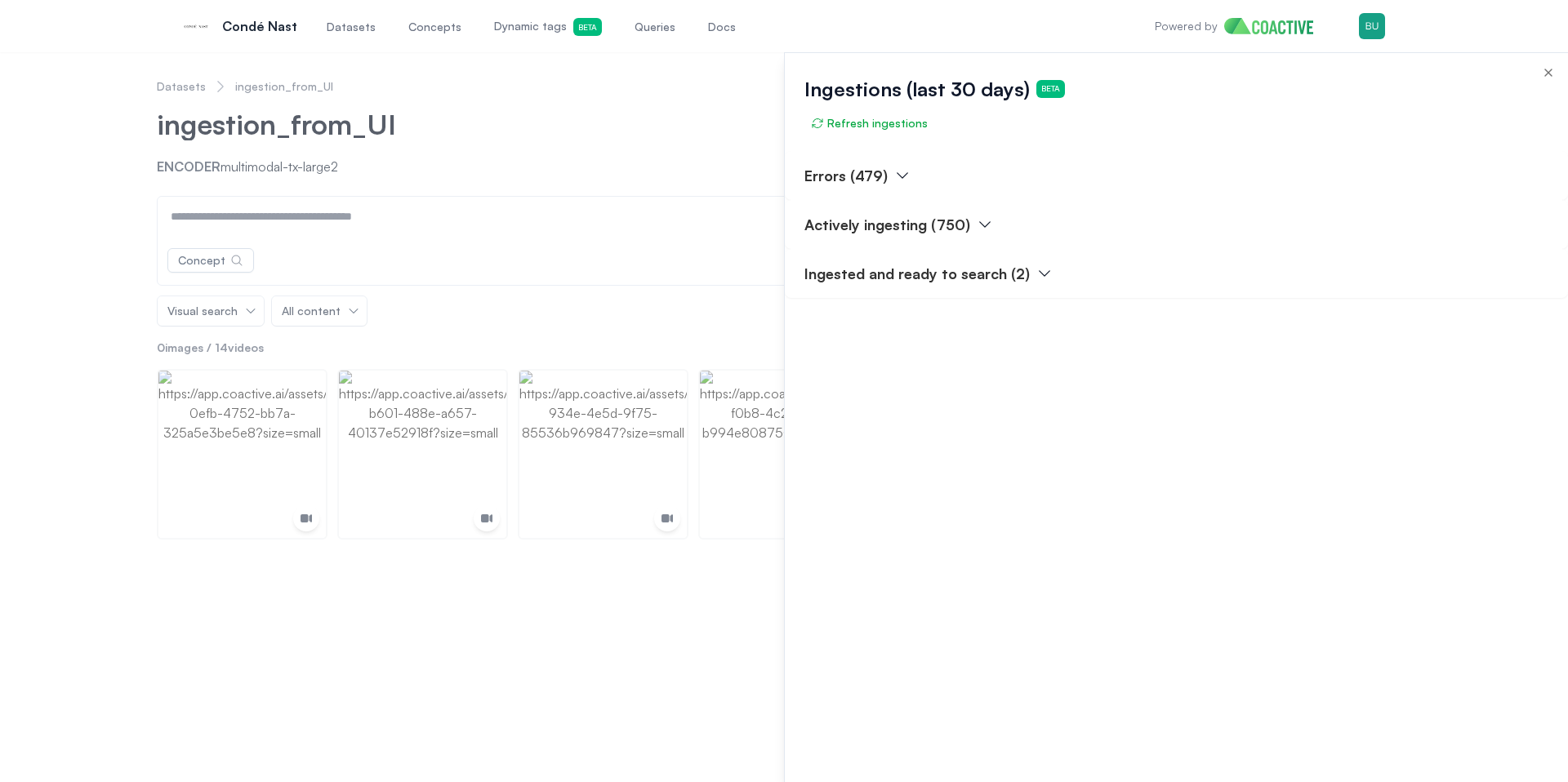
click at [974, 151] on div "Errors (479)" at bounding box center [1176, 176] width 783 height 49
click at [1077, 180] on div "Errors (479)" at bounding box center [1176, 176] width 783 height 49
click at [1165, 167] on div "Errors (479)" at bounding box center [1176, 176] width 783 height 49
click at [1165, 207] on div "Actively ingesting (750)" at bounding box center [1176, 224] width 783 height 49
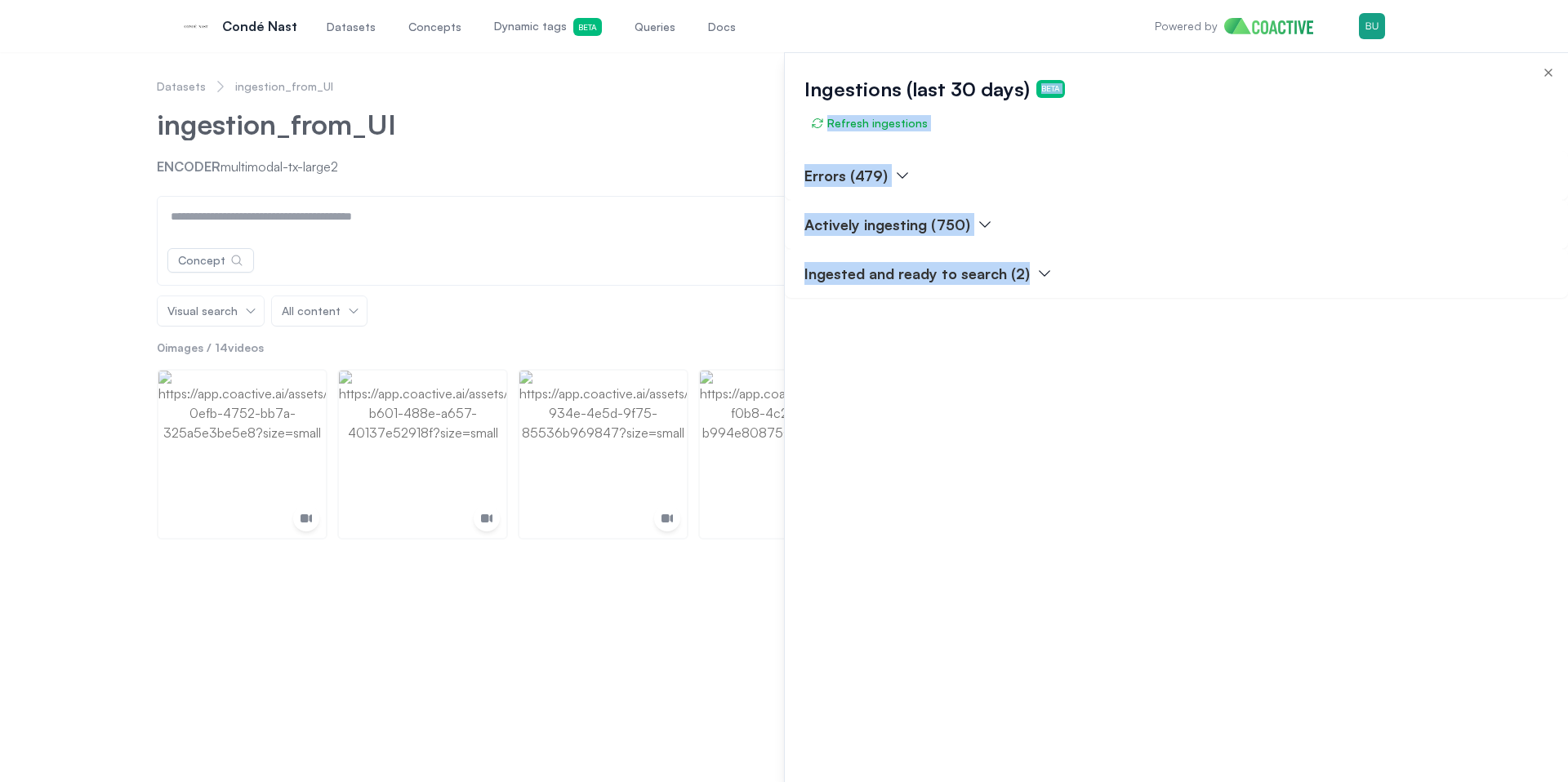
drag, startPoint x: 1093, startPoint y: 285, endPoint x: 784, endPoint y: 102, distance: 359.1
click at [784, 102] on div "Close Ingestions (last 30 days) Beta Refresh ingestions Errors (479) Actively i…" at bounding box center [1176, 418] width 784 height 730
click at [991, 142] on div "Ingestions (last 30 days) Beta Refresh ingestions" at bounding box center [1176, 102] width 783 height 98
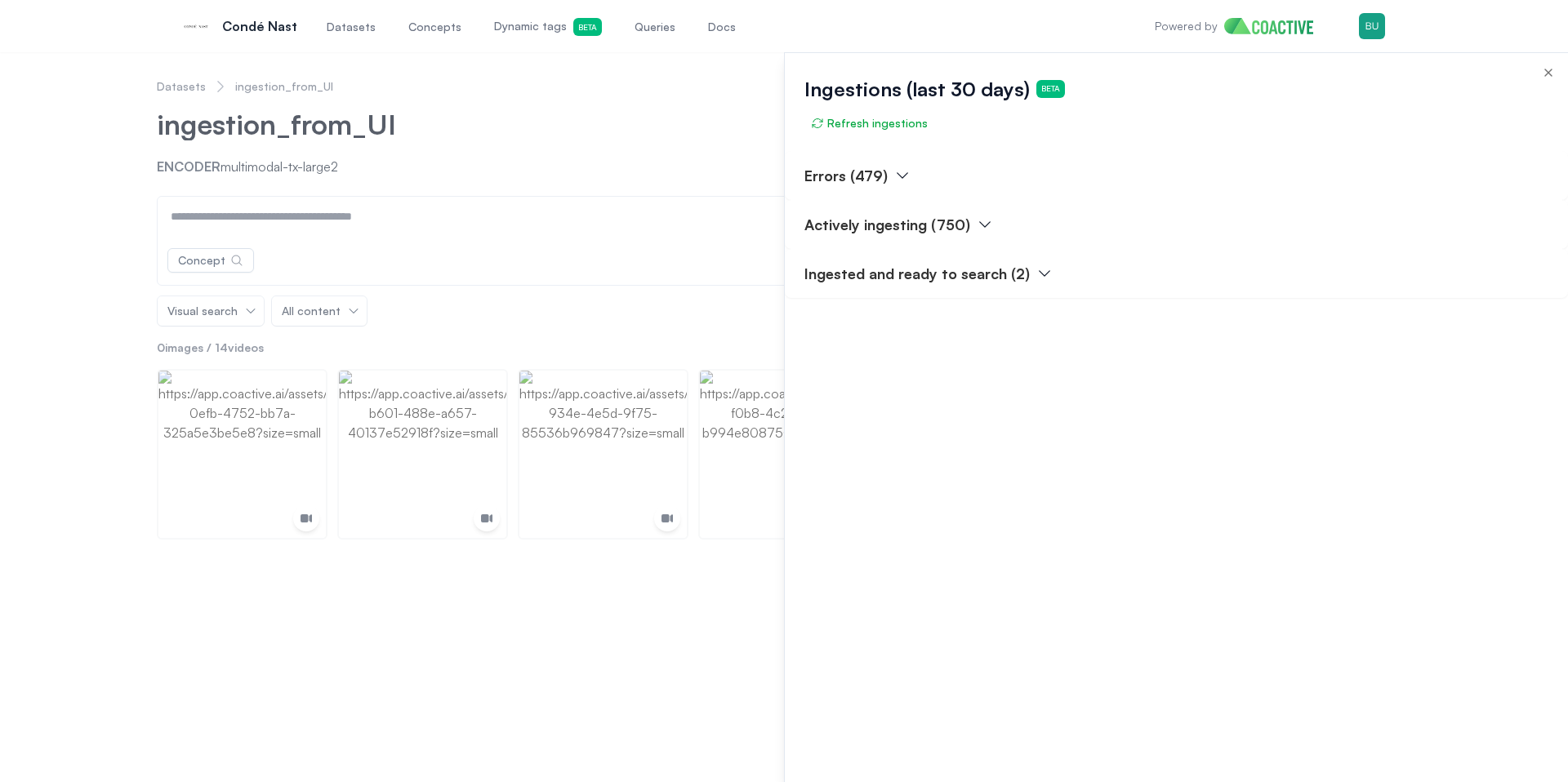
drag, startPoint x: 1063, startPoint y: 176, endPoint x: 1072, endPoint y: 187, distance: 14.2
click at [1069, 182] on div "Errors (479)" at bounding box center [1176, 176] width 783 height 49
drag, startPoint x: 1155, startPoint y: 232, endPoint x: 1180, endPoint y: 283, distance: 56.8
click at [1160, 238] on div "Actively ingesting (750)" at bounding box center [1176, 224] width 783 height 49
drag, startPoint x: 1176, startPoint y: 299, endPoint x: 1006, endPoint y: 149, distance: 226.7
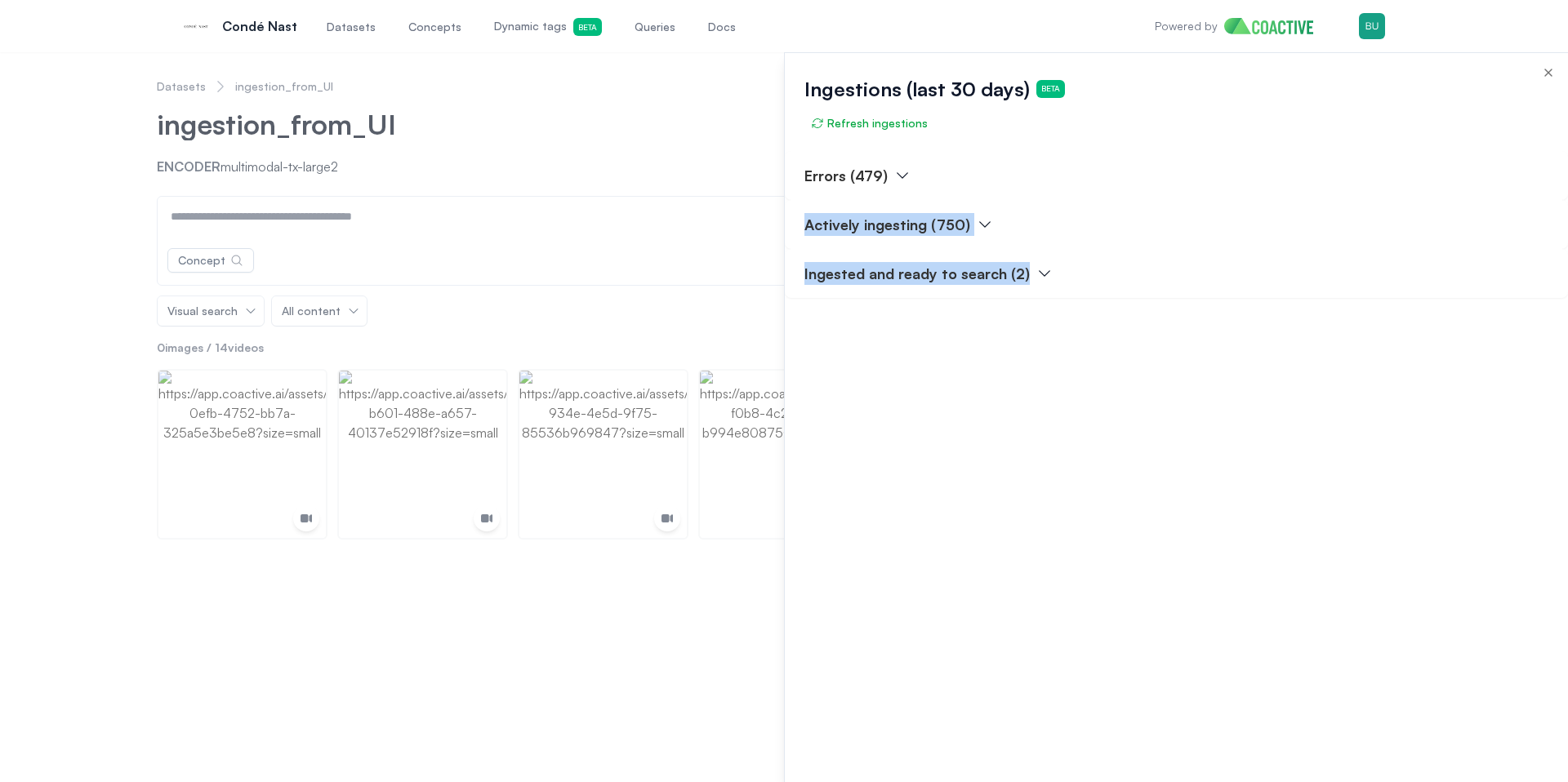
click at [968, 186] on div "Errors (479) Actively ingesting (750) Ingested and ready to search (2)" at bounding box center [1176, 467] width 783 height 631
click at [1006, 149] on div "Close Ingestions (last 30 days) Beta Refresh ingestions Errors (479) Actively i…" at bounding box center [1176, 418] width 784 height 730
drag, startPoint x: 1085, startPoint y: 150, endPoint x: 1118, endPoint y: 166, distance: 36.7
click at [1100, 157] on div "Close Ingestions (last 30 days) Beta Refresh ingestions Errors (479) Actively i…" at bounding box center [1176, 418] width 784 height 730
click at [1147, 176] on div "Errors (479)" at bounding box center [1176, 176] width 783 height 49
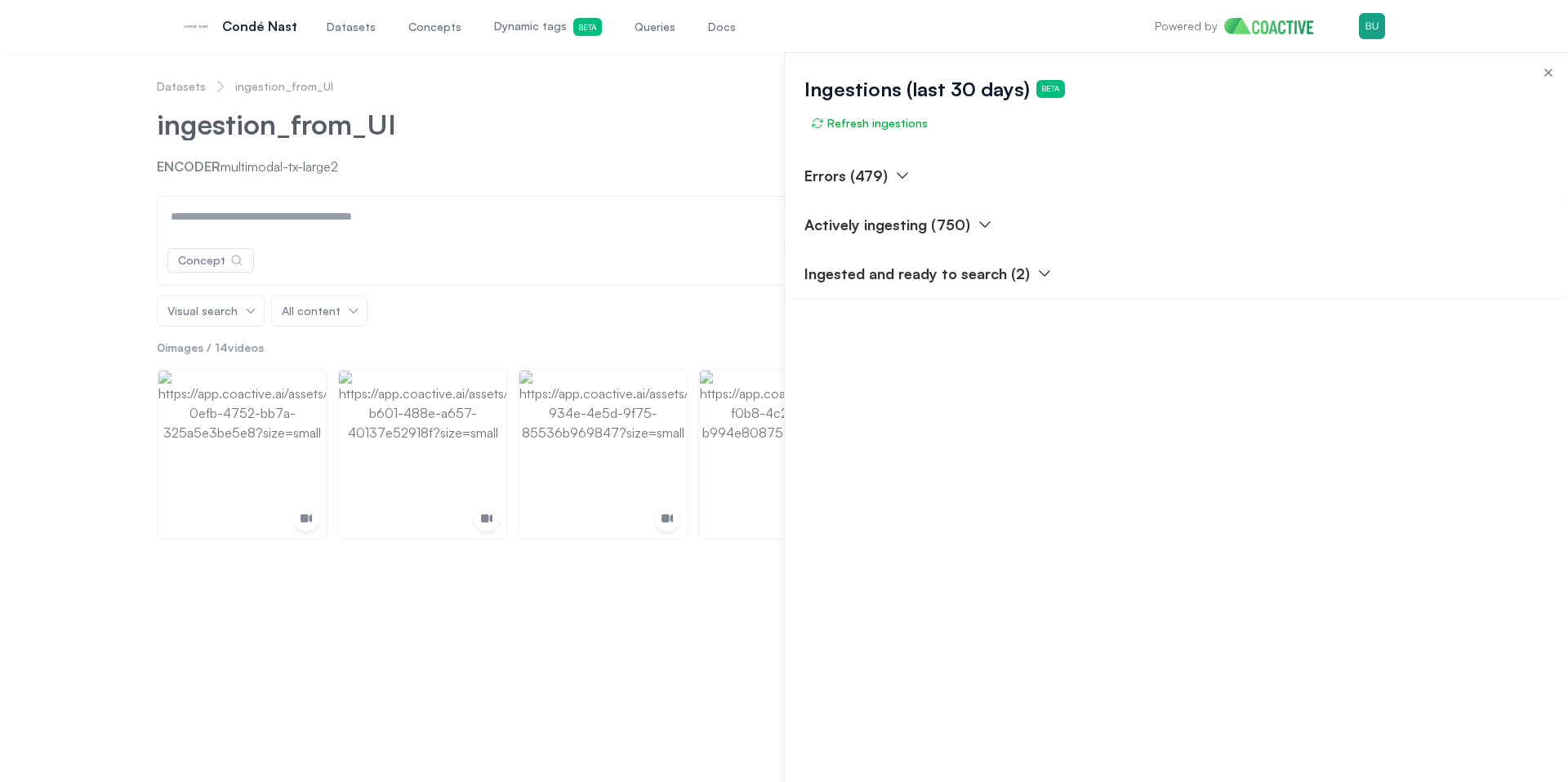
drag, startPoint x: 1137, startPoint y: 213, endPoint x: 1014, endPoint y: 157, distance: 135.1
click at [1133, 211] on div "Actively ingesting (750)" at bounding box center [1176, 224] width 783 height 49
drag, startPoint x: 1014, startPoint y: 157, endPoint x: 919, endPoint y: 127, distance: 99.6
click at [1004, 152] on div "Errors (479)" at bounding box center [1176, 176] width 783 height 49
click at [891, 123] on span "Refresh ingestions" at bounding box center [869, 123] width 117 height 17
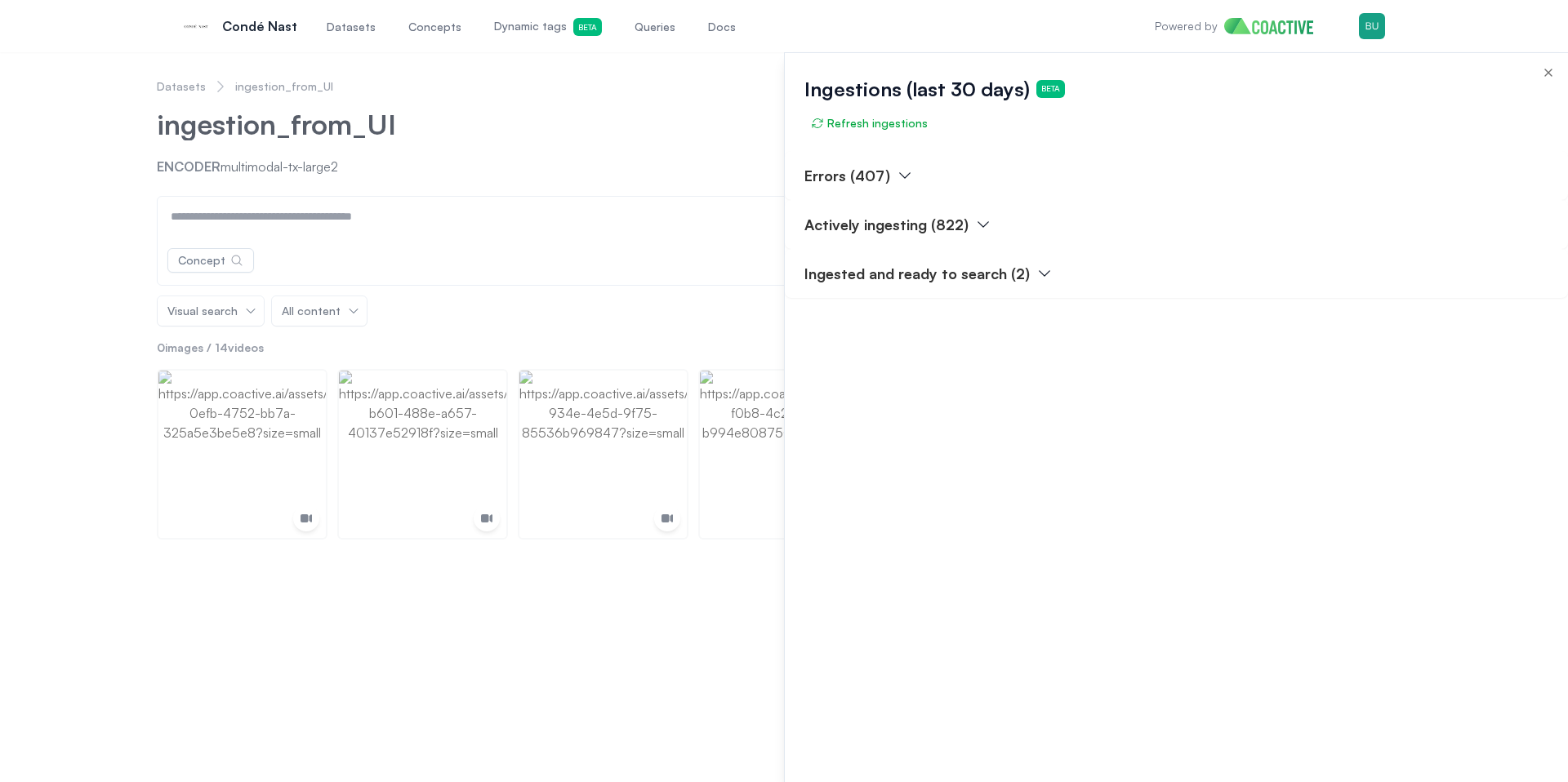
click at [927, 137] on div "Ingestions (last 30 days) Beta Refresh ingestions" at bounding box center [1176, 102] width 783 height 98
click at [922, 137] on button "Refresh ingestions" at bounding box center [869, 123] width 130 height 30
click at [988, 136] on div "Ingestions (last 30 days) Beta Refresh ingestions" at bounding box center [1176, 102] width 783 height 98
click at [906, 140] on div "Ingestions (last 30 days) Beta Refresh ingestions" at bounding box center [1176, 102] width 783 height 98
click at [907, 121] on span "Refresh ingestions" at bounding box center [869, 123] width 117 height 17
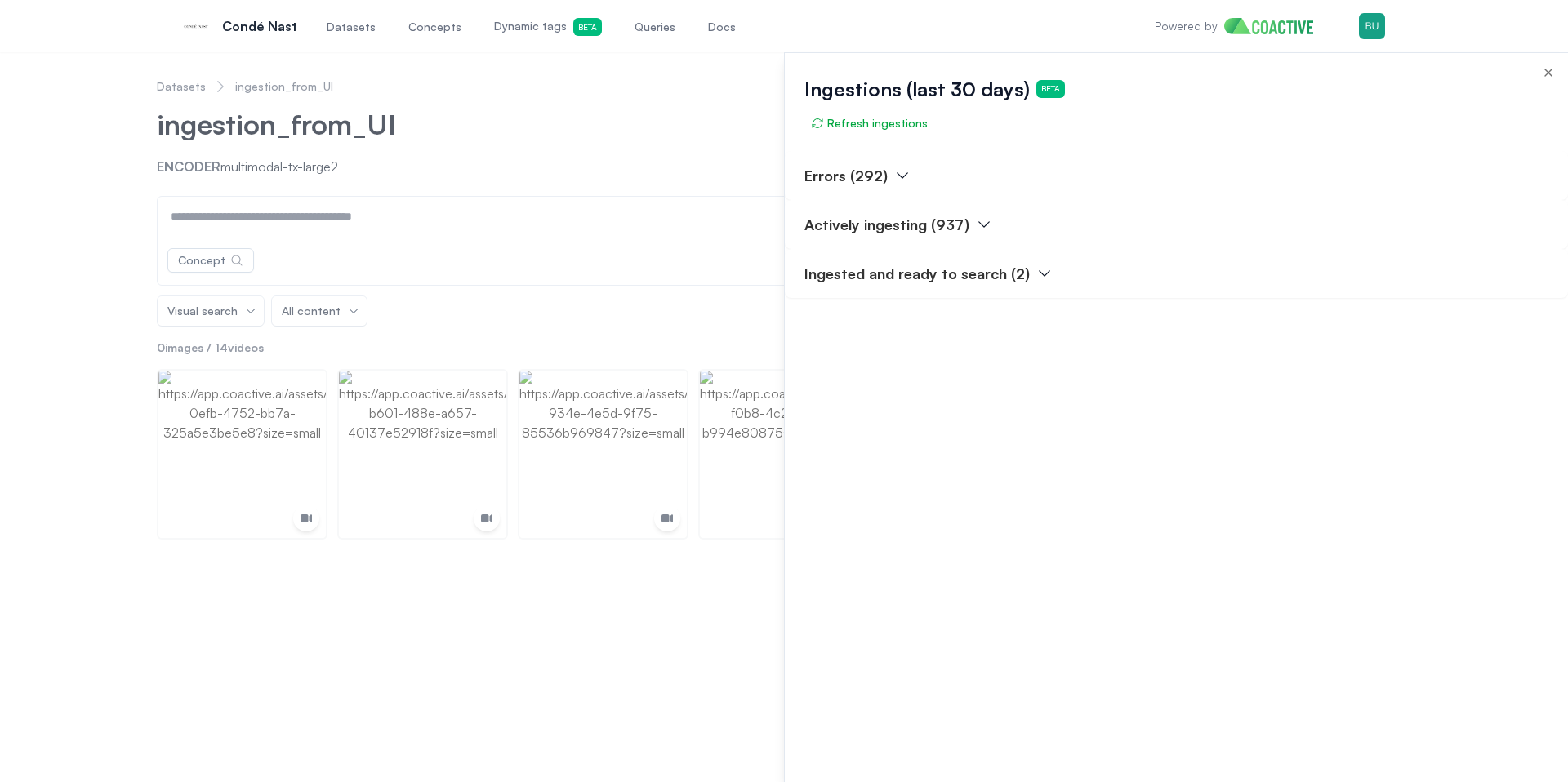
click at [990, 141] on div "Ingestions (last 30 days) Beta Refresh ingestions" at bounding box center [1176, 102] width 783 height 98
click at [873, 123] on span "Refresh ingestions" at bounding box center [869, 123] width 117 height 17
click at [866, 124] on span "Refresh ingestions" at bounding box center [869, 123] width 117 height 17
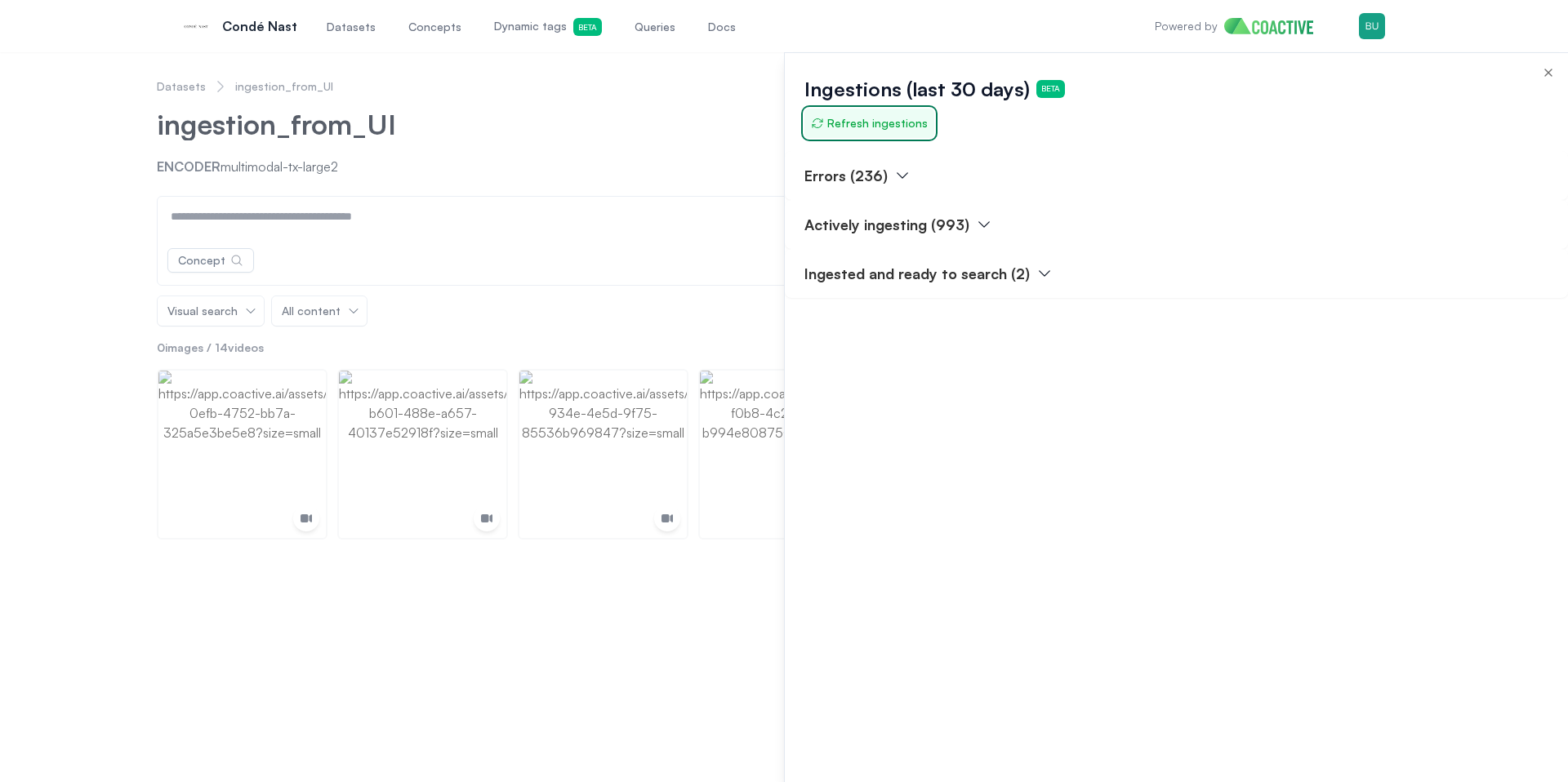
click at [866, 124] on span "Refresh ingestions" at bounding box center [869, 123] width 117 height 17
click at [985, 158] on div "Errors (214)" at bounding box center [1176, 176] width 783 height 49
click at [870, 133] on button "Refresh ingestions" at bounding box center [869, 123] width 130 height 30
click at [874, 127] on span "Refresh ingestions" at bounding box center [869, 123] width 117 height 17
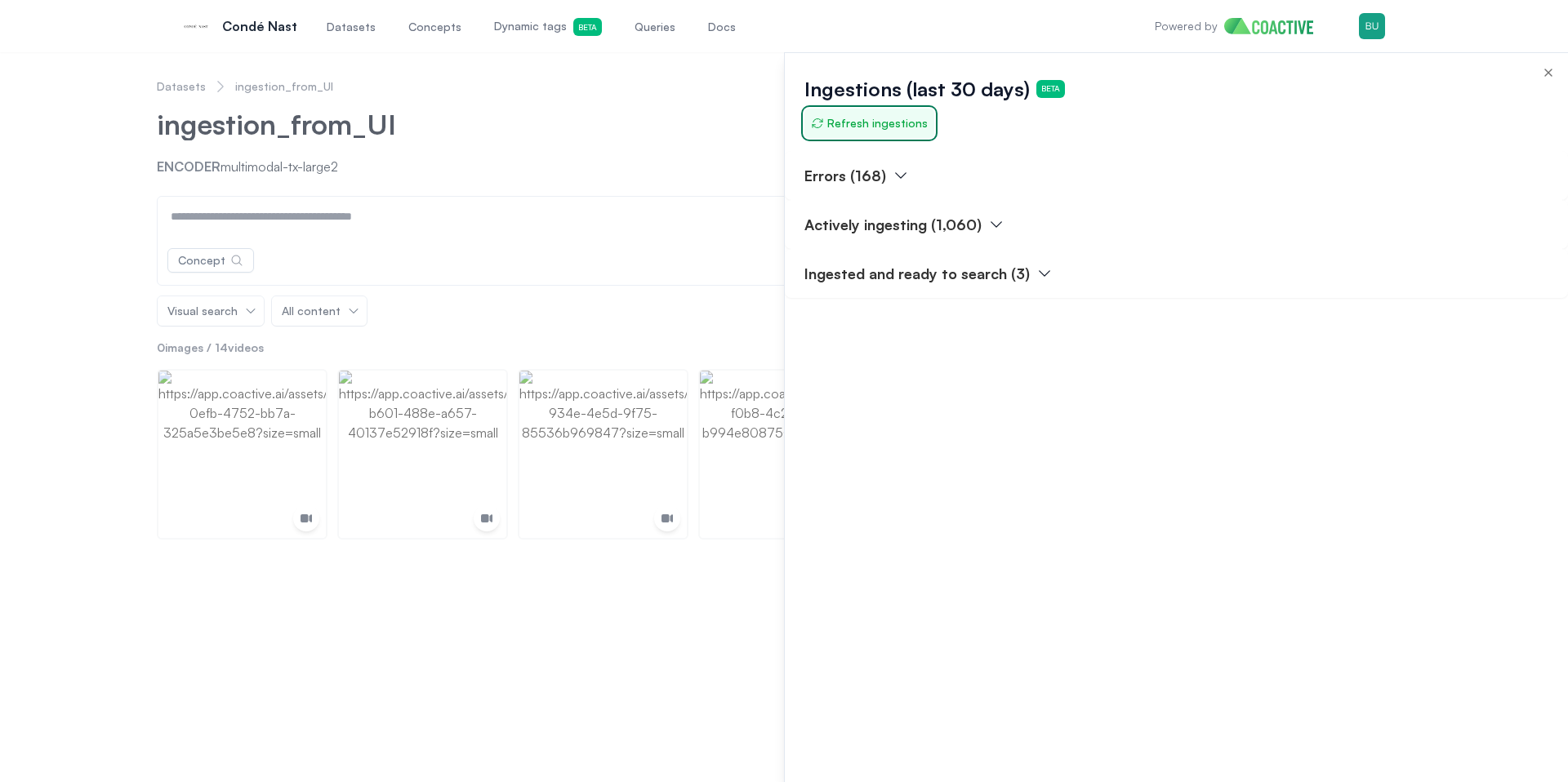
click at [874, 127] on span "Refresh ingestions" at bounding box center [869, 123] width 117 height 17
click at [868, 126] on span "Refresh ingestions" at bounding box center [869, 123] width 117 height 17
click at [915, 143] on div "Ingestions (last 30 days) Beta Refresh ingestions" at bounding box center [1176, 102] width 783 height 98
click at [890, 130] on span "Refresh ingestions" at bounding box center [869, 123] width 117 height 17
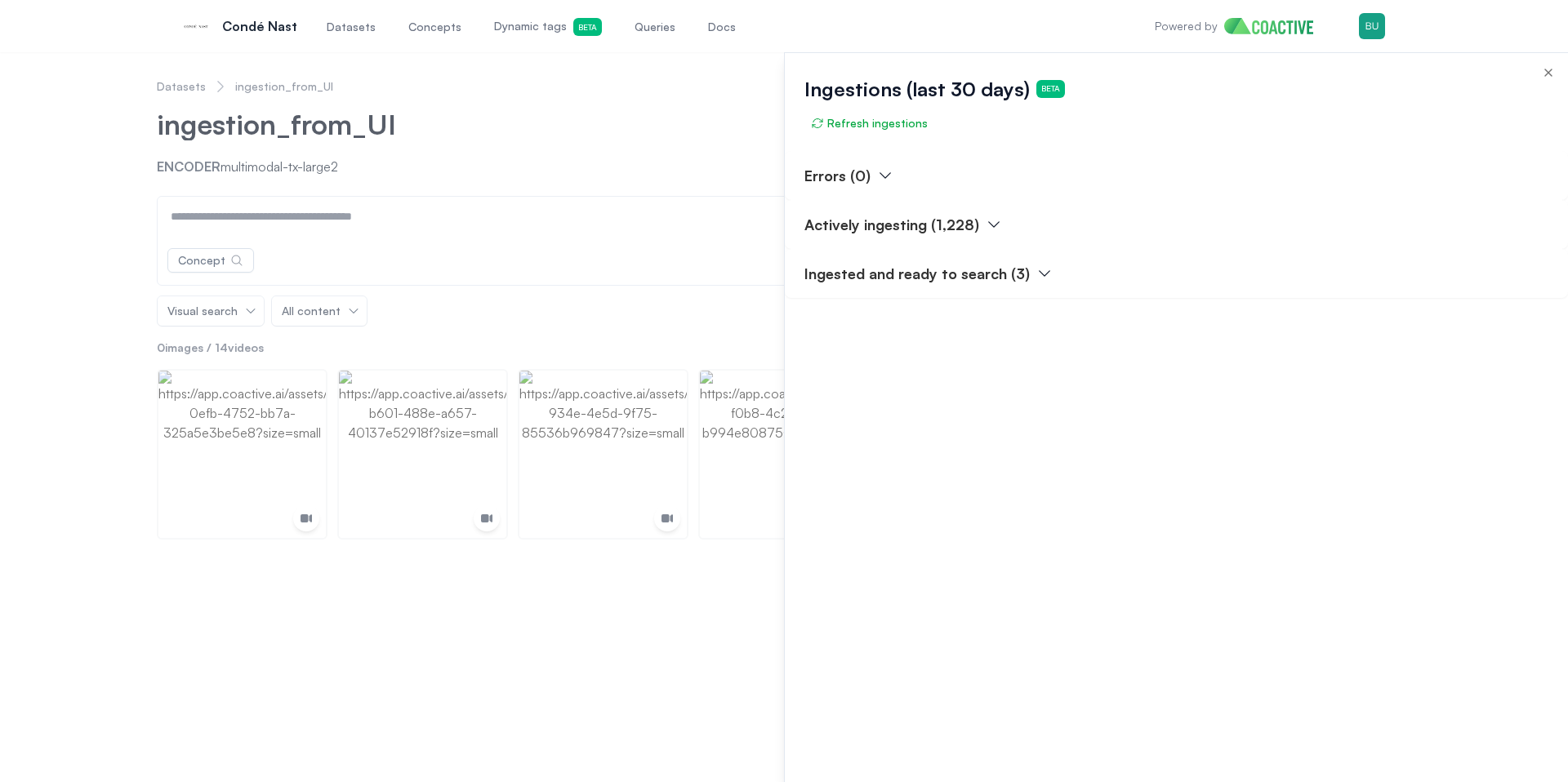
click at [952, 160] on div "Errors (0)" at bounding box center [1176, 176] width 783 height 49
click at [893, 125] on span "Refresh ingestions" at bounding box center [869, 123] width 117 height 17
click at [1002, 180] on div "Errors (0)" at bounding box center [1176, 176] width 783 height 49
click at [1004, 170] on div "Errors (0)" at bounding box center [1176, 176] width 783 height 49
click at [870, 116] on span "Refresh ingestions" at bounding box center [869, 123] width 117 height 17
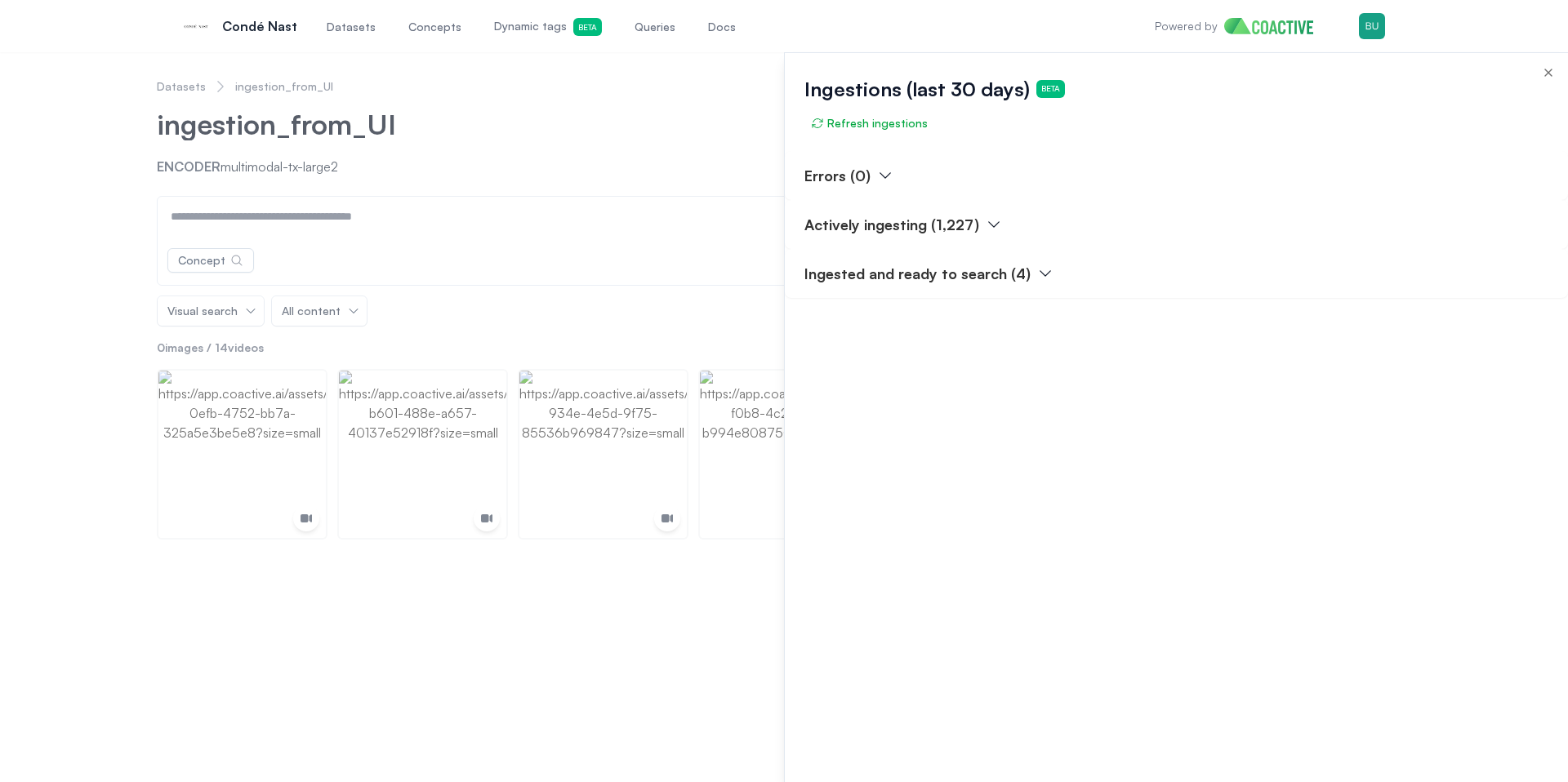
click at [978, 152] on div "Errors (0)" at bounding box center [1176, 176] width 783 height 49
click at [875, 116] on span "Refresh ingestions" at bounding box center [869, 123] width 117 height 17
click at [958, 142] on div "Ingestions (last 30 days) Beta Refresh ingestions" at bounding box center [1176, 102] width 783 height 98
click at [913, 229] on p "Actively ingesting (1,227)" at bounding box center [892, 224] width 175 height 23
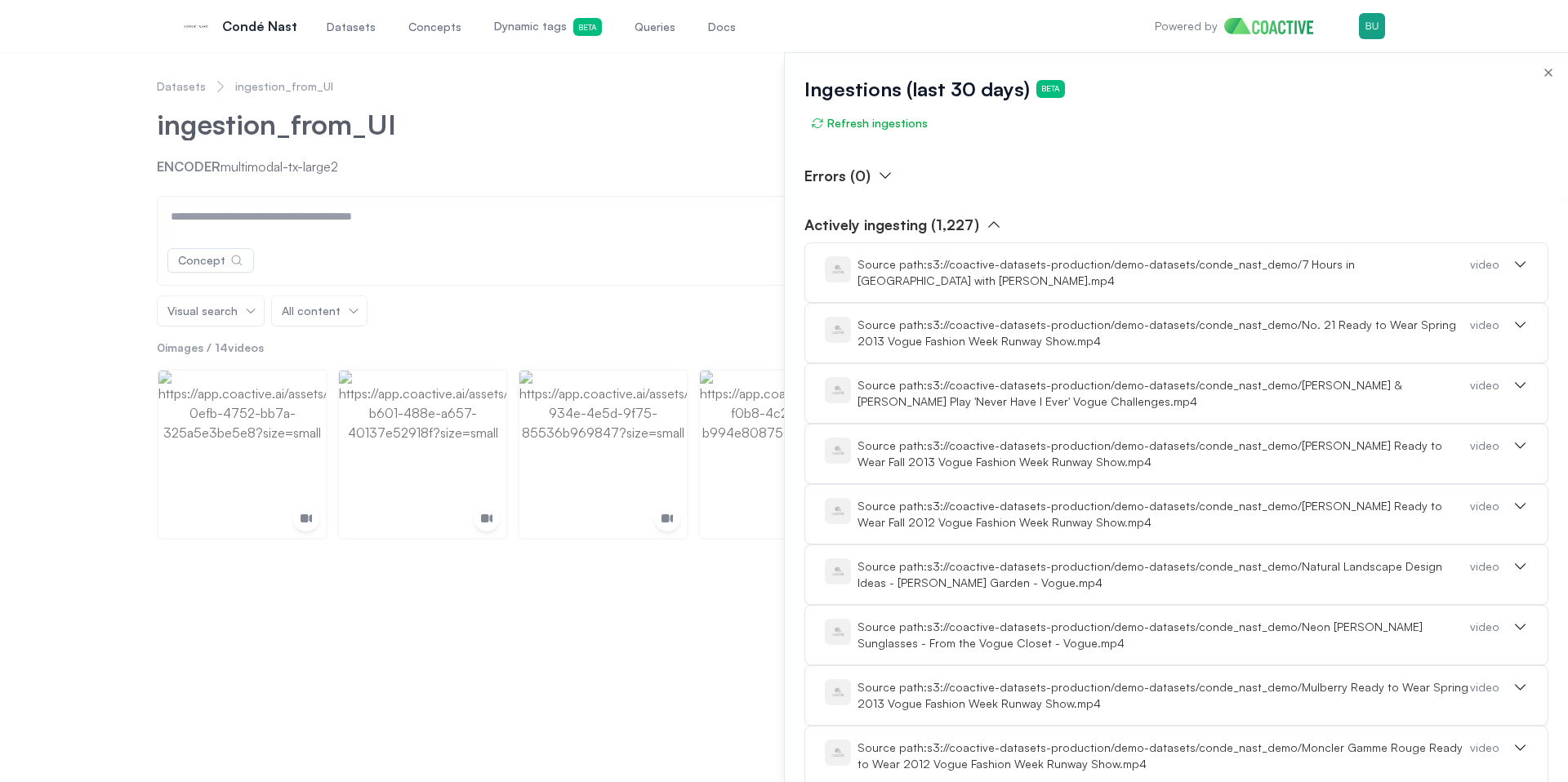
click at [984, 173] on div "Errors (0)" at bounding box center [1176, 176] width 783 height 49
click at [889, 222] on p "Actively ingesting (1,227)" at bounding box center [892, 224] width 175 height 23
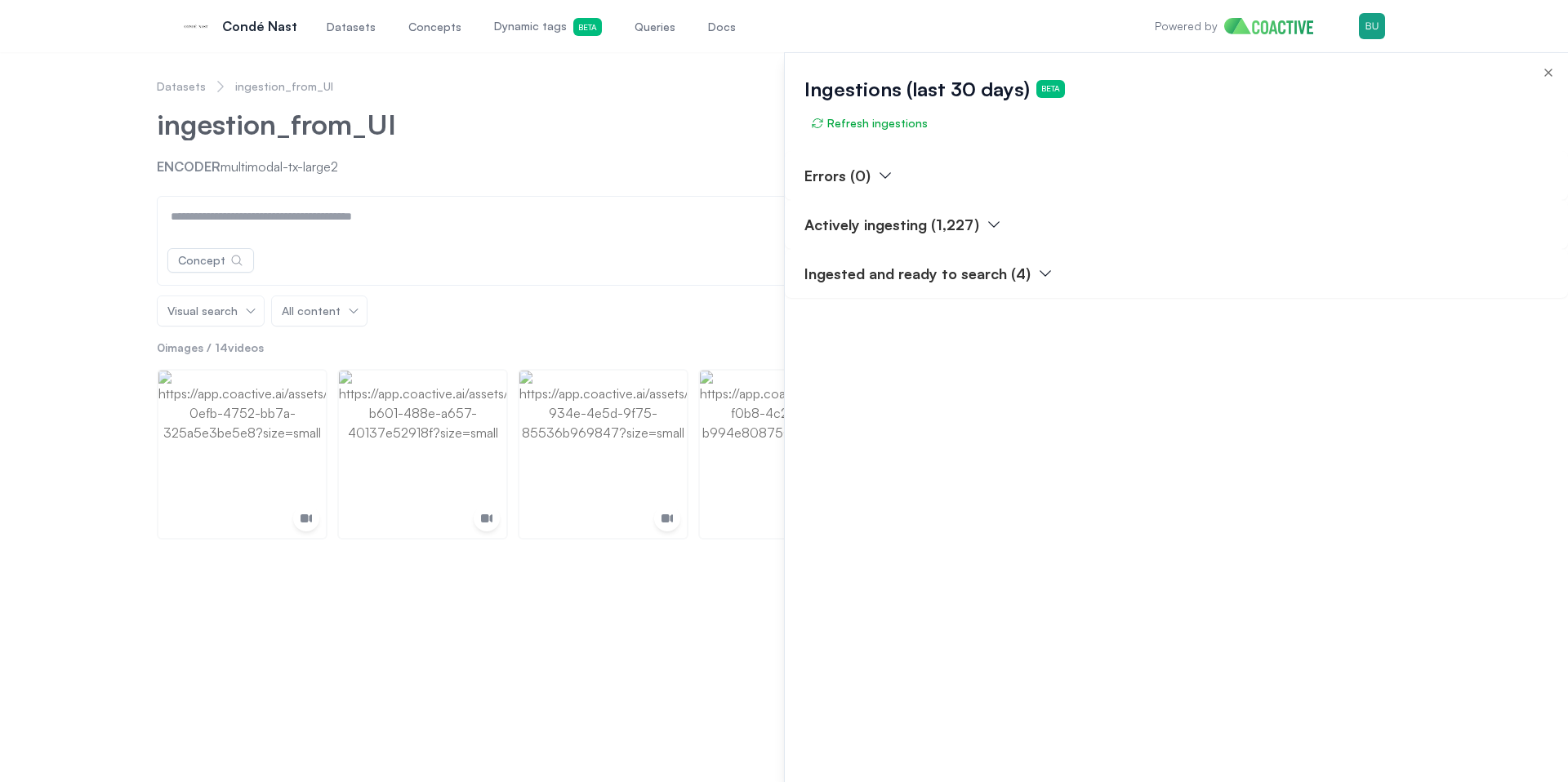
click at [943, 144] on div "Ingestions (last 30 days) Beta Refresh ingestions" at bounding box center [1176, 102] width 783 height 98
click at [908, 129] on span "Refresh ingestions" at bounding box center [869, 123] width 117 height 17
click at [969, 143] on div "Ingestions (last 30 days) Beta Refresh ingestions" at bounding box center [1176, 102] width 783 height 98
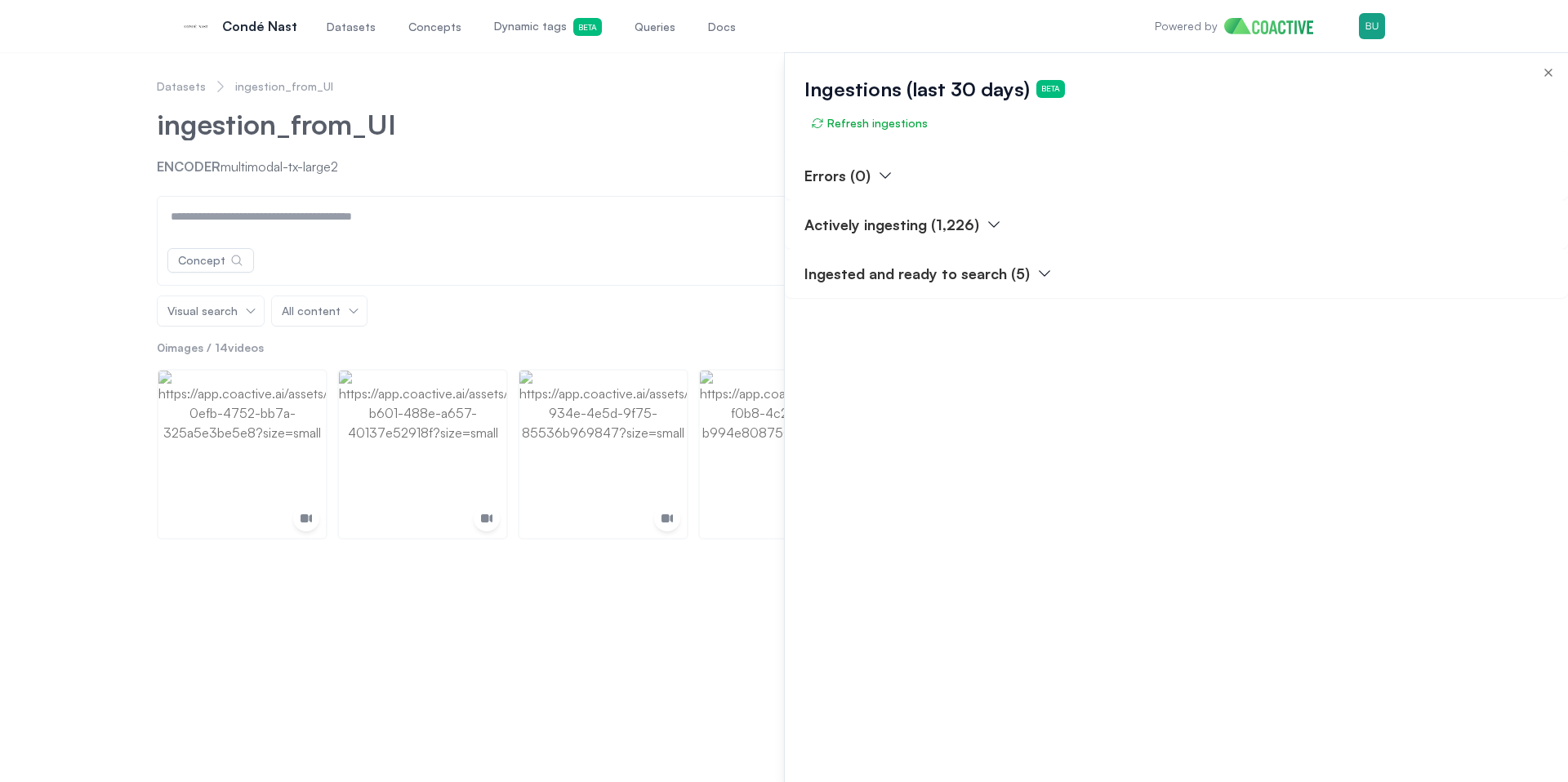
click at [988, 149] on div "Ingestions (last 30 days) Beta Refresh ingestions" at bounding box center [1176, 102] width 783 height 98
click at [909, 126] on span "Refresh ingestions" at bounding box center [869, 123] width 117 height 17
click at [992, 140] on div "Ingestions (last 30 days) Beta Refresh ingestions" at bounding box center [1176, 102] width 783 height 98
click at [926, 129] on button "Refresh ingestions" at bounding box center [869, 123] width 130 height 30
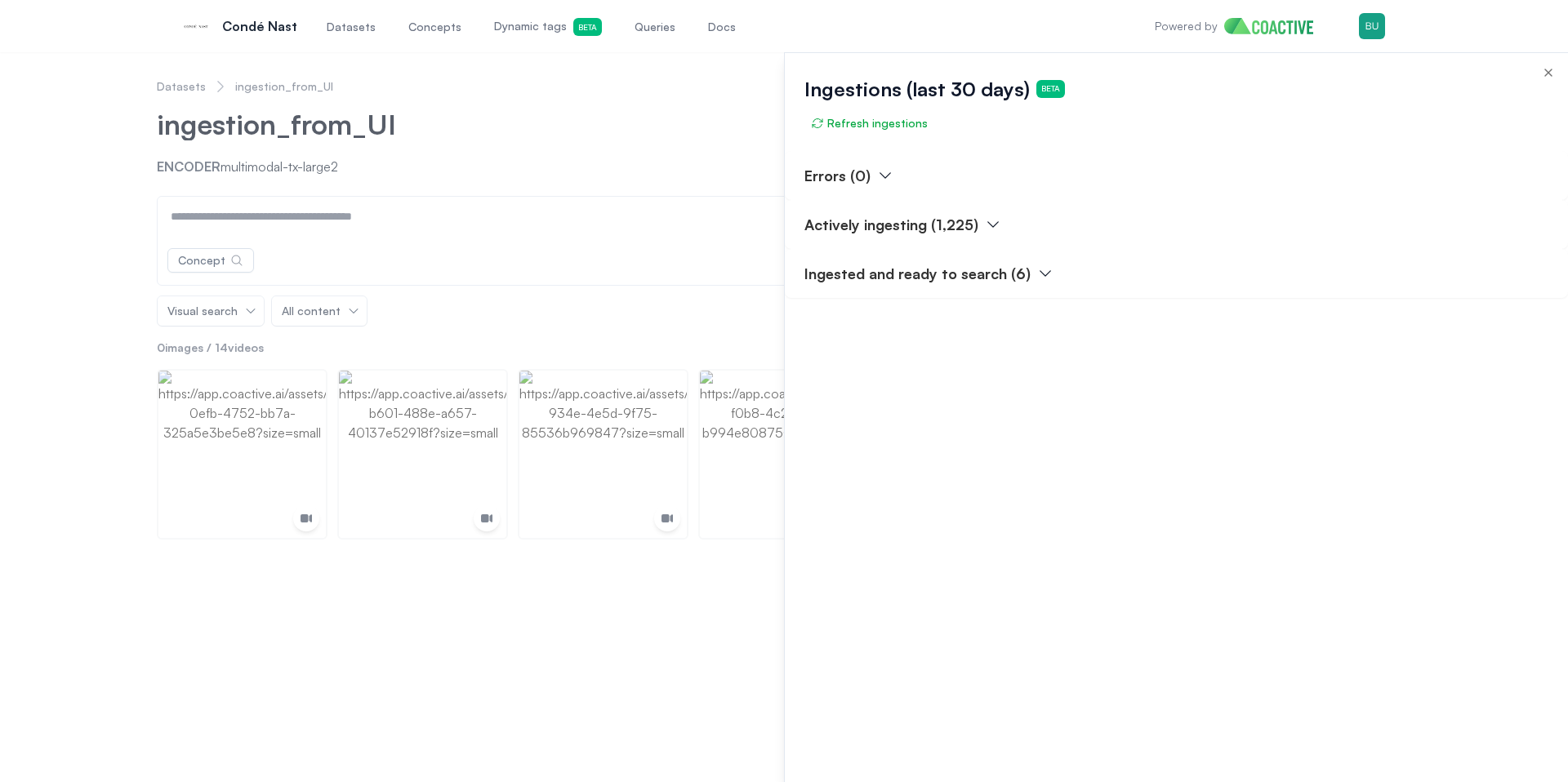
click at [961, 142] on div "Ingestions (last 30 days) Beta Refresh ingestions" at bounding box center [1176, 102] width 783 height 98
click at [917, 126] on span "Refresh ingestions" at bounding box center [869, 123] width 117 height 17
click at [1021, 272] on p "Ingested and ready to search (6)" at bounding box center [917, 273] width 226 height 23
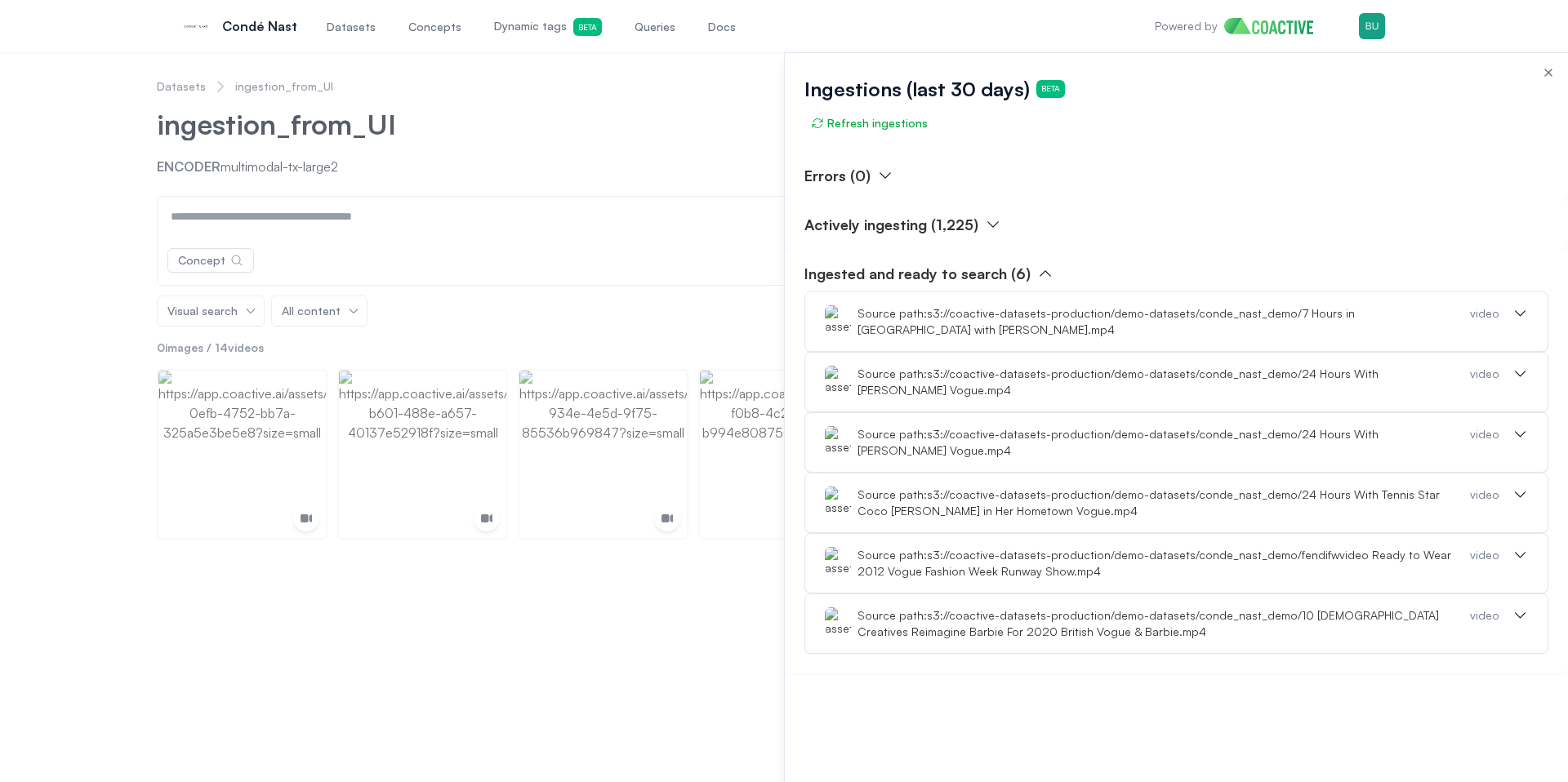
click at [985, 282] on p "Ingested and ready to search (6)" at bounding box center [917, 273] width 226 height 23
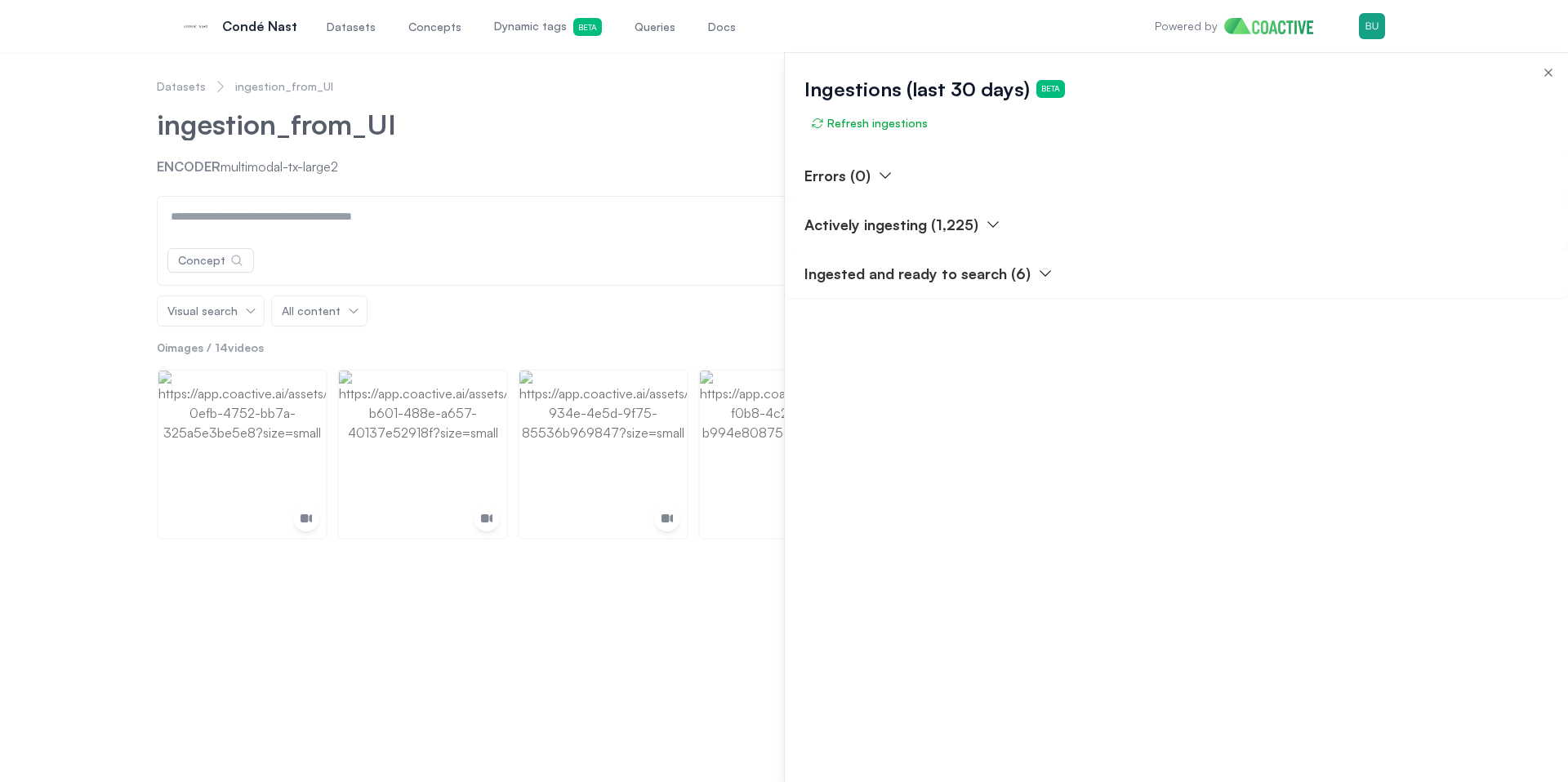
click at [1015, 236] on div "Actively ingesting (1,225)" at bounding box center [1176, 224] width 783 height 49
click at [958, 215] on p "Actively ingesting (1,225)" at bounding box center [891, 224] width 174 height 23
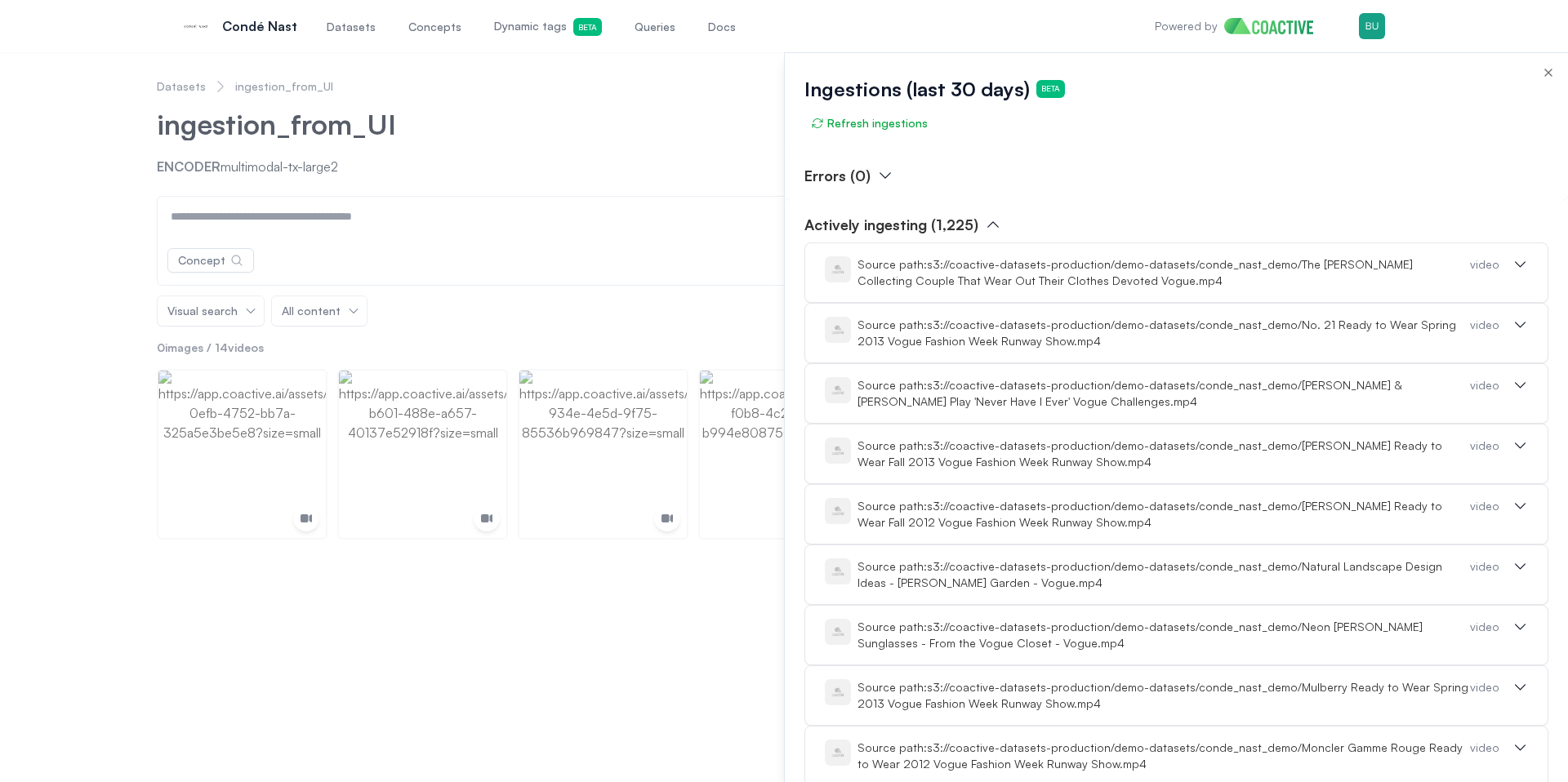
click at [987, 225] on icon "button" at bounding box center [993, 224] width 17 height 17
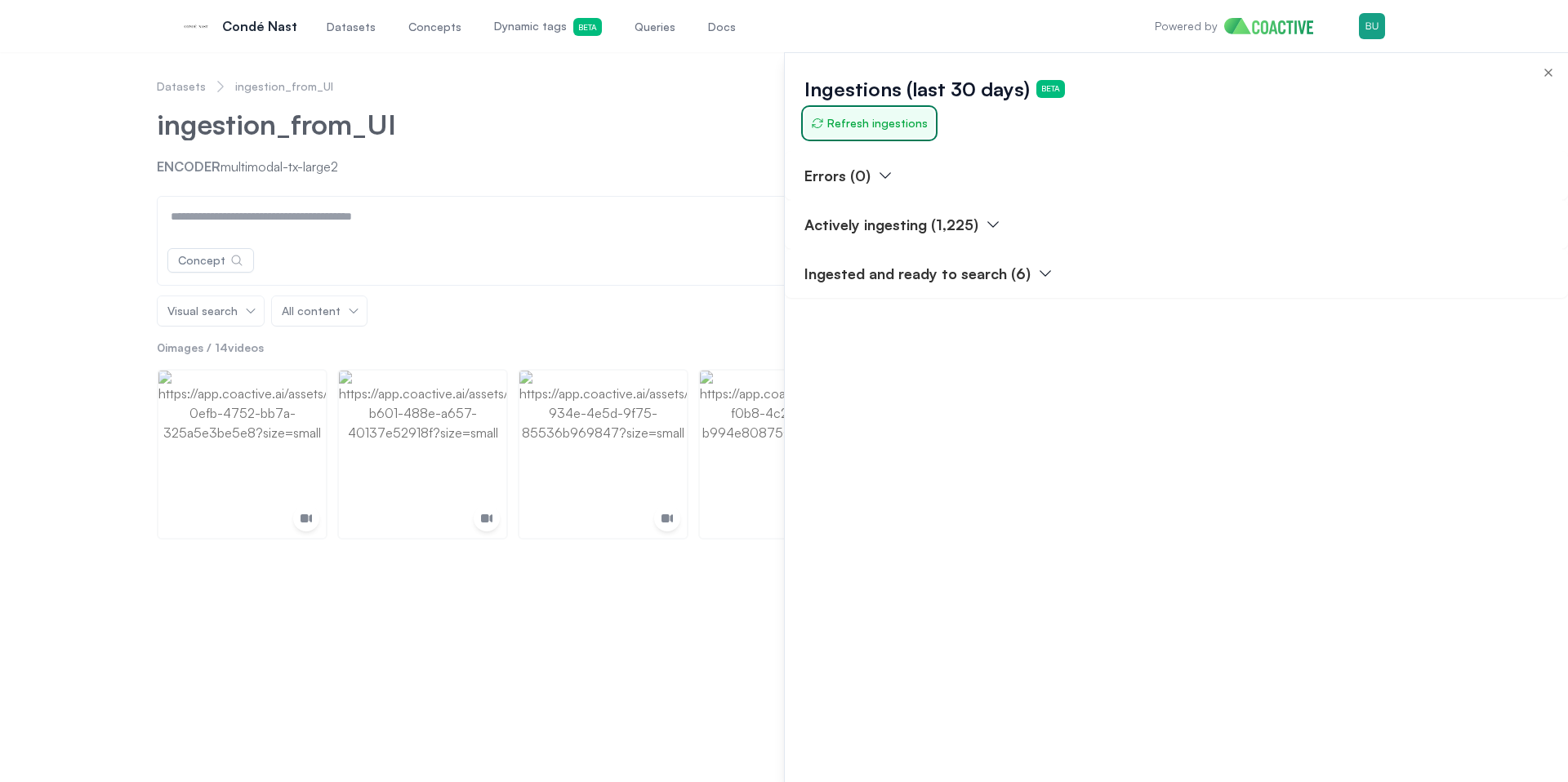
click at [910, 130] on span "Refresh ingestions" at bounding box center [869, 123] width 117 height 17
click at [872, 130] on span "Refresh ingestions" at bounding box center [869, 123] width 117 height 17
